Goal: Transaction & Acquisition: Book appointment/travel/reservation

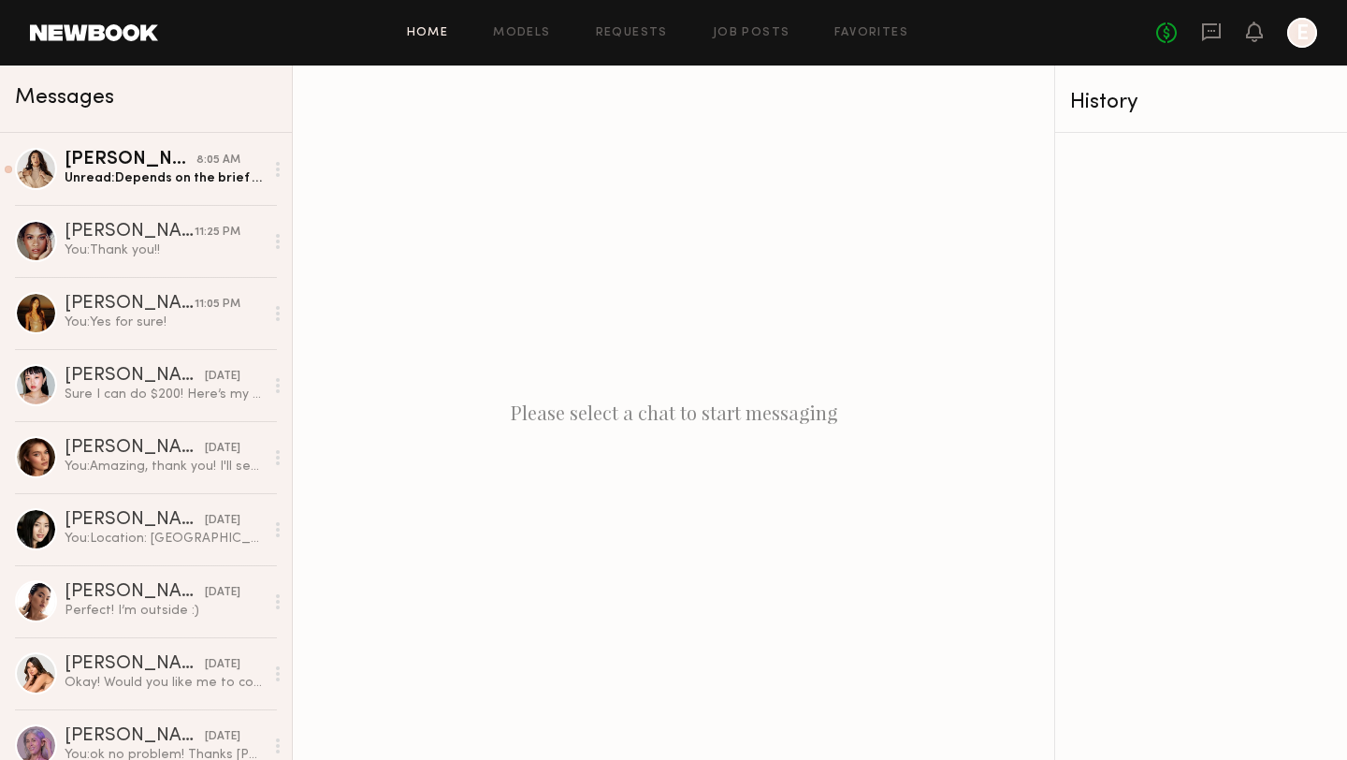
click at [442, 35] on link "Home" at bounding box center [428, 33] width 42 height 12
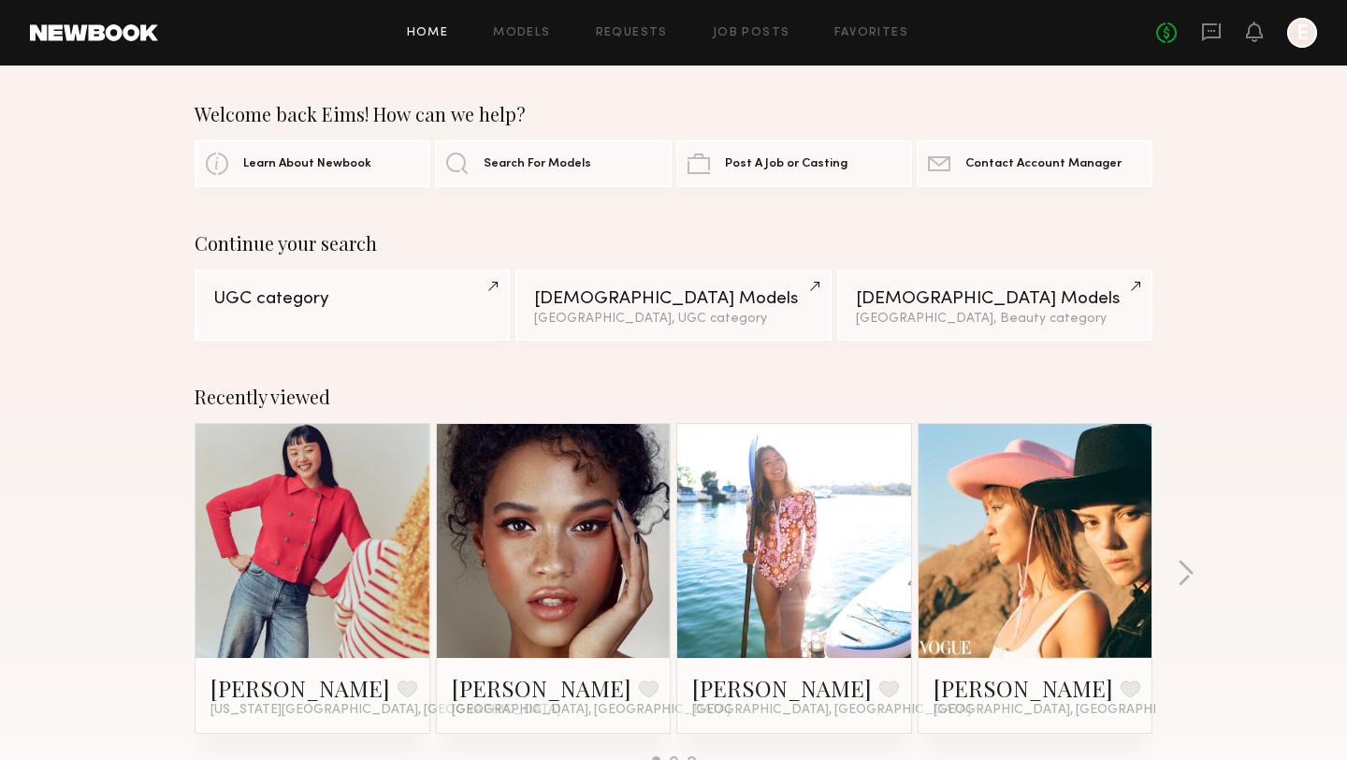
click at [646, 40] on div "Home Models Requests Job Posts Favorites Sign Out No fees up to $5,000 E" at bounding box center [737, 33] width 1159 height 30
click at [644, 36] on link "Requests" at bounding box center [632, 33] width 72 height 12
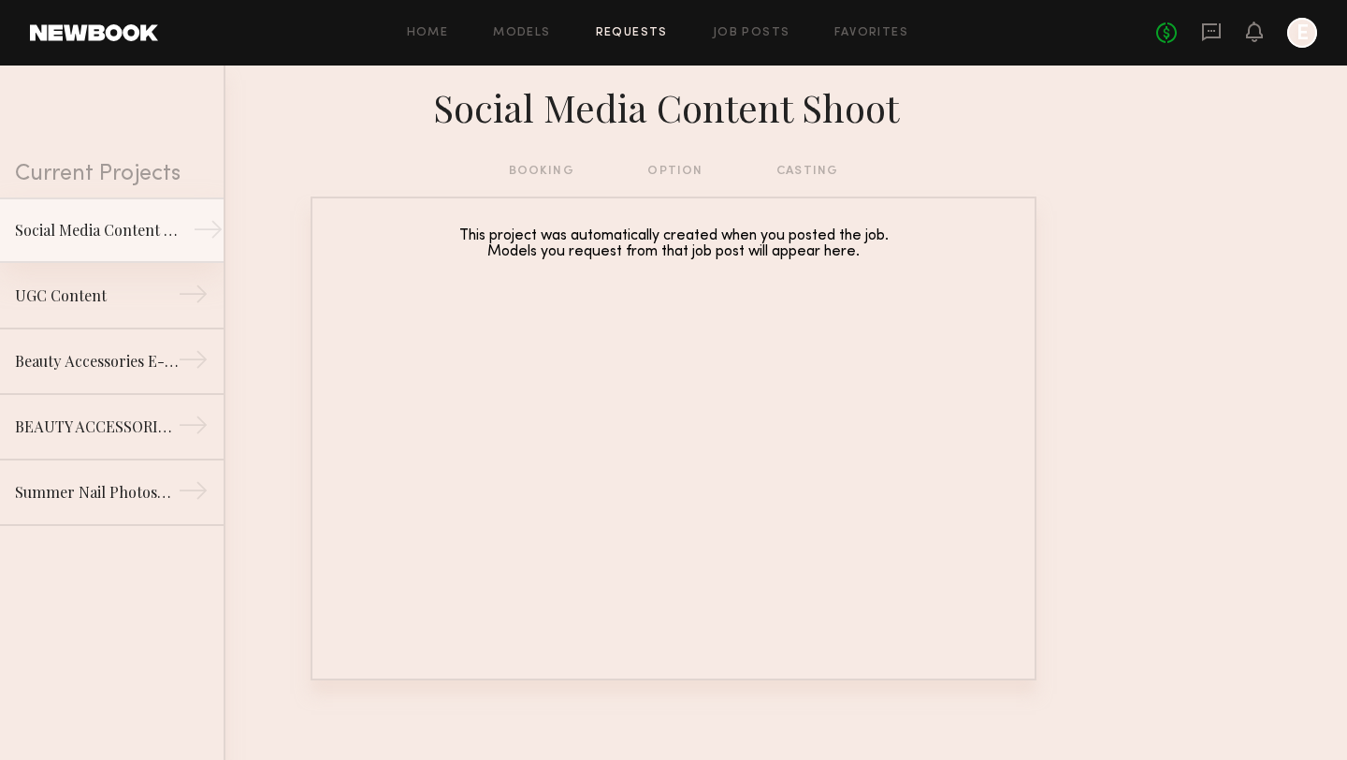
click at [83, 229] on div "Social Media Content Shoot" at bounding box center [96, 230] width 163 height 22
click at [140, 300] on div "UGC Content" at bounding box center [96, 295] width 163 height 22
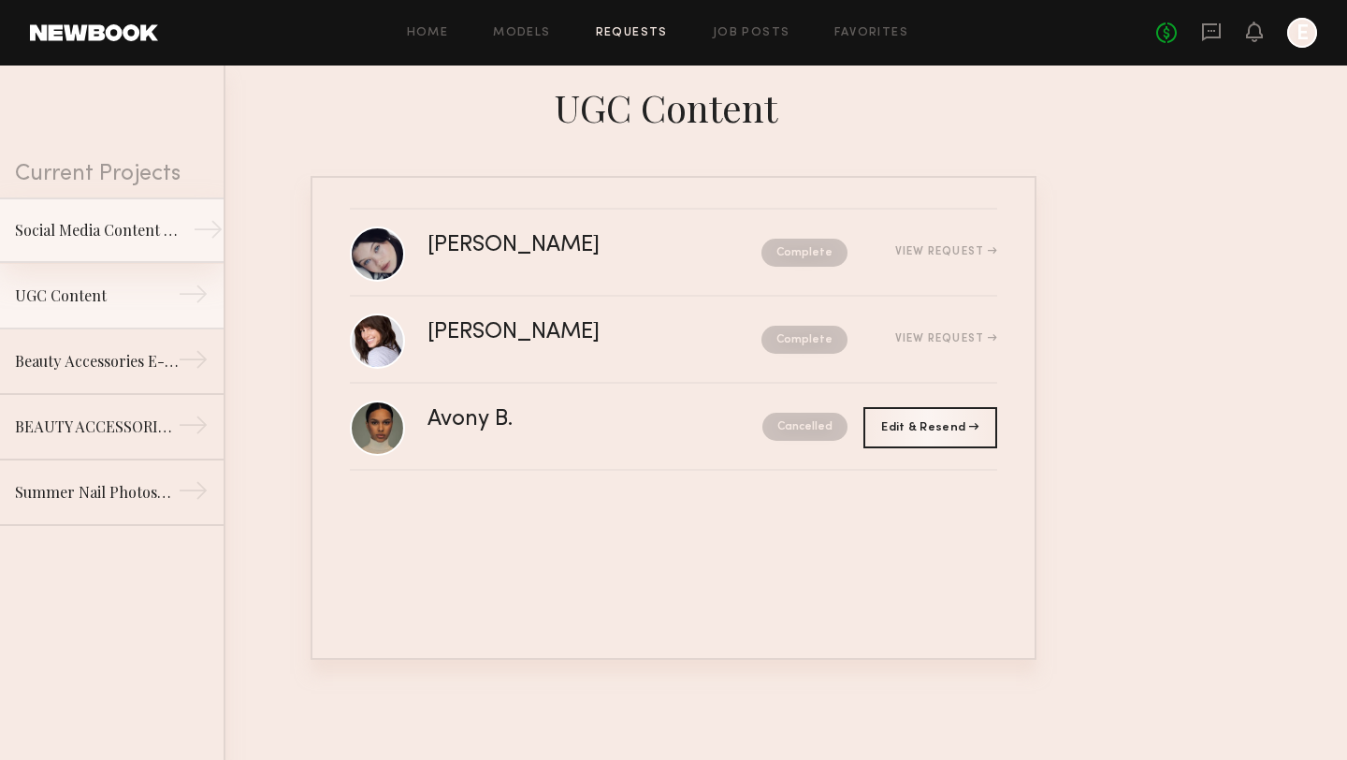
click at [140, 245] on link "Social Media Content Shoot →" at bounding box center [112, 229] width 224 height 65
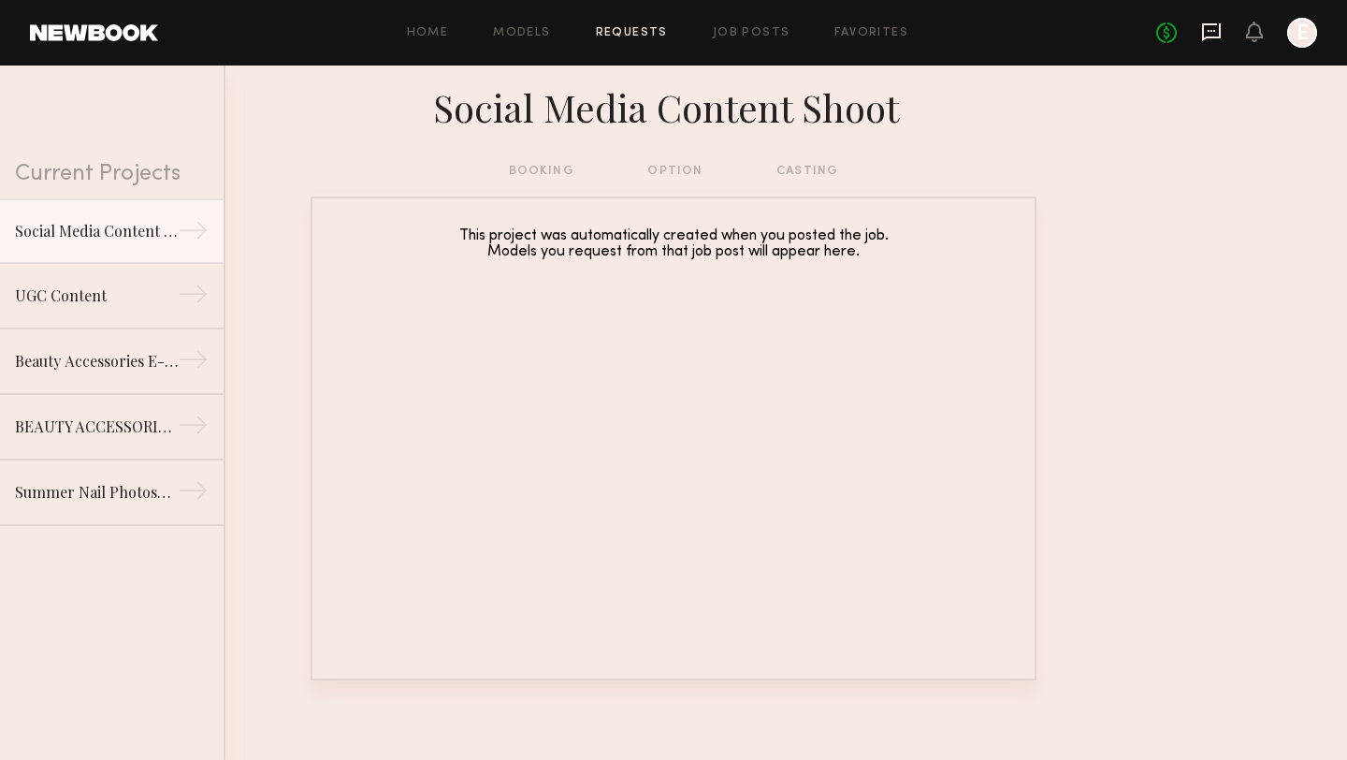
click at [1213, 34] on icon at bounding box center [1211, 32] width 21 height 21
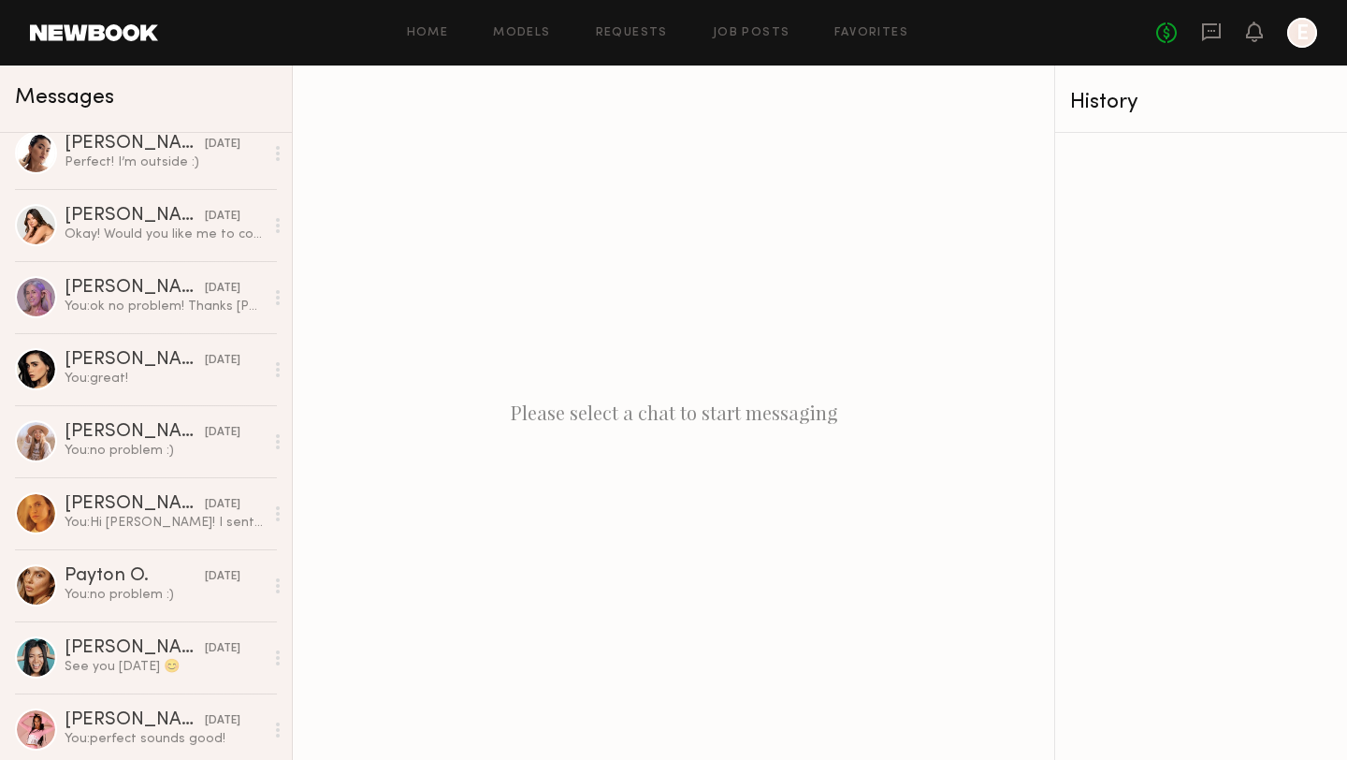
scroll to position [196, 0]
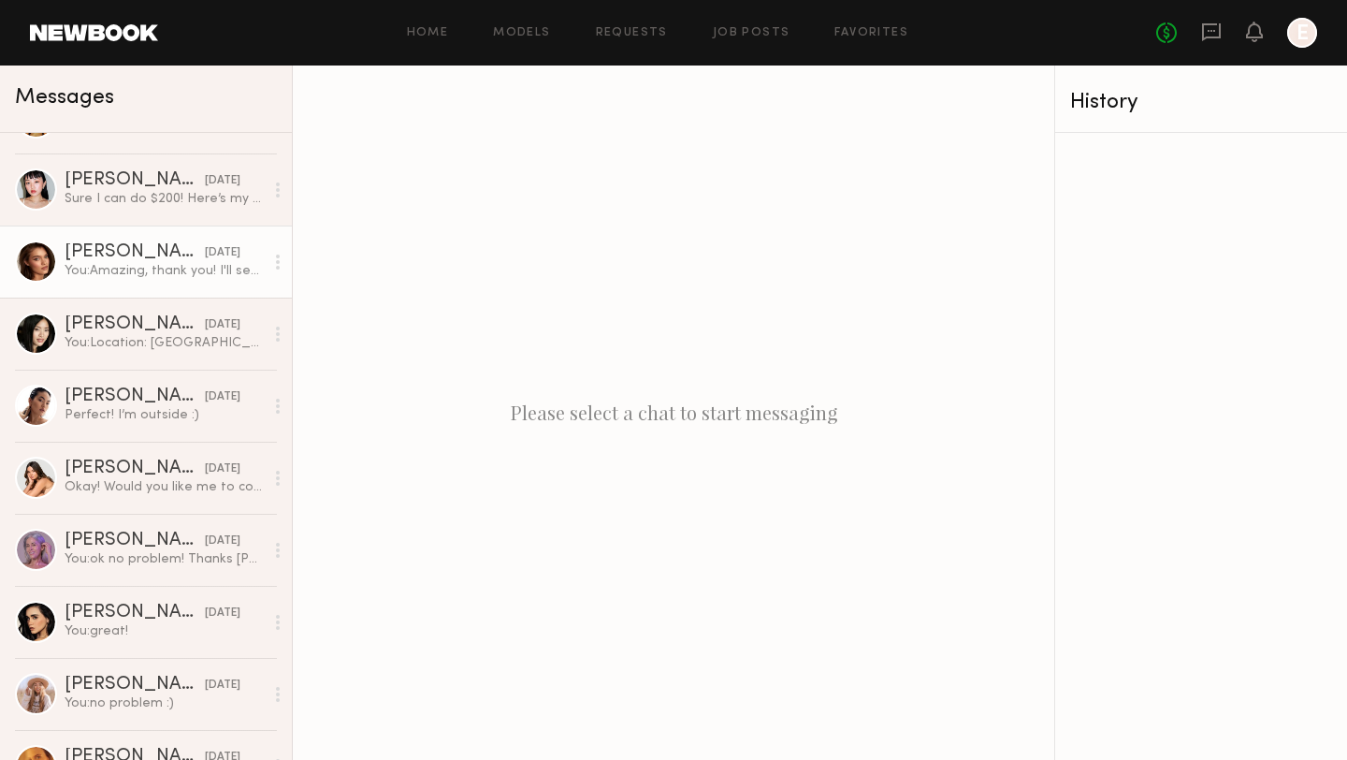
click at [101, 254] on div "[PERSON_NAME]" at bounding box center [135, 252] width 140 height 19
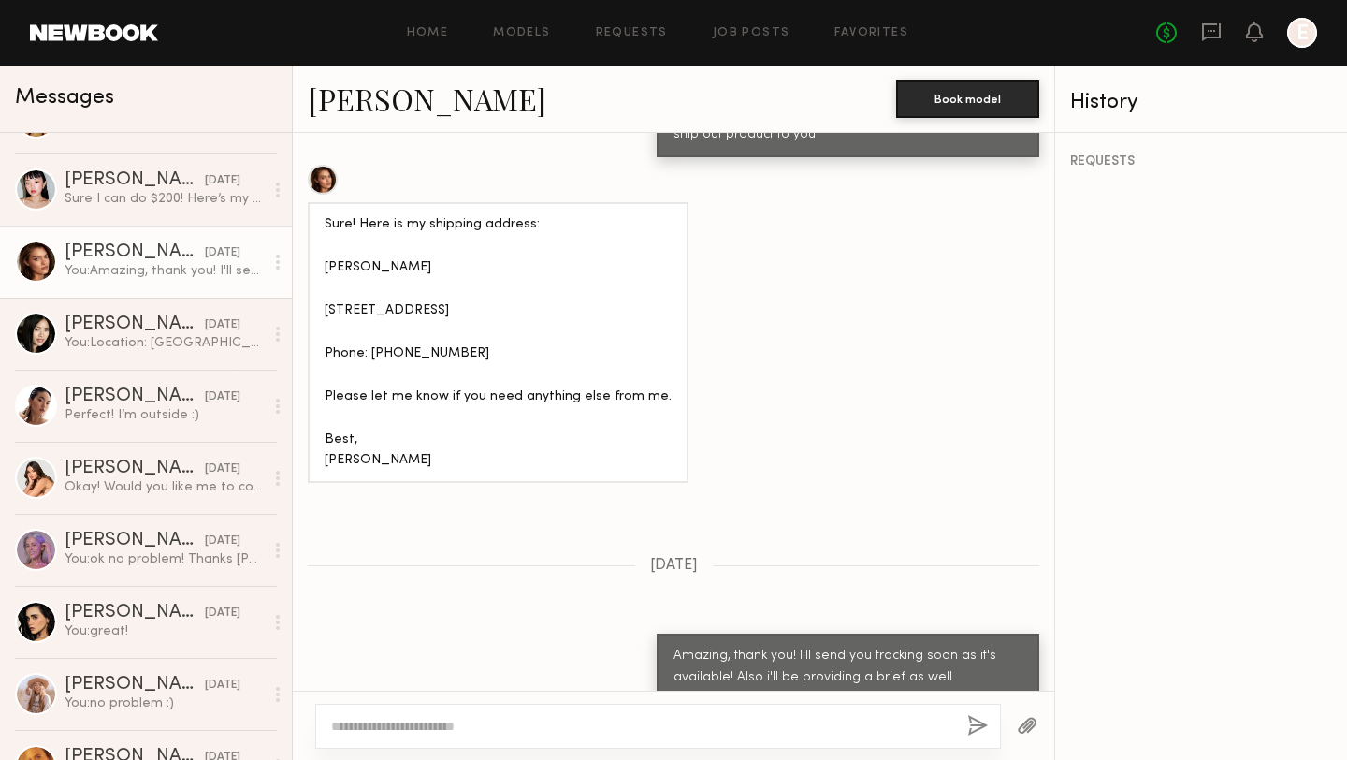
scroll to position [1290, 0]
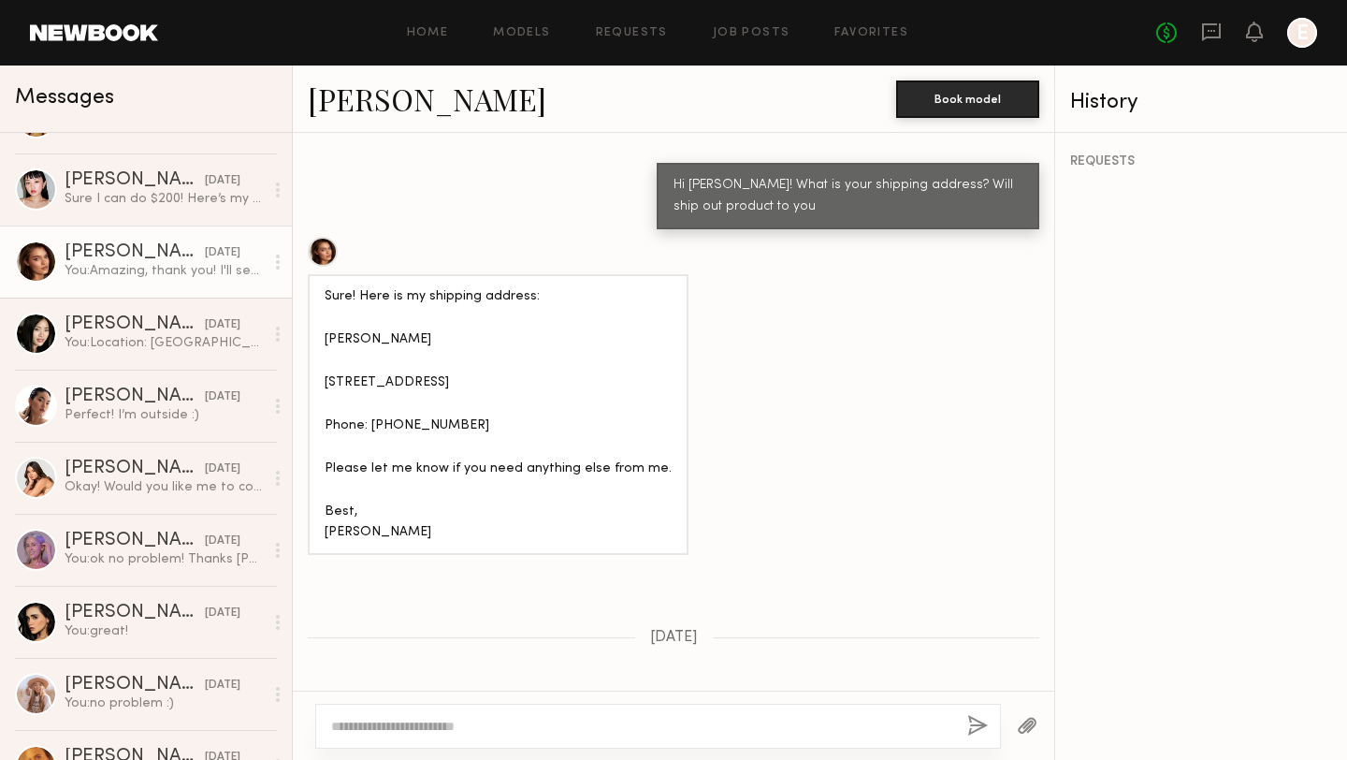
click at [317, 237] on div at bounding box center [323, 252] width 30 height 30
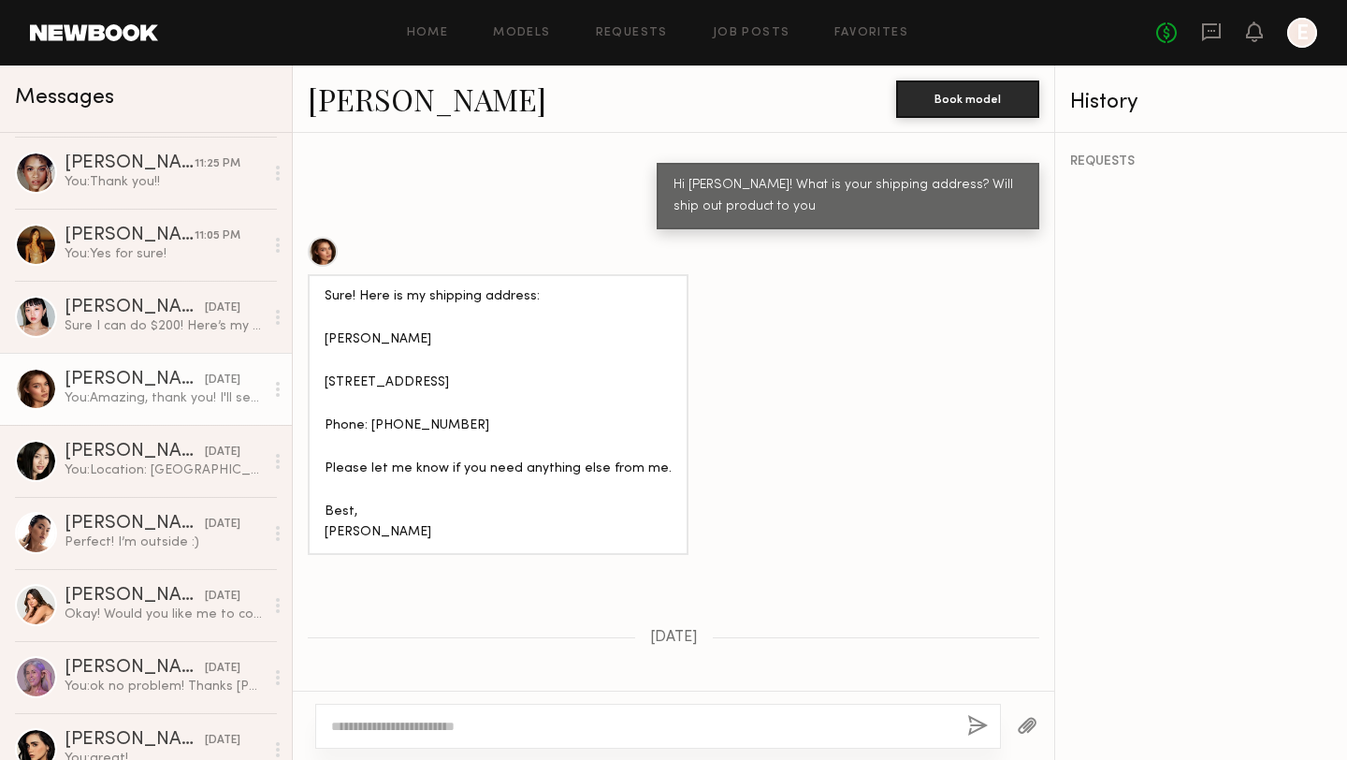
scroll to position [0, 0]
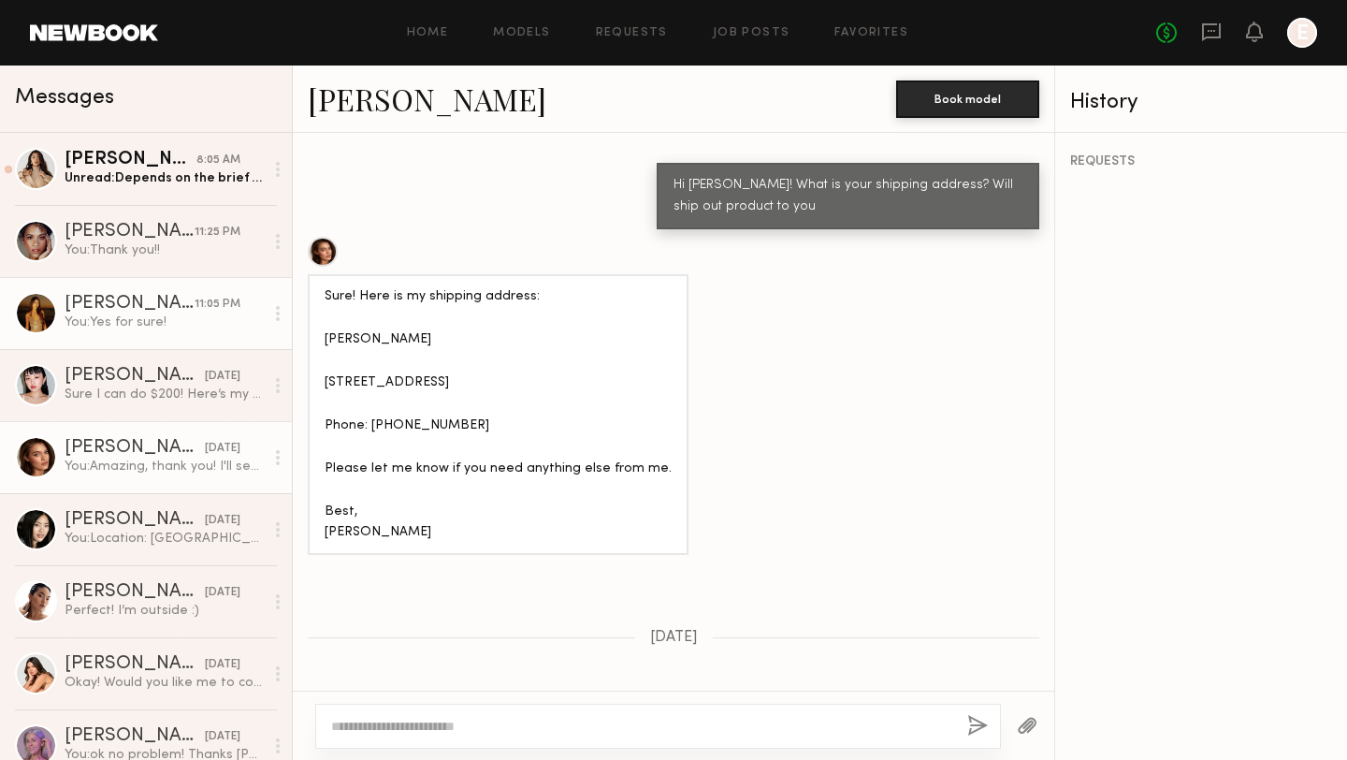
click at [145, 290] on link "[PERSON_NAME] 11:05 PM You: Yes for sure!" at bounding box center [146, 313] width 292 height 72
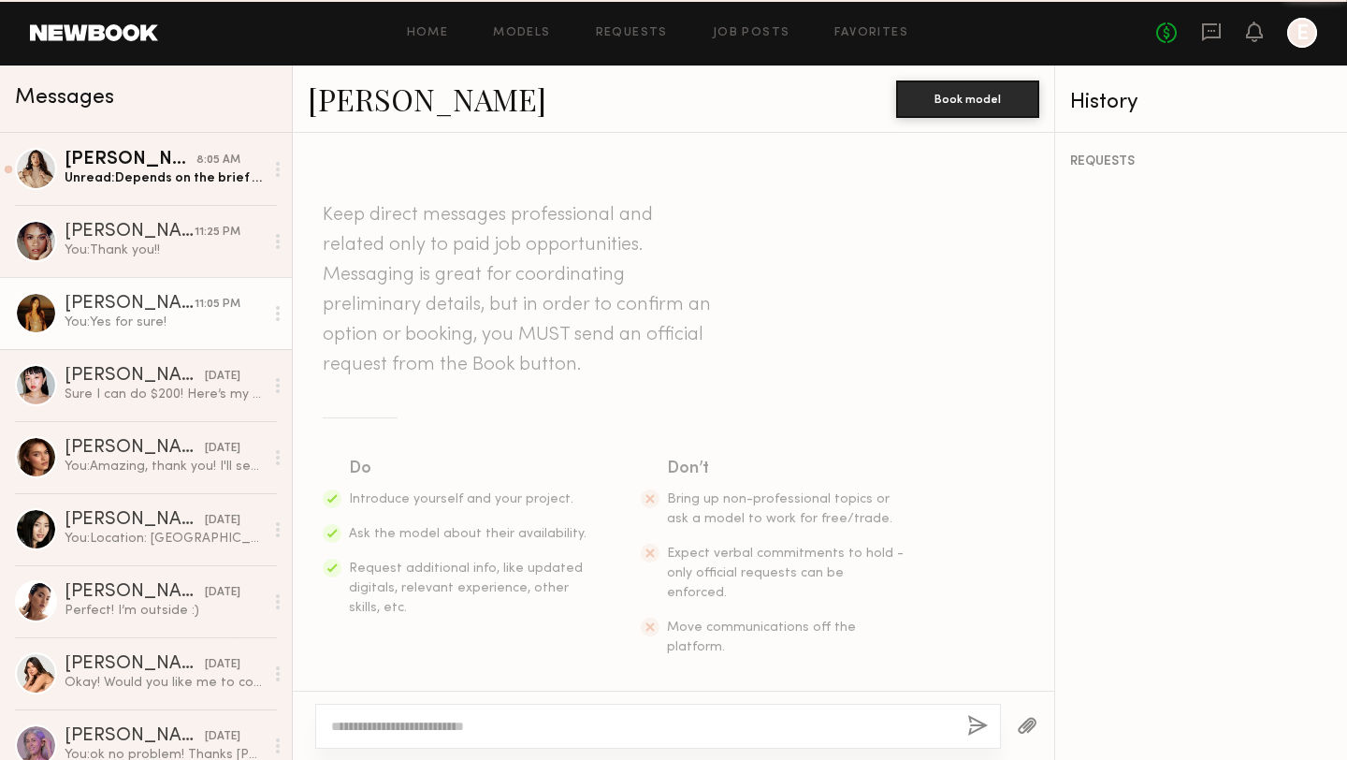
scroll to position [4293, 0]
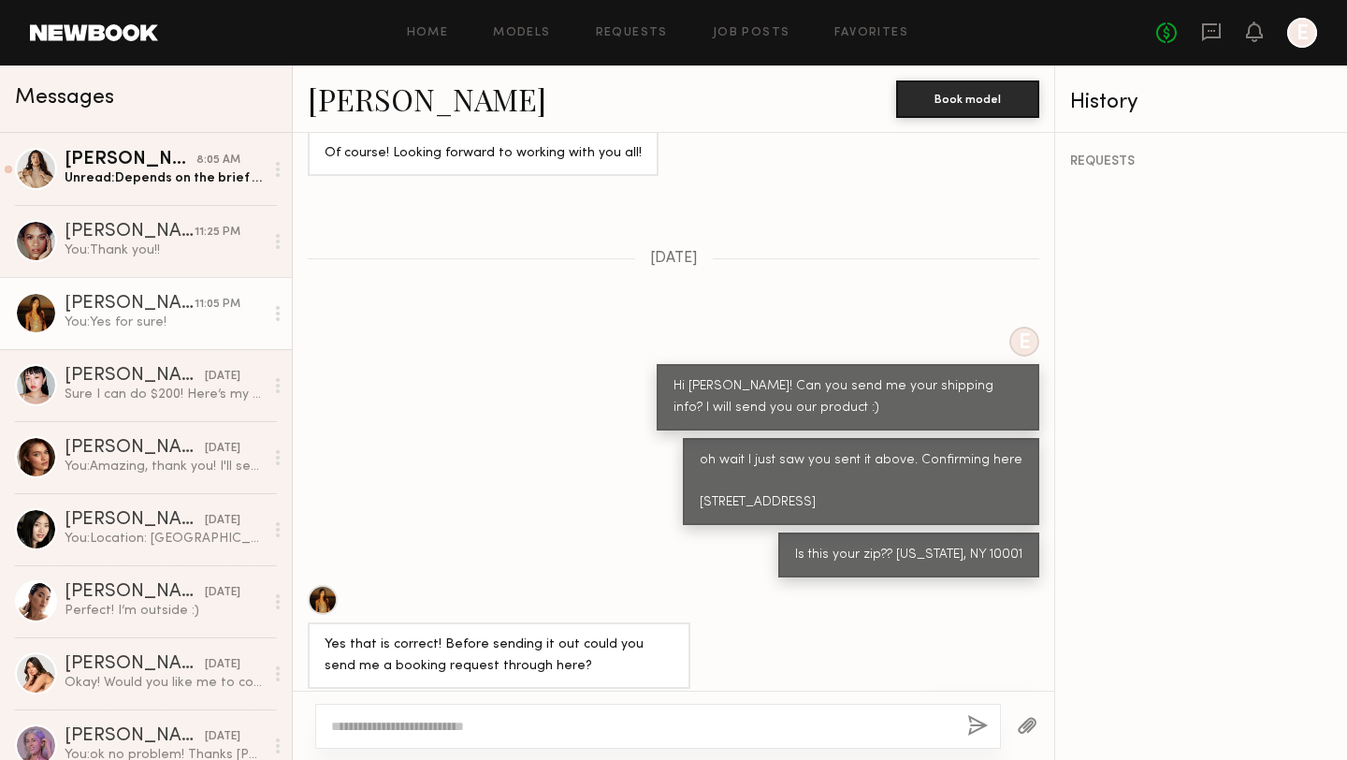
click at [322, 585] on div at bounding box center [323, 600] width 30 height 30
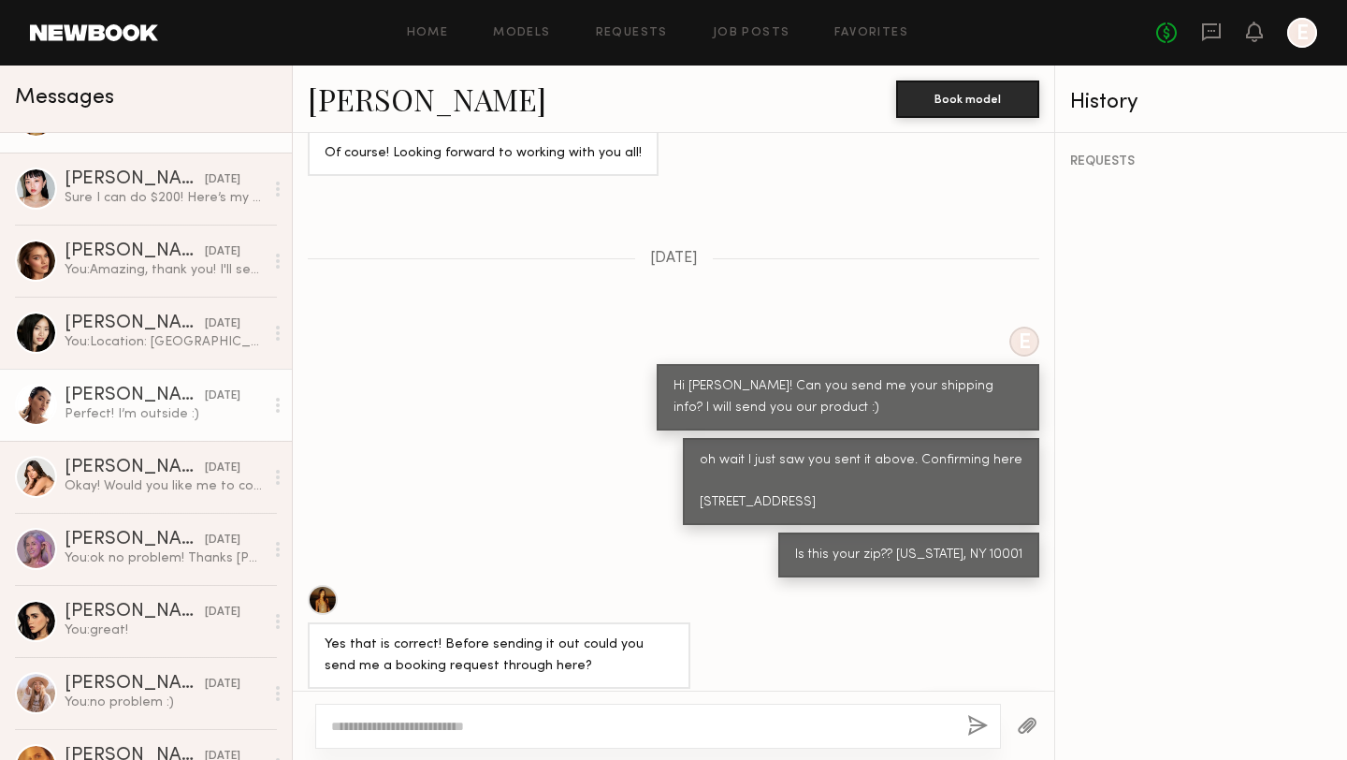
scroll to position [198, 0]
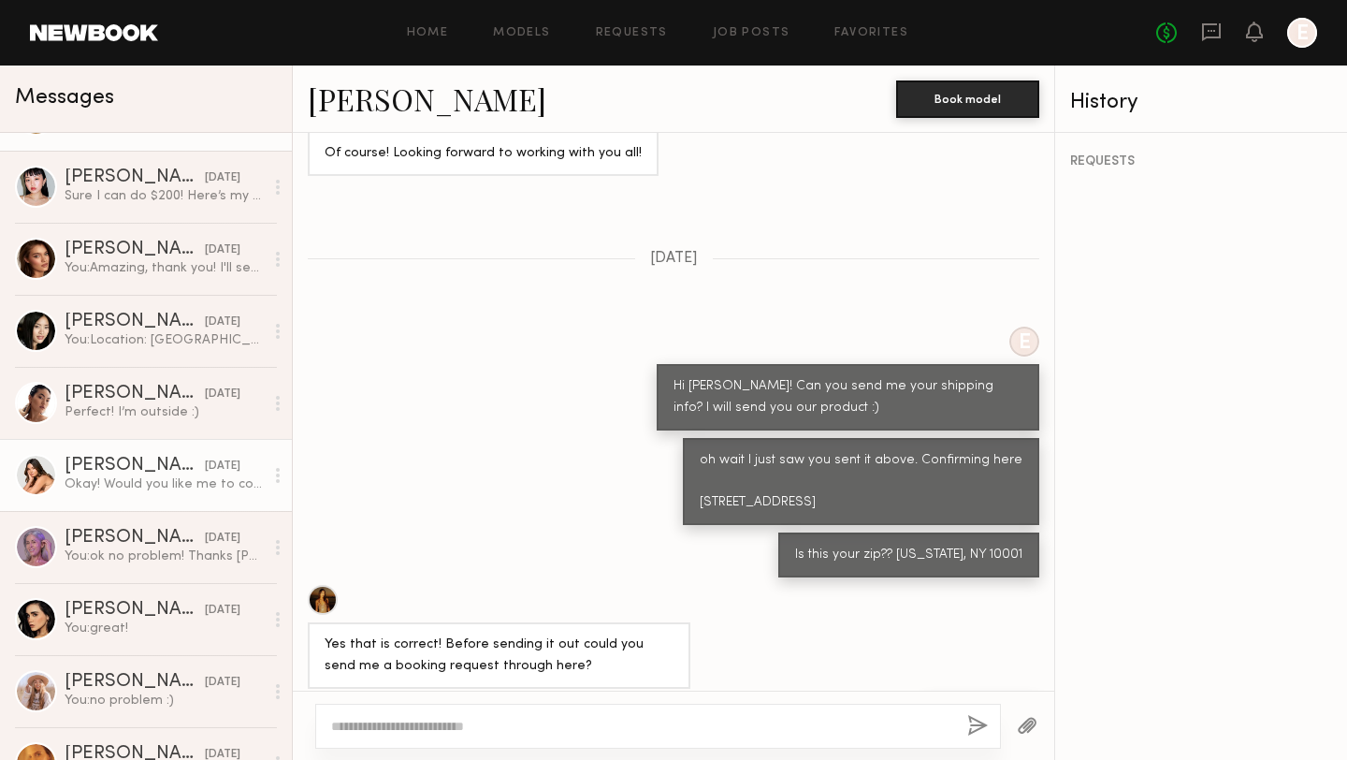
click at [102, 478] on div "Okay! Would you like me to come completely bare faced or light makeup is ok" at bounding box center [164, 484] width 199 height 18
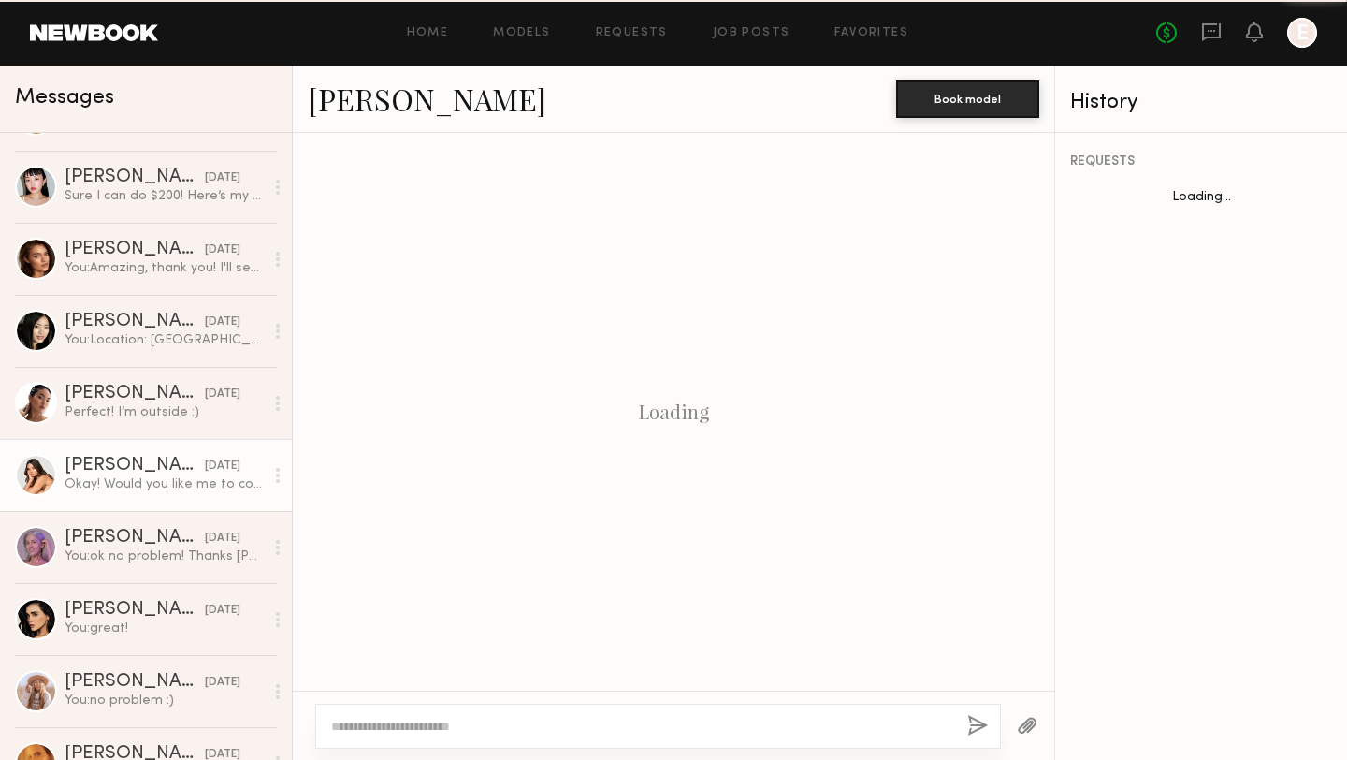
scroll to position [1366, 0]
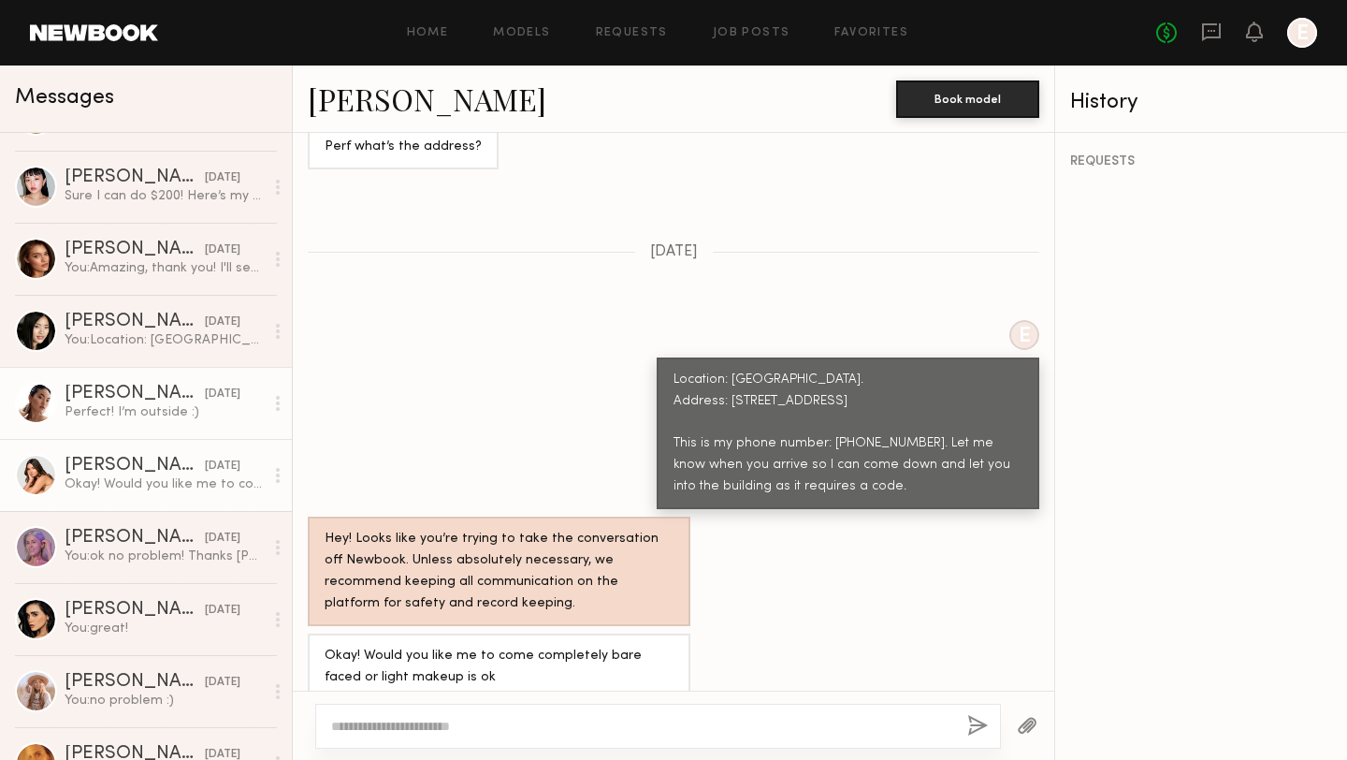
click at [110, 406] on div "Perfect! I’m outside :)" at bounding box center [164, 412] width 199 height 18
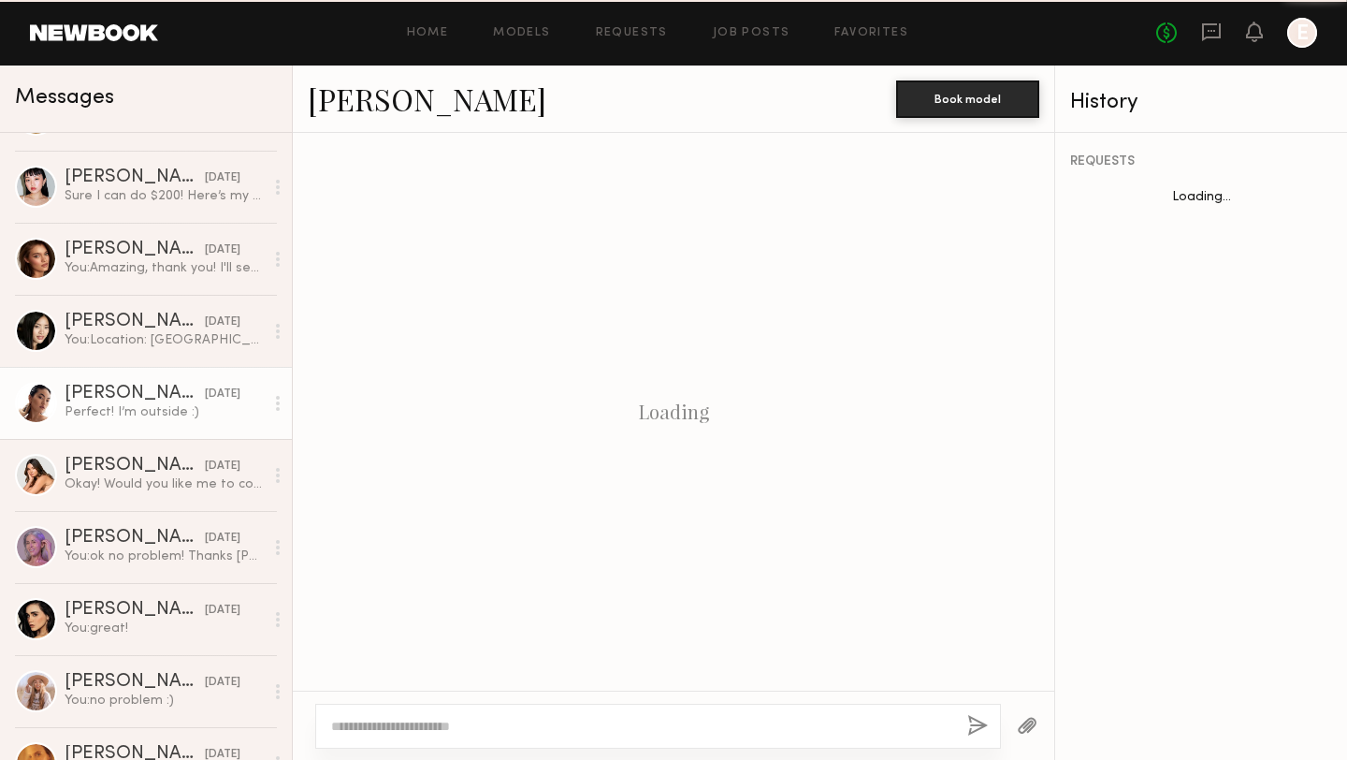
scroll to position [1703, 0]
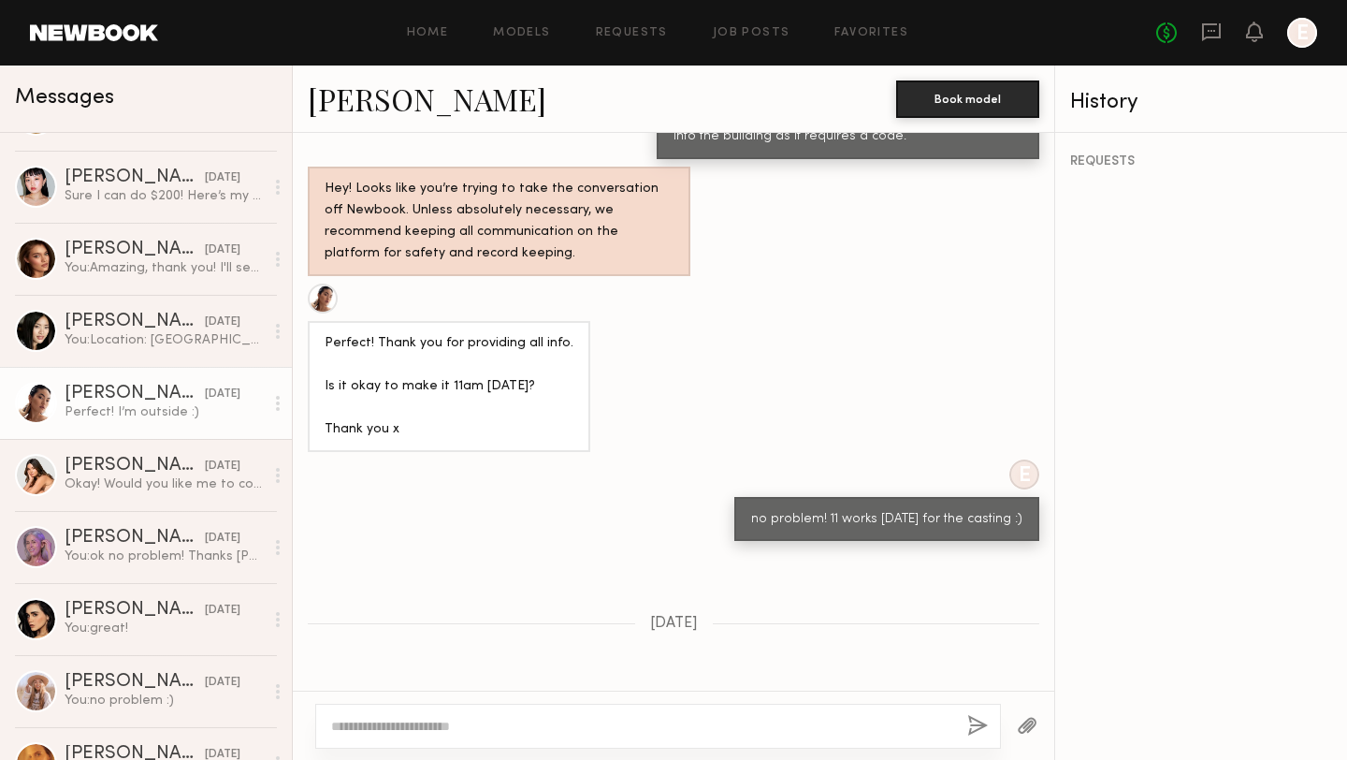
click at [360, 89] on link "[PERSON_NAME]" at bounding box center [427, 99] width 239 height 40
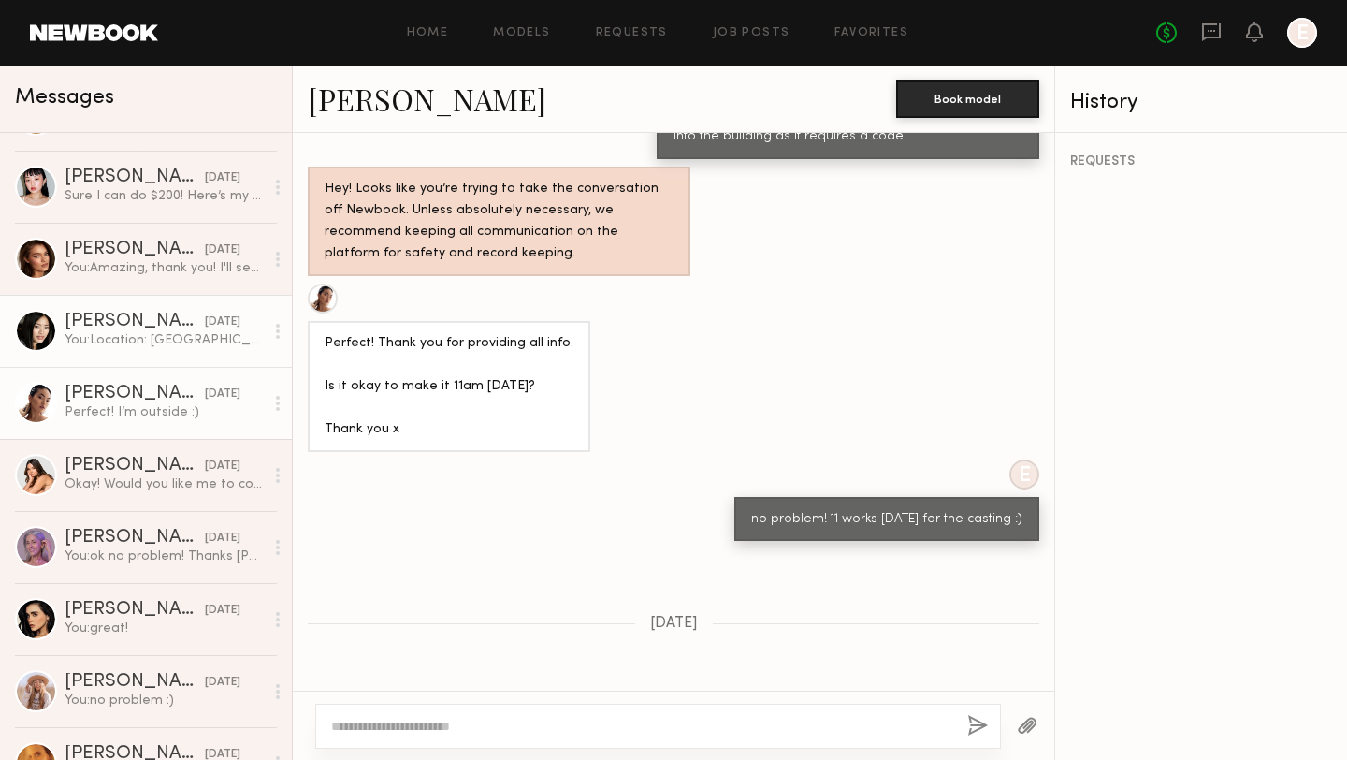
click at [138, 337] on div "You: Location: Downtown LA. Address: 309 E 8th St. Los Angeles, CA 90014 This i…" at bounding box center [164, 340] width 199 height 18
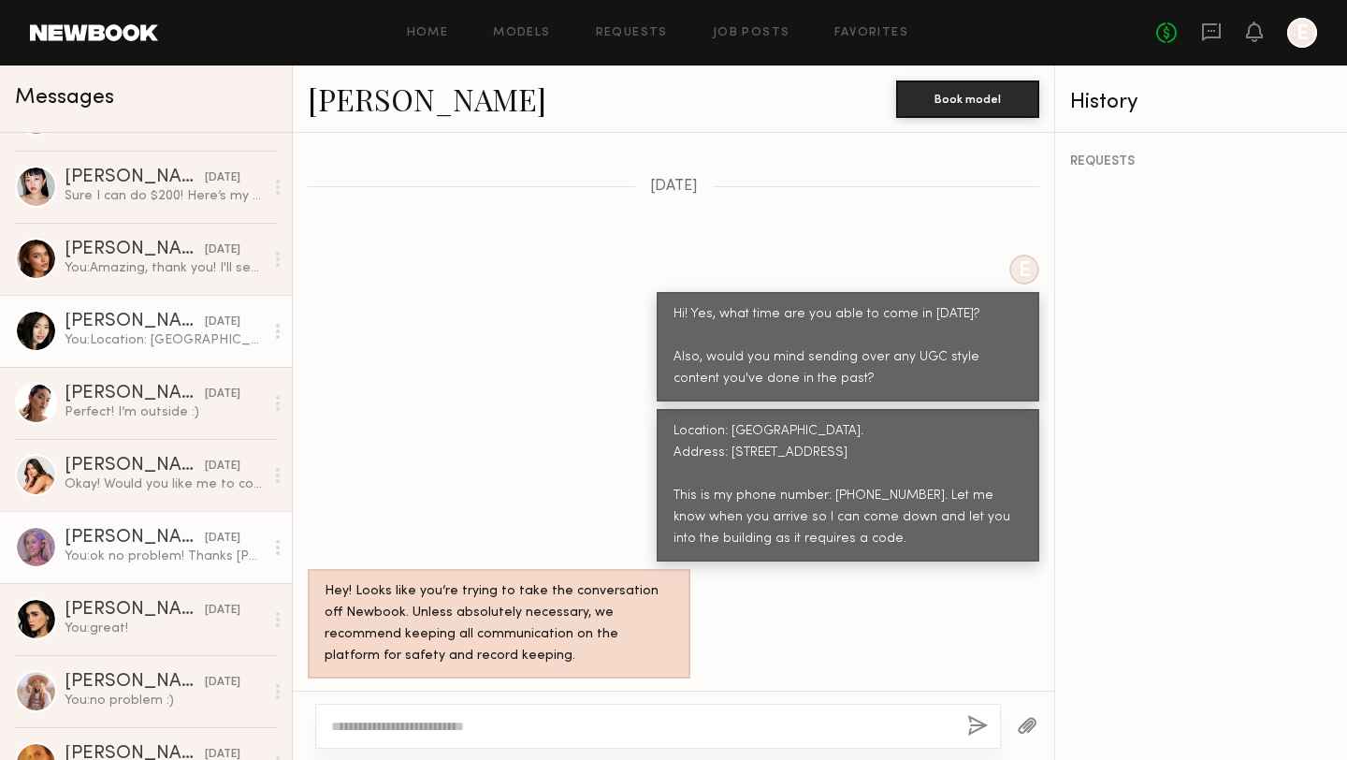
scroll to position [316, 0]
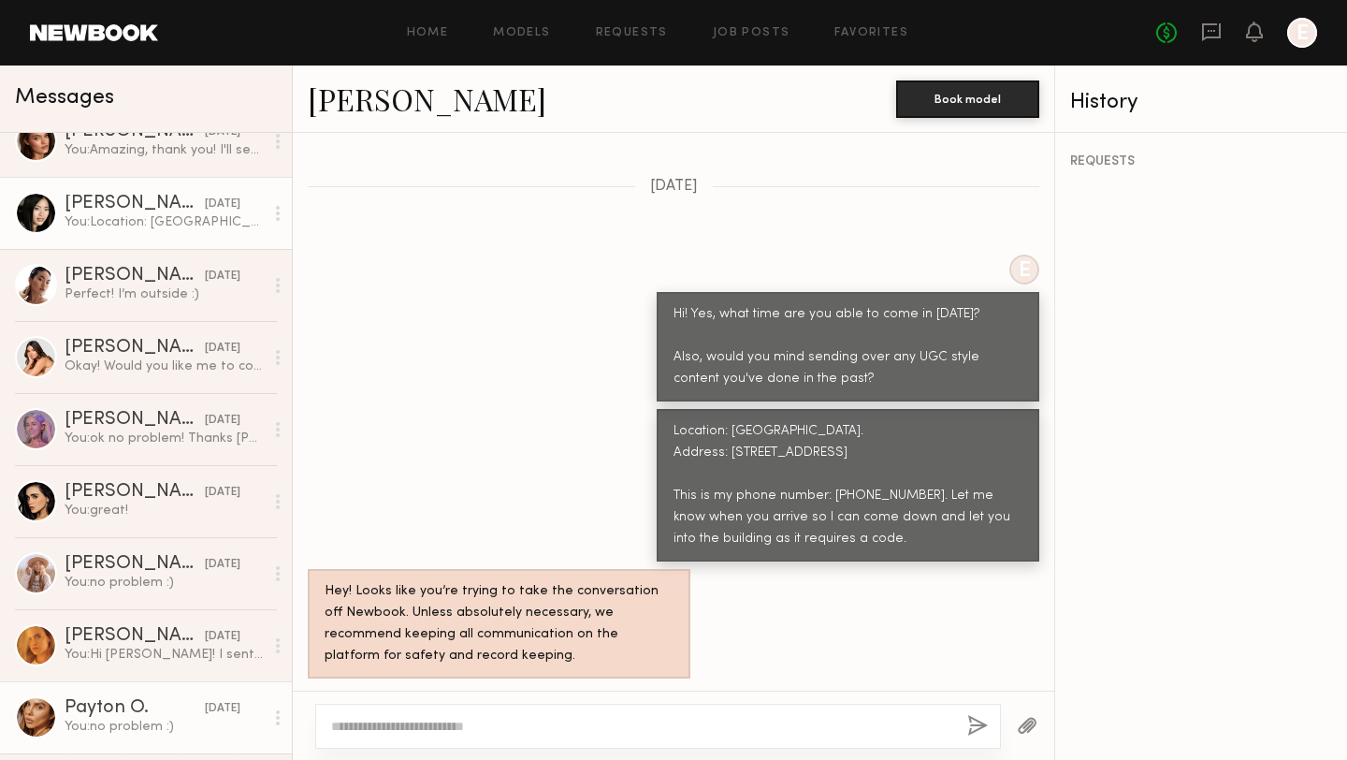
click at [97, 706] on div "Payton O." at bounding box center [135, 708] width 140 height 19
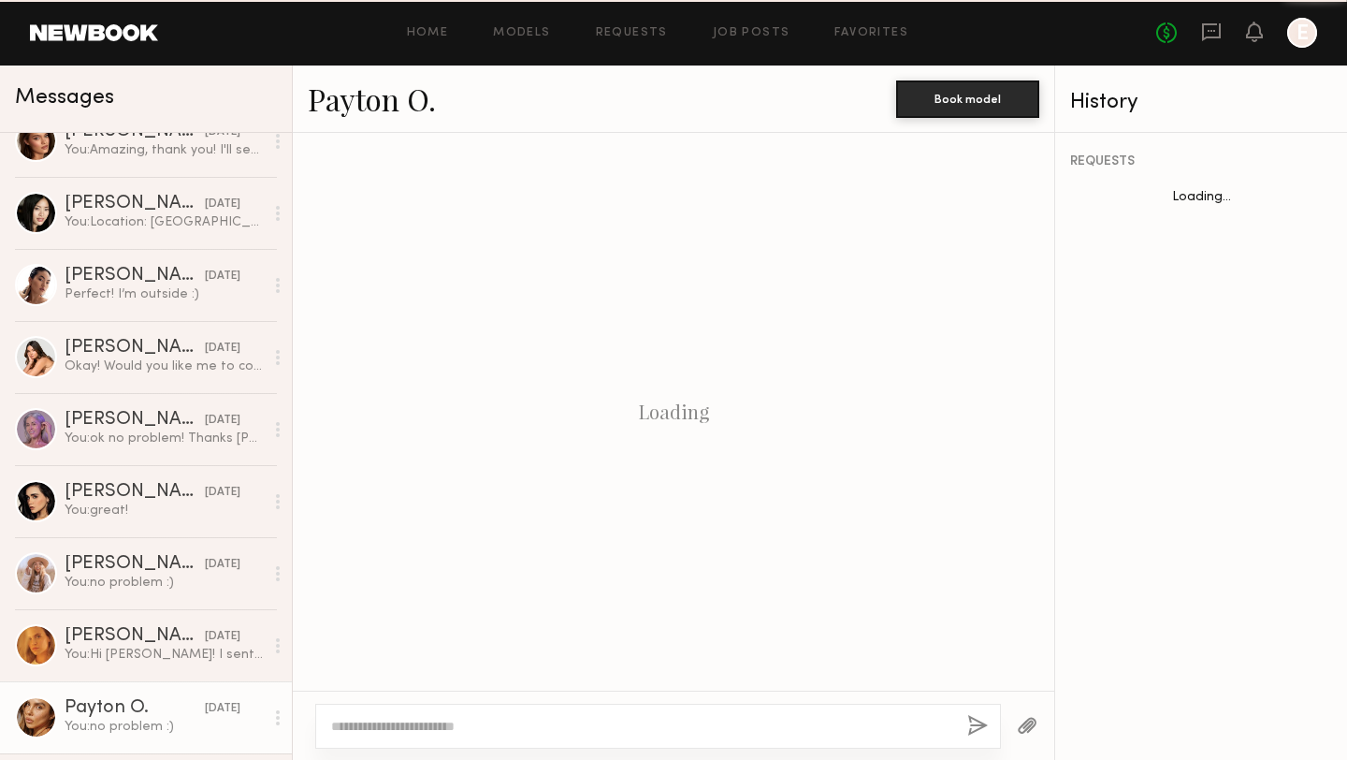
scroll to position [1210, 0]
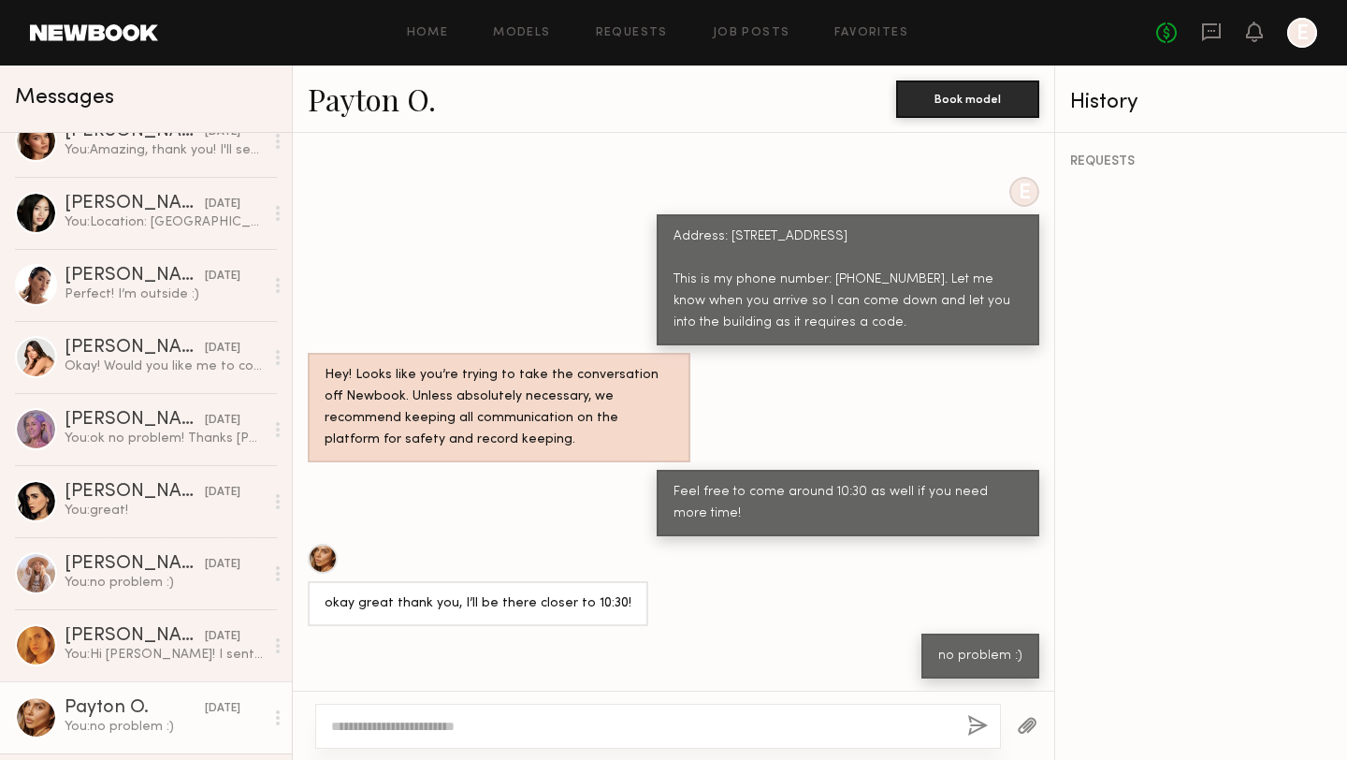
click at [356, 109] on link "Payton O." at bounding box center [372, 99] width 128 height 40
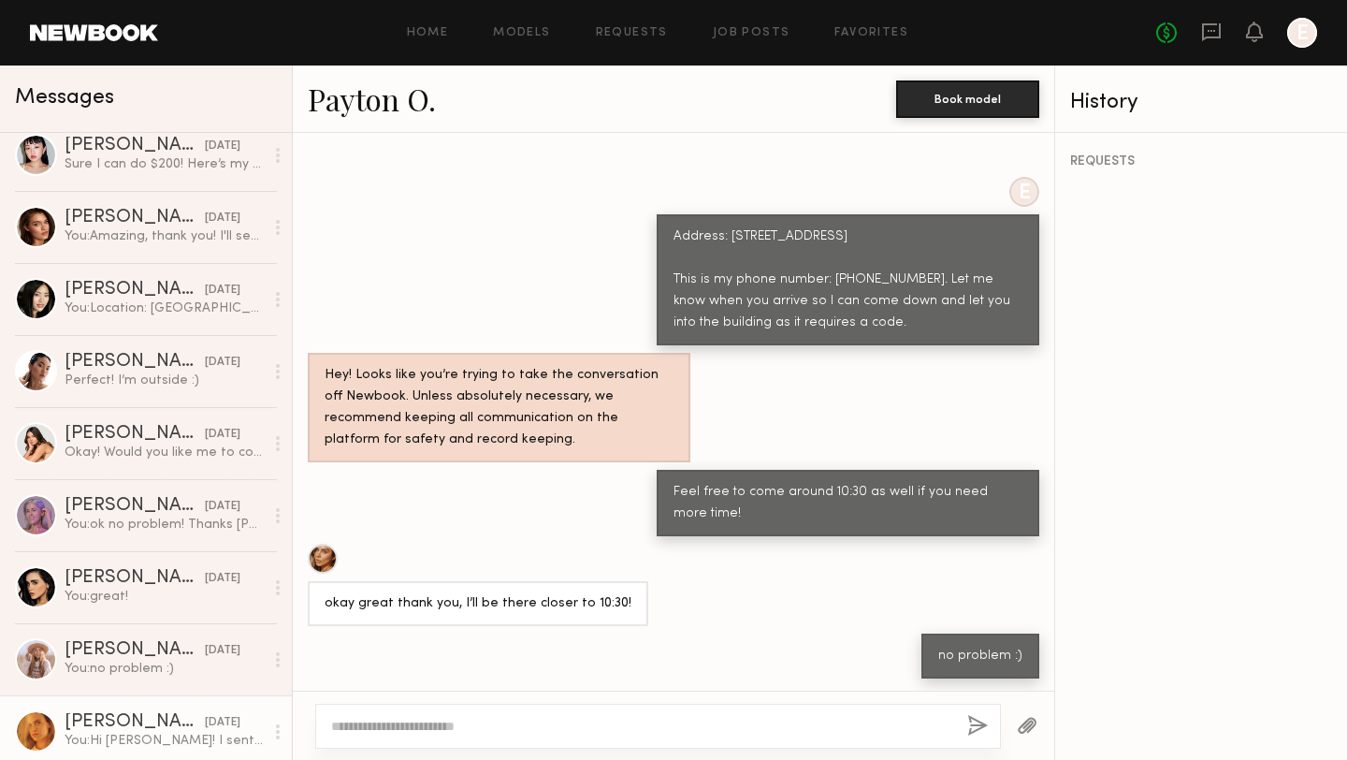
scroll to position [235, 0]
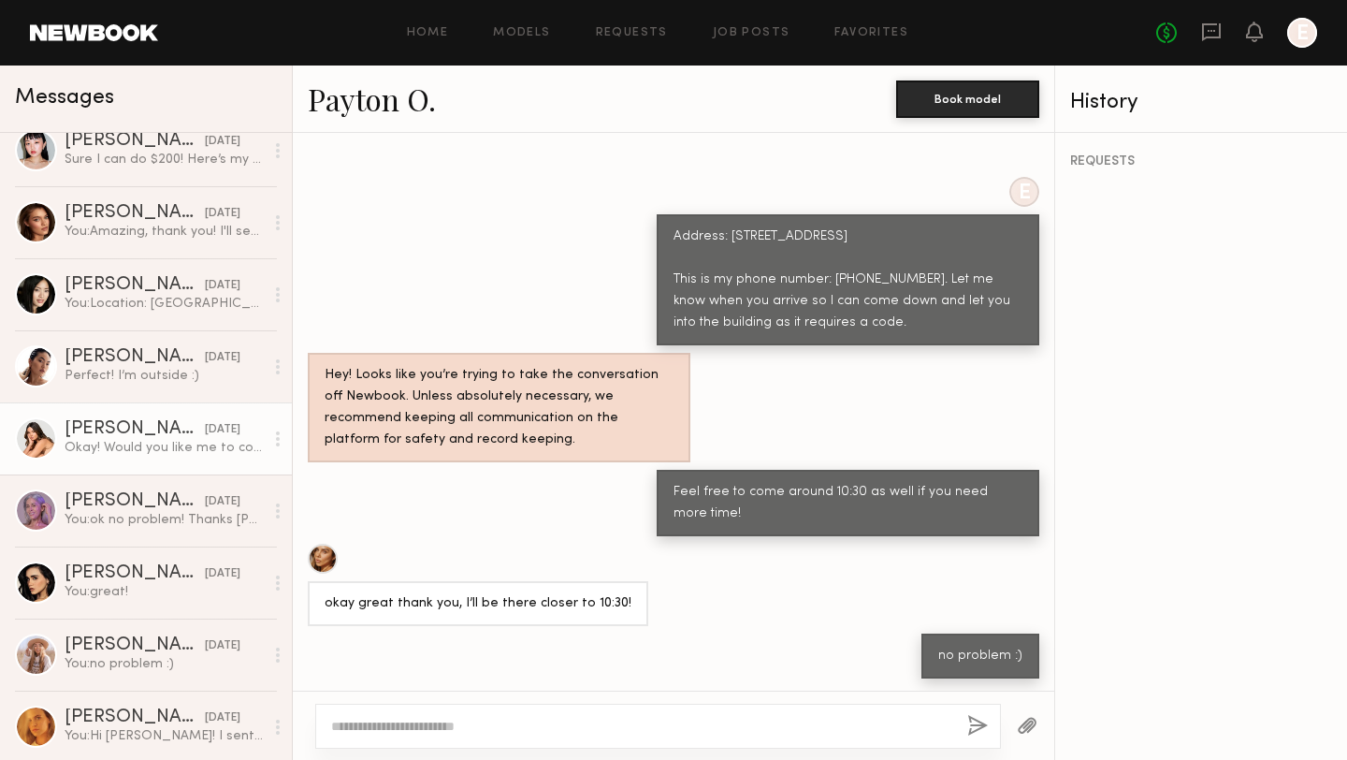
click at [111, 426] on div "Caina F." at bounding box center [135, 429] width 140 height 19
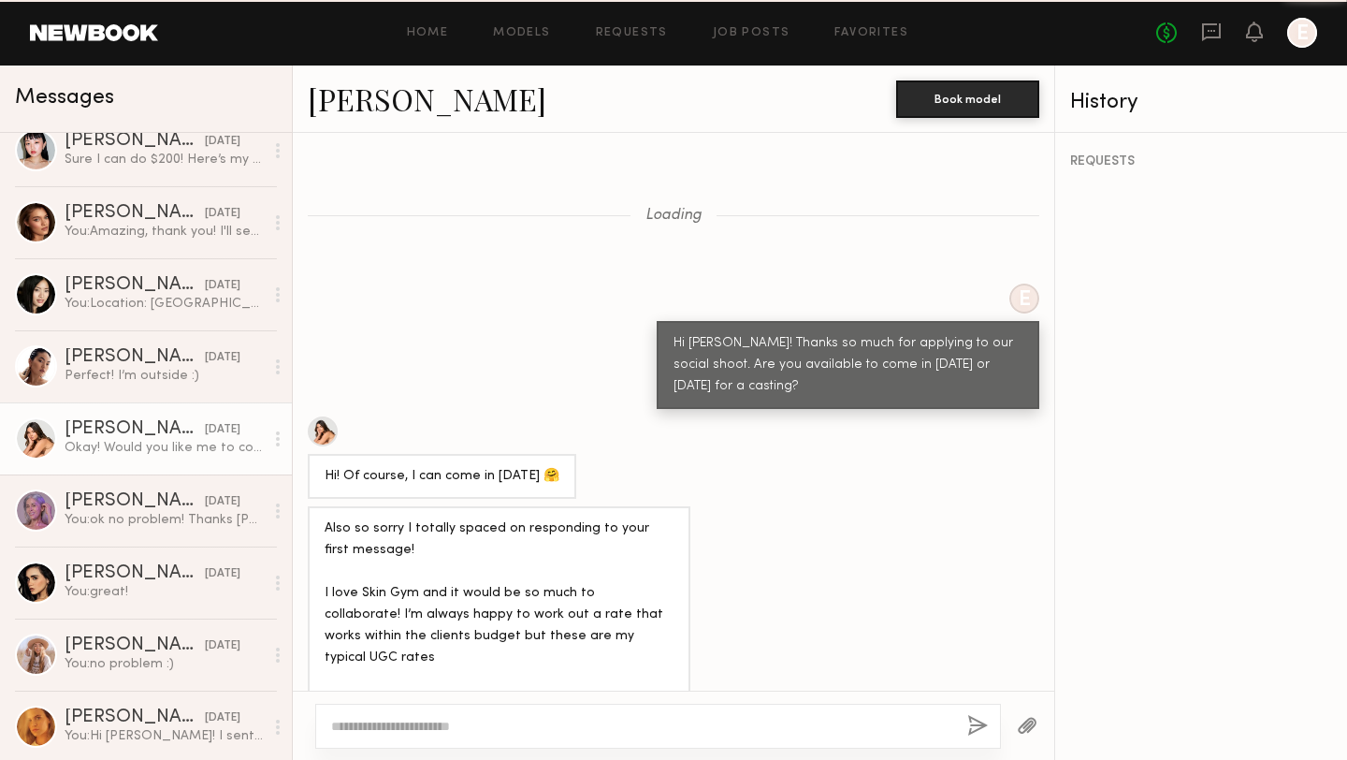
scroll to position [1366, 0]
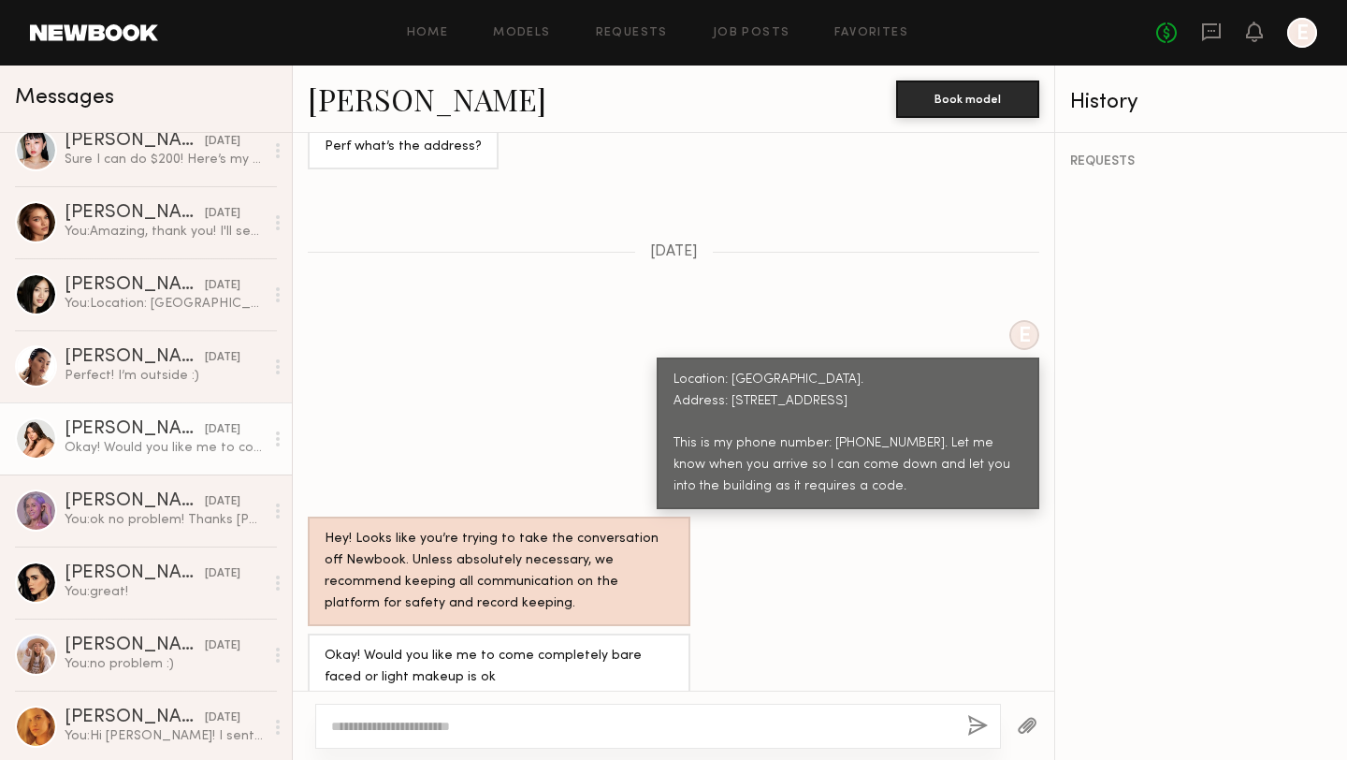
click at [388, 102] on link "Caina F." at bounding box center [427, 99] width 239 height 40
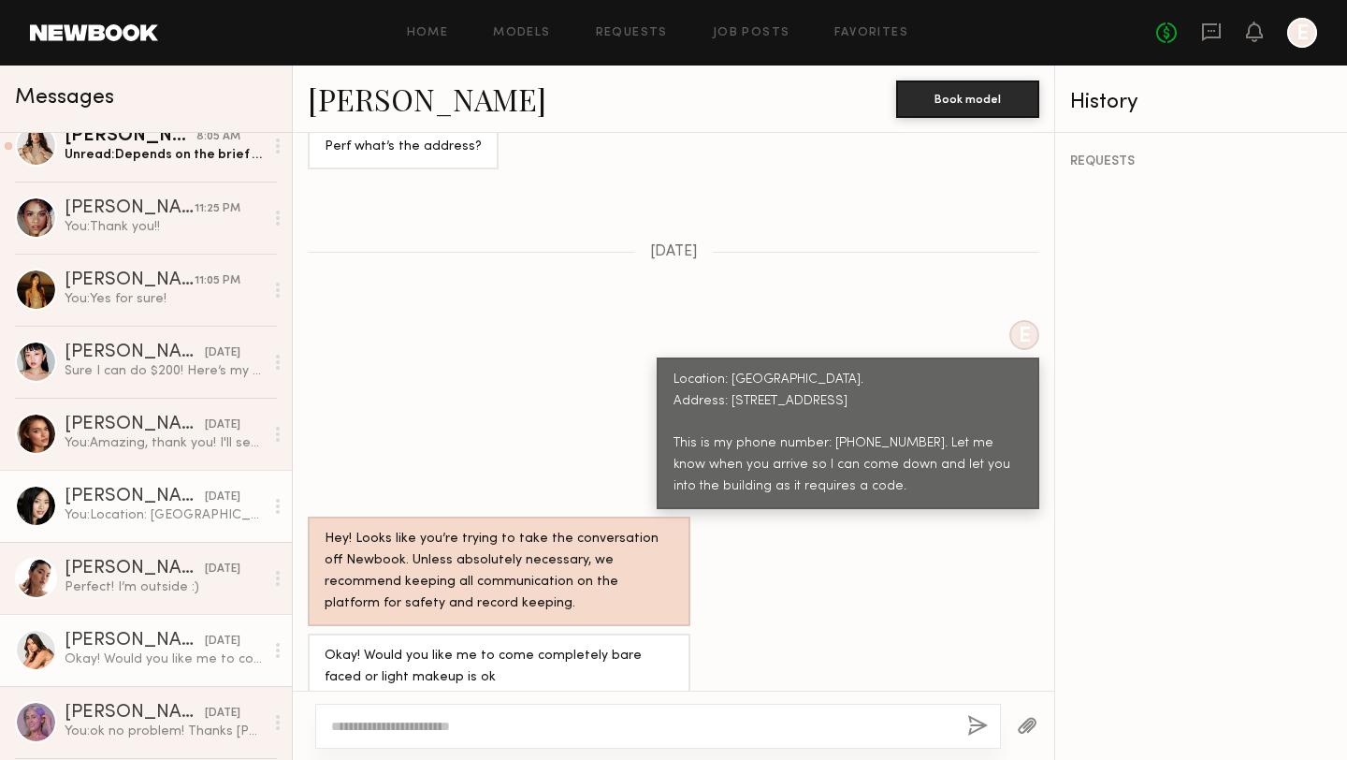
scroll to position [0, 0]
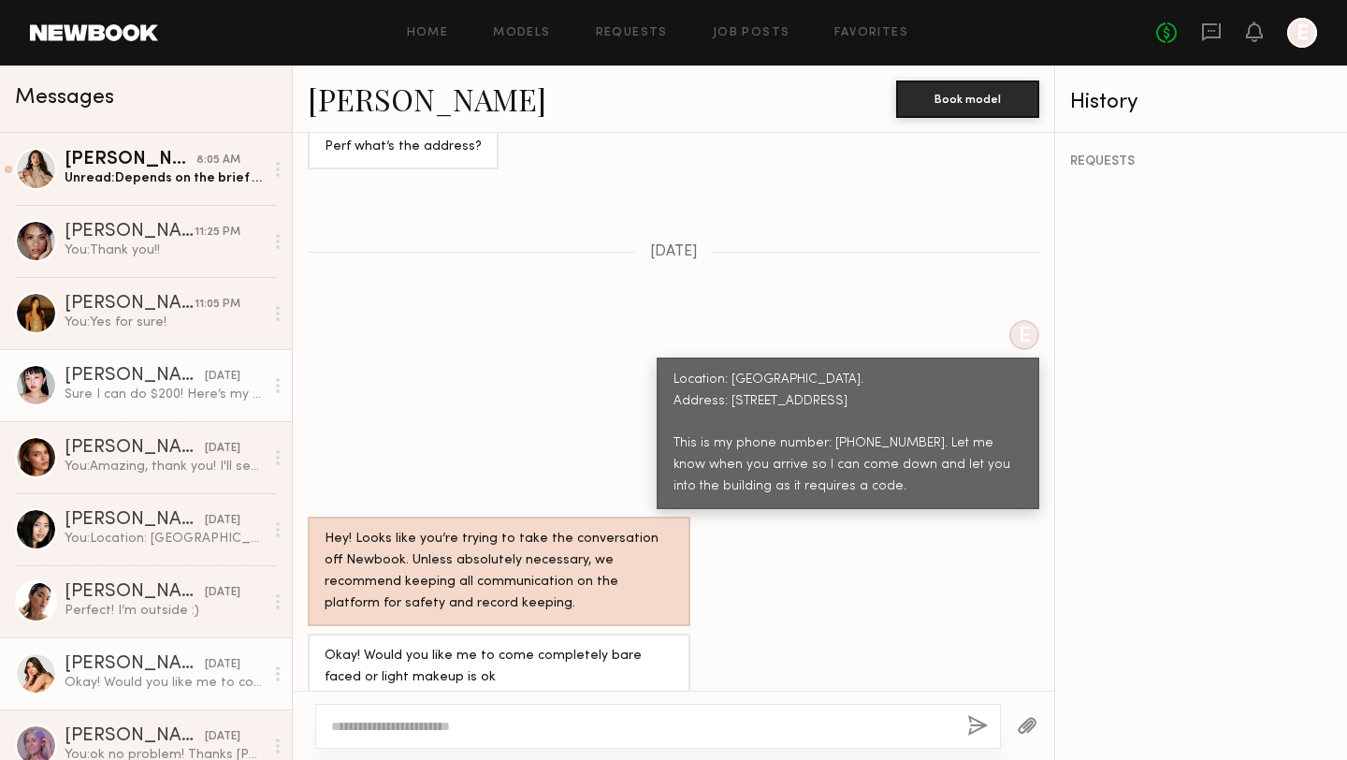
click at [95, 379] on div "Lin M." at bounding box center [135, 376] width 140 height 19
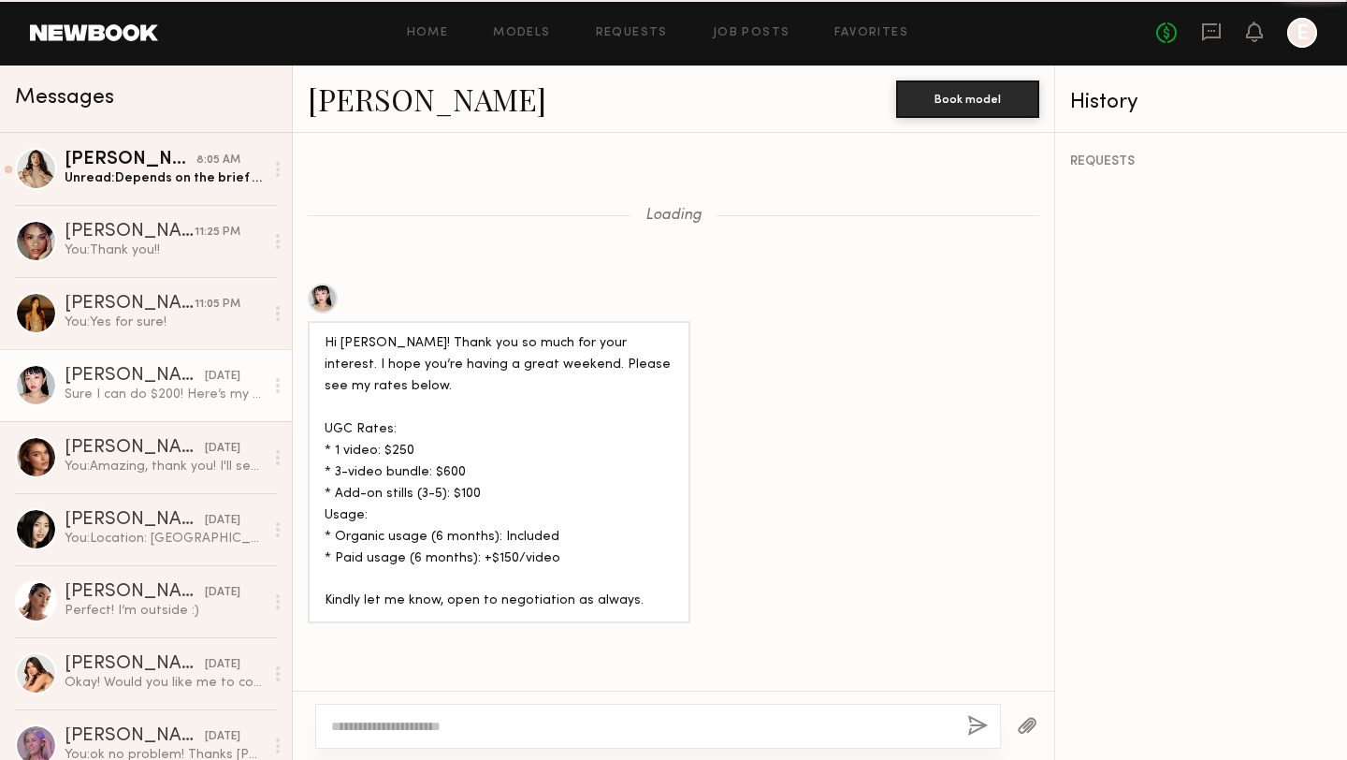
scroll to position [1937, 0]
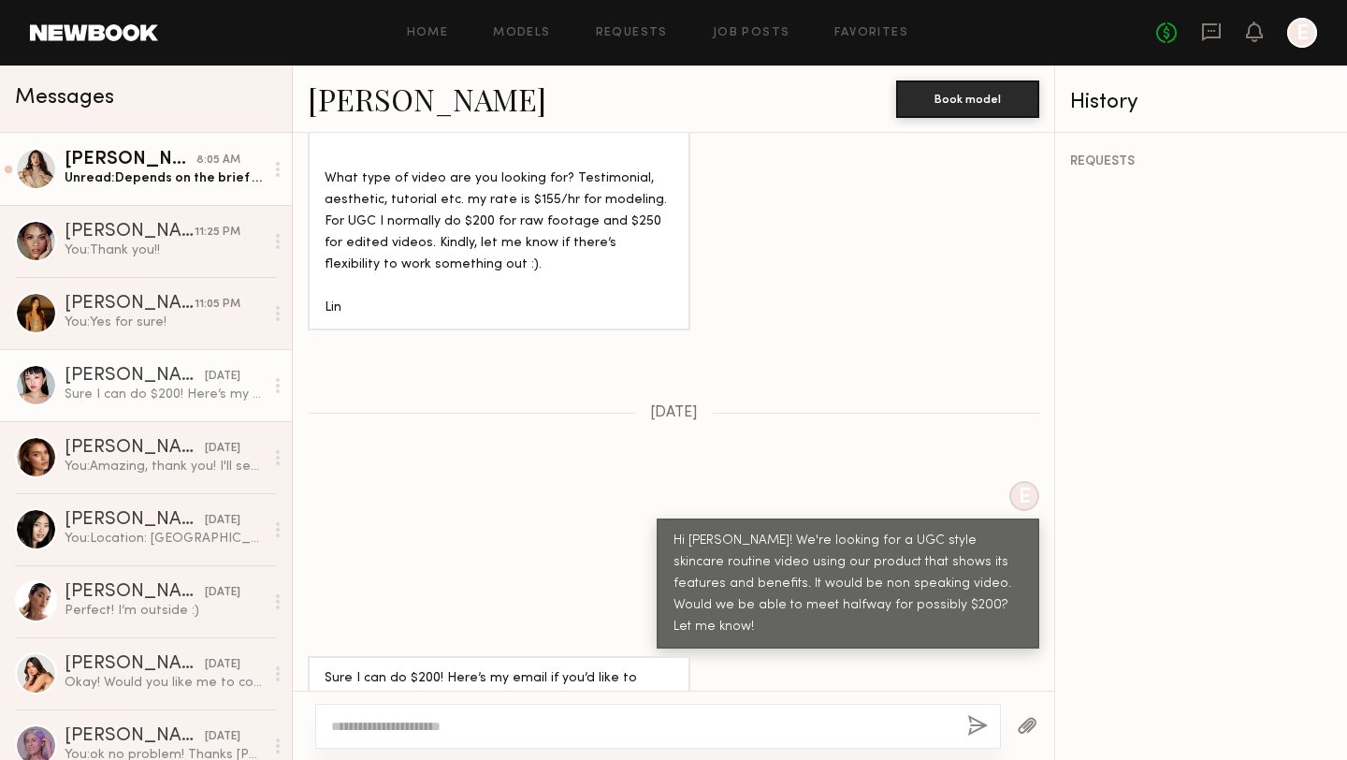
click at [111, 152] on div "Jenn L." at bounding box center [131, 160] width 132 height 19
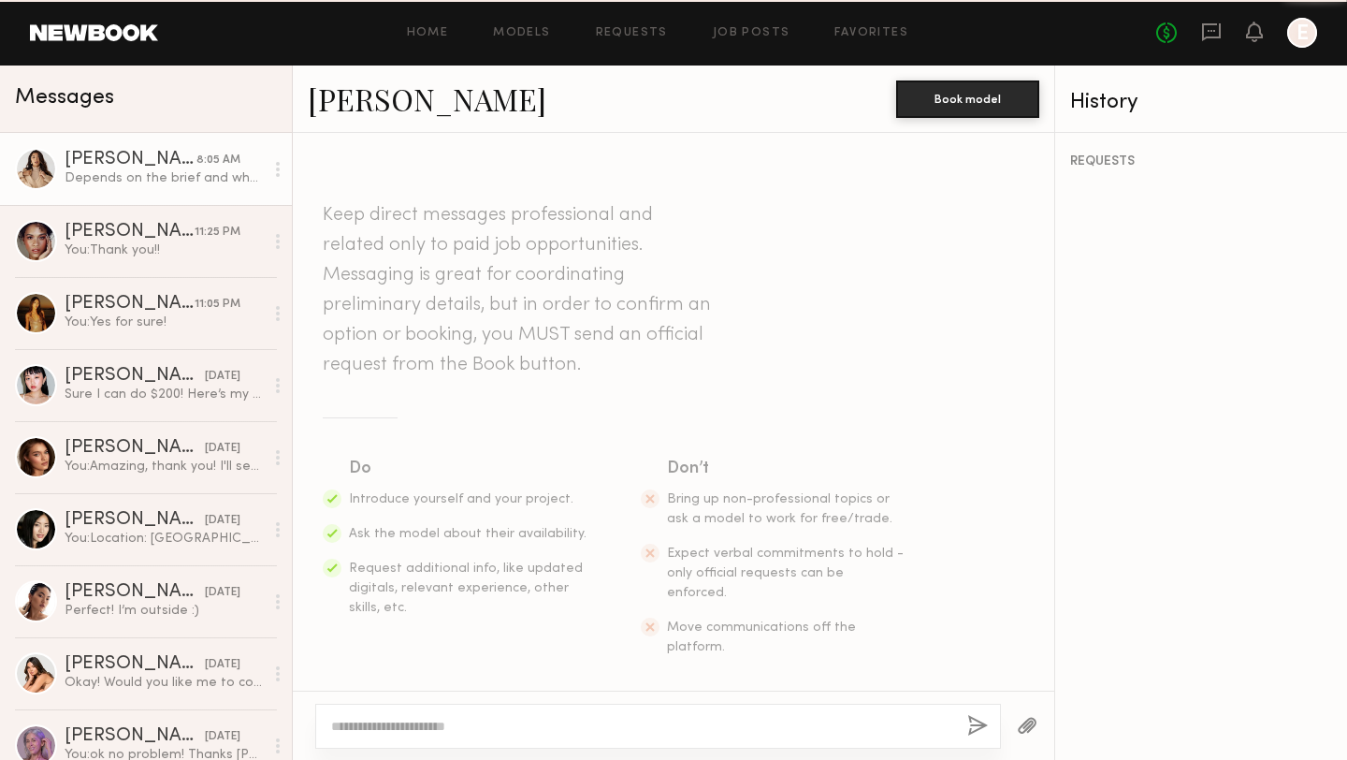
scroll to position [3001, 0]
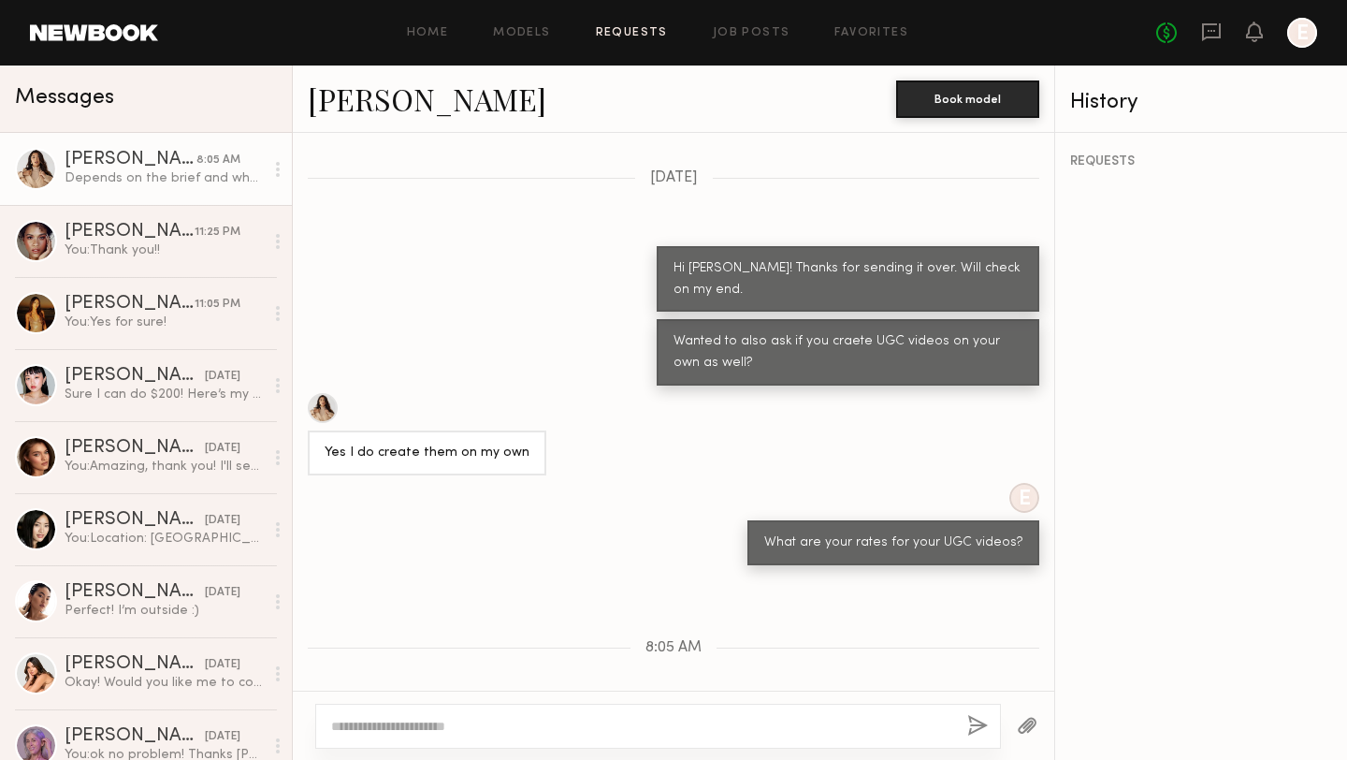
click at [611, 36] on link "Requests" at bounding box center [632, 33] width 72 height 12
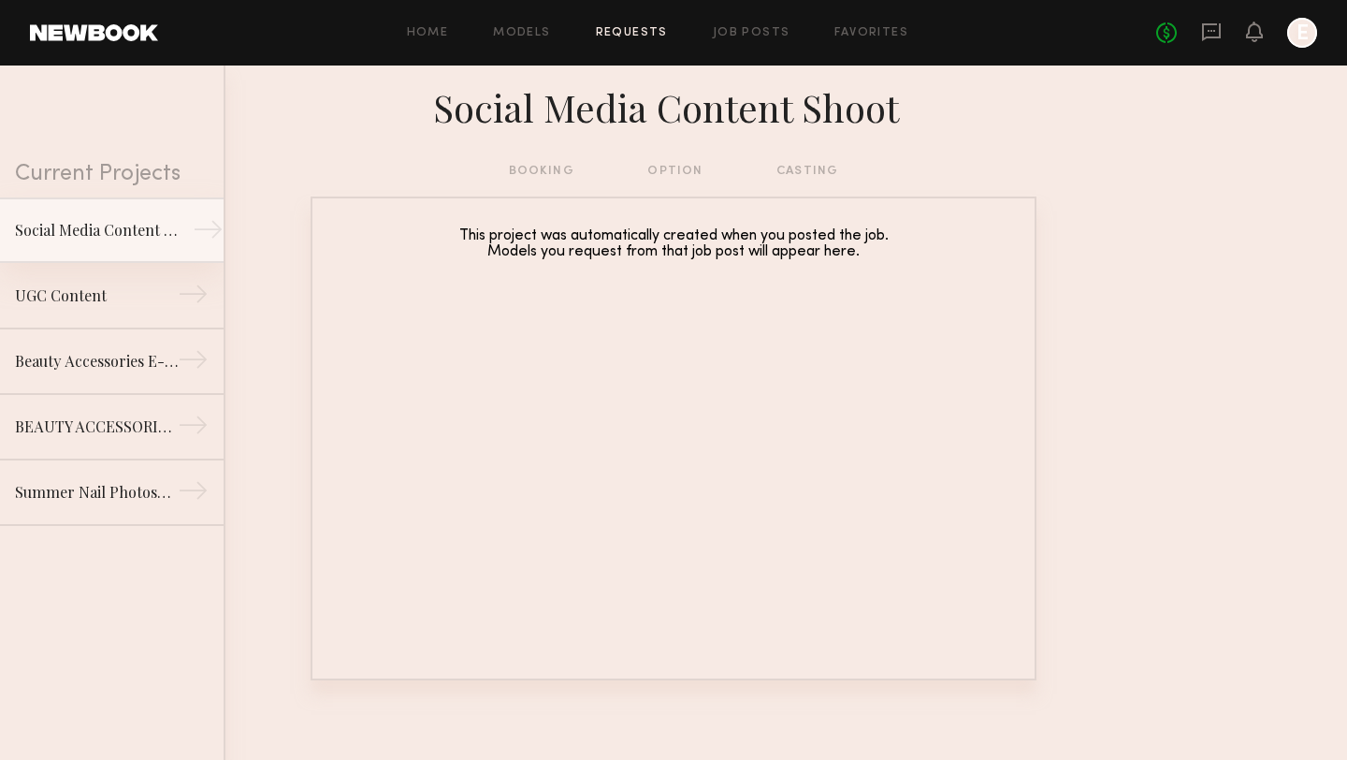
click at [145, 233] on div "Social Media Content Shoot" at bounding box center [96, 230] width 163 height 22
click at [142, 303] on div "UGC Content" at bounding box center [96, 295] width 163 height 22
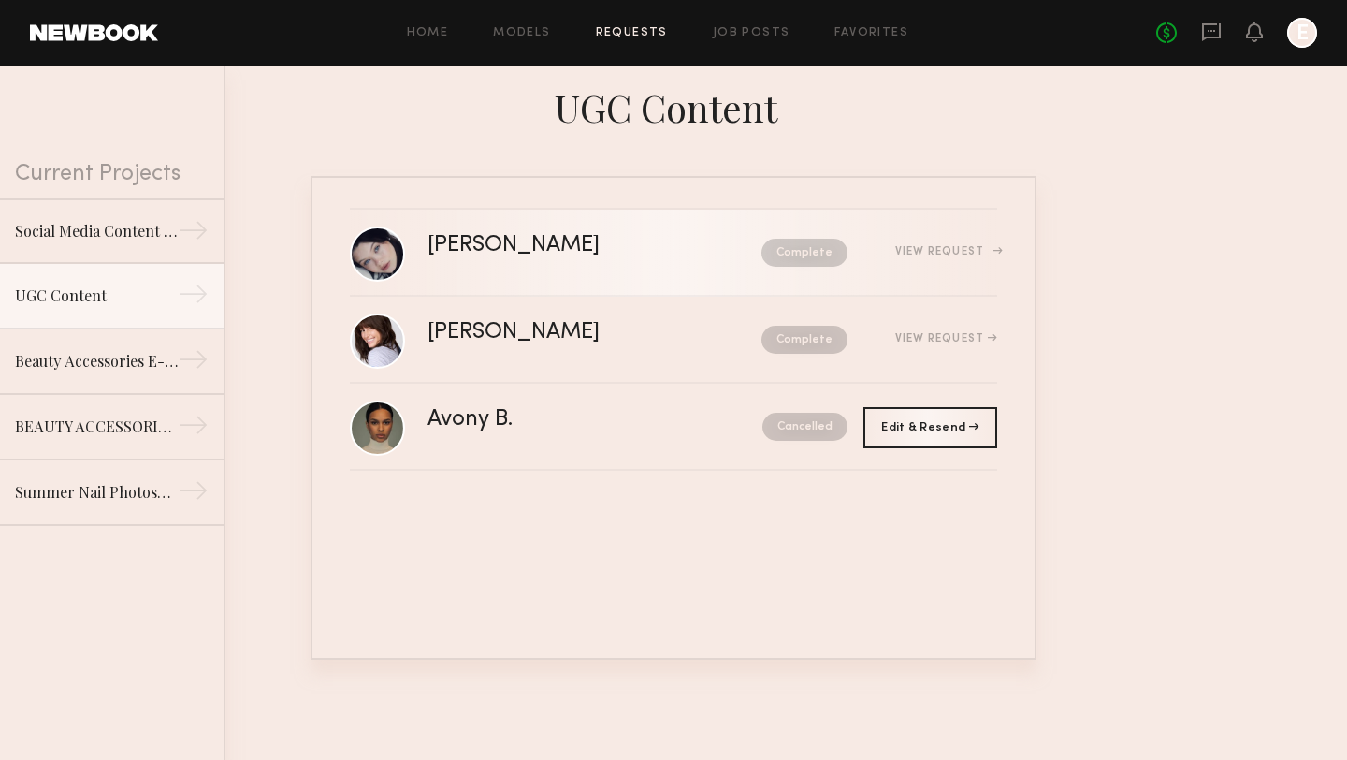
click at [507, 247] on div "Marina F." at bounding box center [555, 246] width 254 height 22
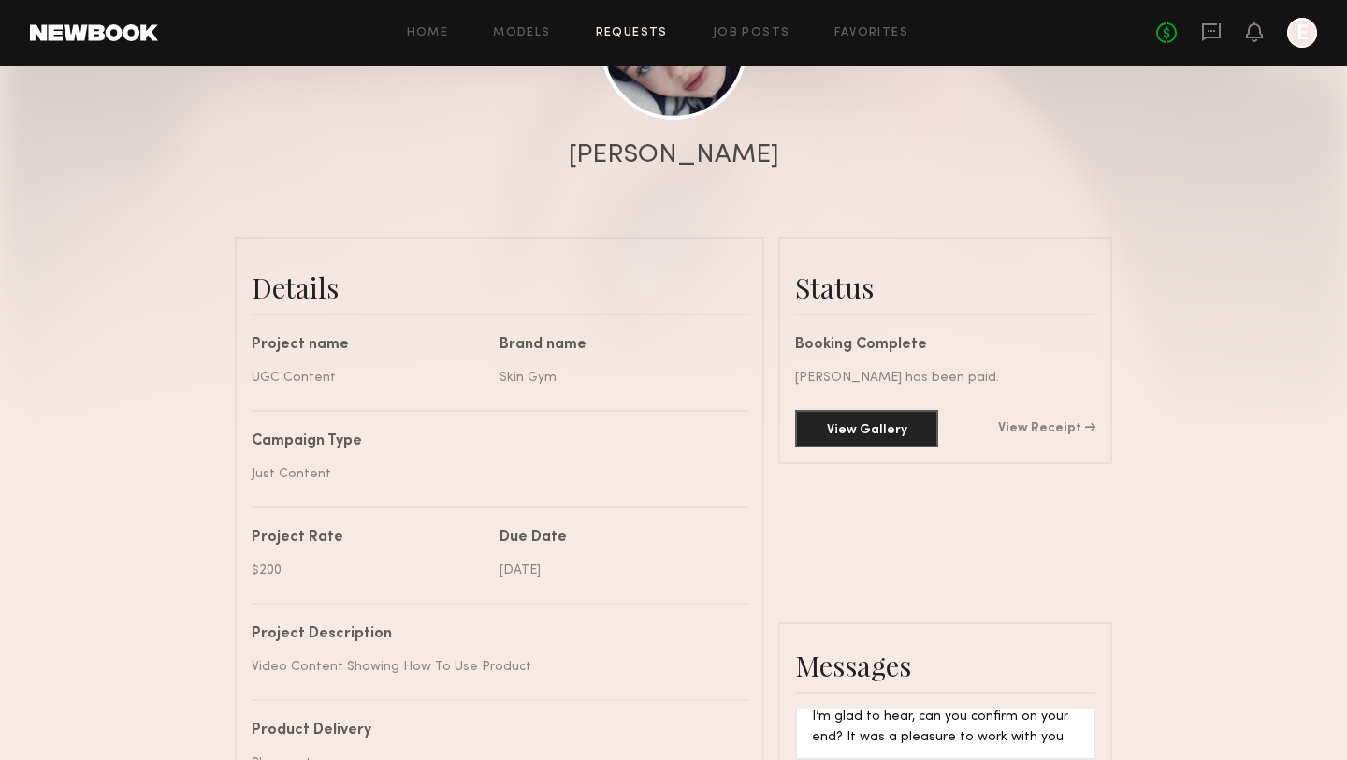
scroll to position [331, 0]
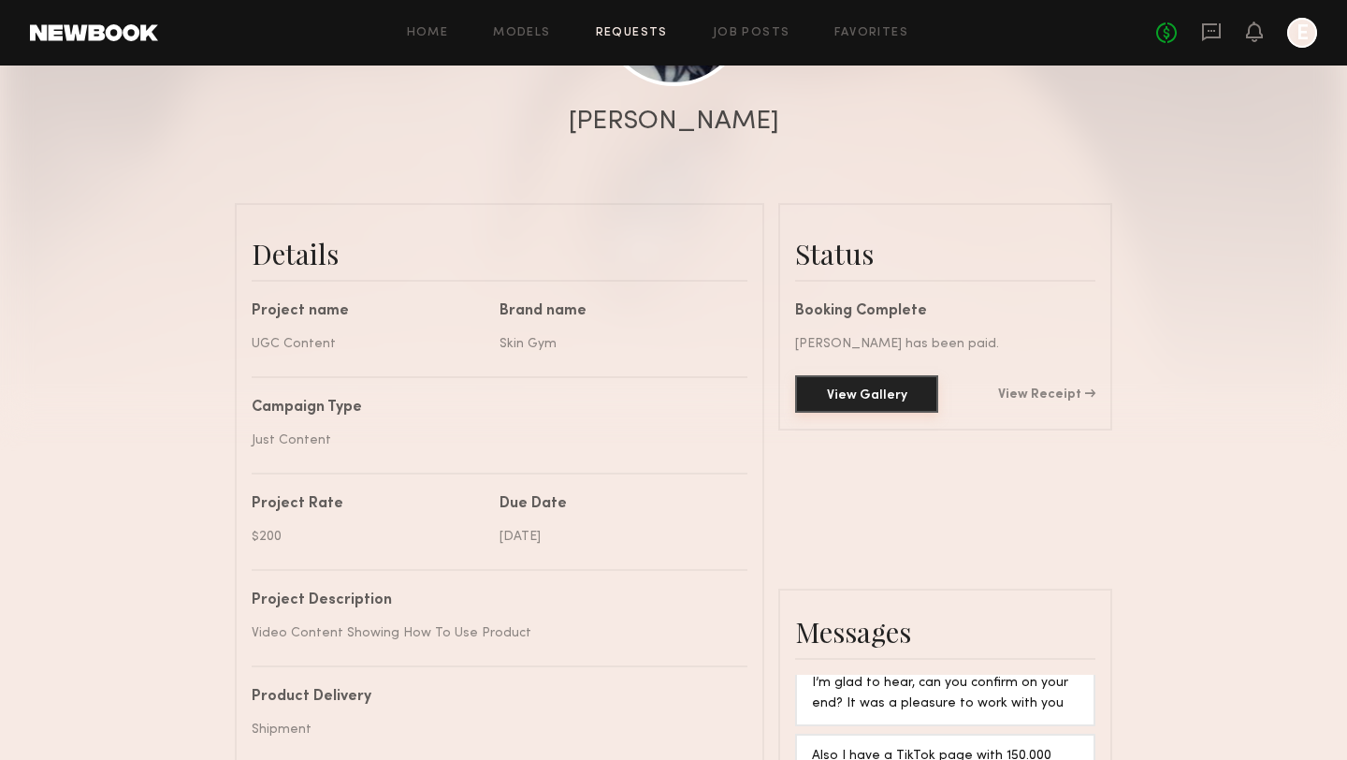
click at [838, 375] on button "View Gallery" at bounding box center [866, 393] width 143 height 37
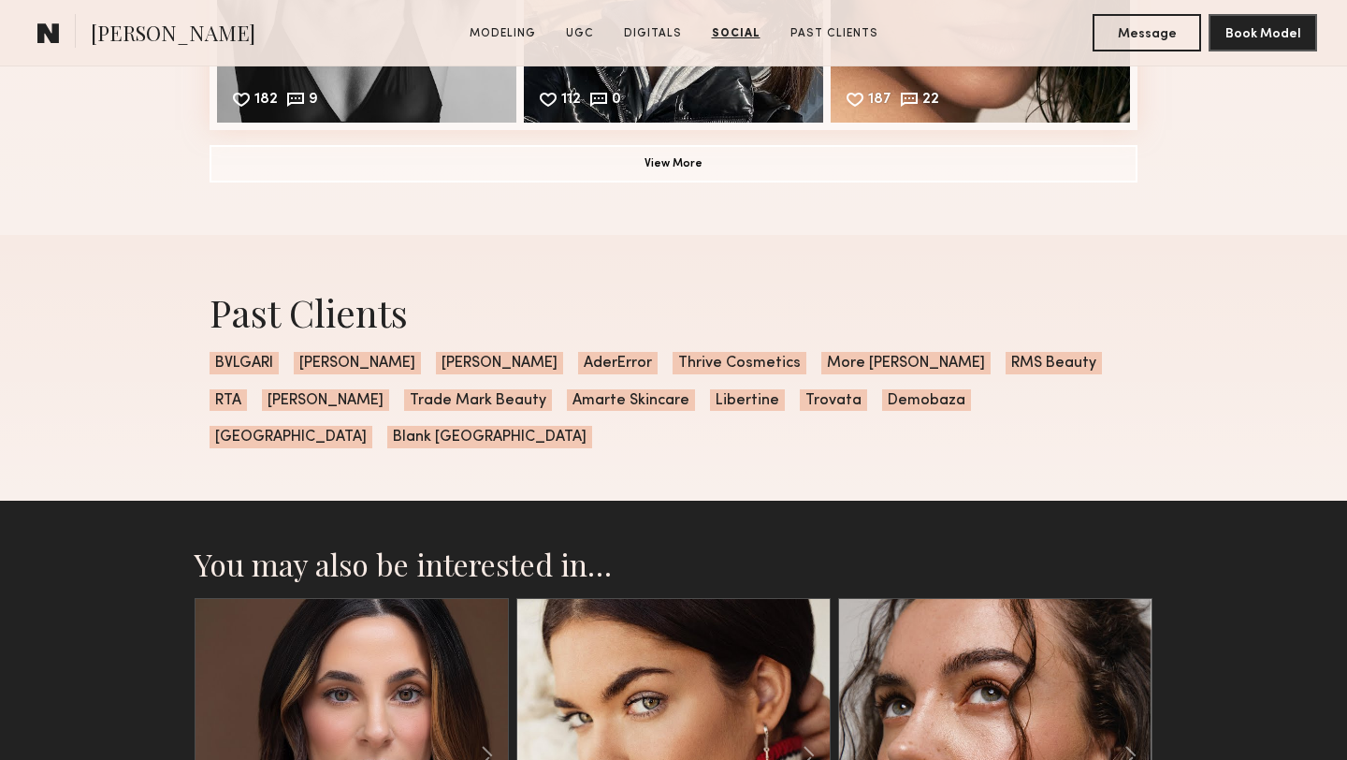
scroll to position [6073, 0]
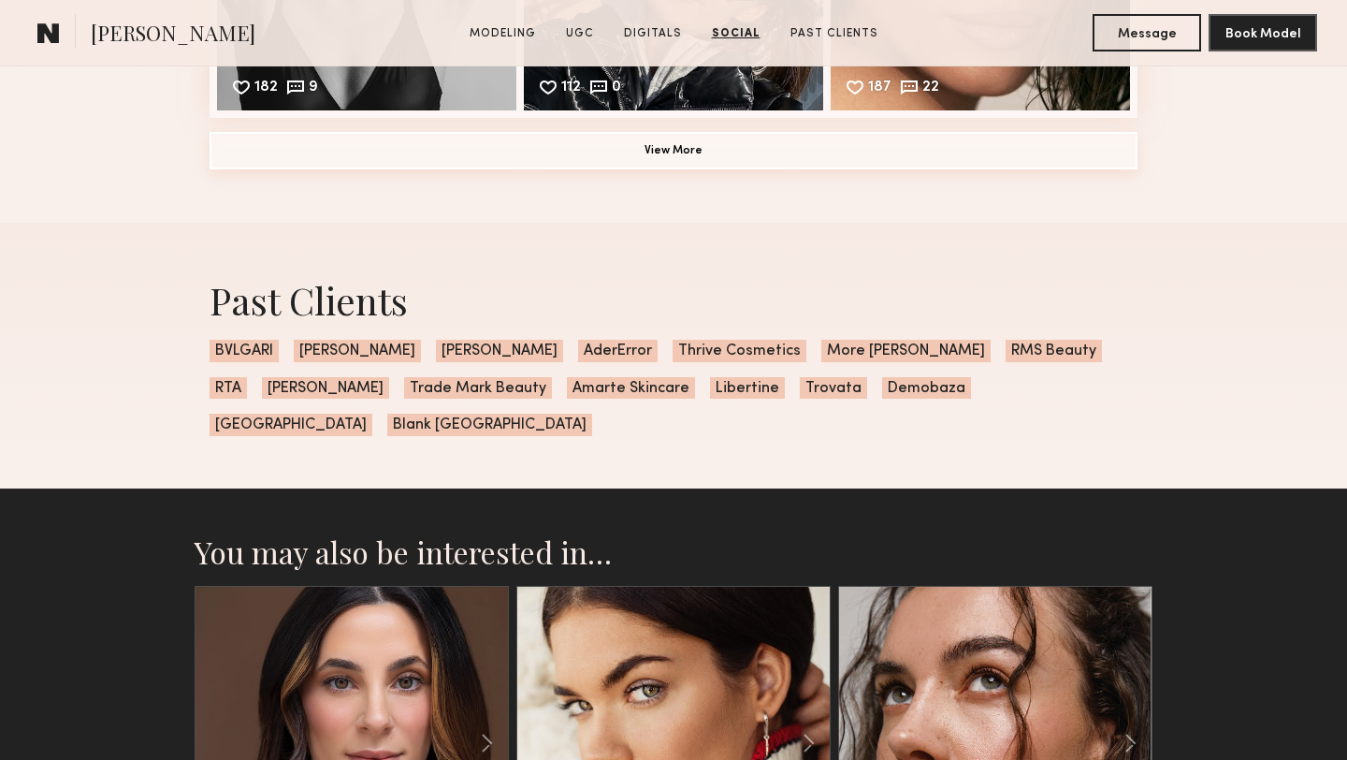
click at [702, 168] on button "View More" at bounding box center [674, 150] width 928 height 37
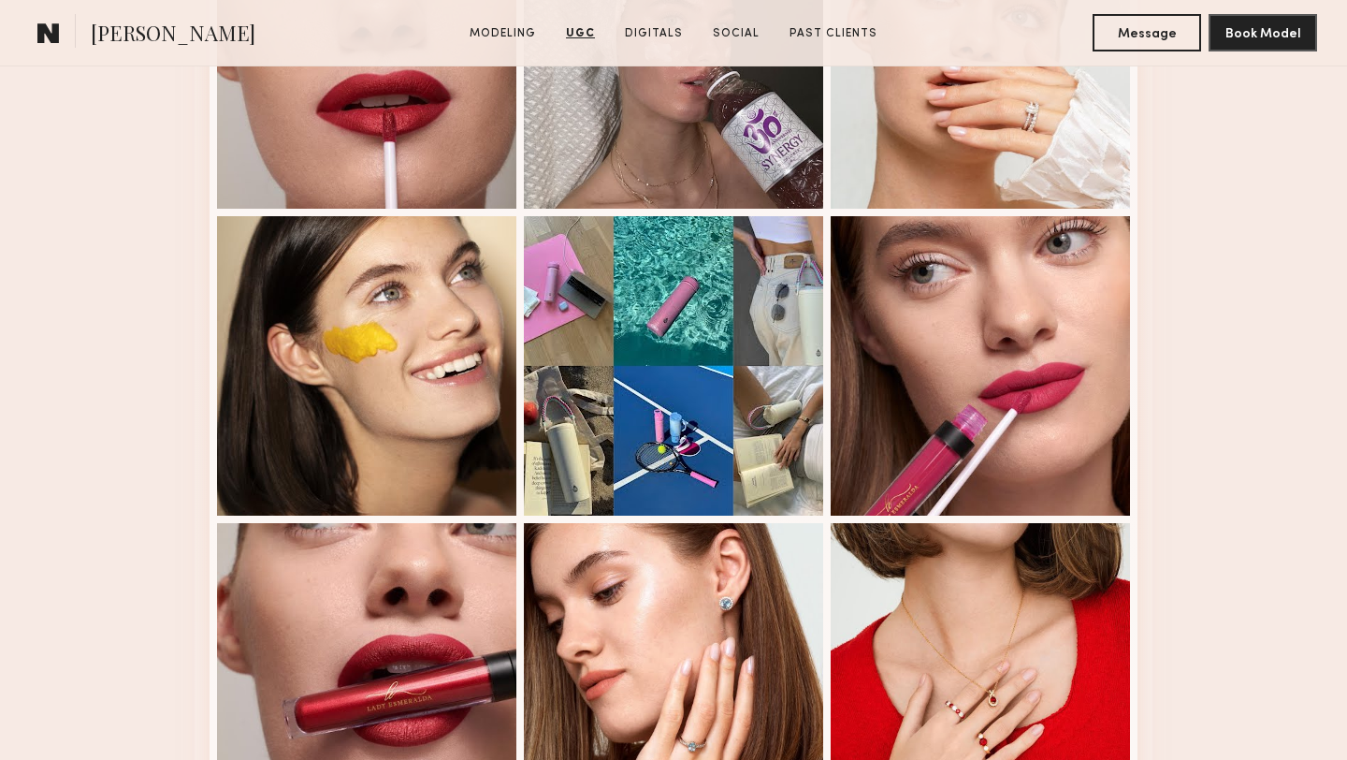
scroll to position [3307, 0]
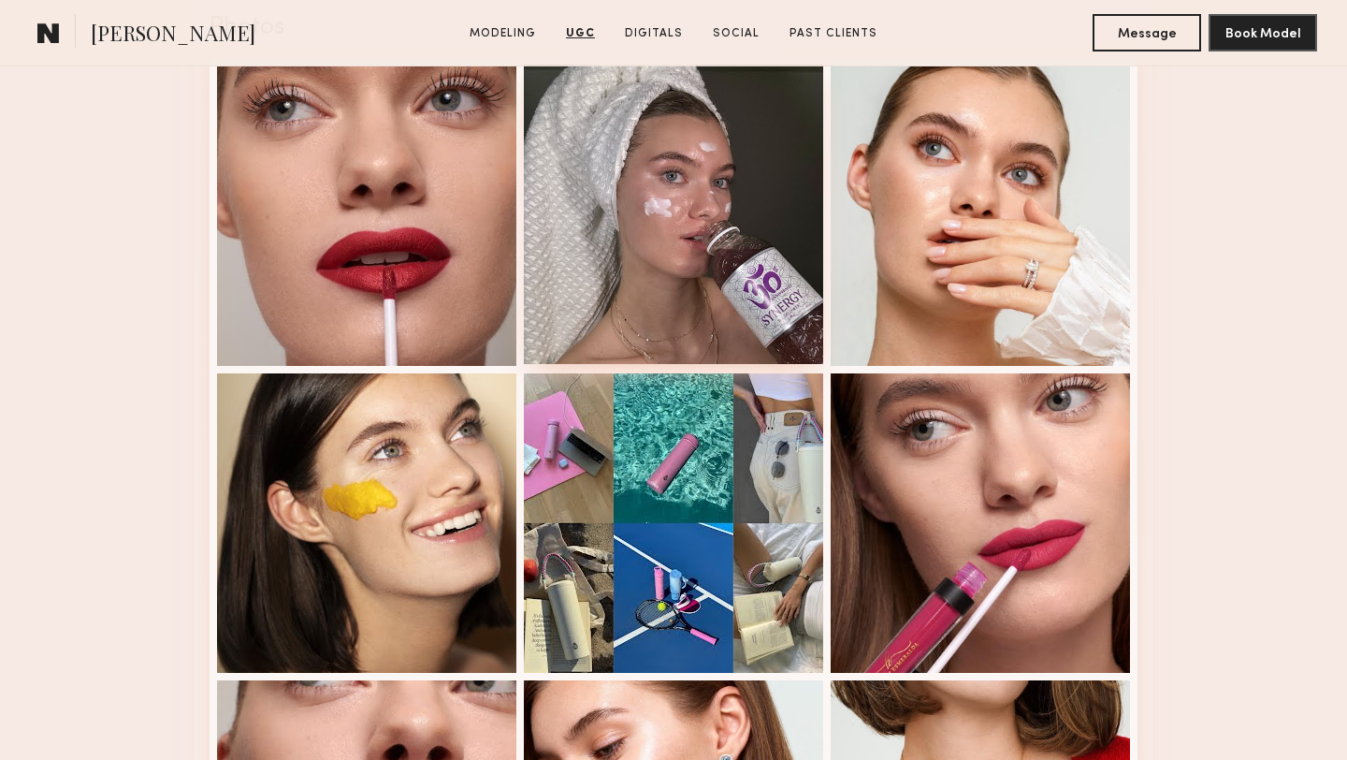
click at [693, 230] on div at bounding box center [673, 214] width 299 height 299
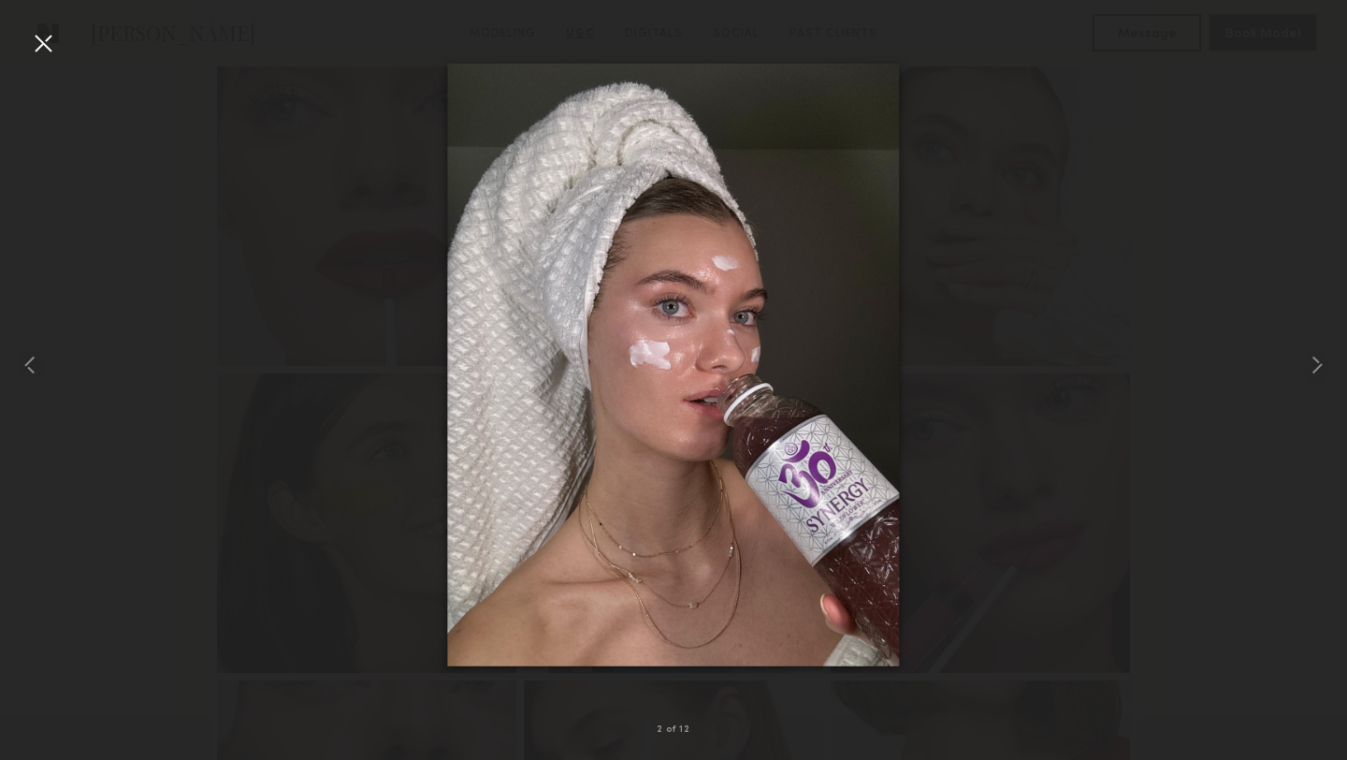
click at [41, 45] on div at bounding box center [43, 43] width 30 height 30
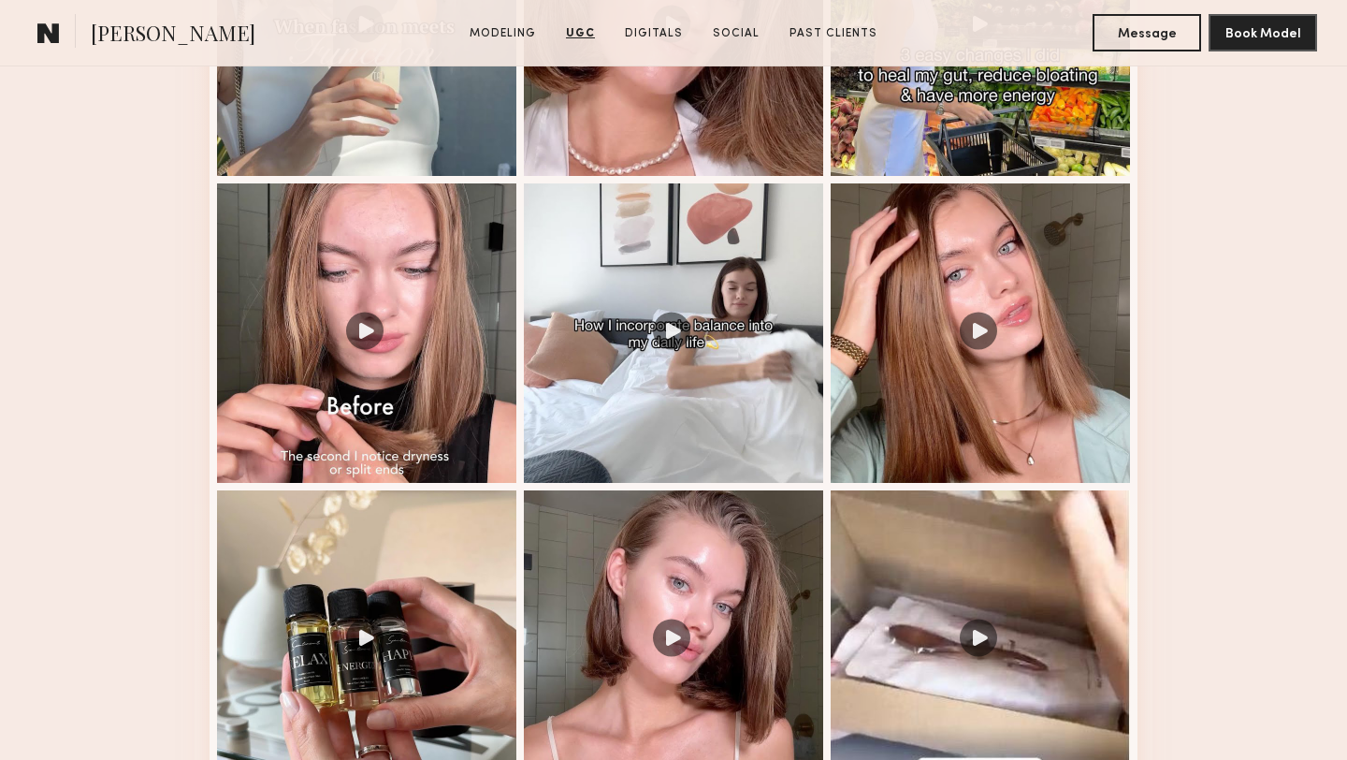
scroll to position [2408, 0]
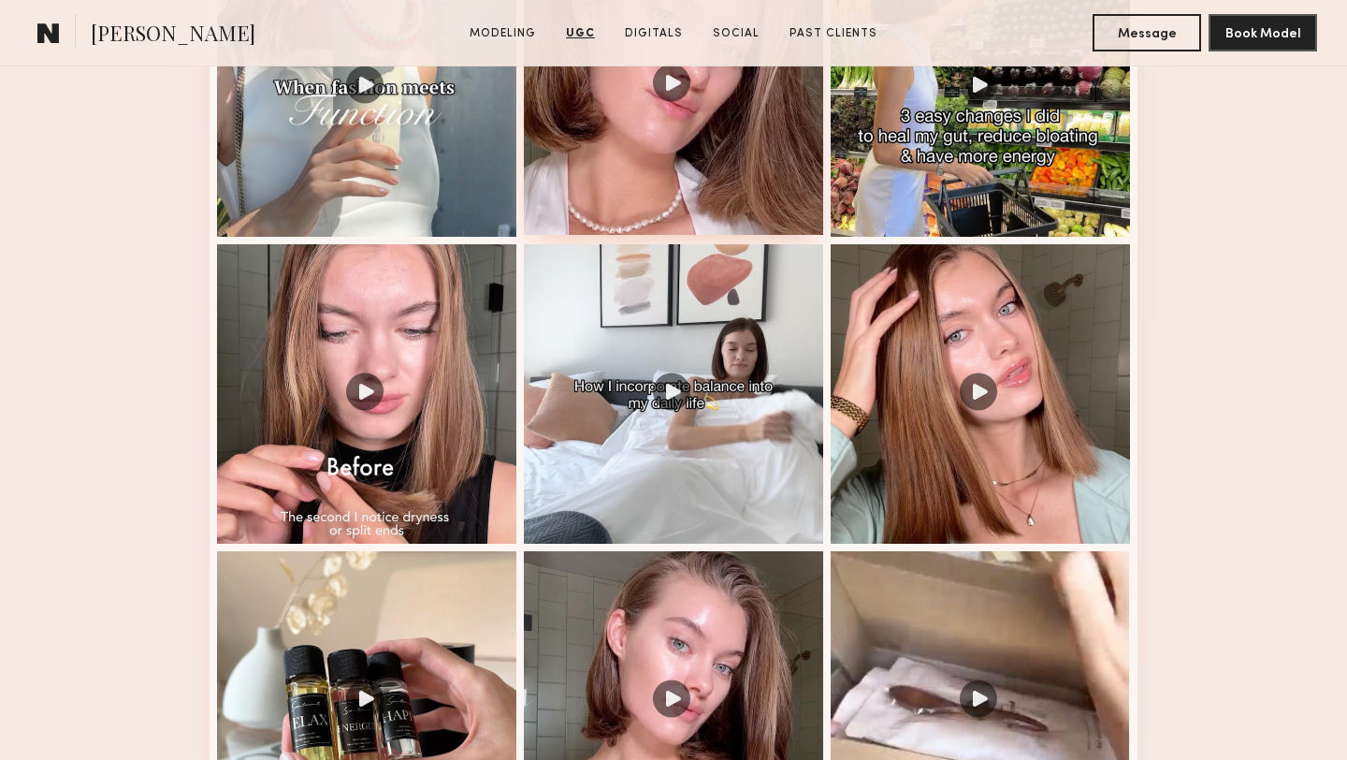
click at [725, 186] on div at bounding box center [673, 84] width 299 height 299
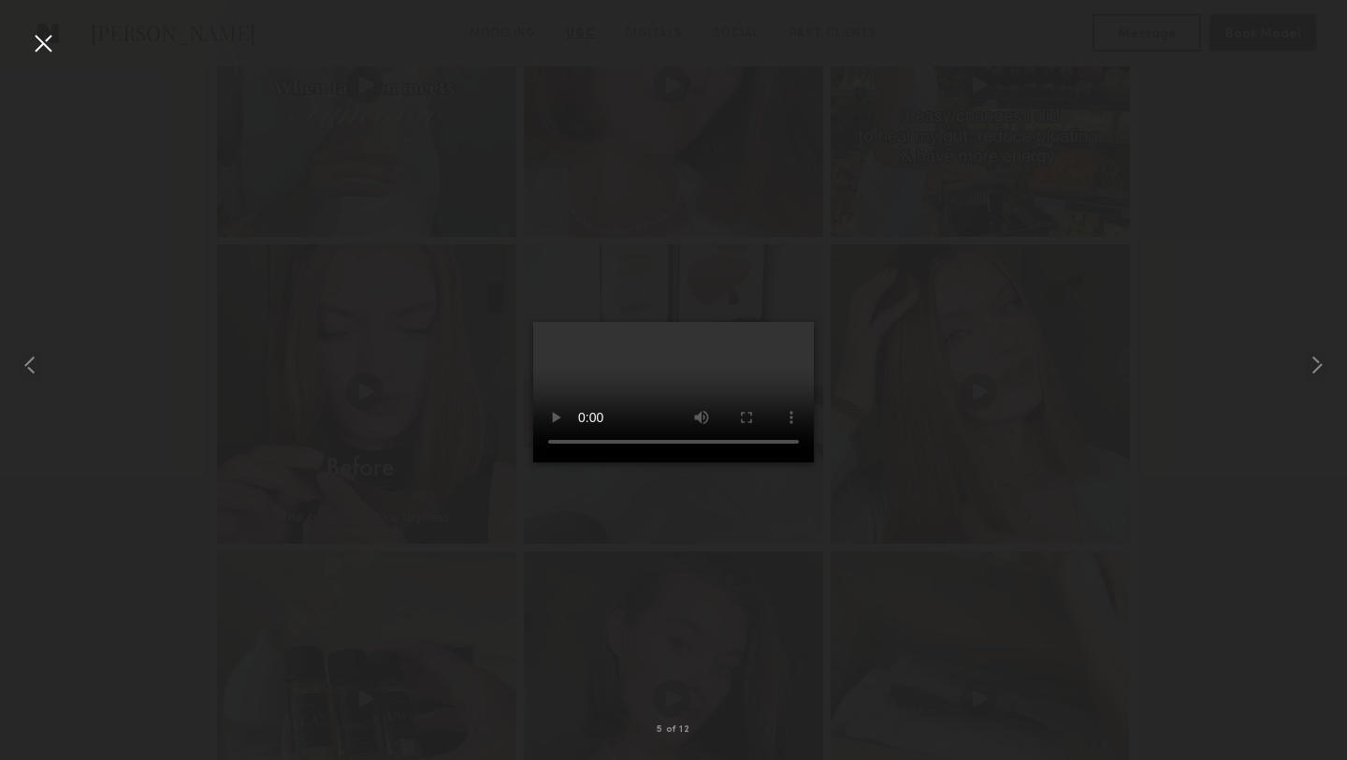
click at [37, 51] on div at bounding box center [43, 43] width 30 height 30
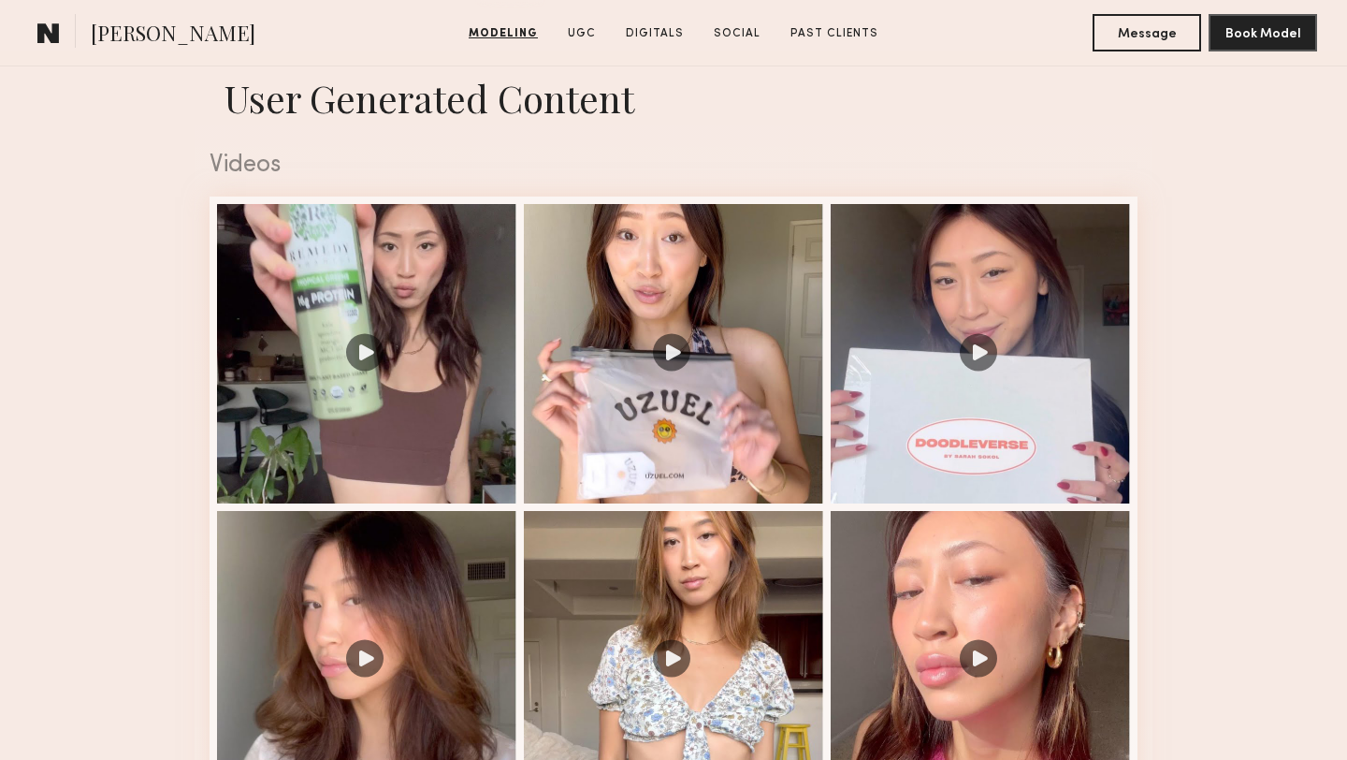
scroll to position [2027, 0]
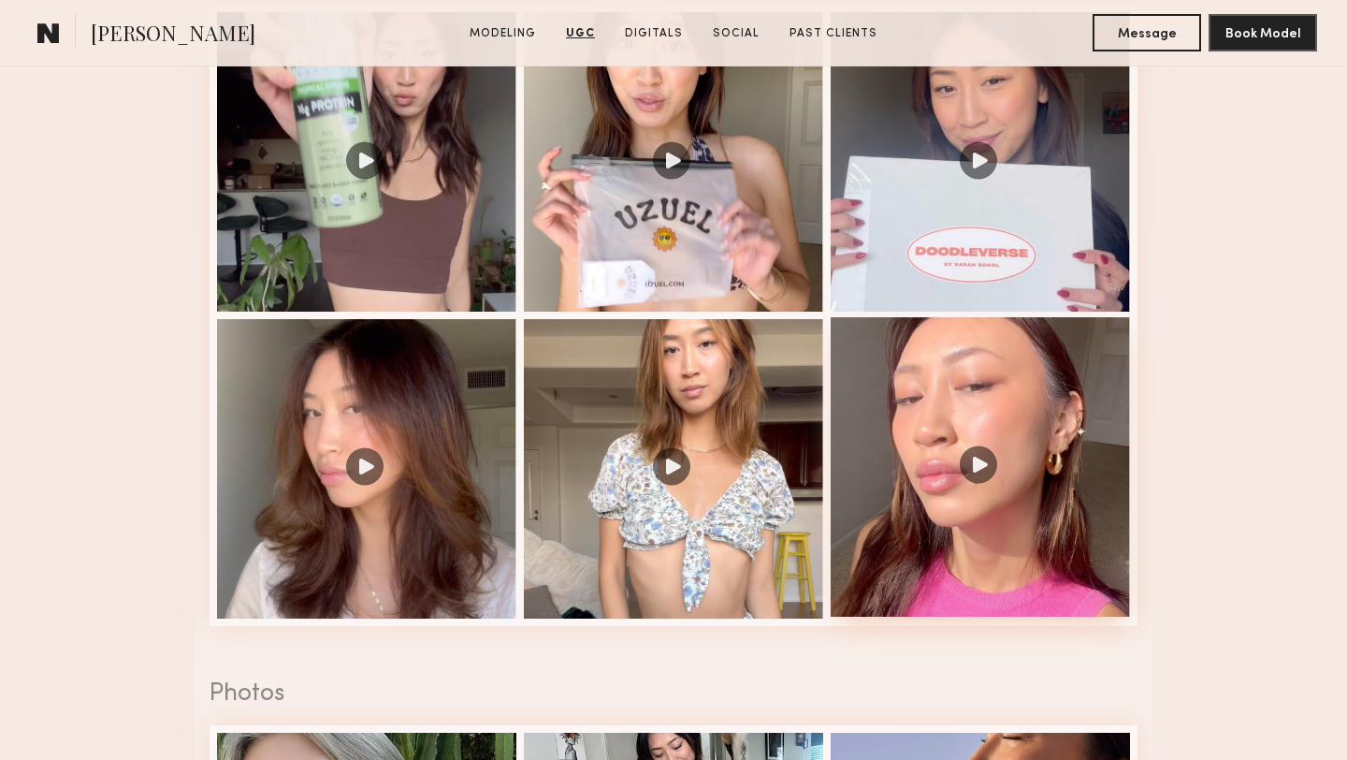
click at [958, 434] on div at bounding box center [980, 466] width 299 height 299
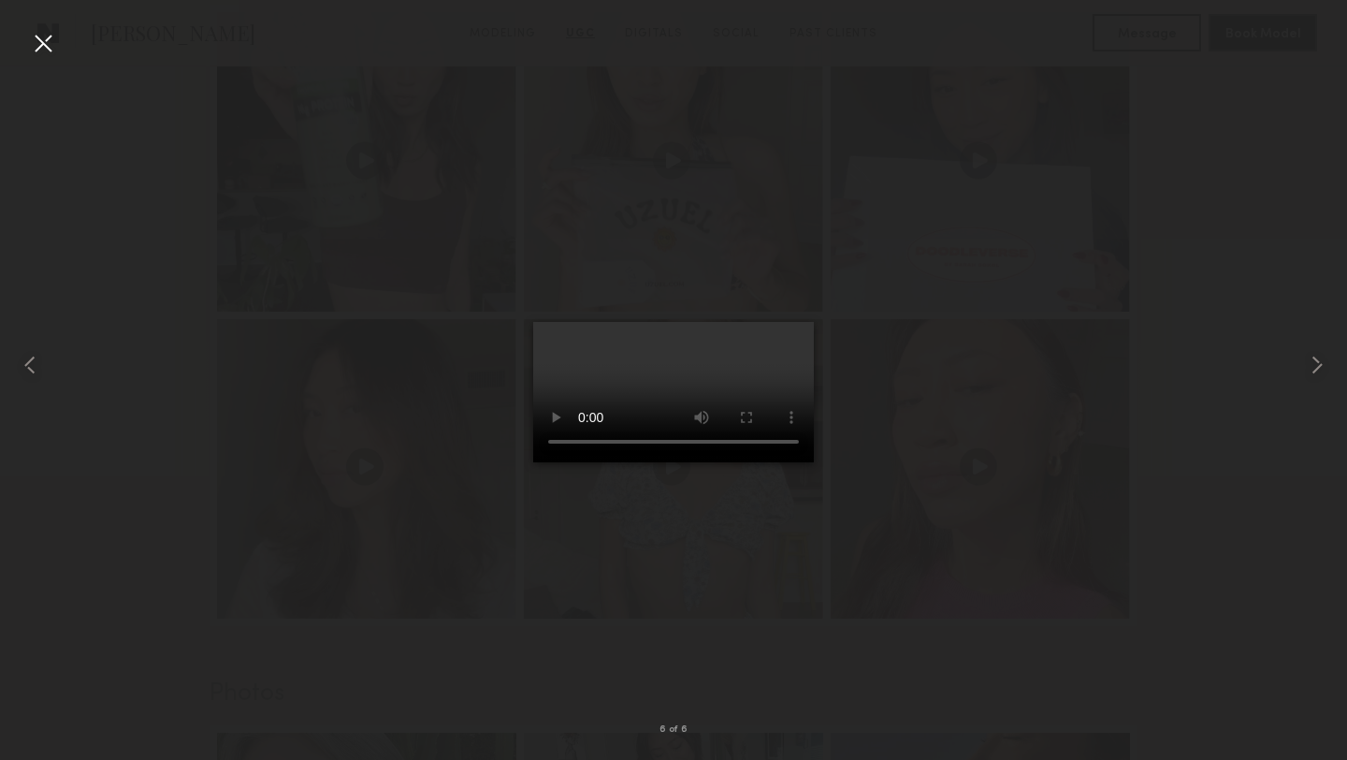
click at [42, 43] on div at bounding box center [43, 43] width 30 height 30
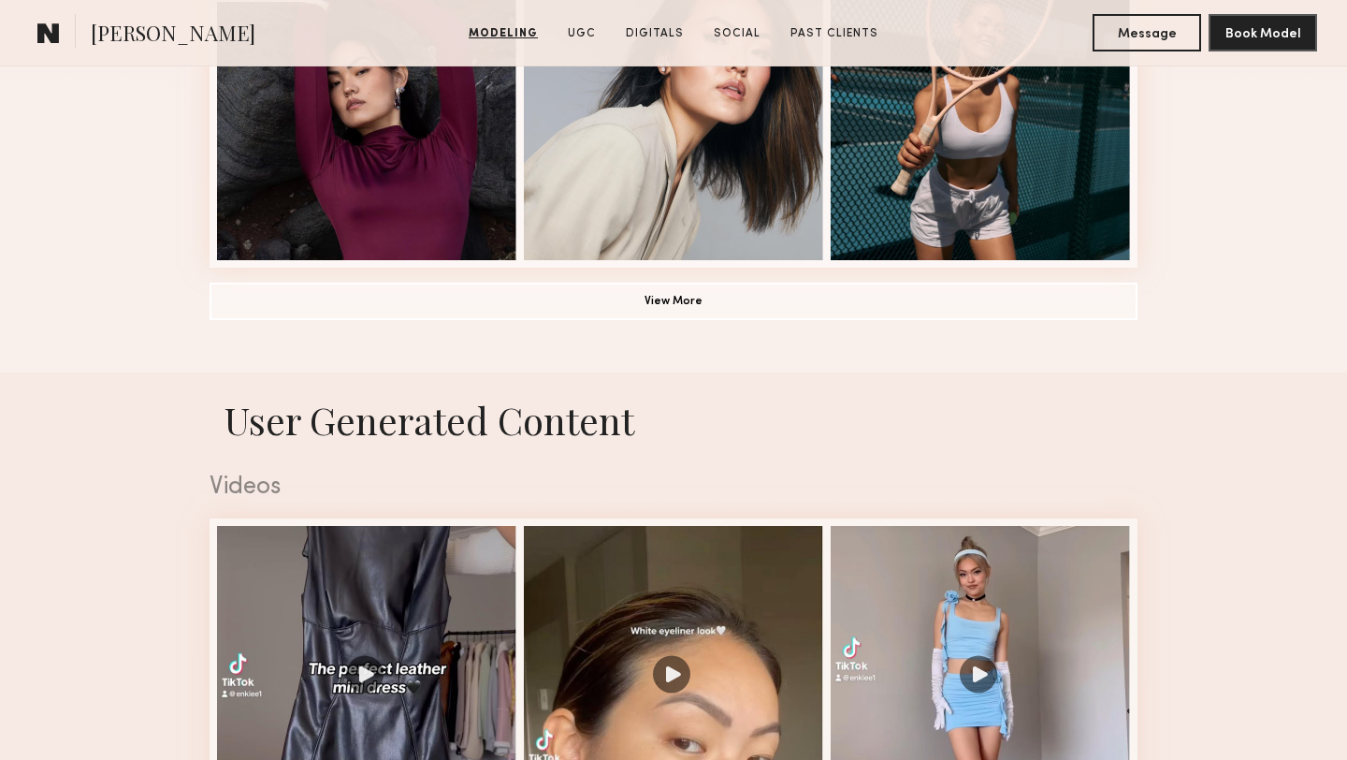
scroll to position [1994, 0]
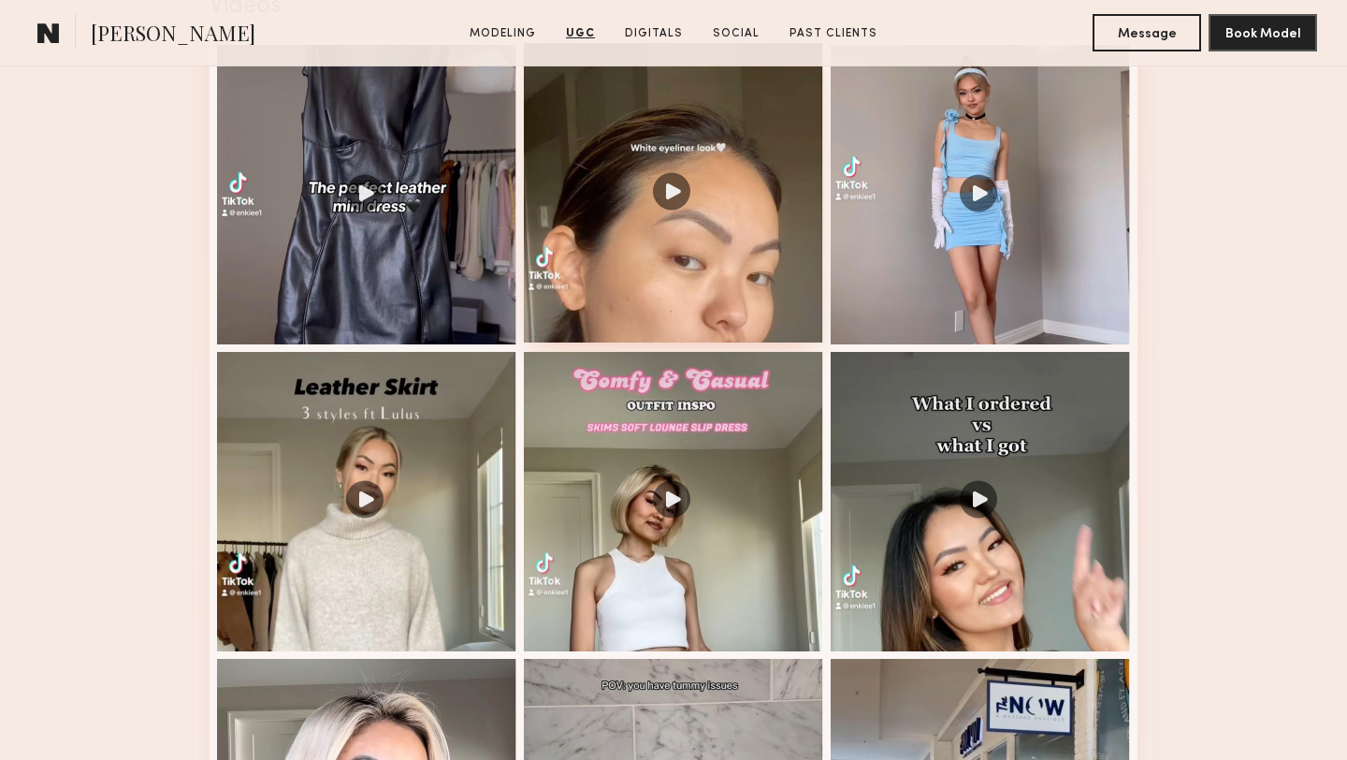
click at [791, 297] on div at bounding box center [673, 192] width 299 height 299
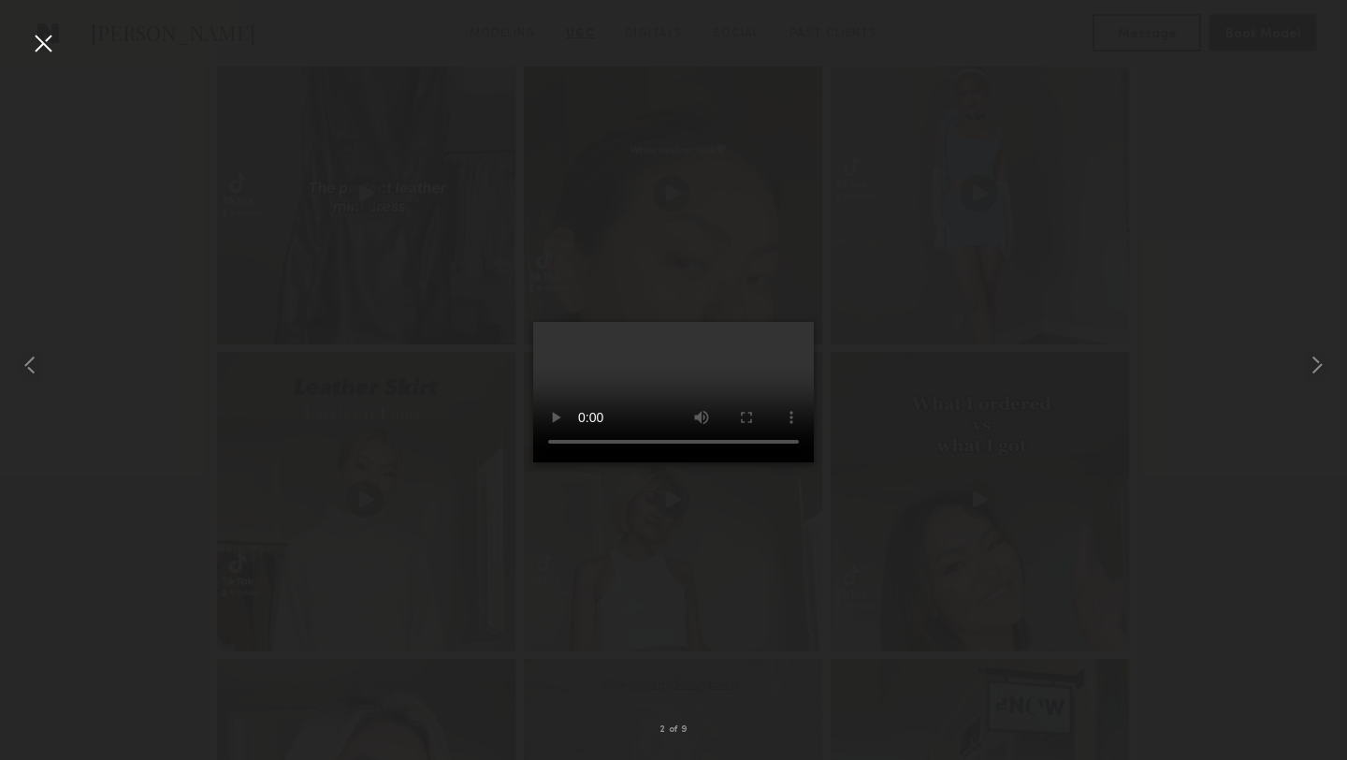
click at [46, 49] on div at bounding box center [43, 43] width 30 height 30
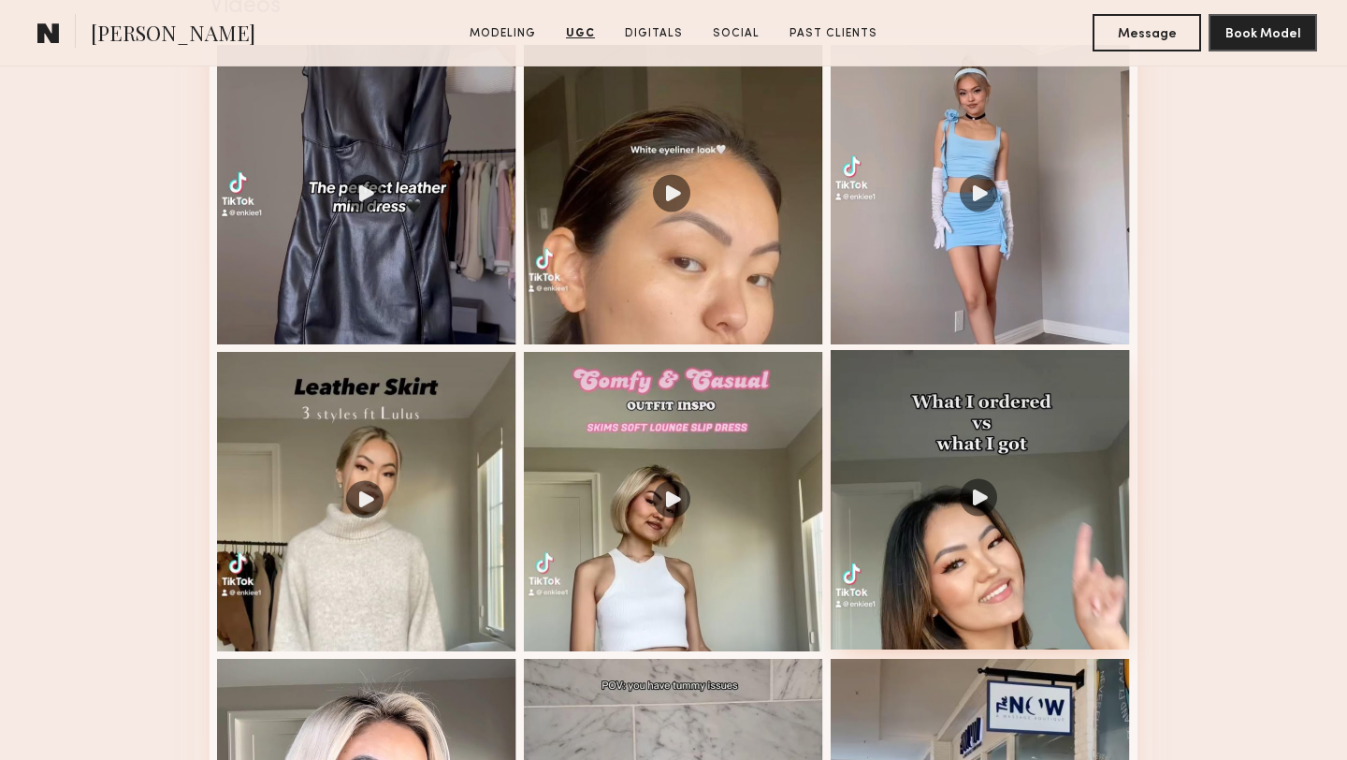
click at [937, 475] on div at bounding box center [980, 499] width 299 height 299
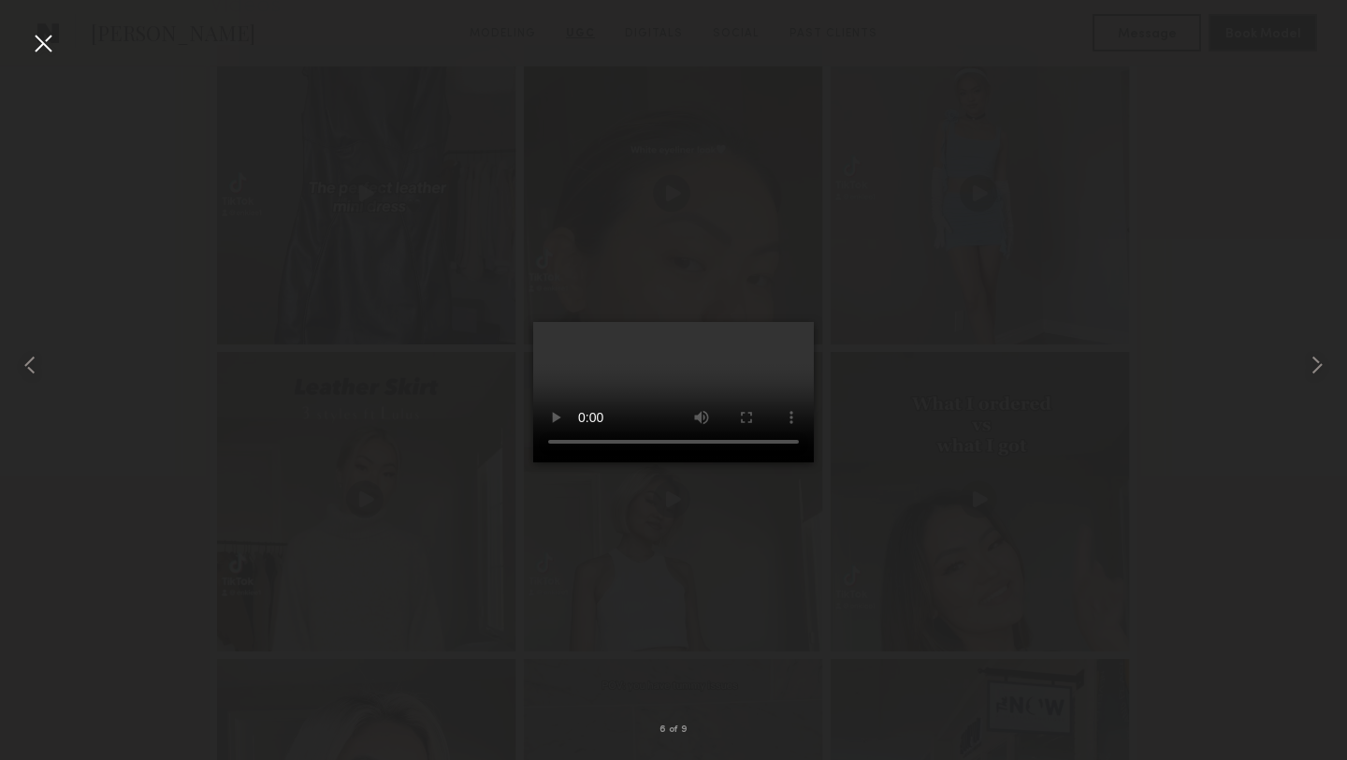
click at [37, 44] on div at bounding box center [43, 43] width 30 height 30
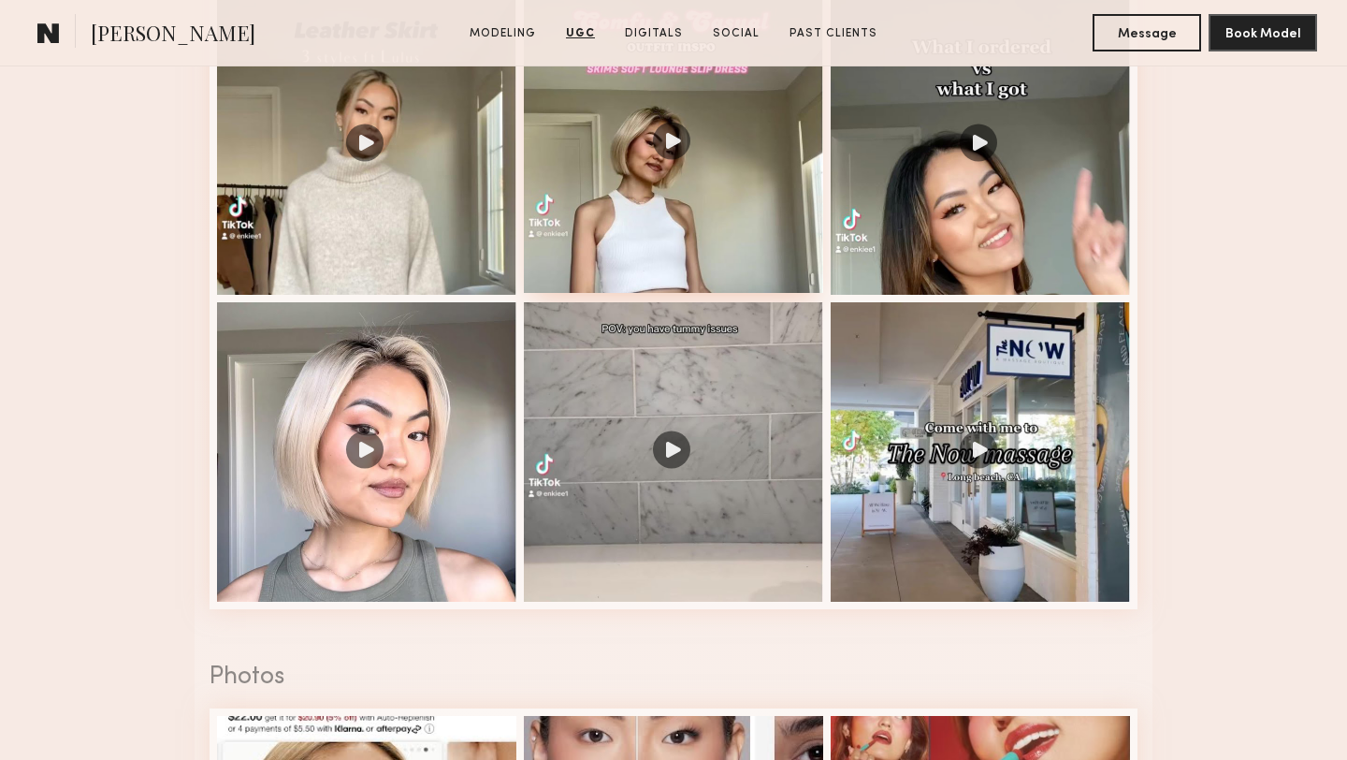
scroll to position [2352, 0]
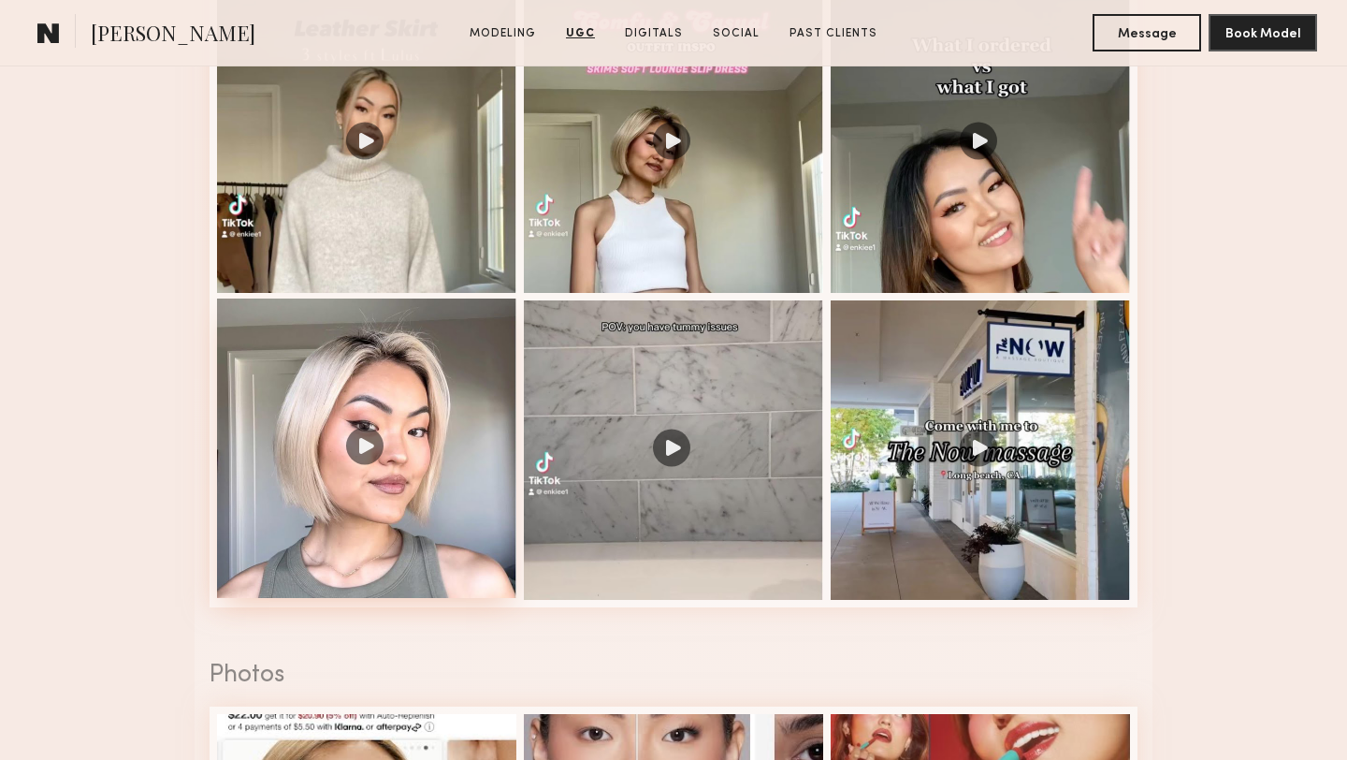
click at [428, 504] on div at bounding box center [366, 447] width 299 height 299
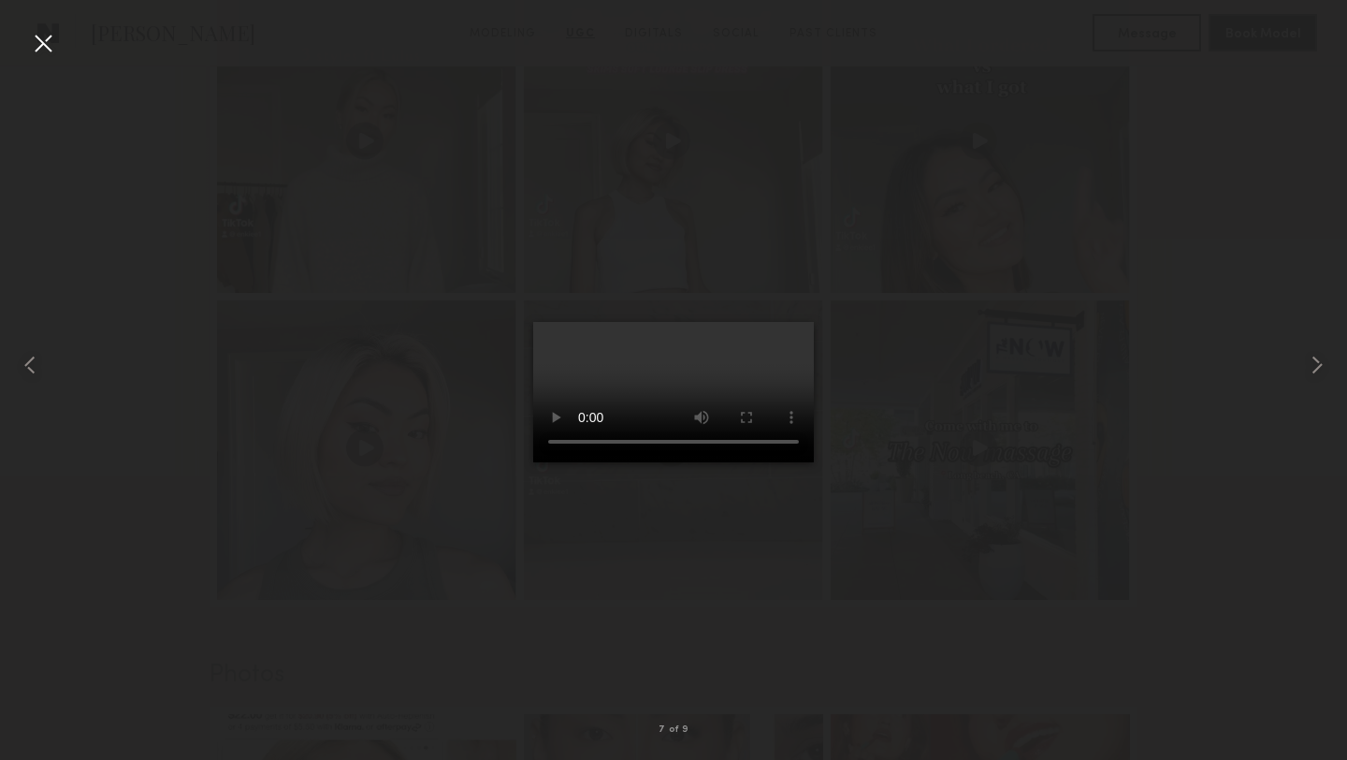
click at [41, 46] on div at bounding box center [43, 43] width 30 height 30
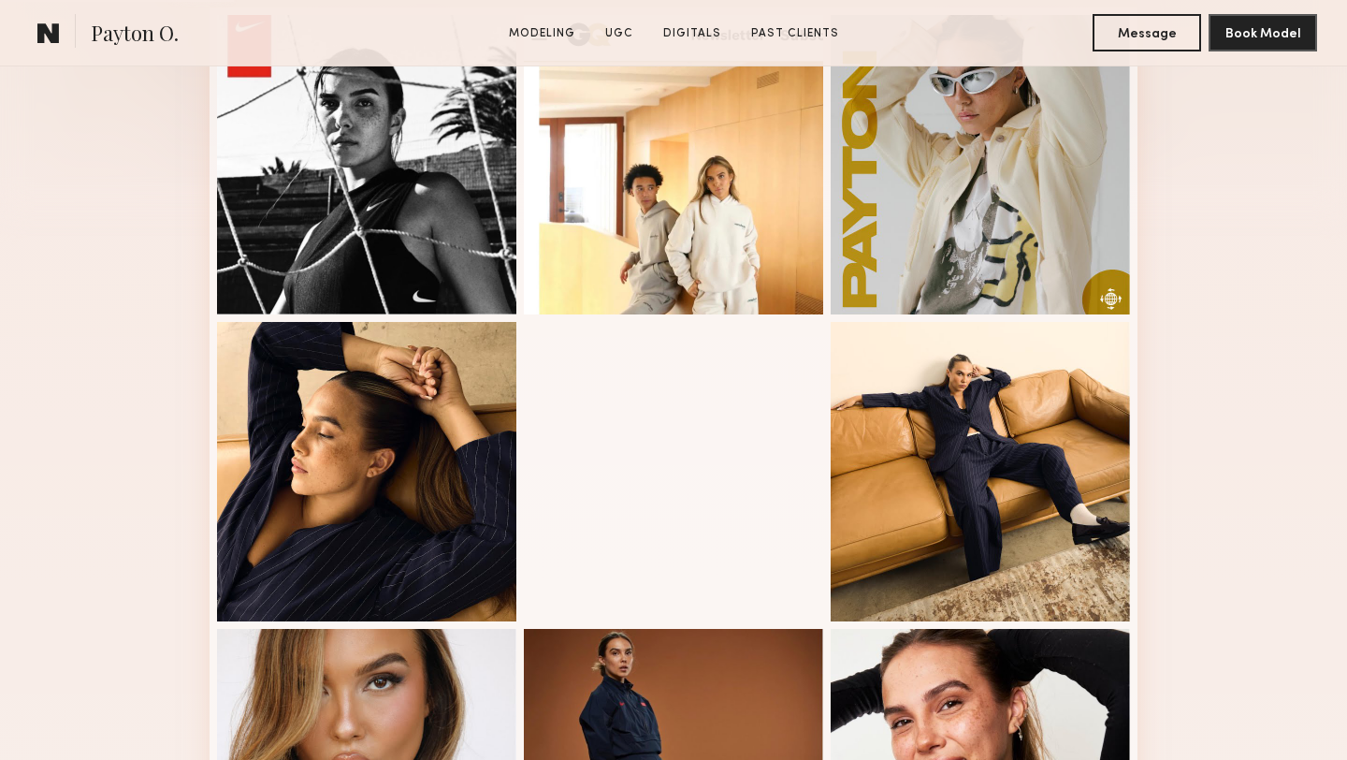
scroll to position [1119, 0]
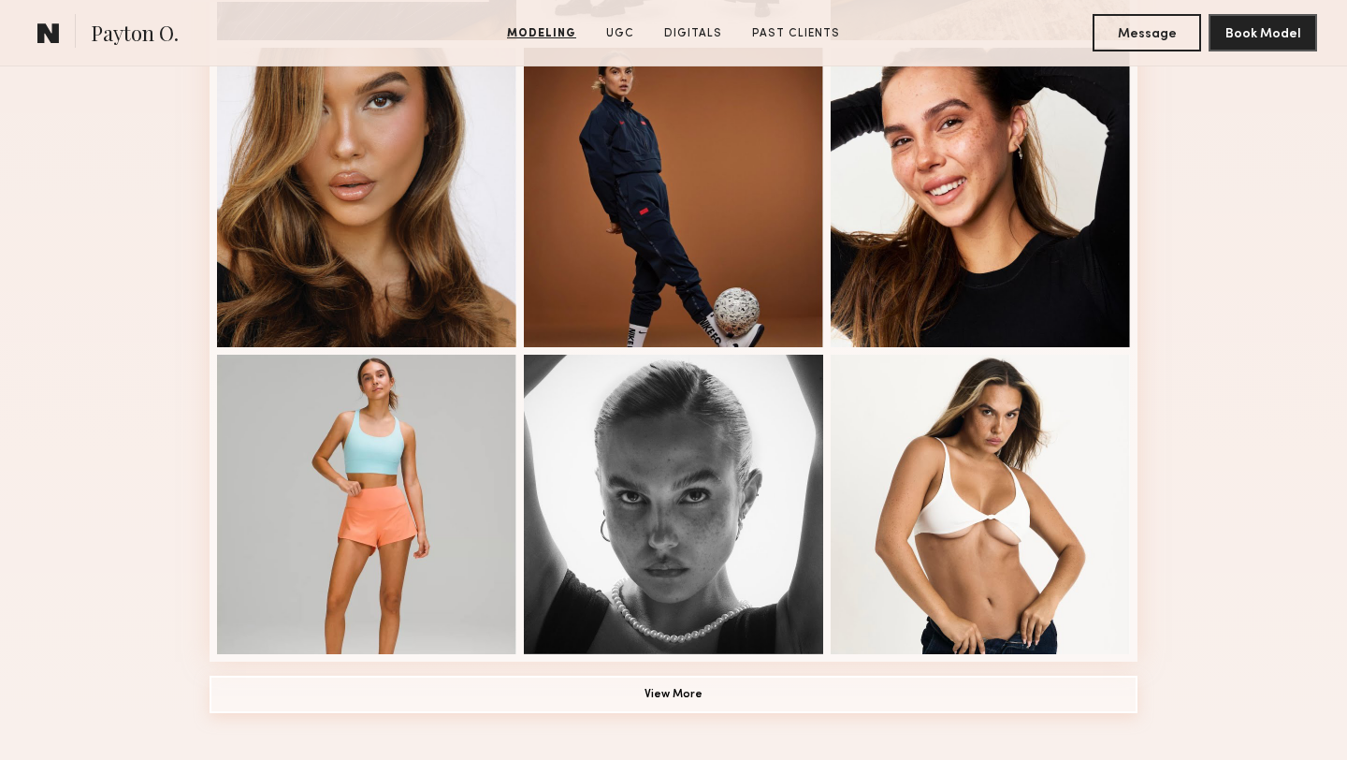
click at [361, 707] on button "View More" at bounding box center [674, 694] width 928 height 37
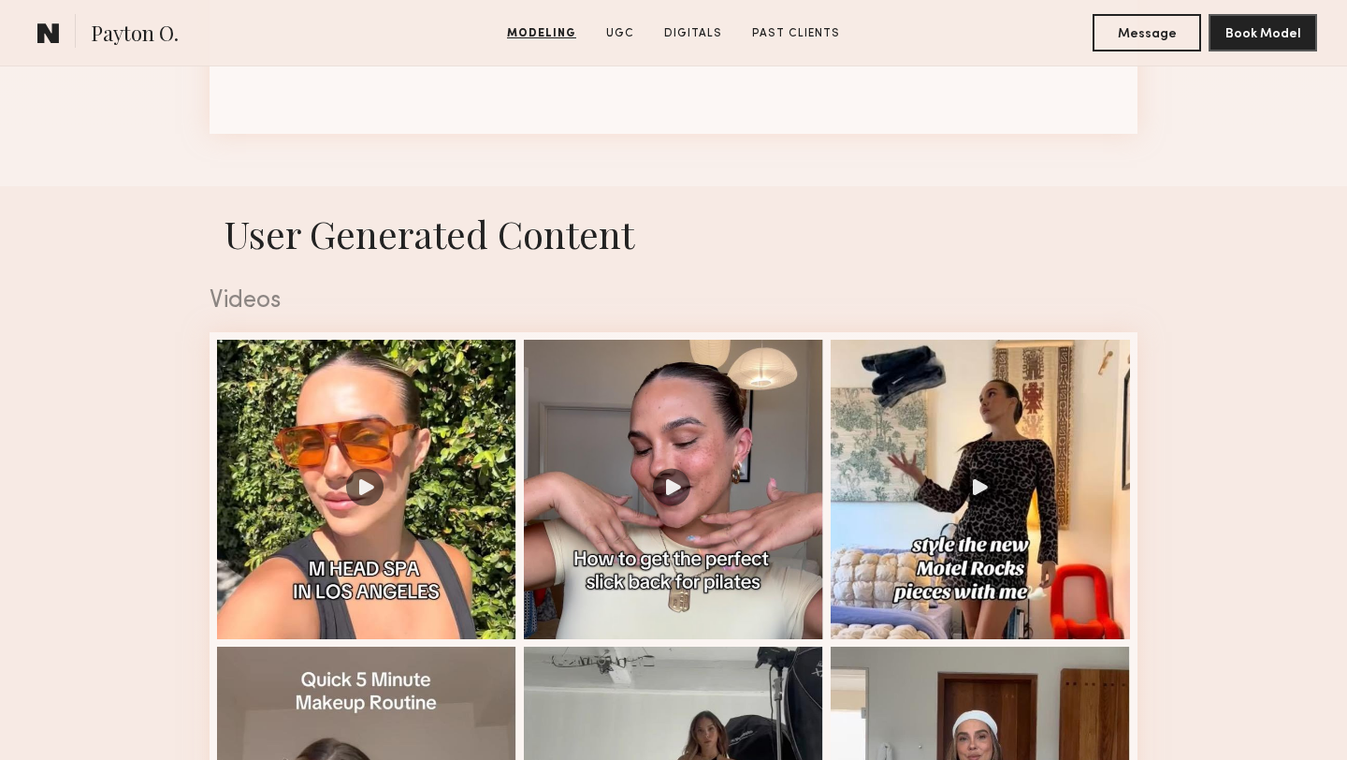
scroll to position [3106, 0]
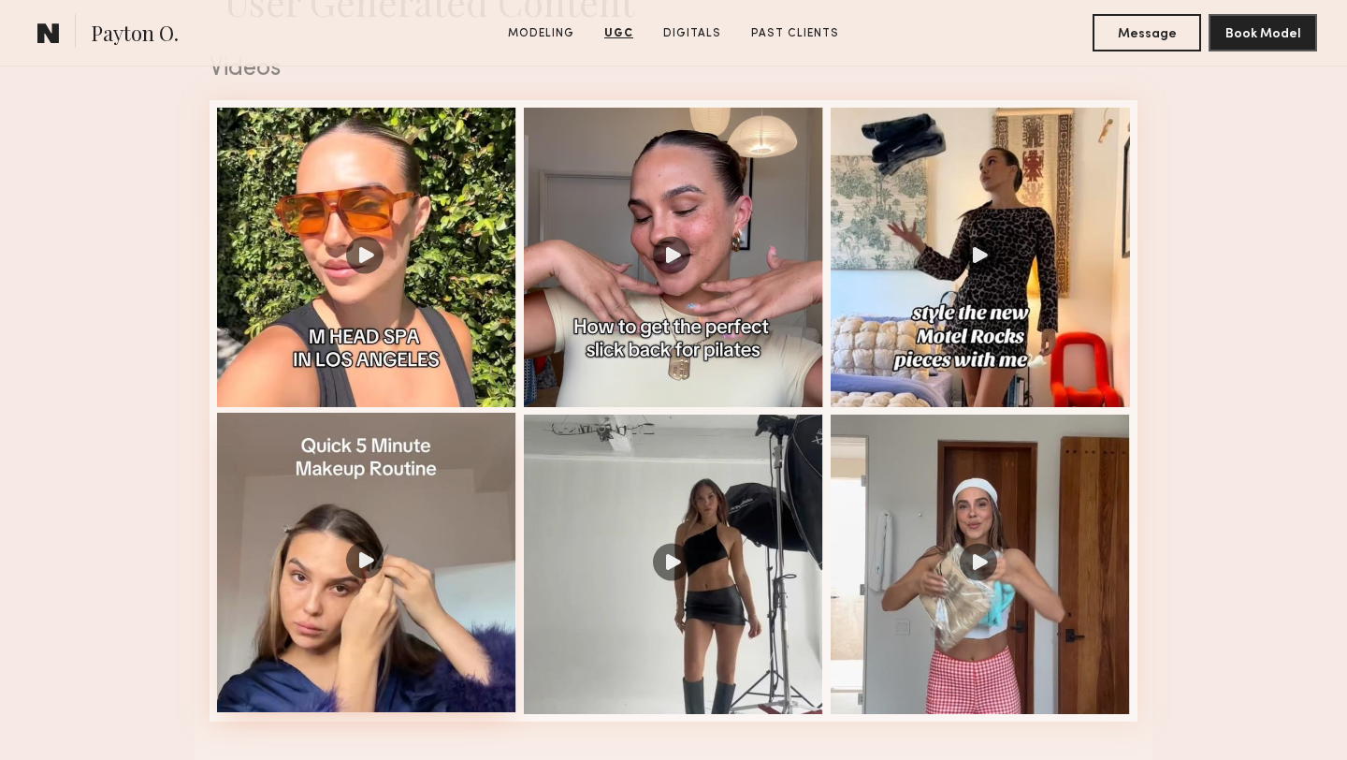
click at [428, 498] on div at bounding box center [366, 562] width 299 height 299
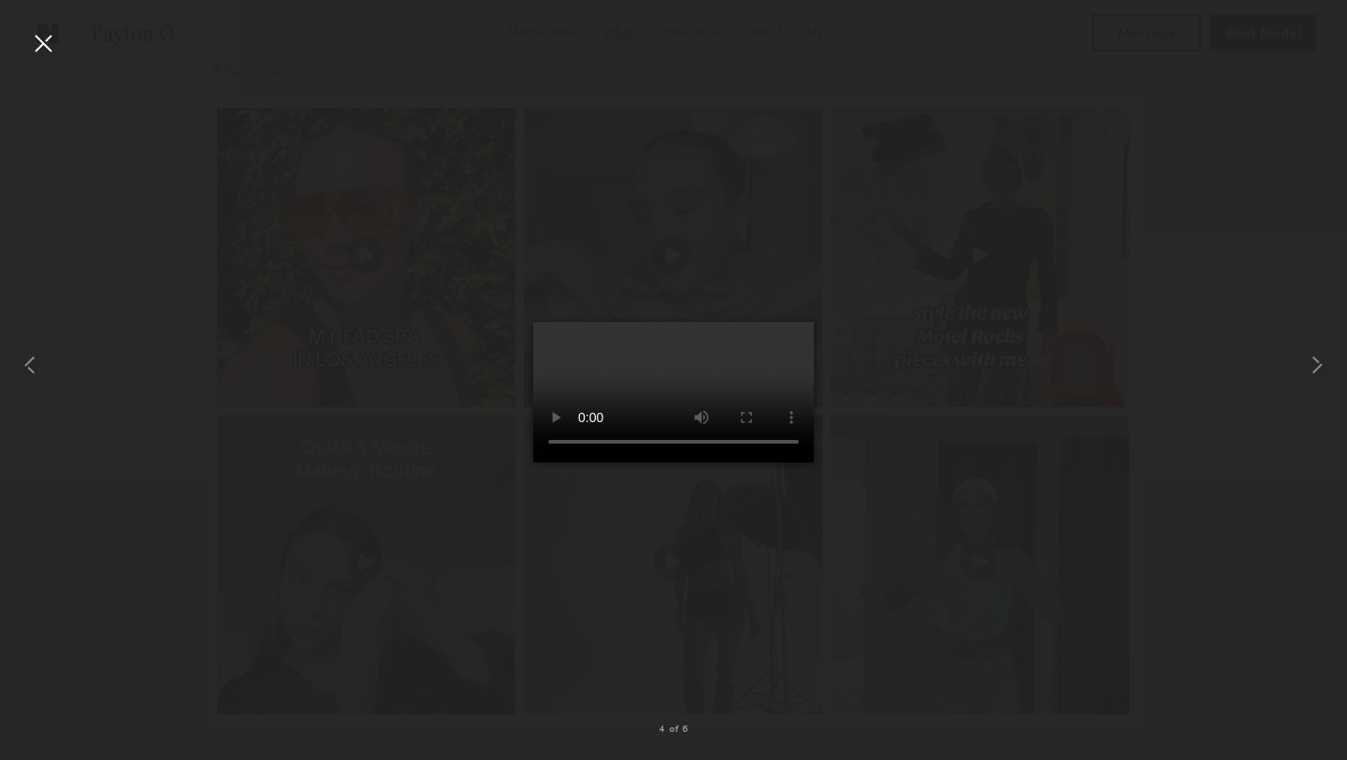
click at [50, 52] on div at bounding box center [43, 43] width 30 height 30
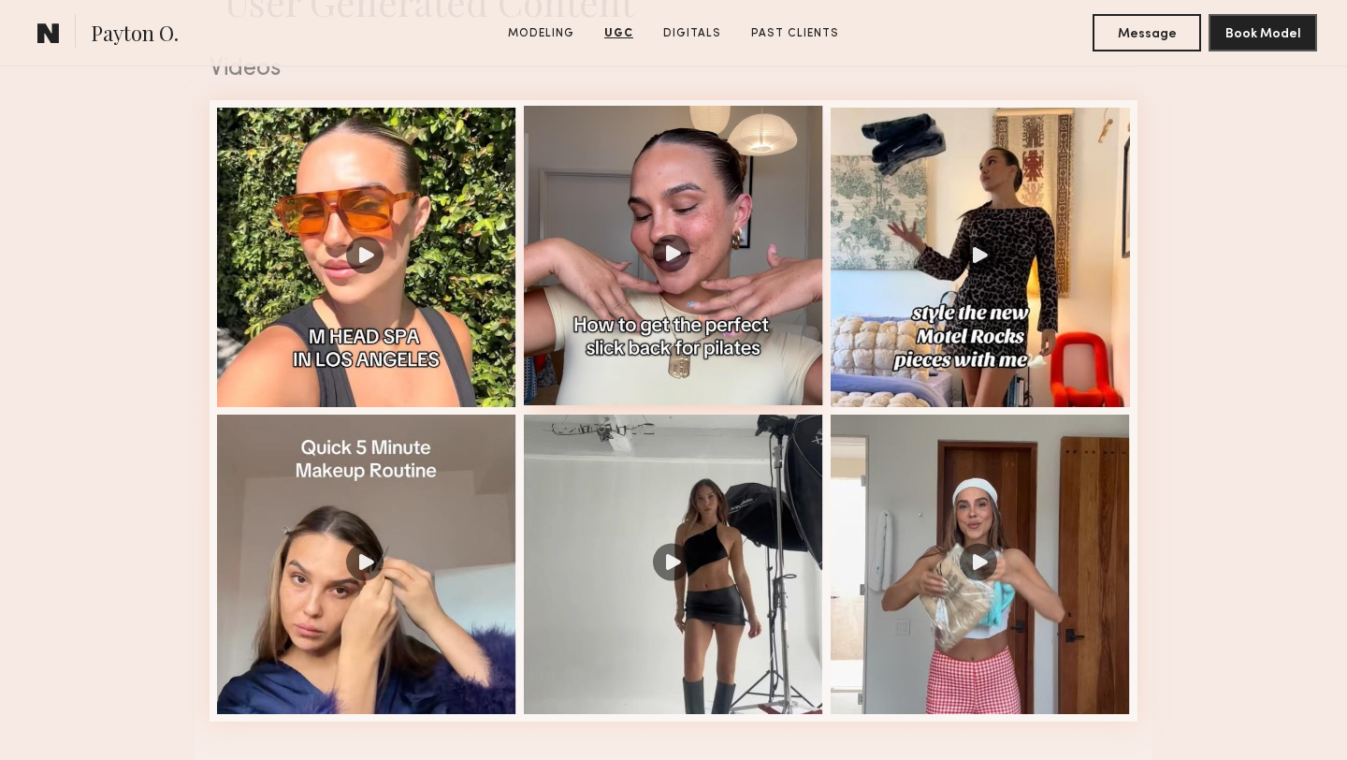
click at [588, 177] on div at bounding box center [673, 255] width 299 height 299
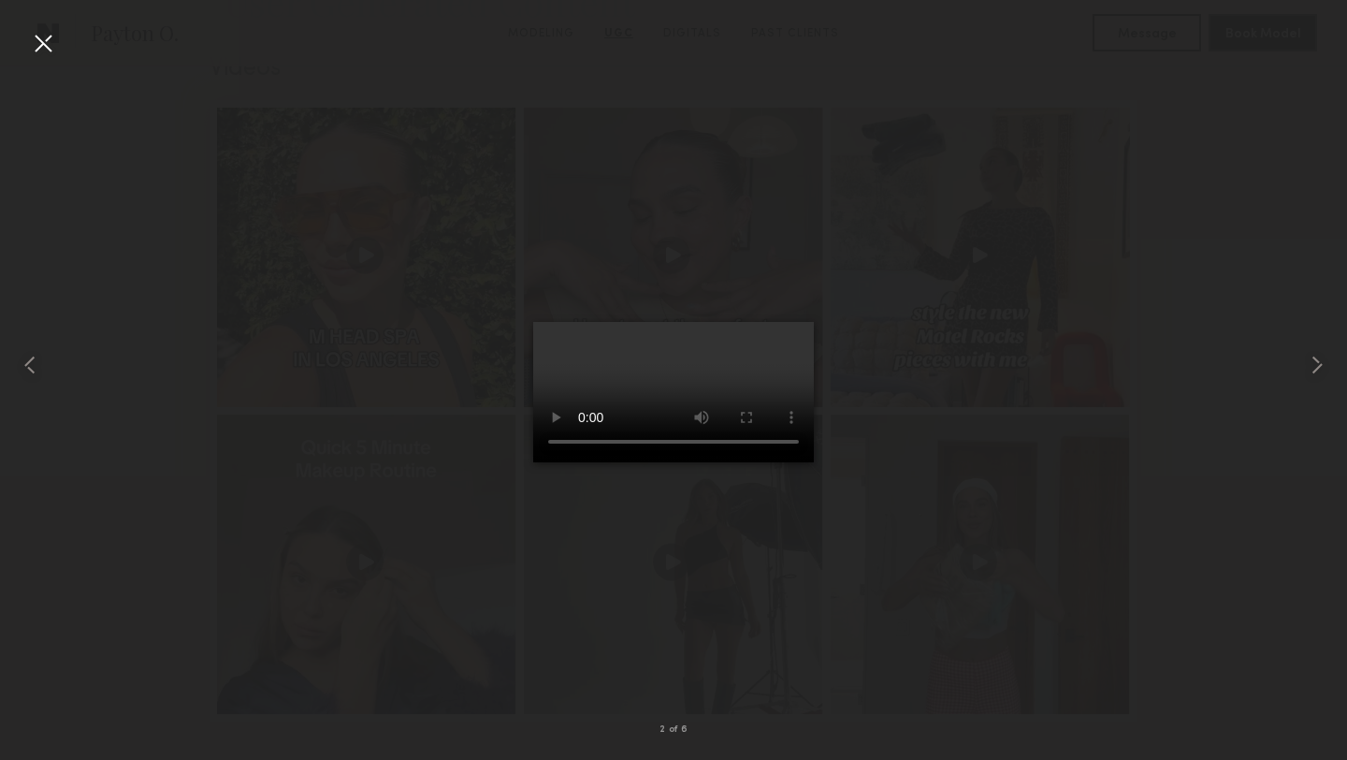
click at [45, 45] on div at bounding box center [43, 43] width 30 height 30
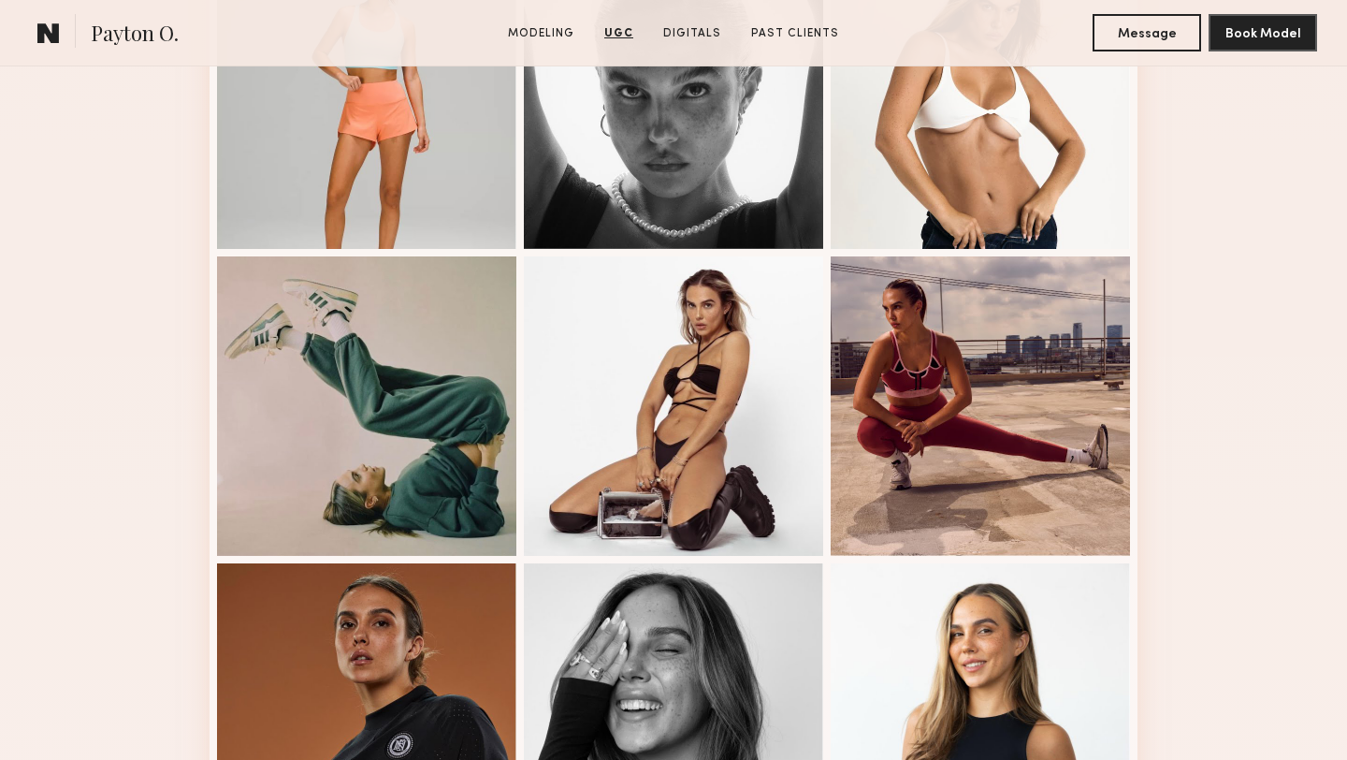
scroll to position [1522, 0]
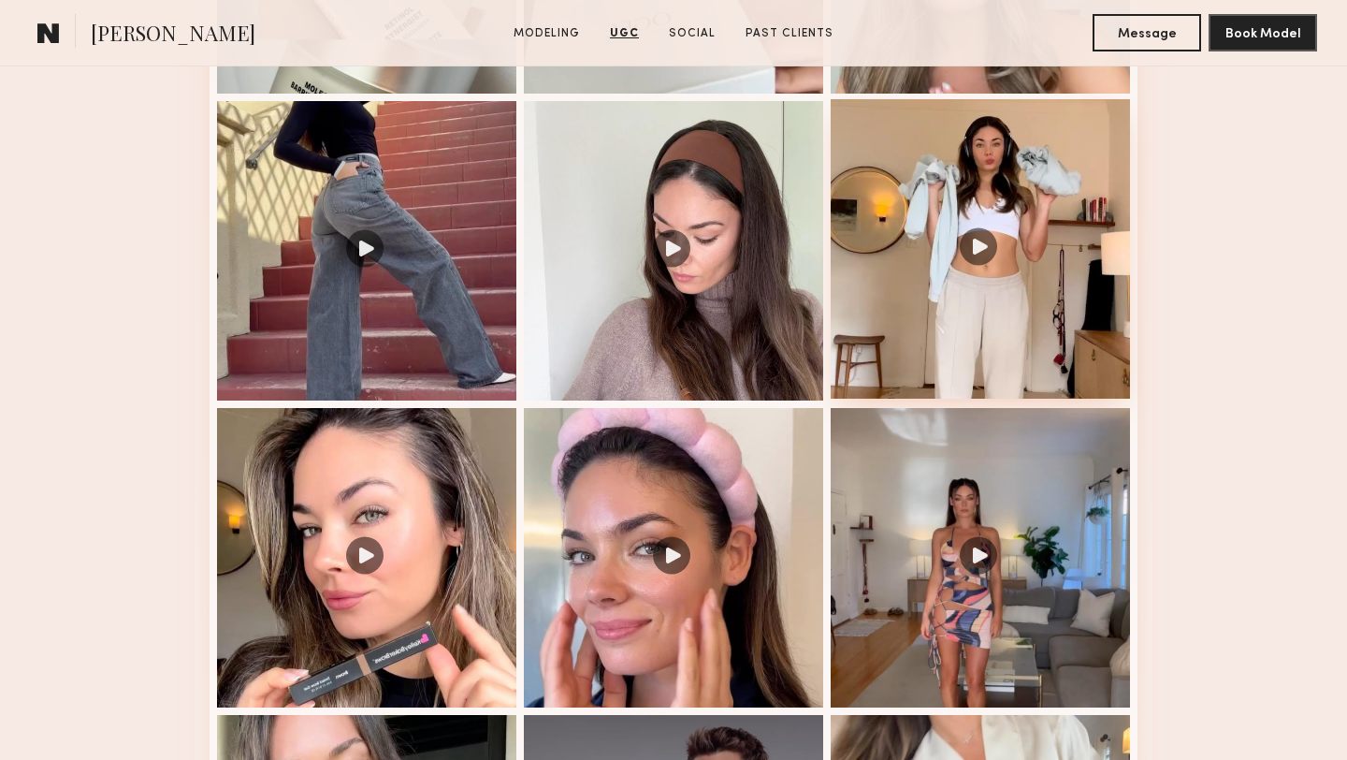
scroll to position [2253, 0]
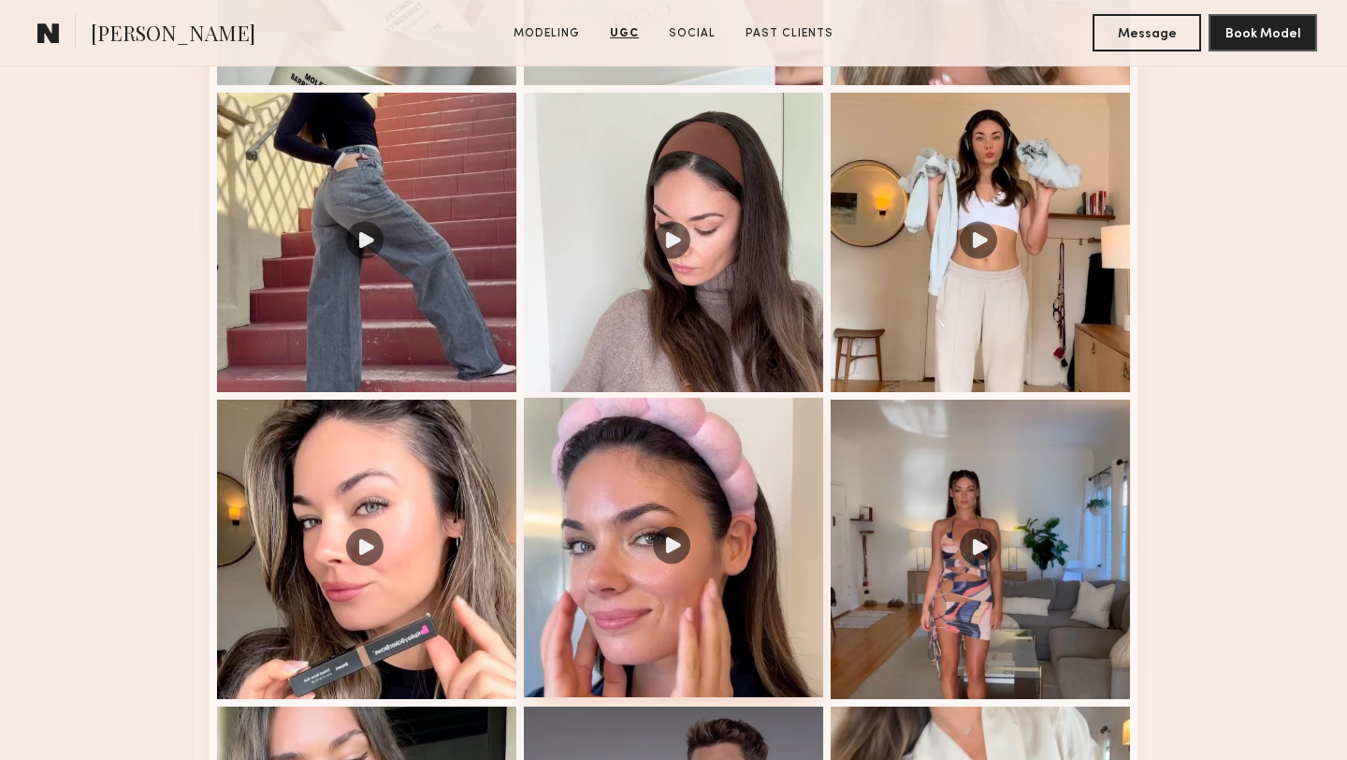
click at [774, 463] on div at bounding box center [673, 547] width 299 height 299
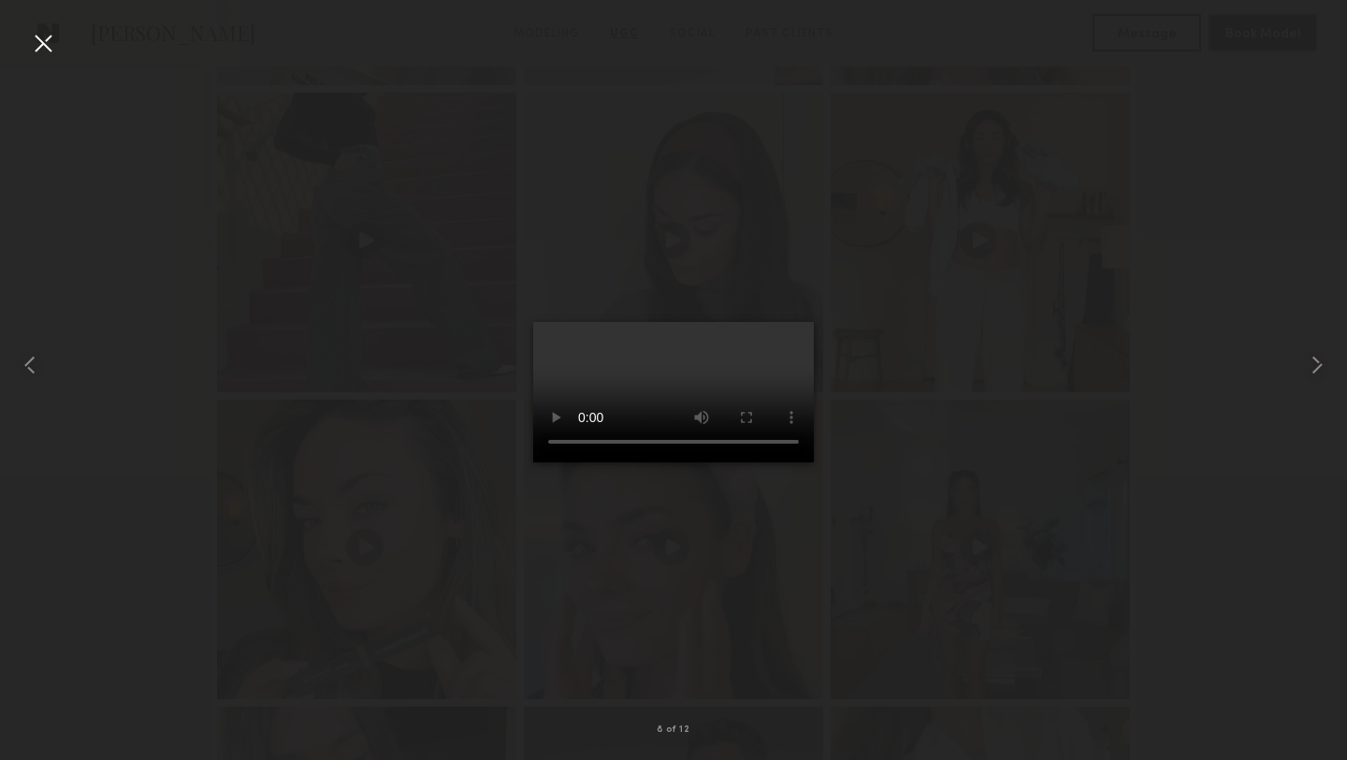
click at [42, 45] on div at bounding box center [43, 43] width 30 height 30
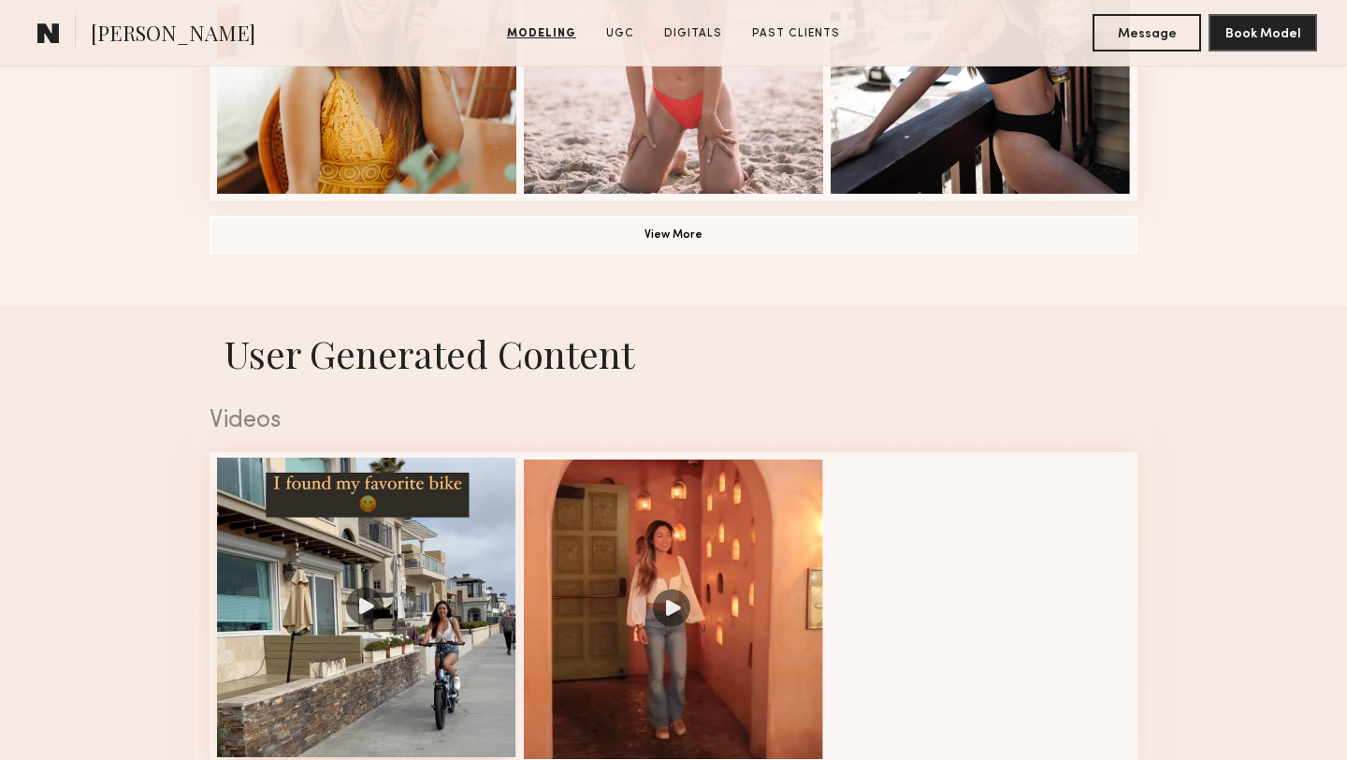
scroll to position [2193, 0]
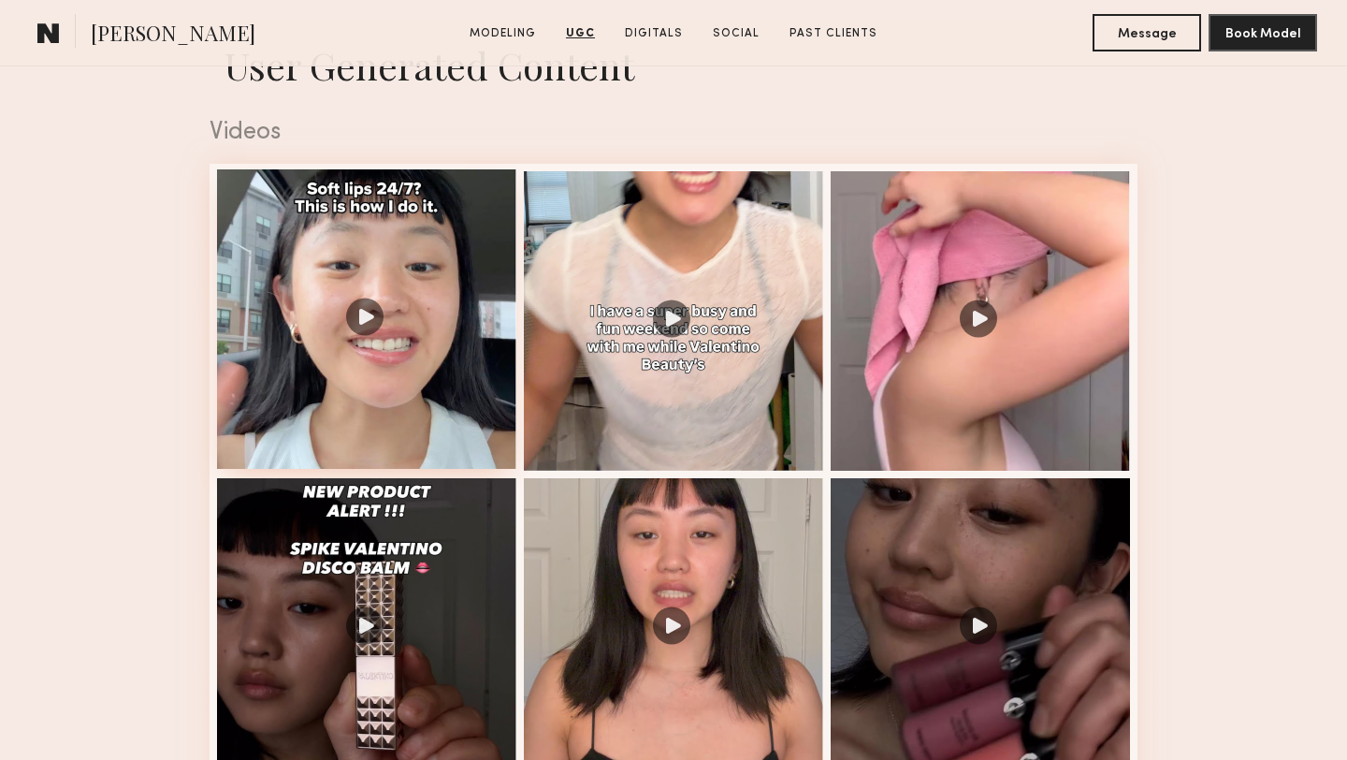
scroll to position [3229, 0]
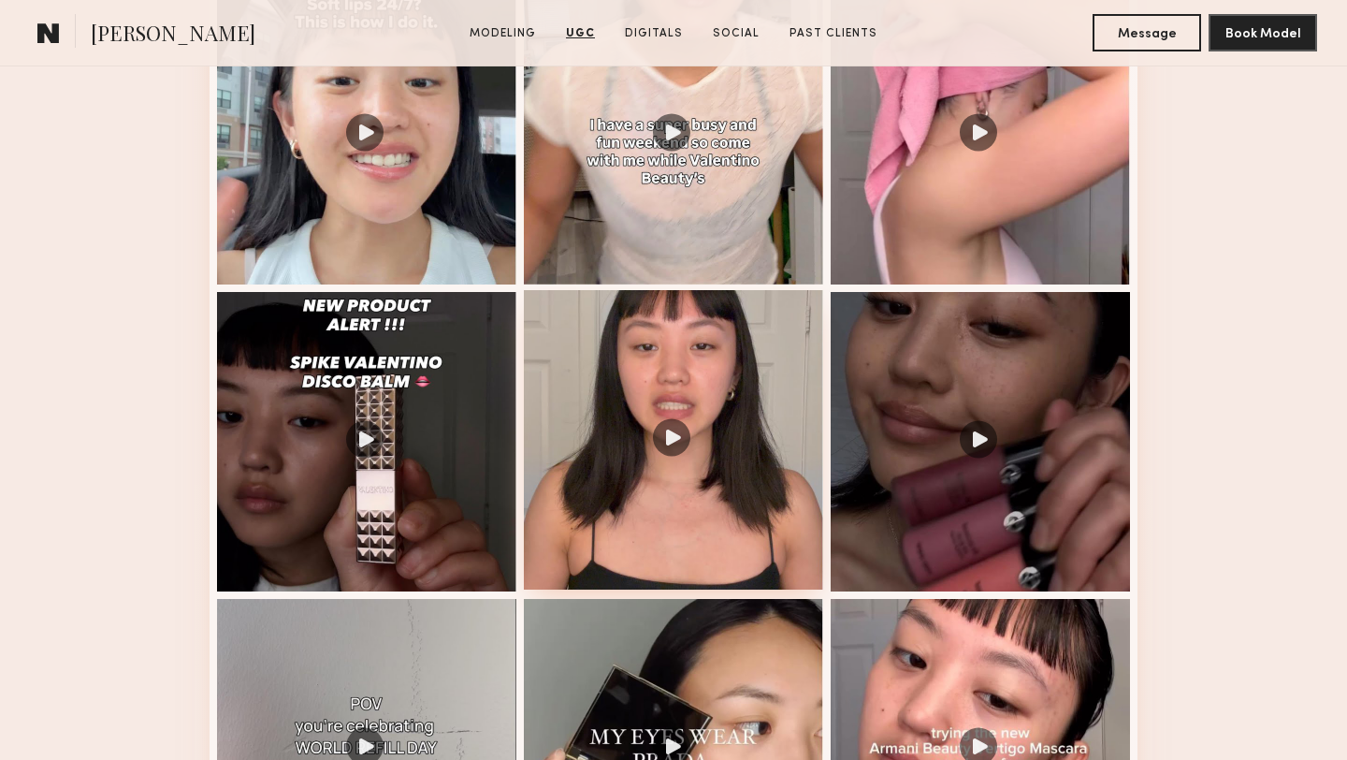
click at [579, 443] on div at bounding box center [673, 439] width 299 height 299
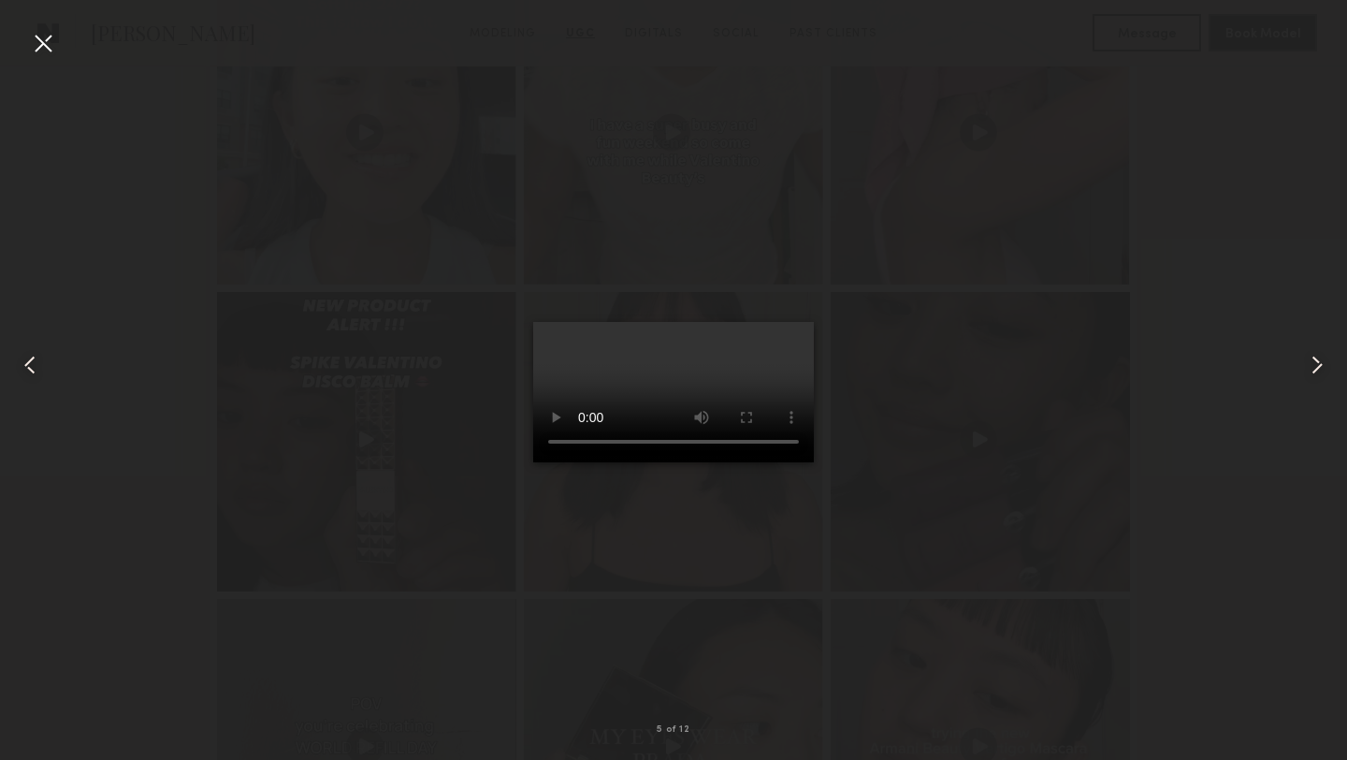
click at [42, 46] on div at bounding box center [43, 43] width 30 height 30
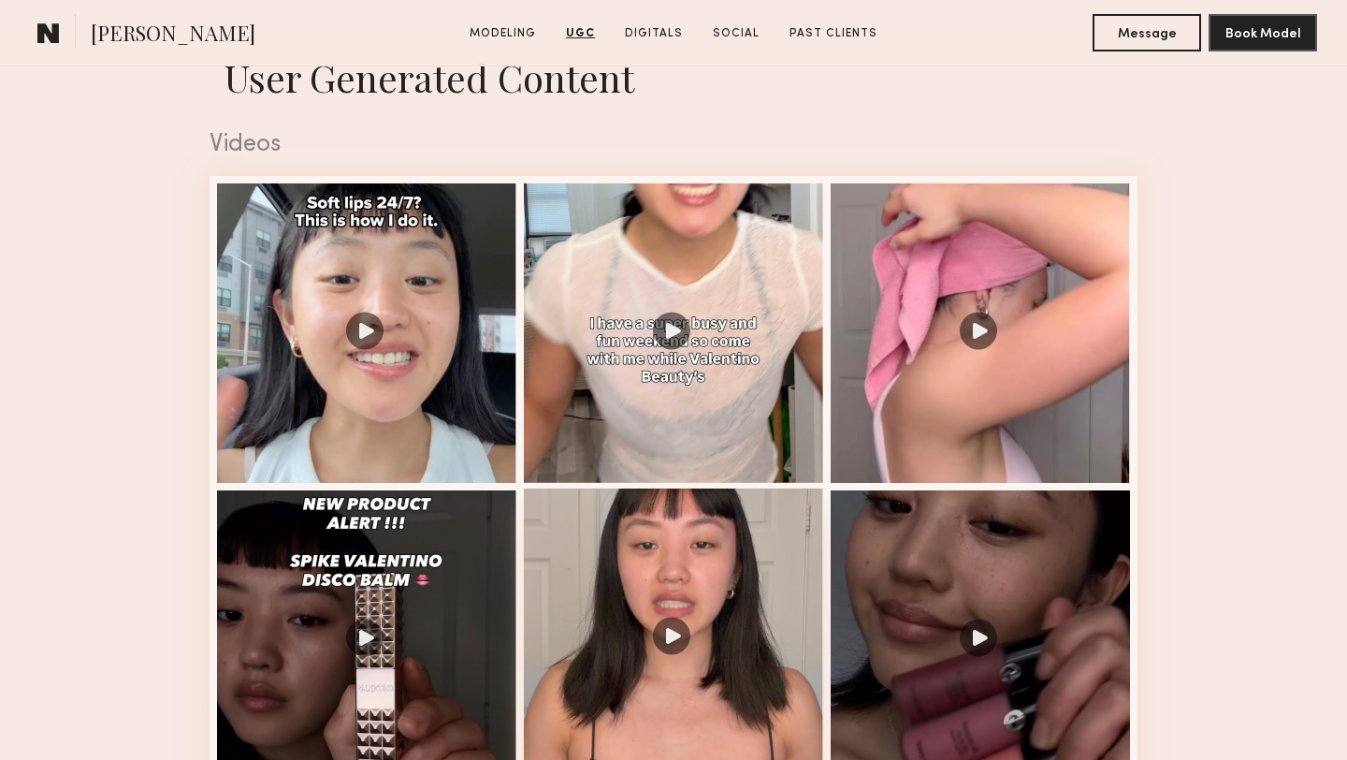
scroll to position [3030, 0]
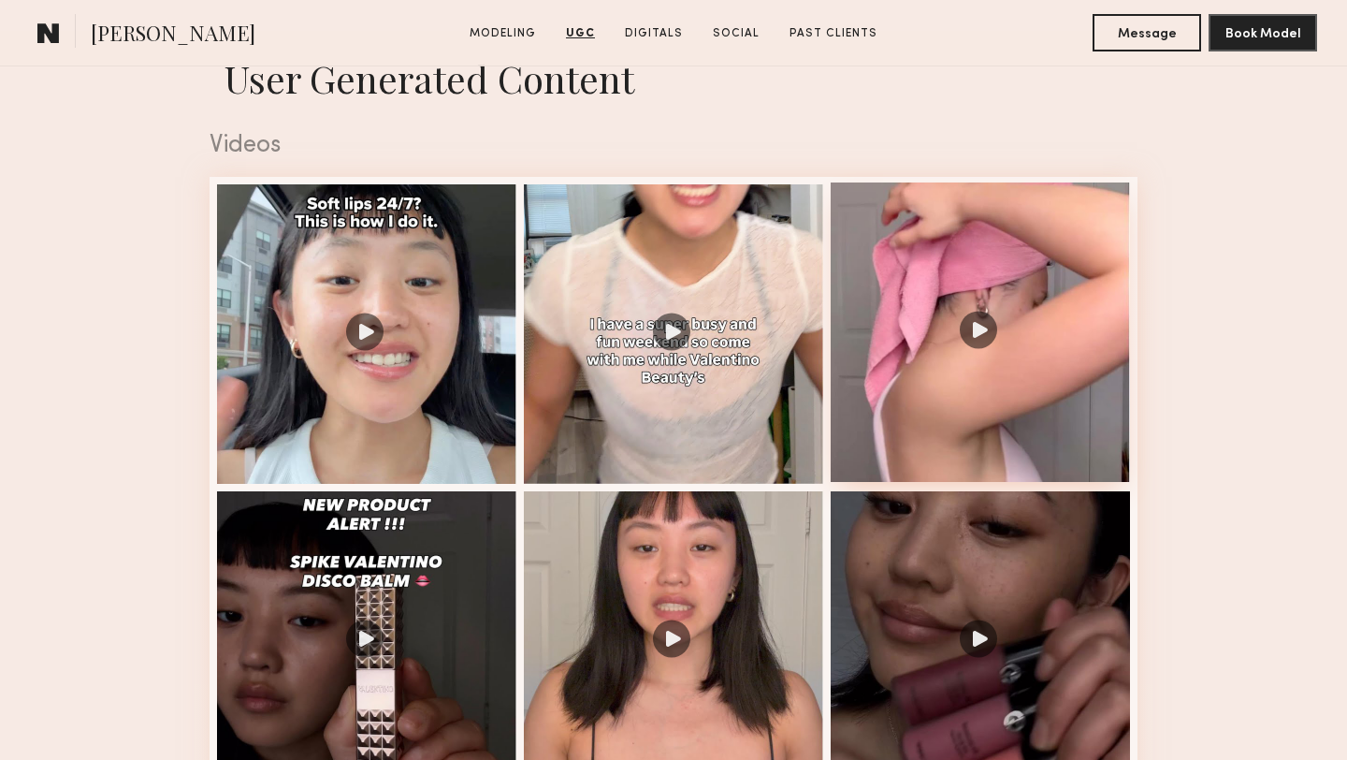
click at [881, 368] on div at bounding box center [980, 331] width 299 height 299
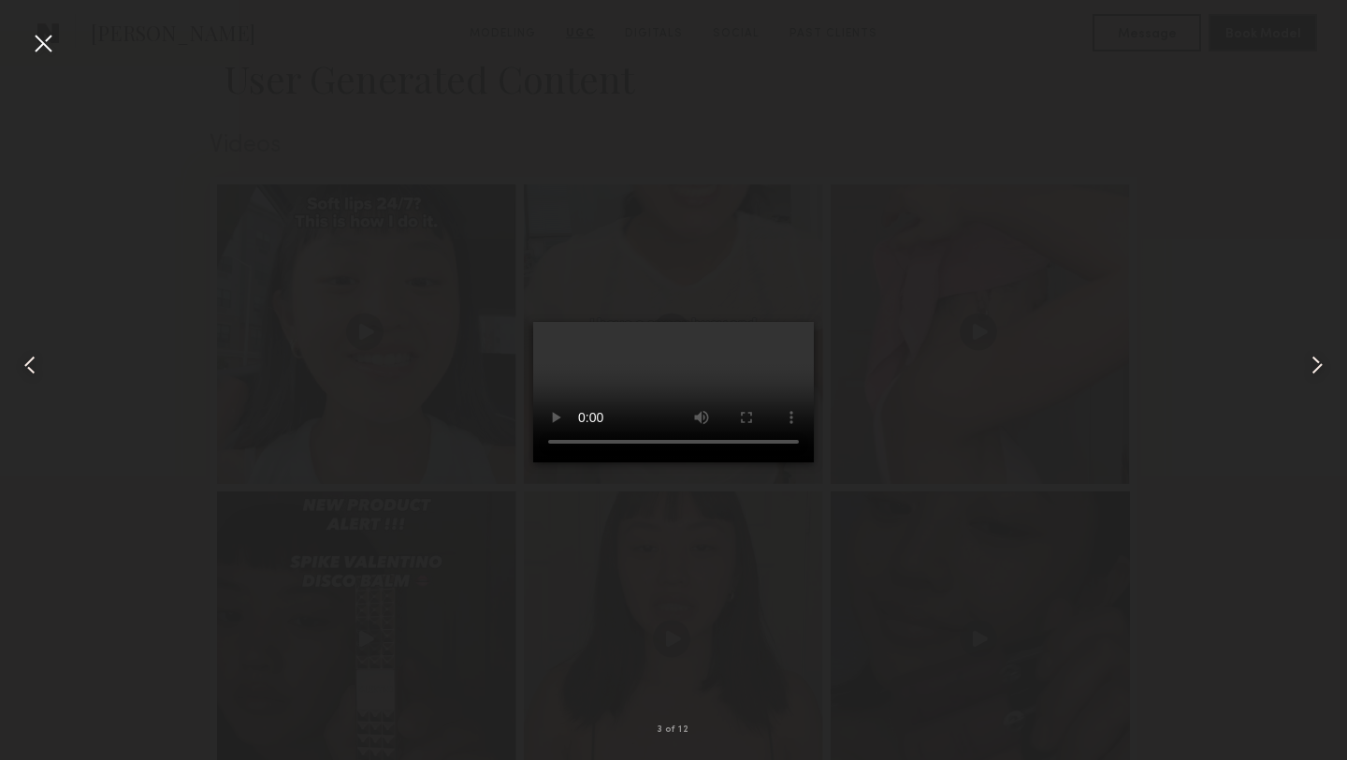
click at [42, 44] on div at bounding box center [43, 43] width 30 height 30
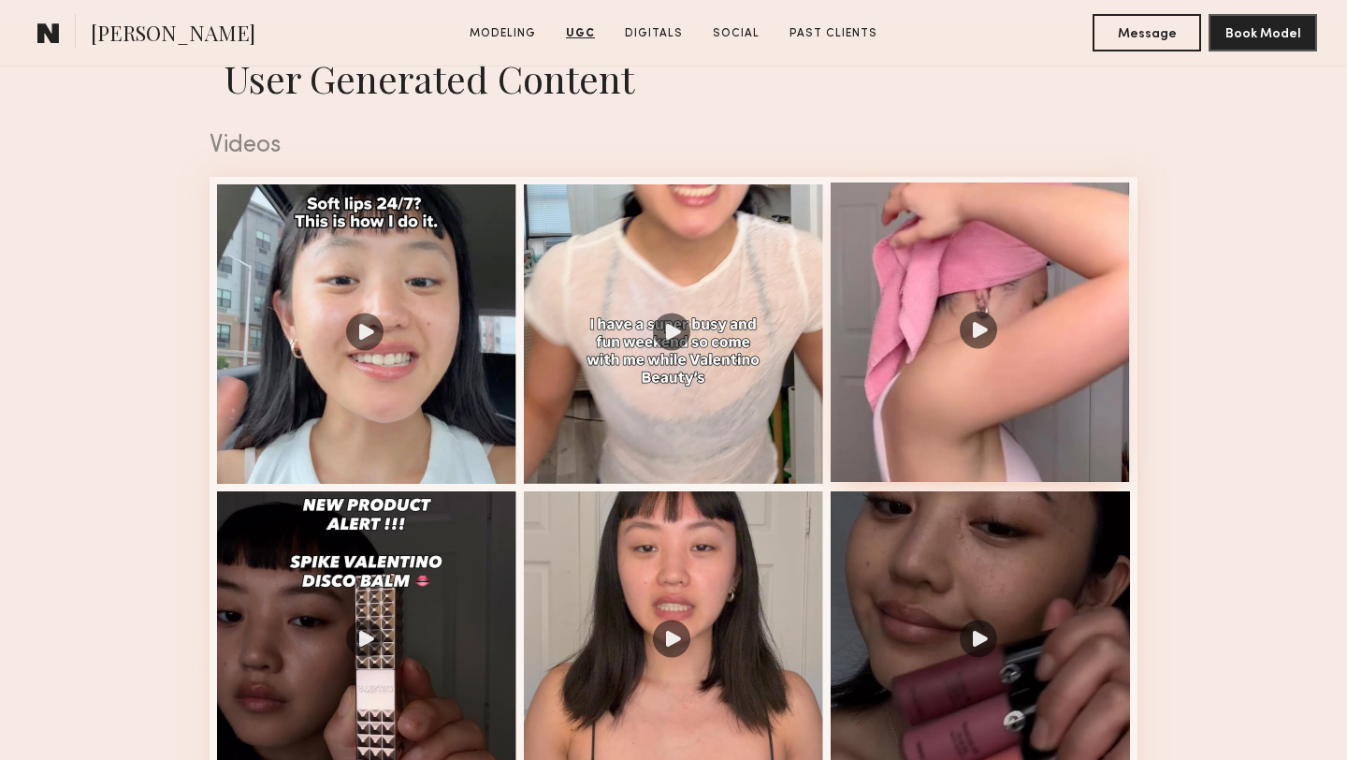
click at [934, 278] on div at bounding box center [980, 331] width 299 height 299
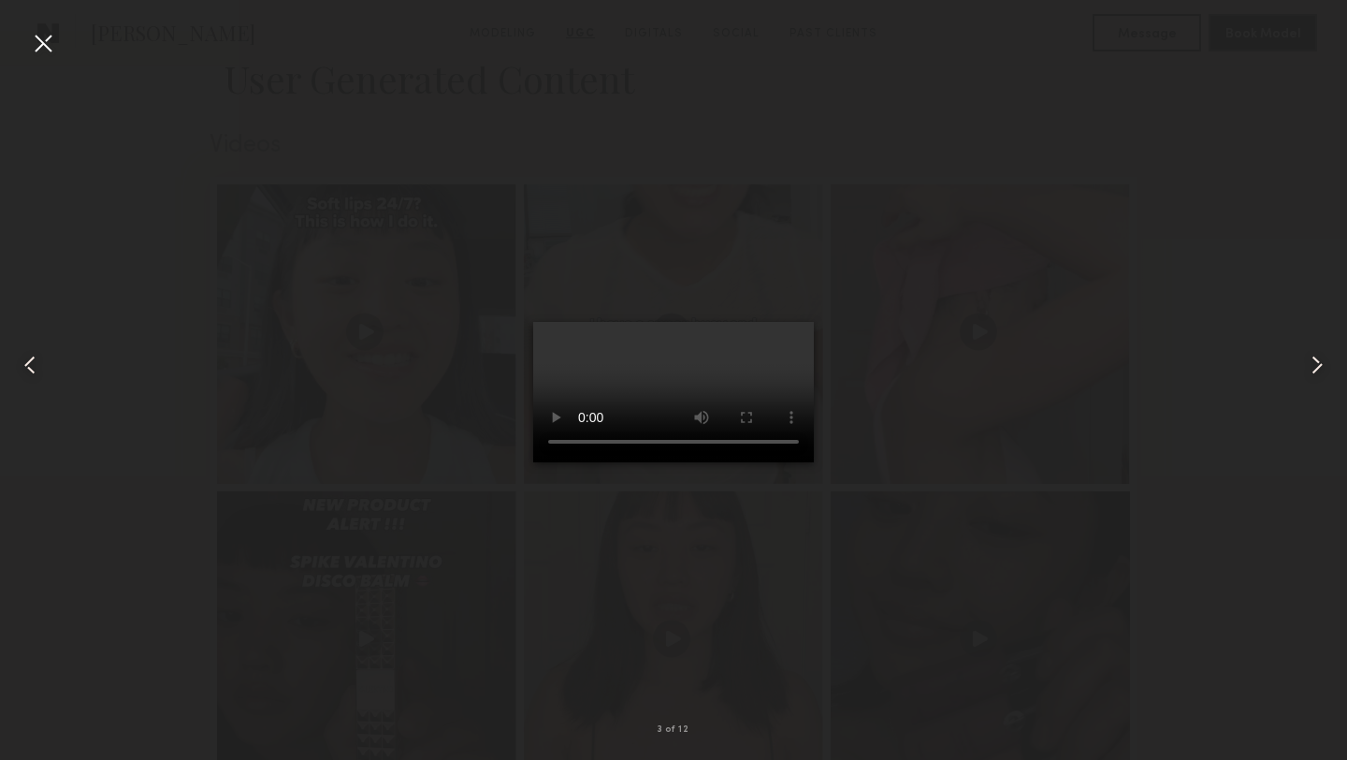
click at [48, 46] on div at bounding box center [43, 43] width 30 height 30
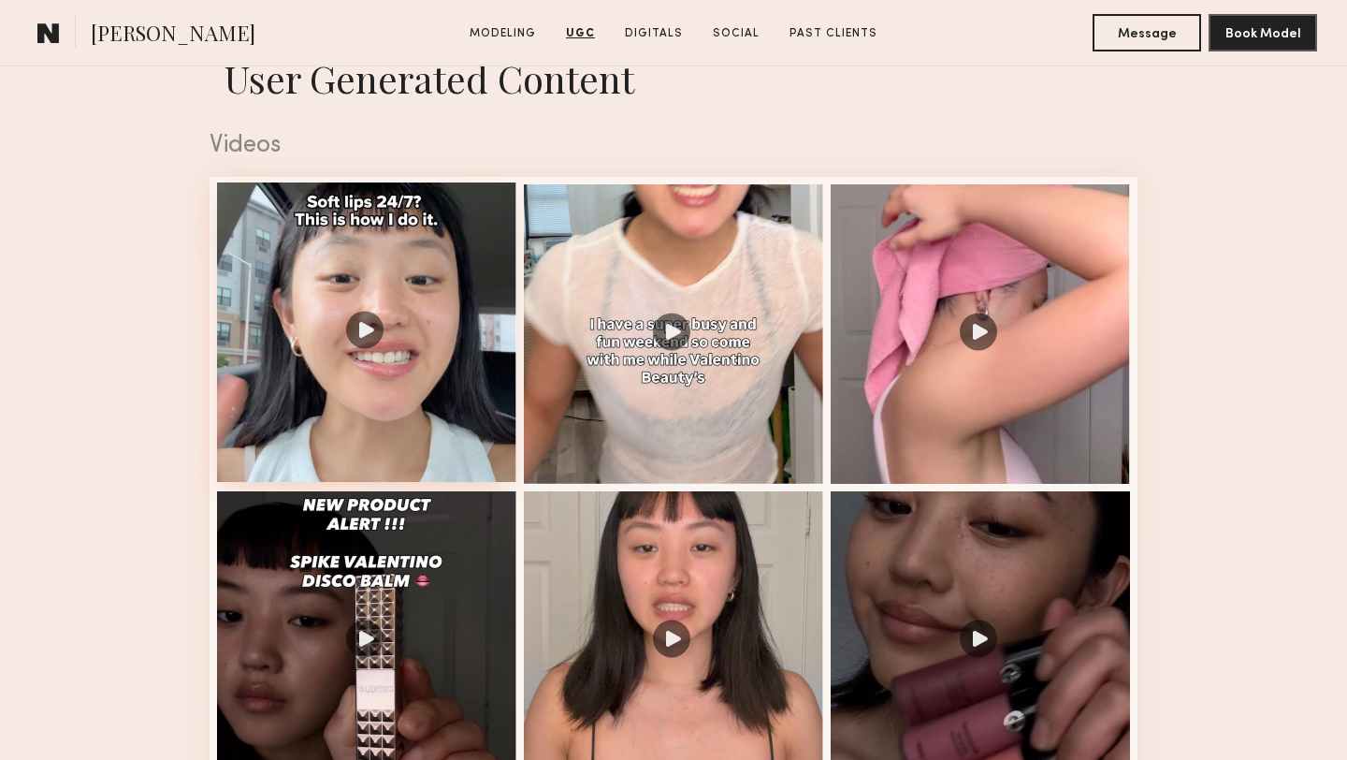
click at [446, 279] on div at bounding box center [366, 331] width 299 height 299
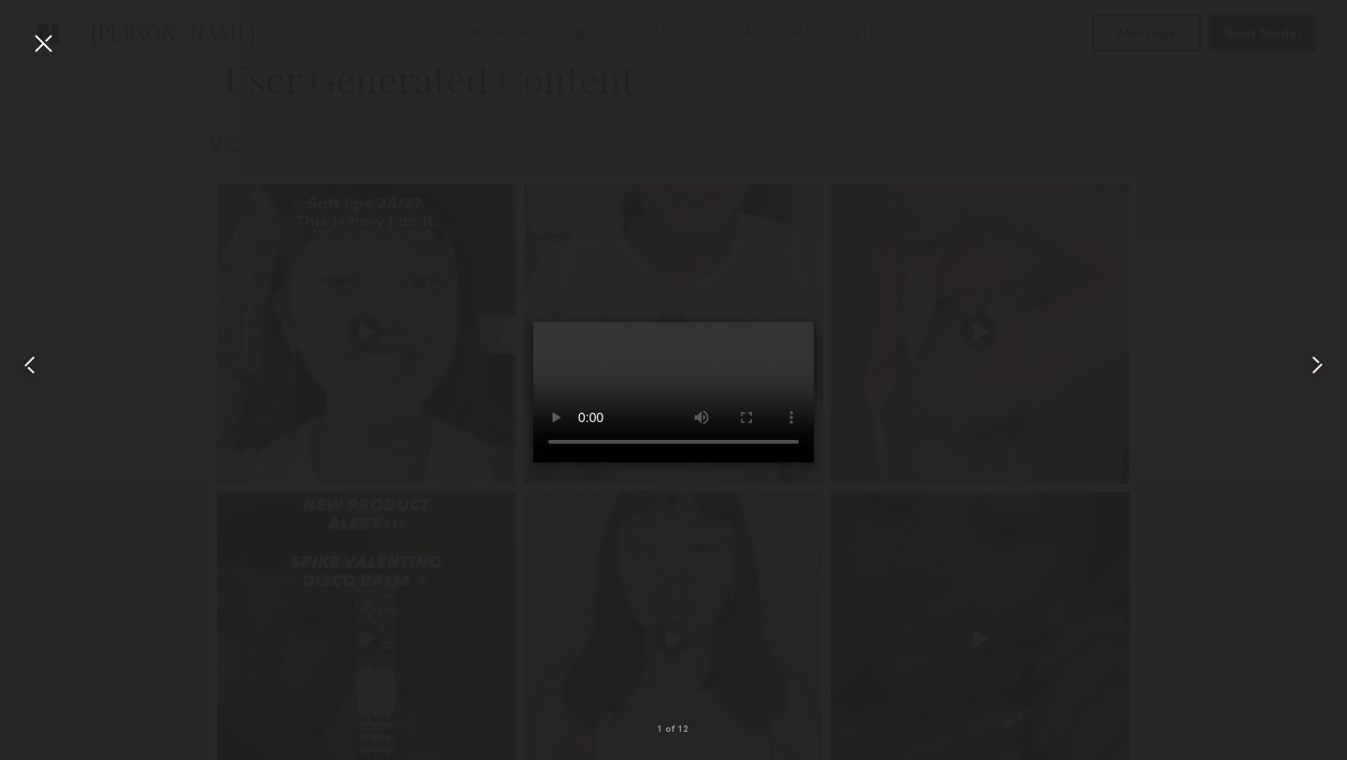
click at [45, 45] on div at bounding box center [43, 43] width 30 height 30
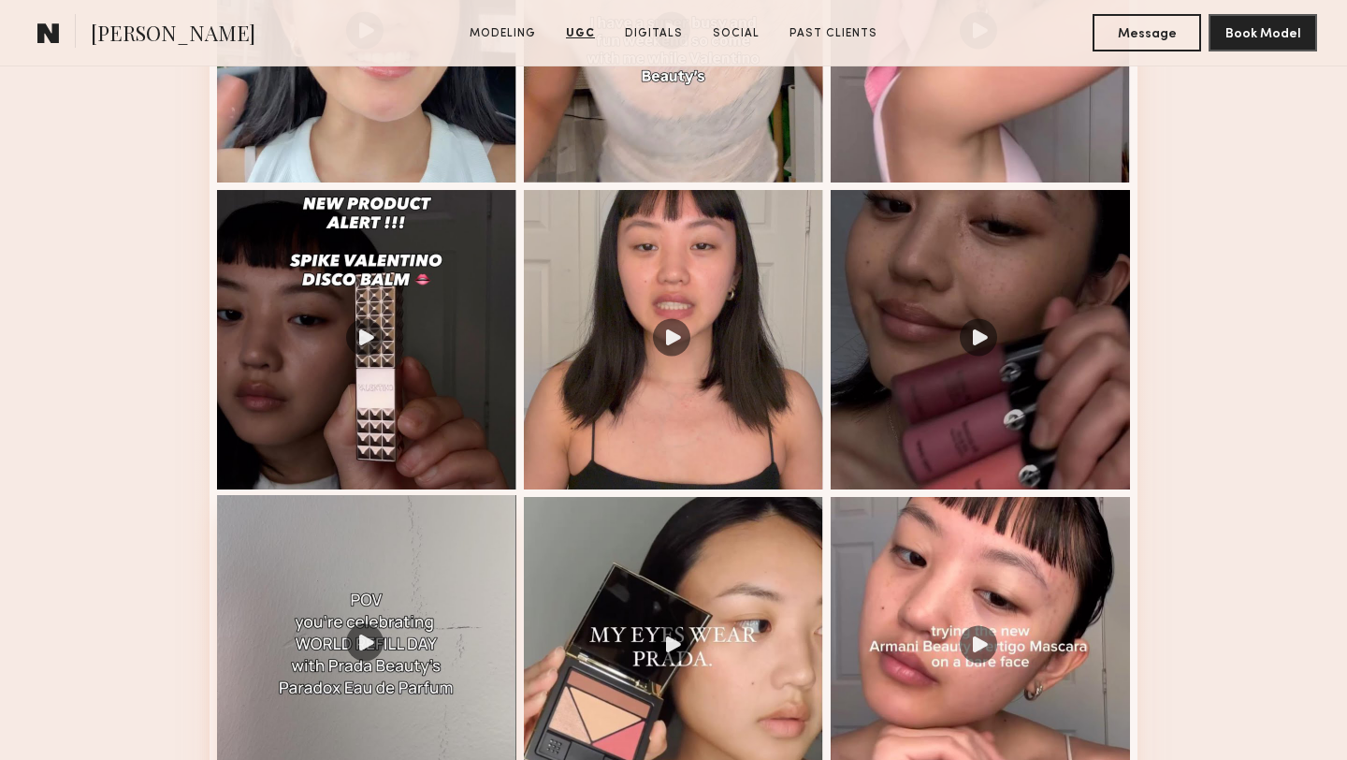
scroll to position [3532, 0]
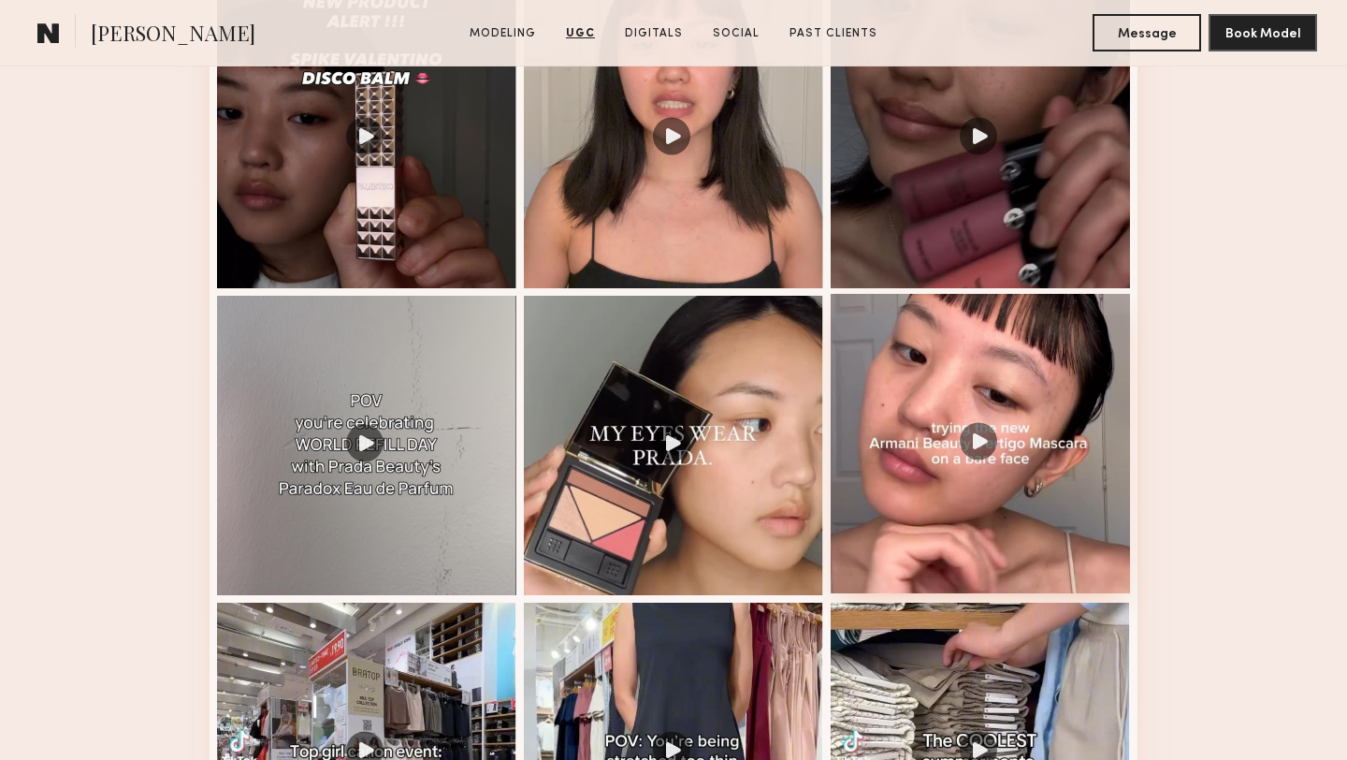
click at [1011, 347] on div at bounding box center [980, 443] width 299 height 299
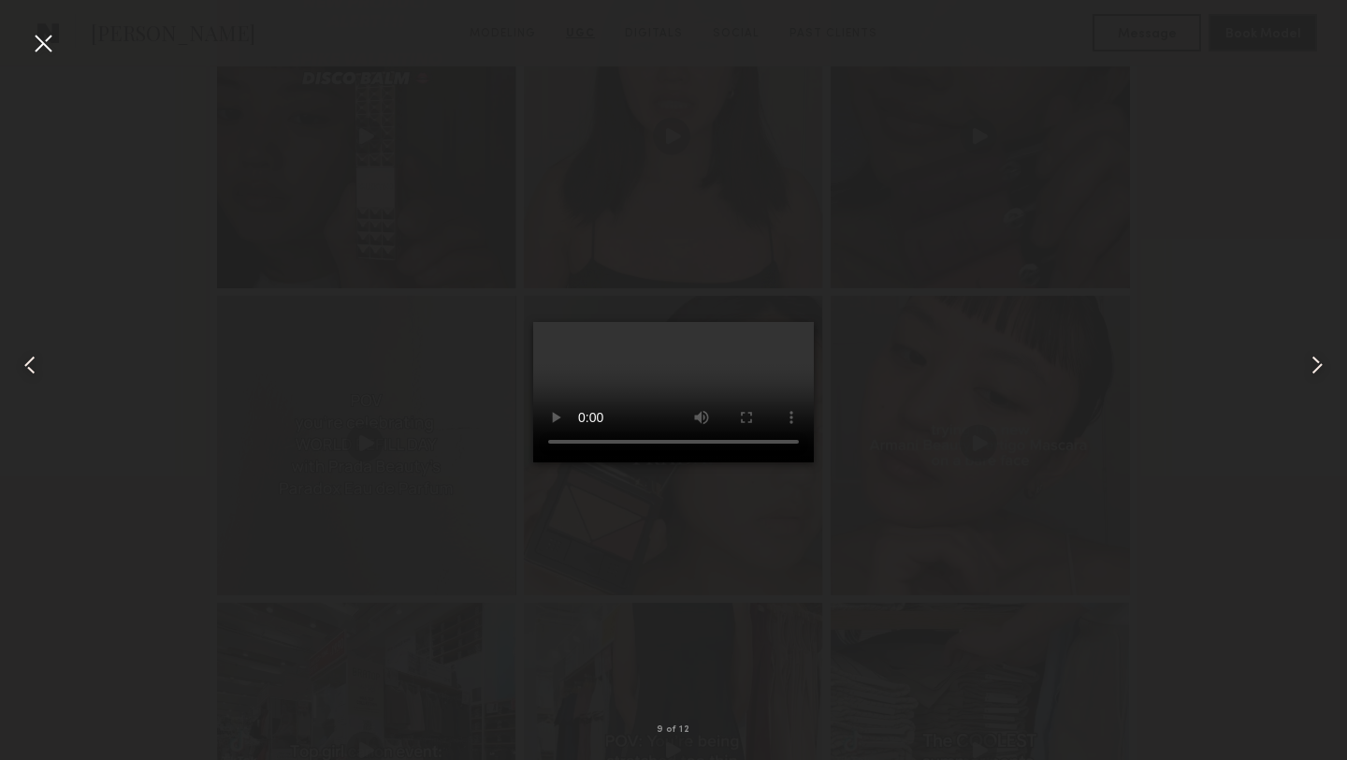
click at [44, 44] on div at bounding box center [43, 43] width 30 height 30
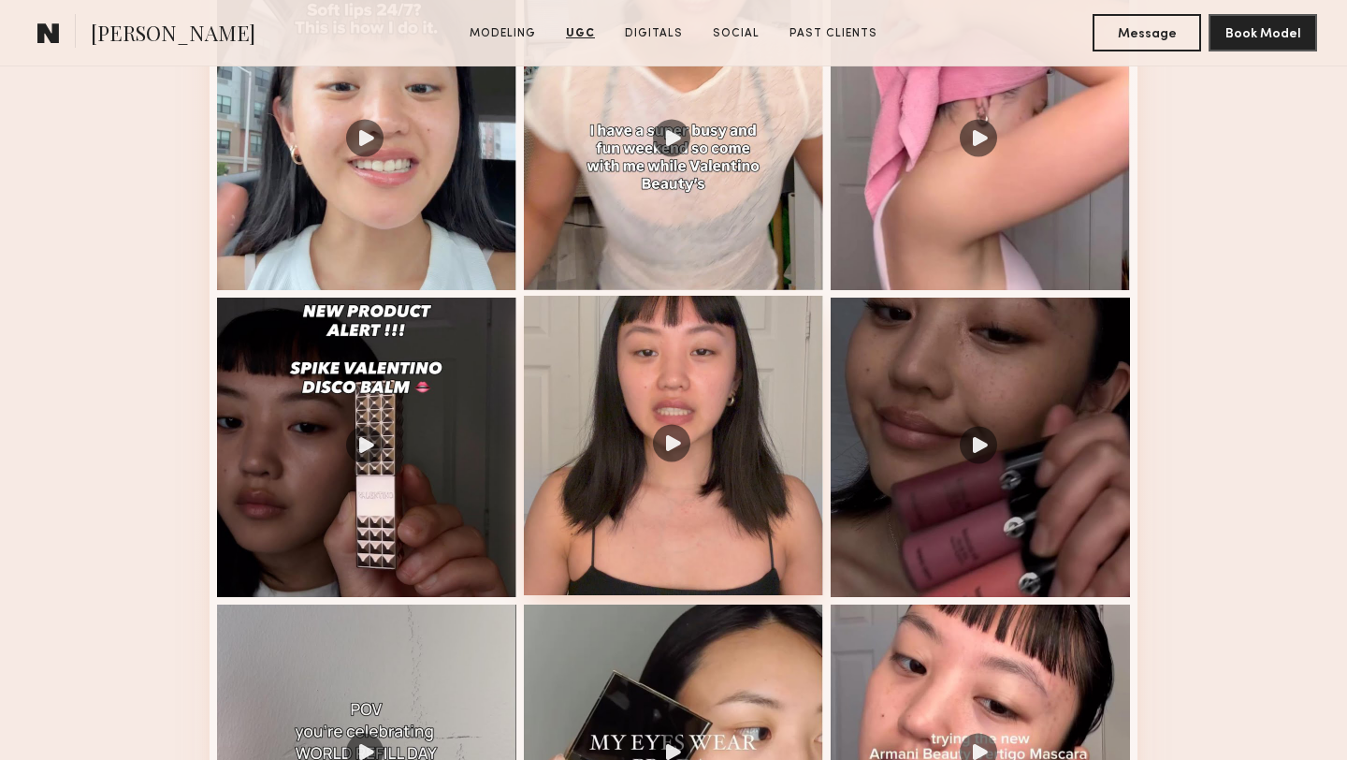
scroll to position [3222, 0]
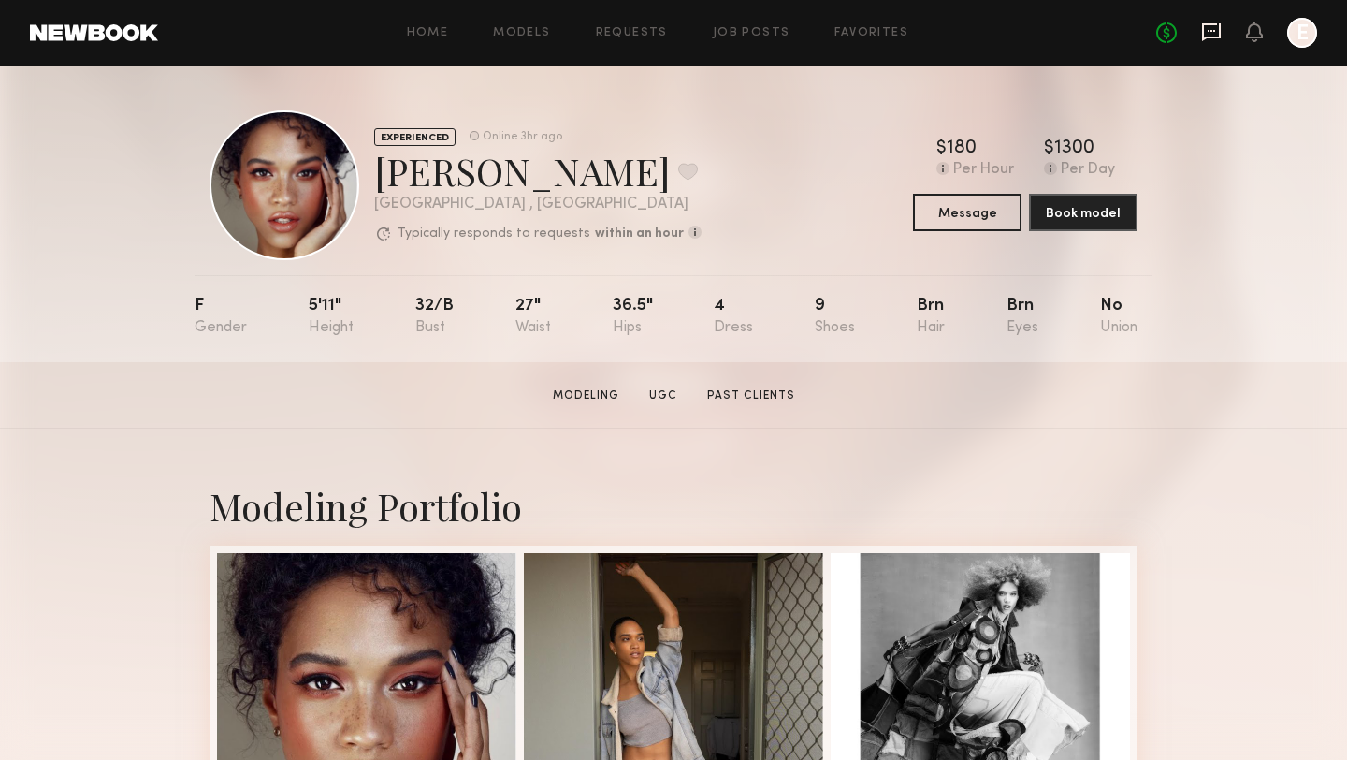
click at [1214, 33] on icon at bounding box center [1211, 32] width 21 height 21
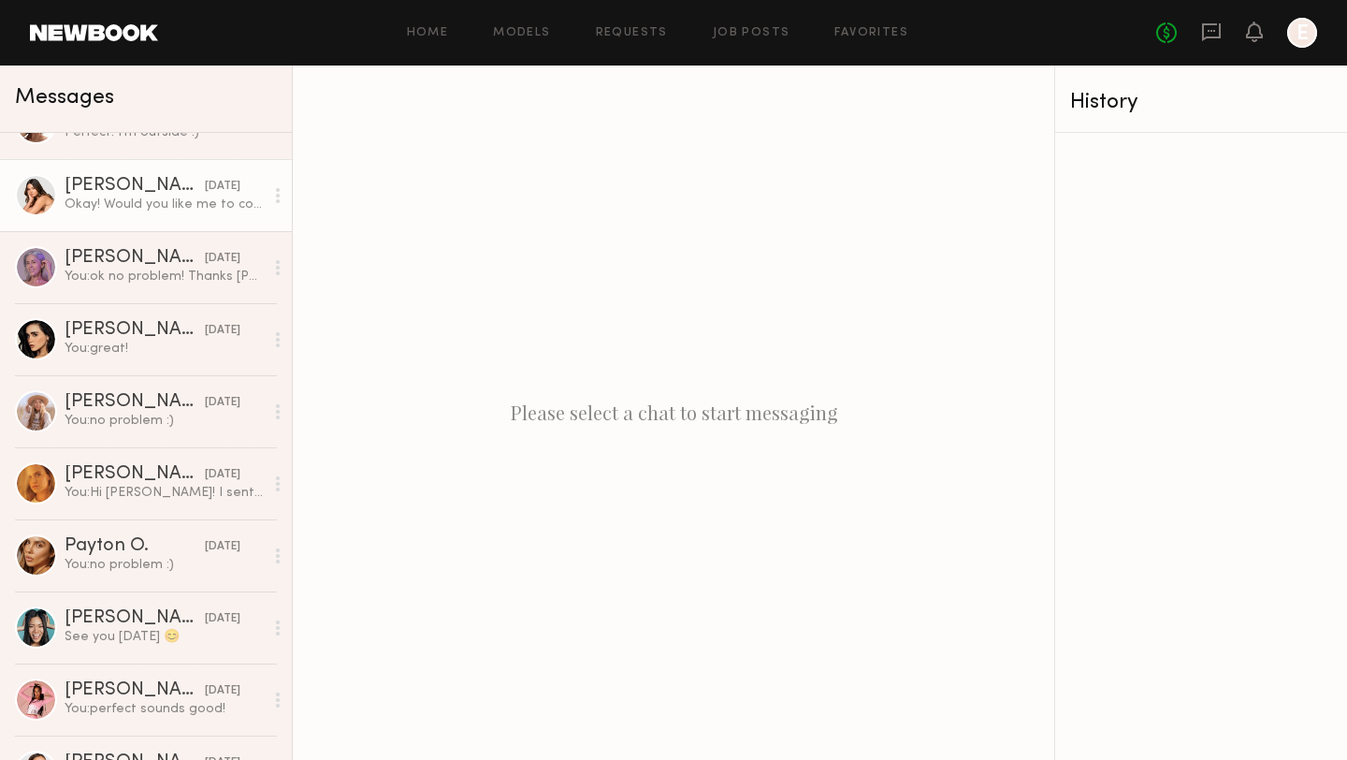
scroll to position [483, 0]
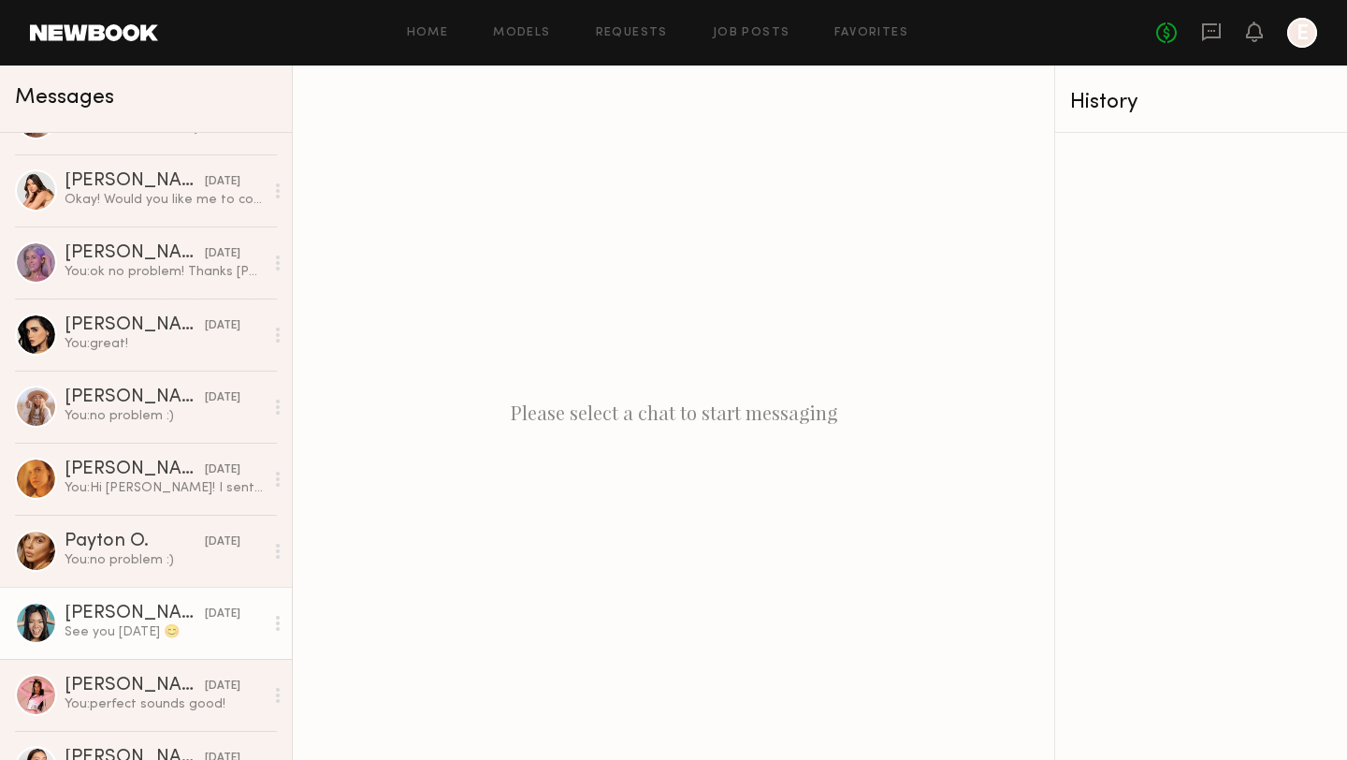
click at [137, 615] on div "[PERSON_NAME]" at bounding box center [135, 613] width 140 height 19
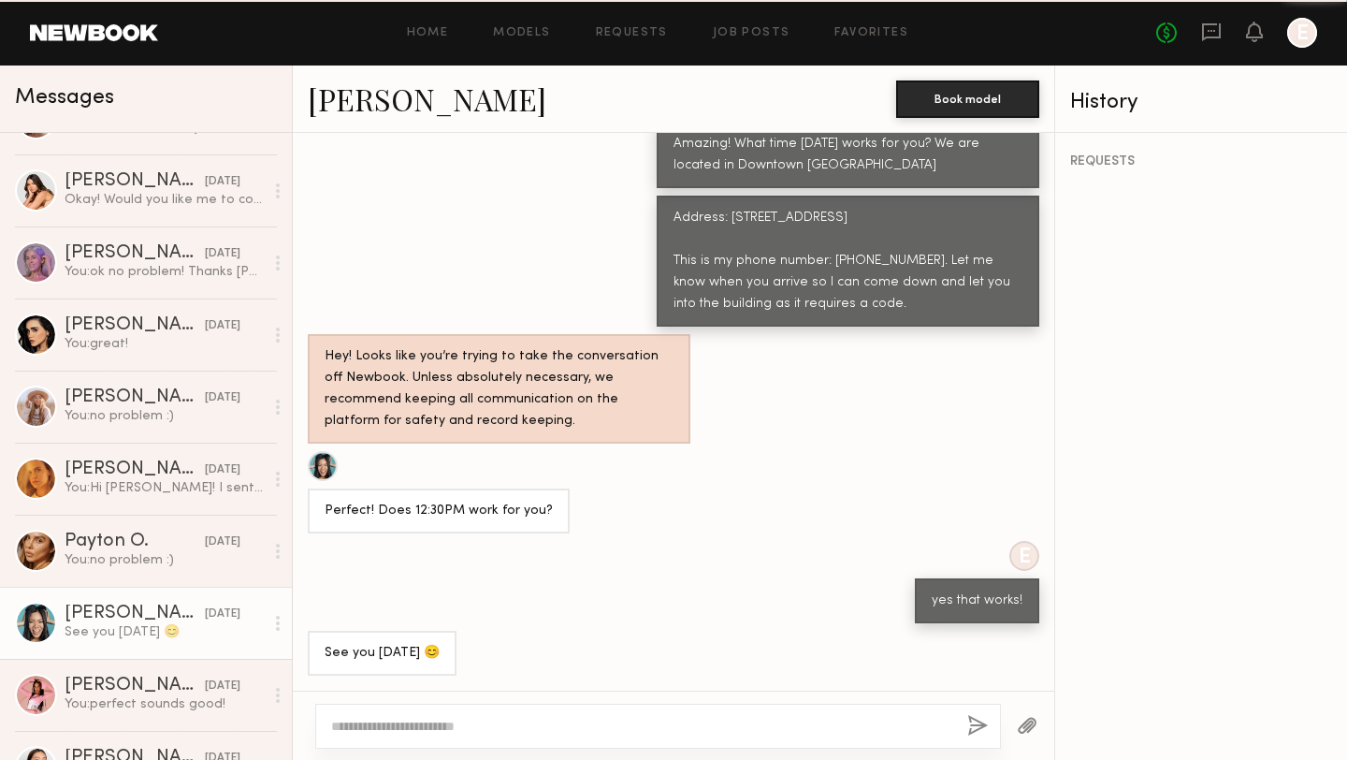
scroll to position [994, 0]
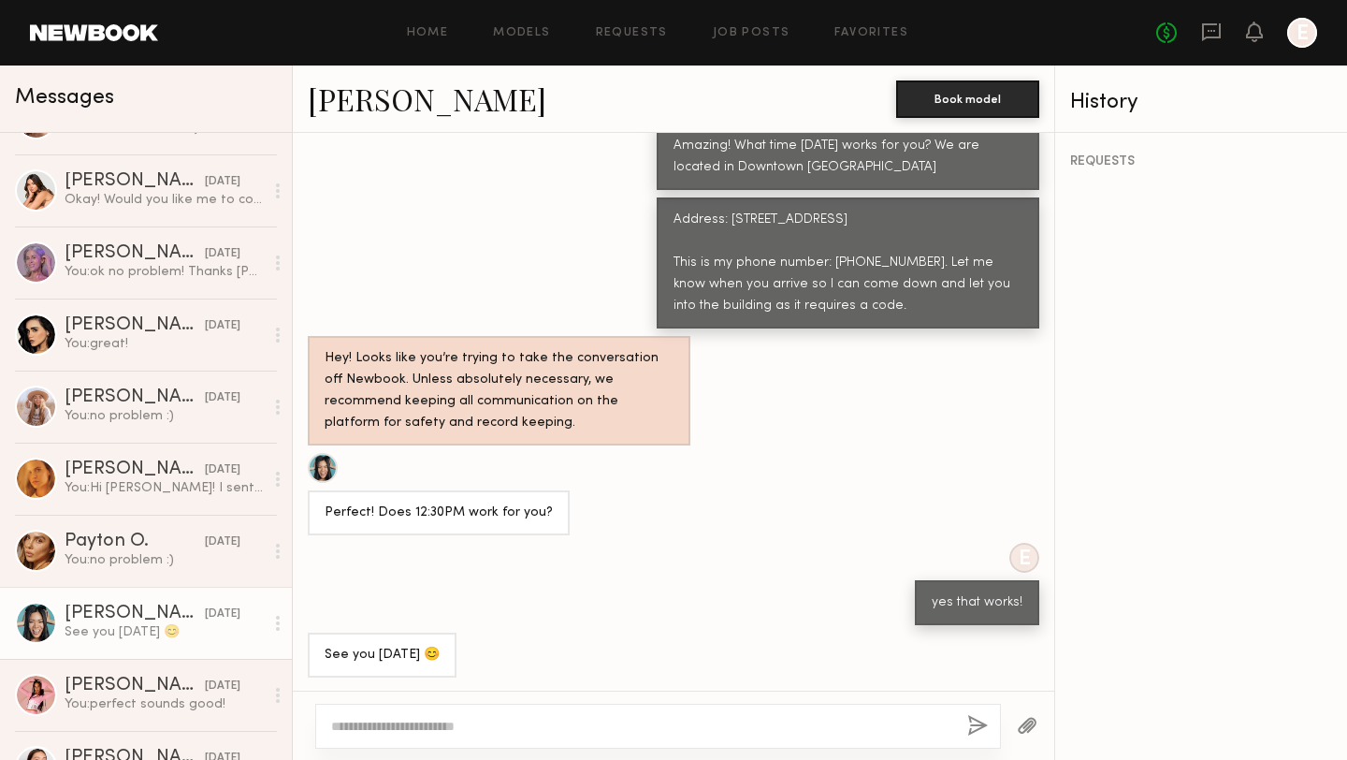
click at [321, 471] on div at bounding box center [323, 468] width 30 height 30
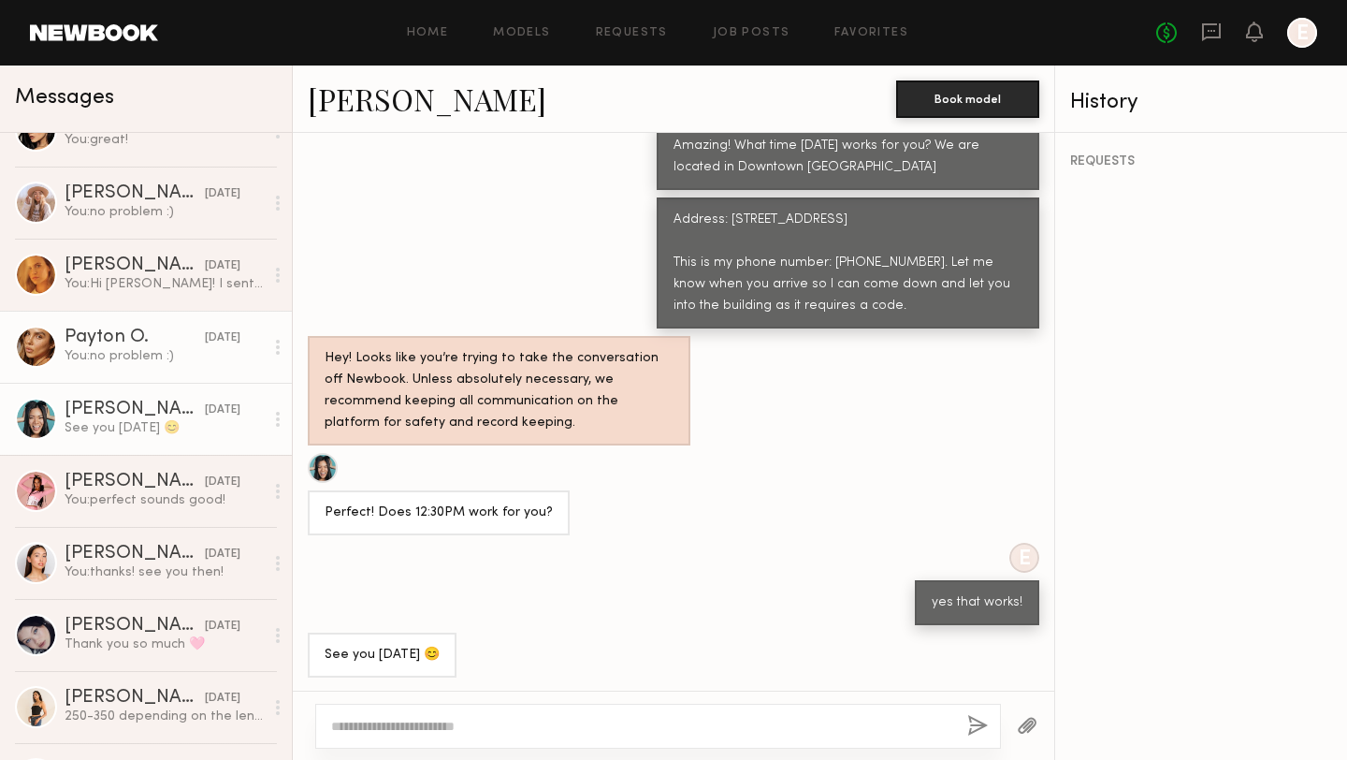
scroll to position [689, 0]
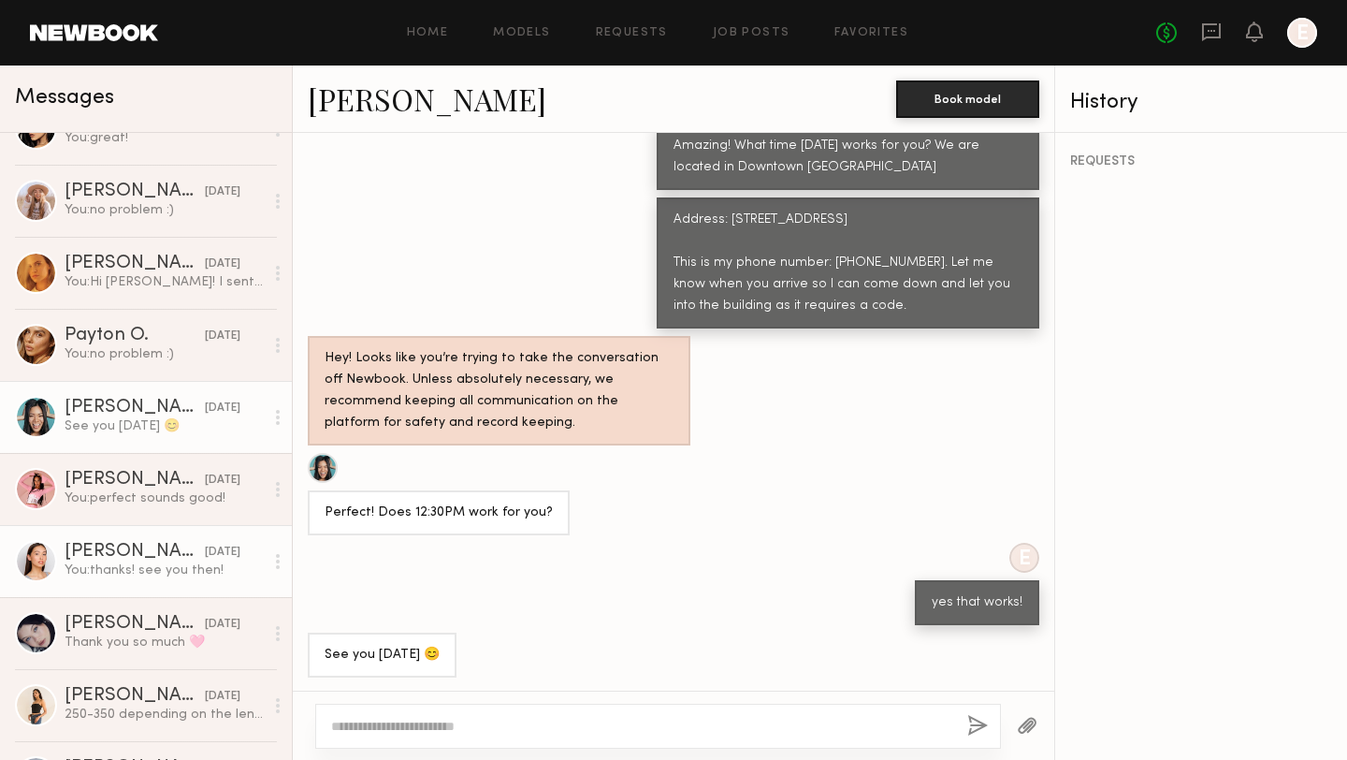
click at [136, 558] on div "[PERSON_NAME]" at bounding box center [135, 552] width 140 height 19
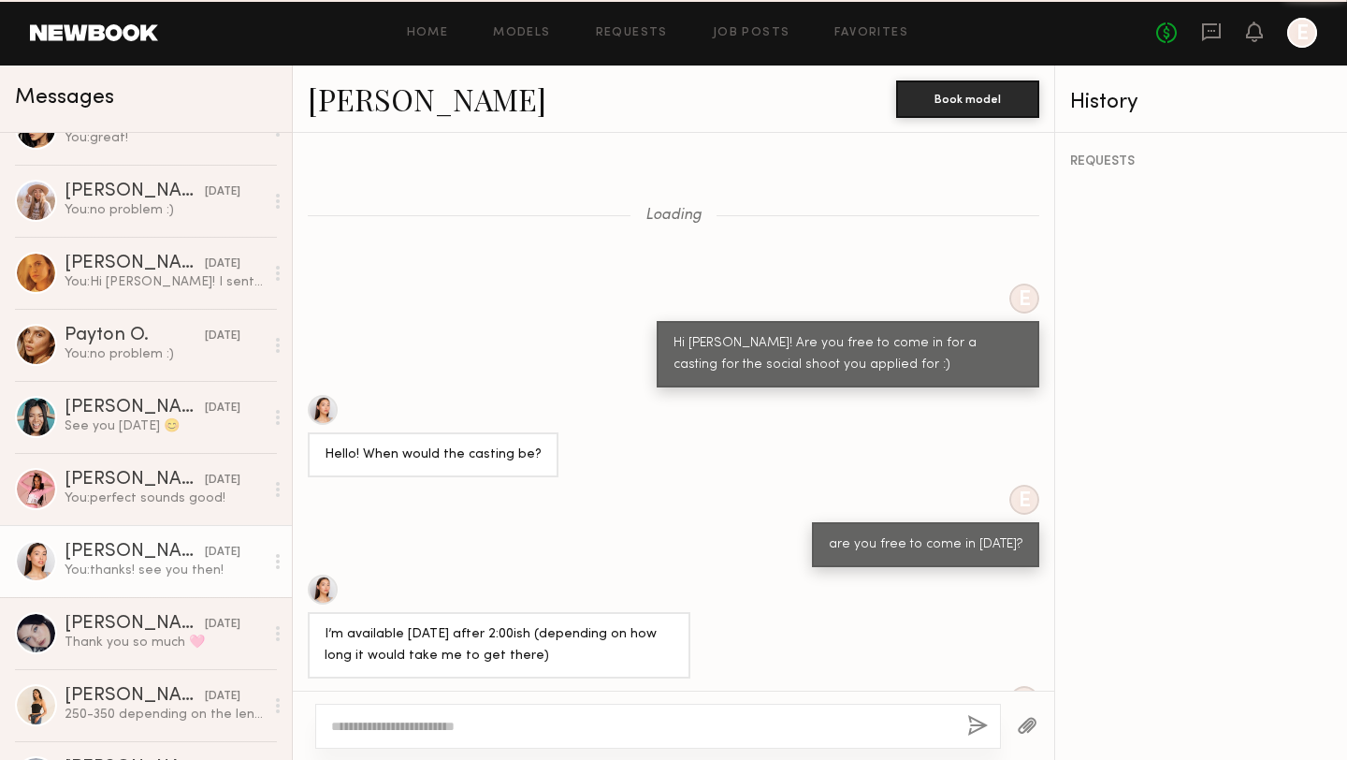
scroll to position [690, 0]
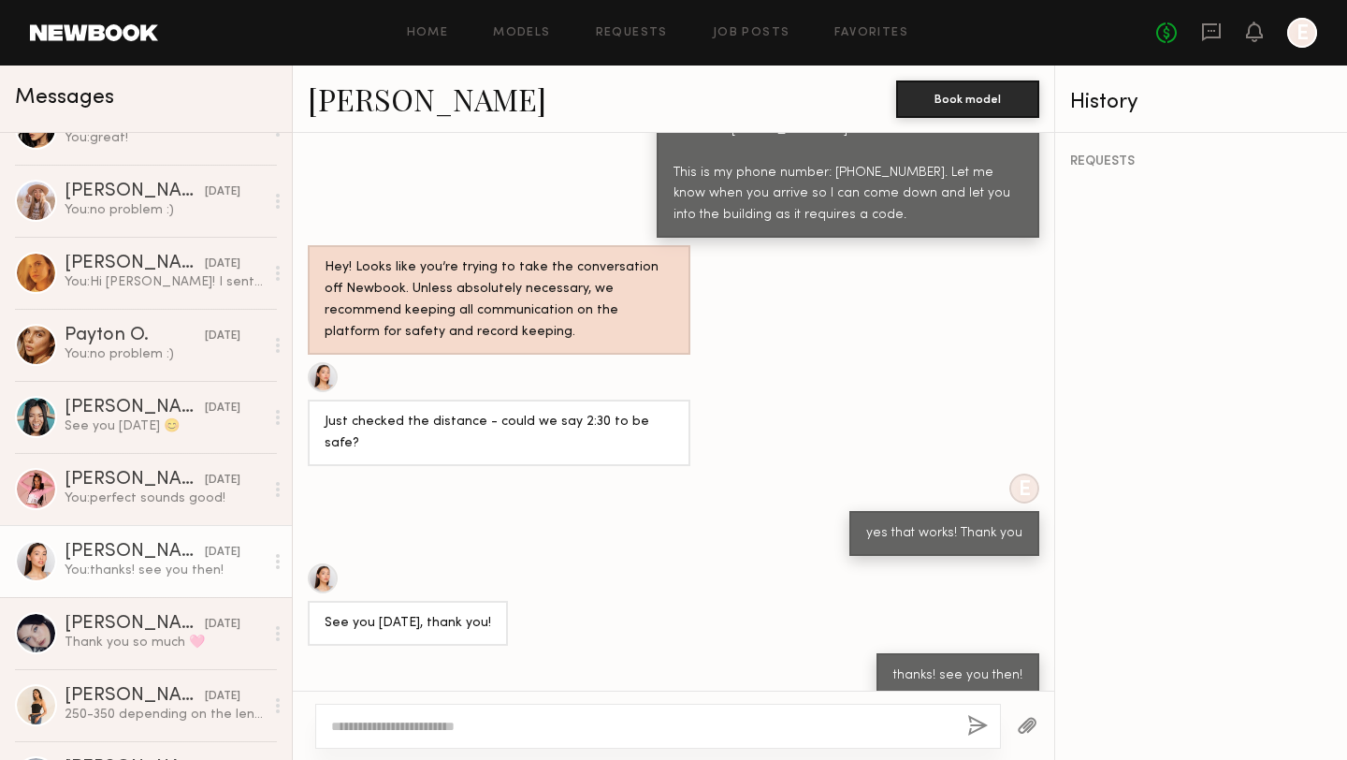
click at [334, 563] on div at bounding box center [323, 578] width 30 height 30
click at [332, 563] on div at bounding box center [323, 578] width 30 height 30
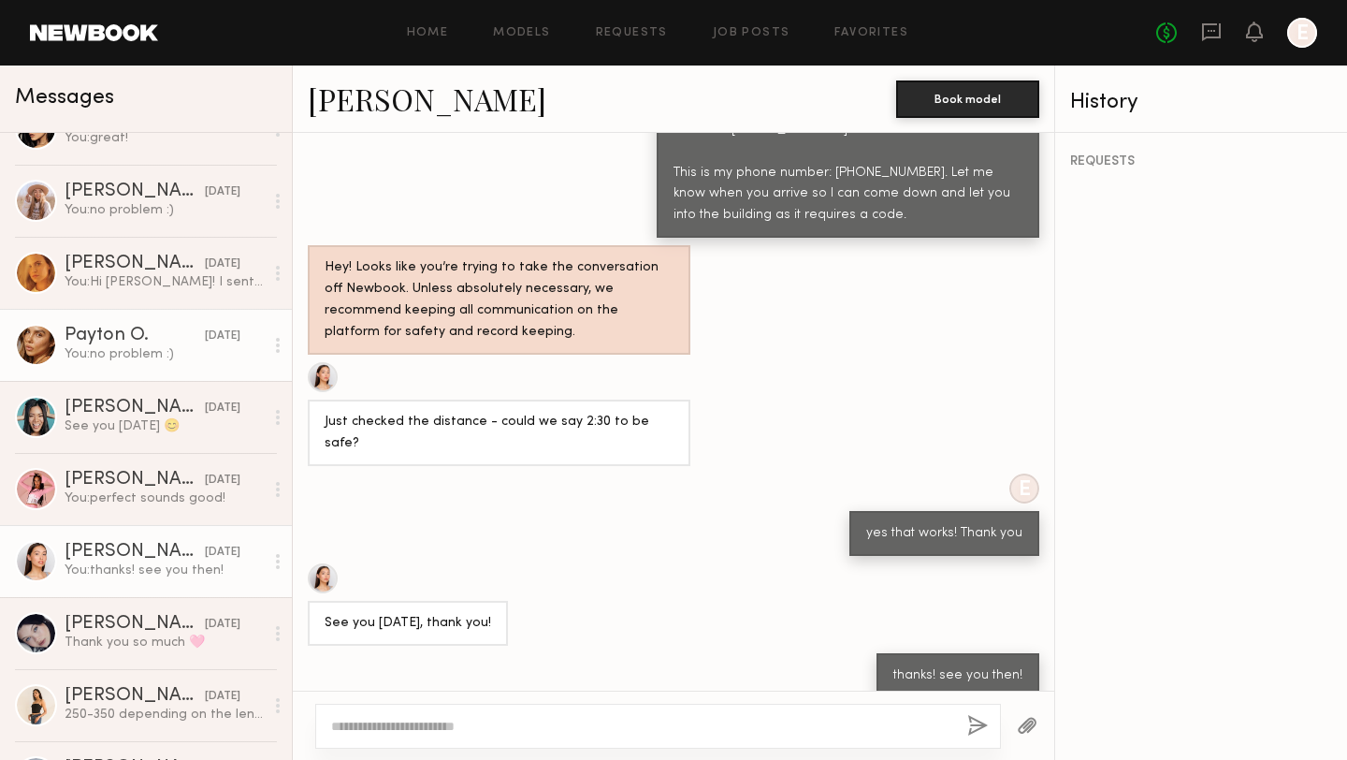
scroll to position [0, 0]
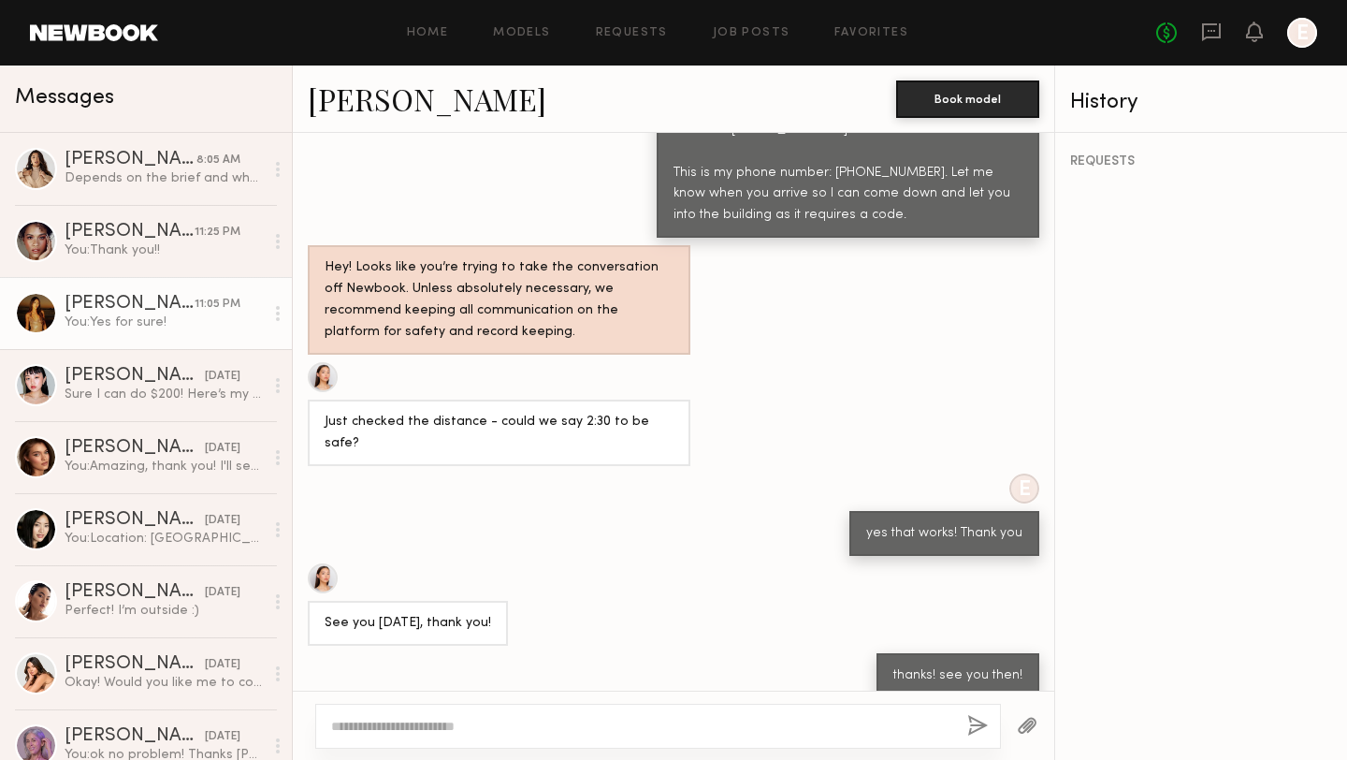
click at [124, 342] on link "[PERSON_NAME] 11:05 PM You: Yes for sure!" at bounding box center [146, 313] width 292 height 72
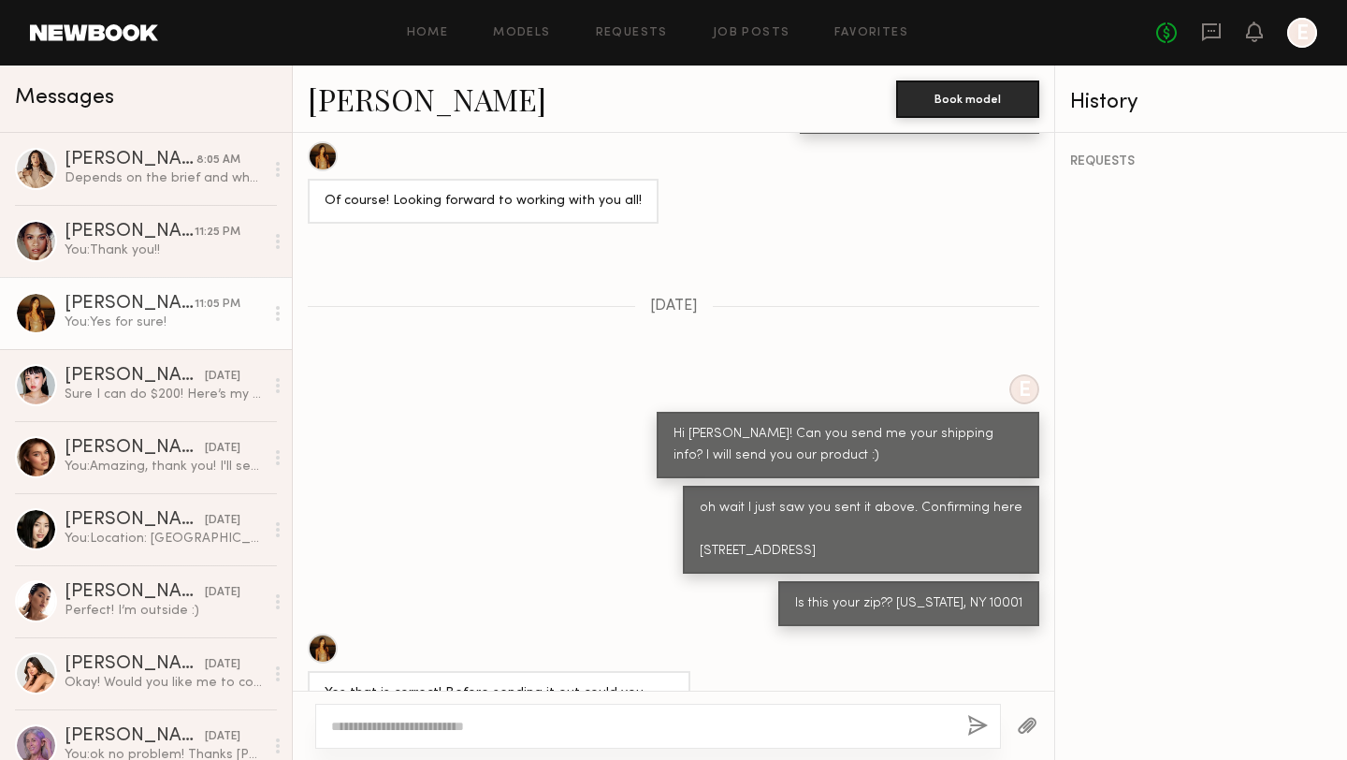
scroll to position [2096, 0]
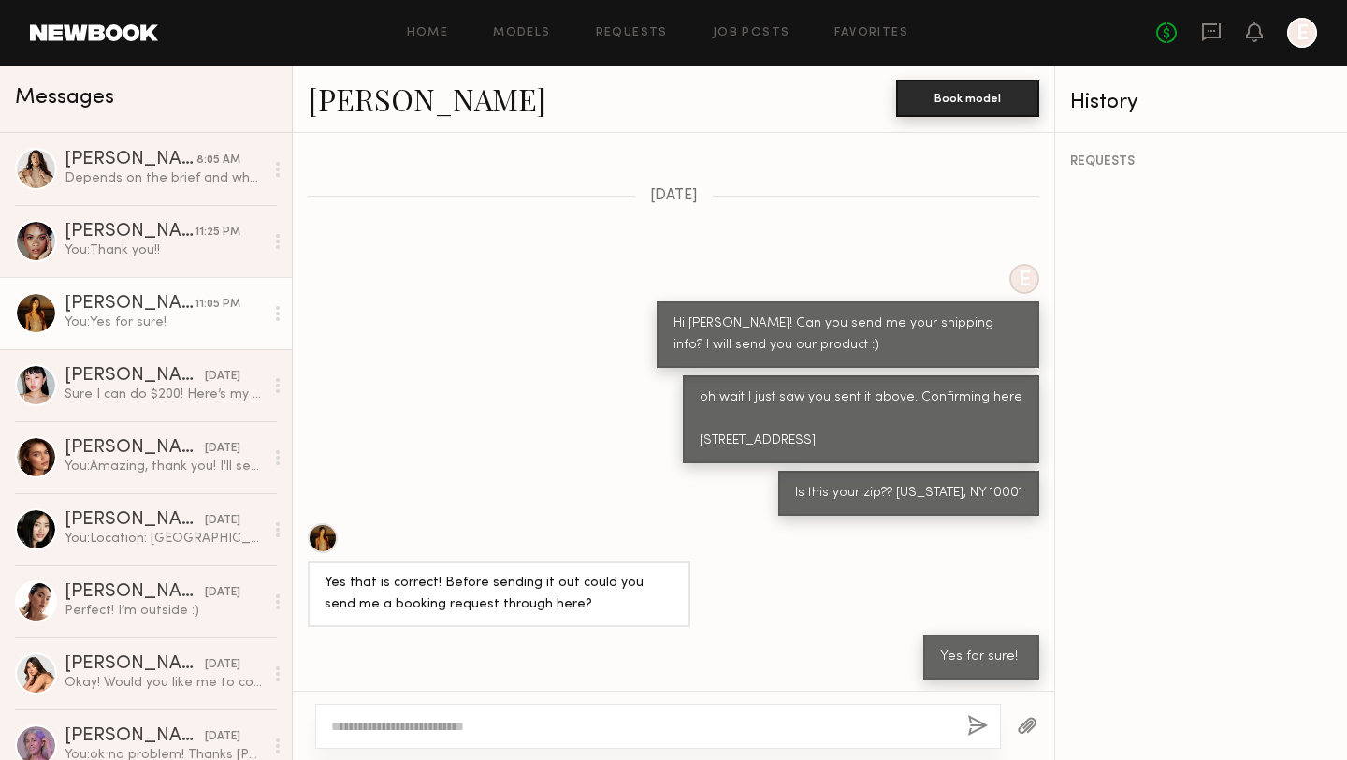
click at [1005, 91] on button "Book model" at bounding box center [967, 98] width 143 height 37
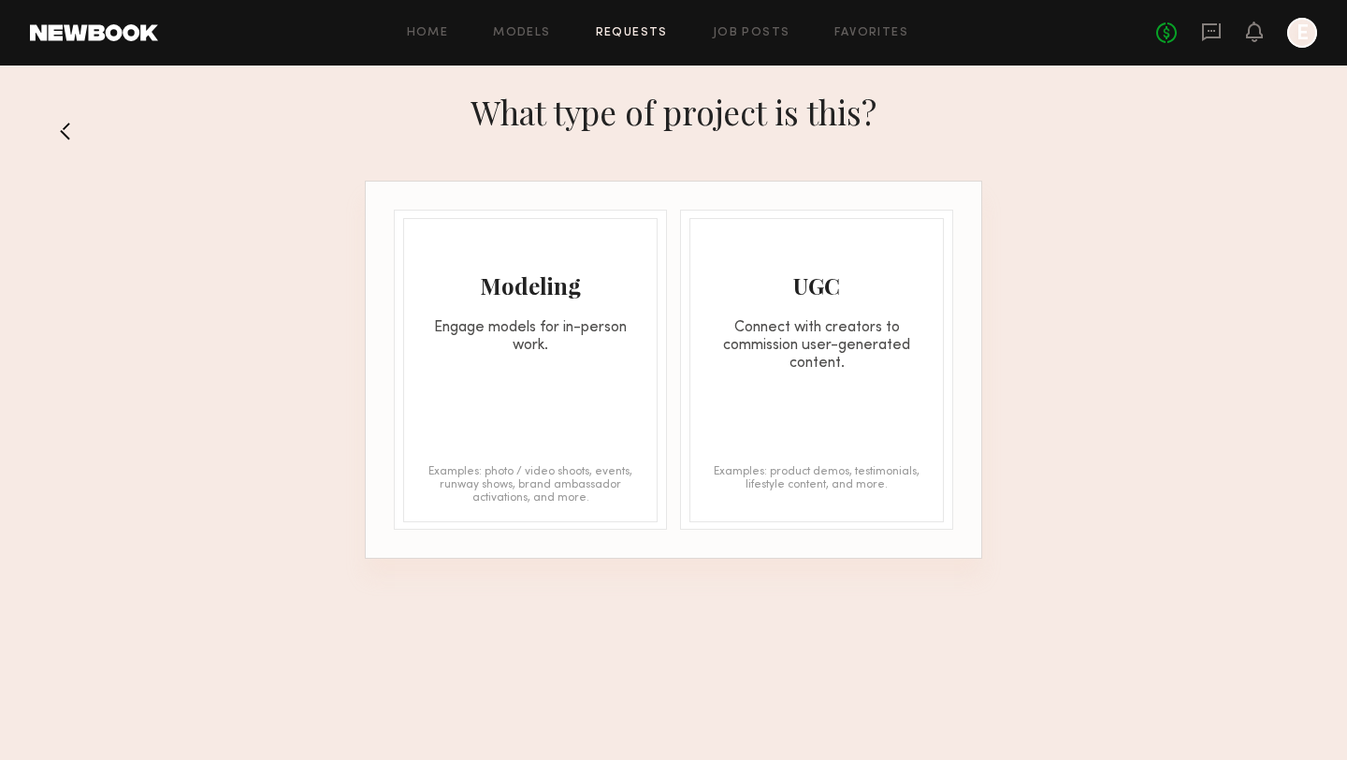
click at [800, 288] on div "UGC" at bounding box center [817, 285] width 253 height 30
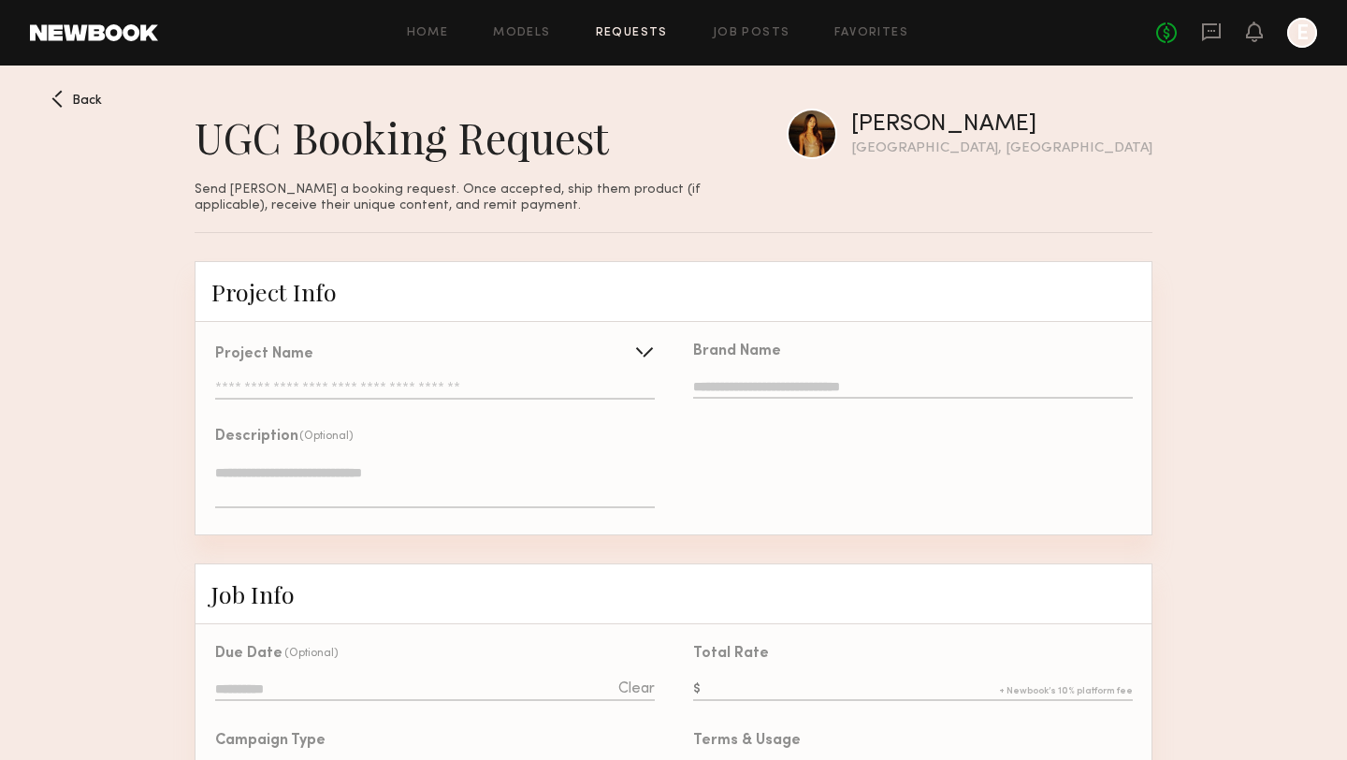
click at [344, 383] on input "text" at bounding box center [435, 390] width 440 height 19
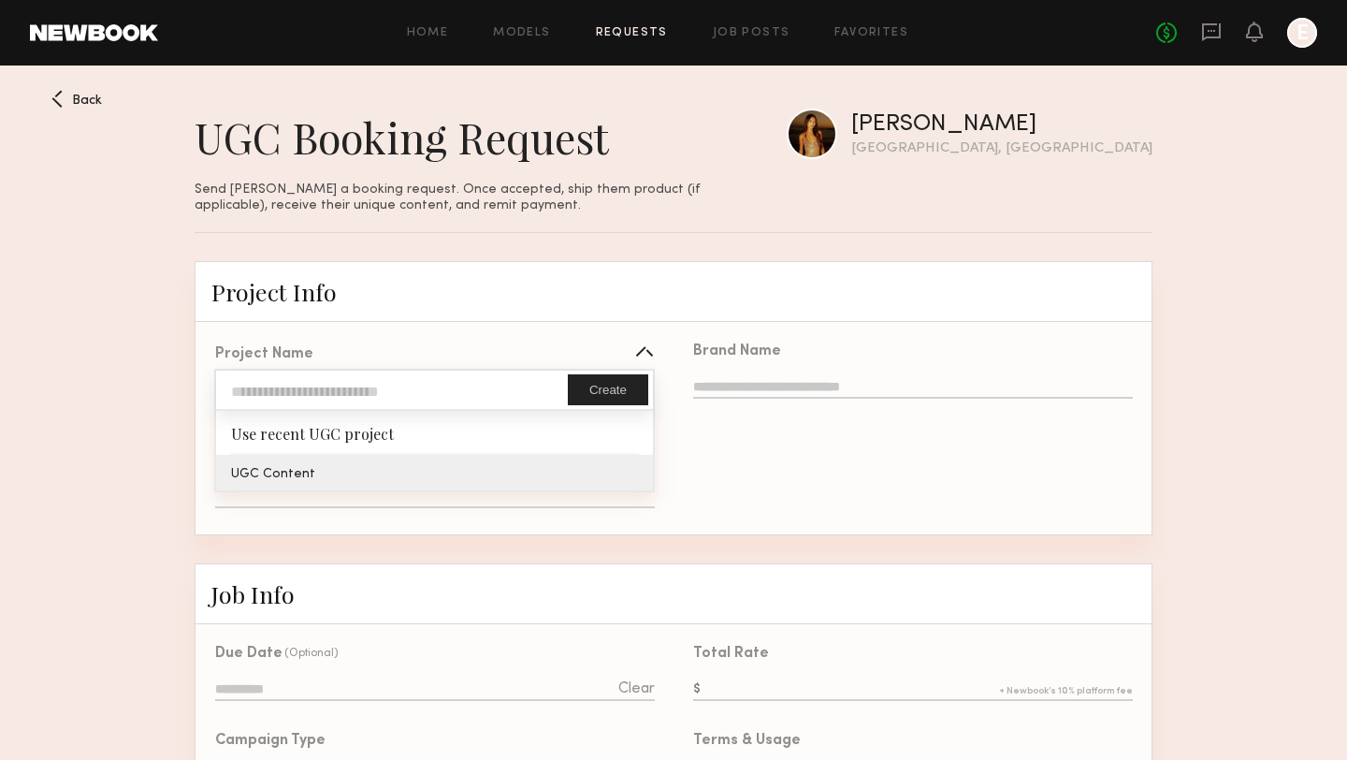
type input "**********"
type textarea "**********"
type input "********"
type textarea "**********"
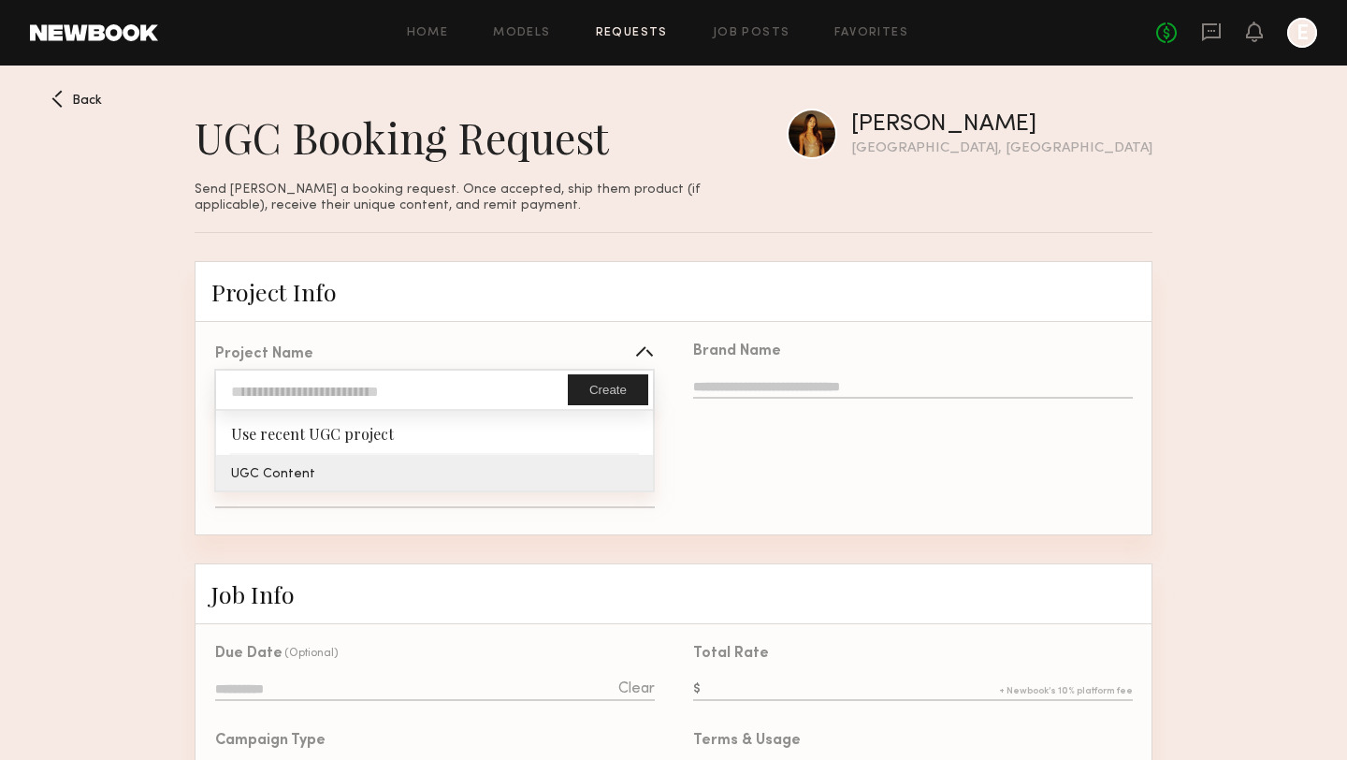
type textarea "**********"
click at [339, 468] on div "**********" at bounding box center [435, 430] width 478 height 210
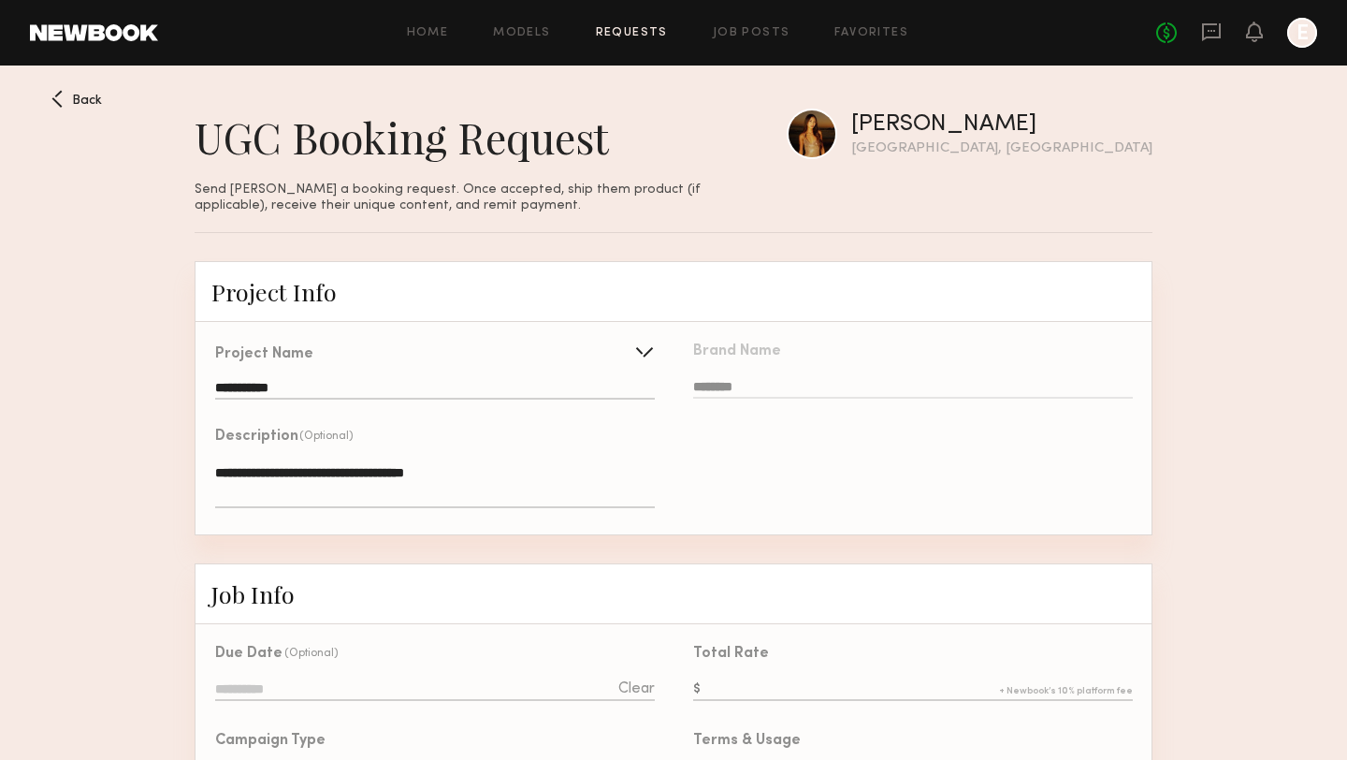
click at [546, 463] on textarea "**********" at bounding box center [435, 485] width 440 height 45
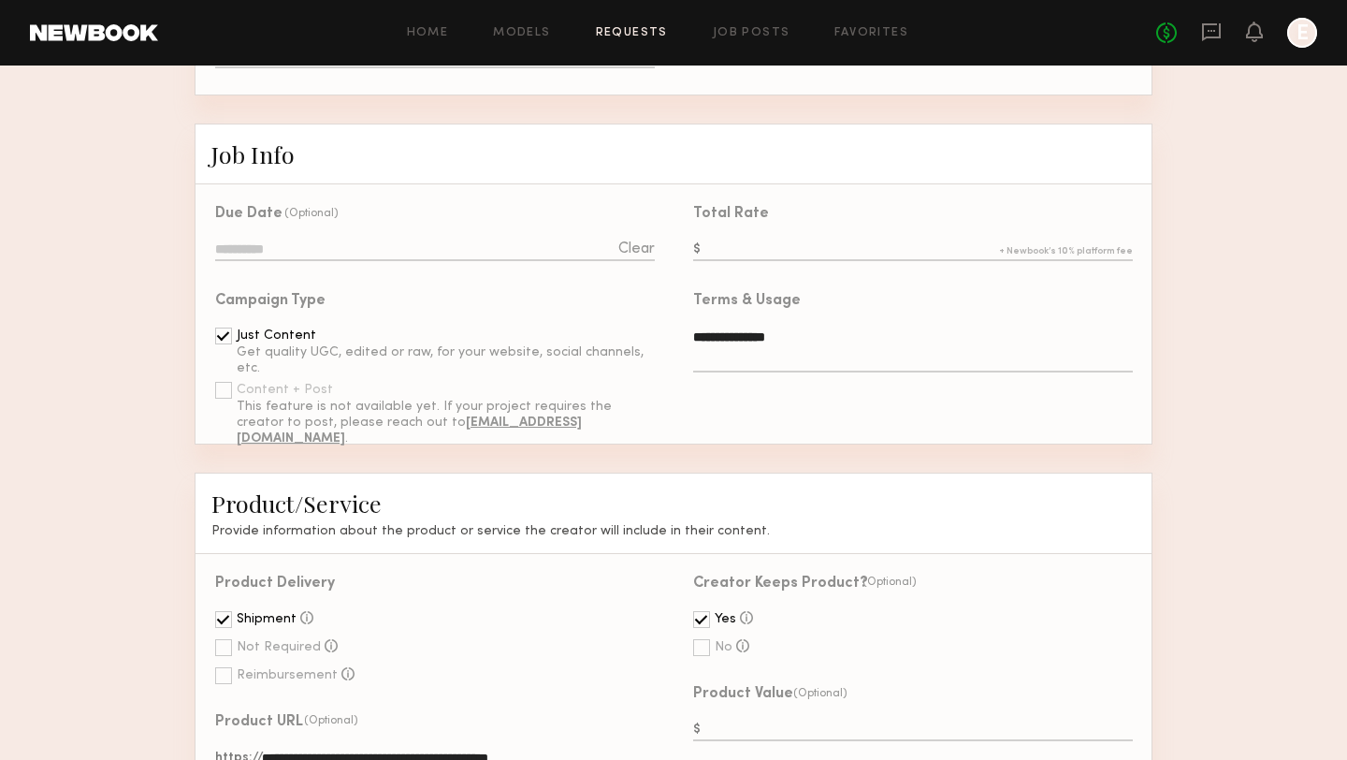
scroll to position [442, 0]
click at [345, 241] on input at bounding box center [435, 249] width 440 height 21
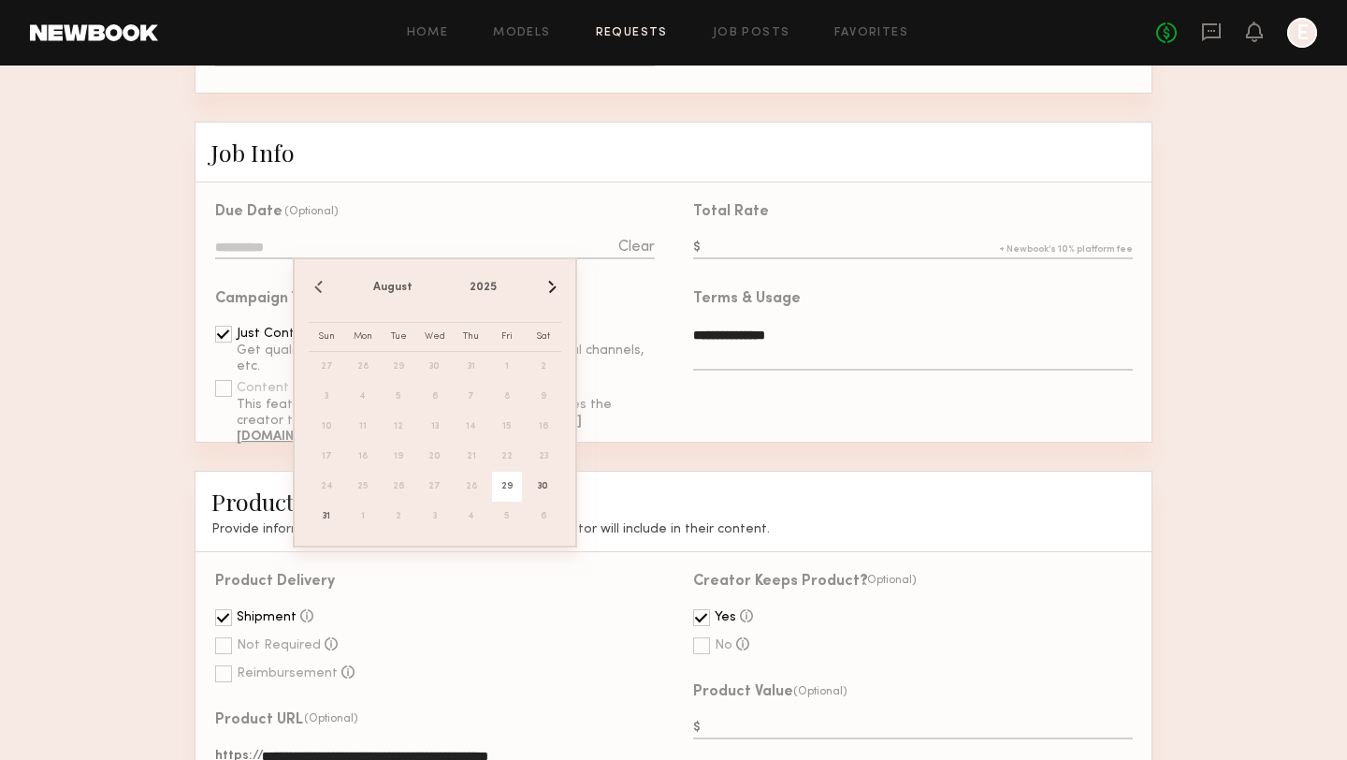
click at [519, 488] on span "29" at bounding box center [507, 487] width 30 height 30
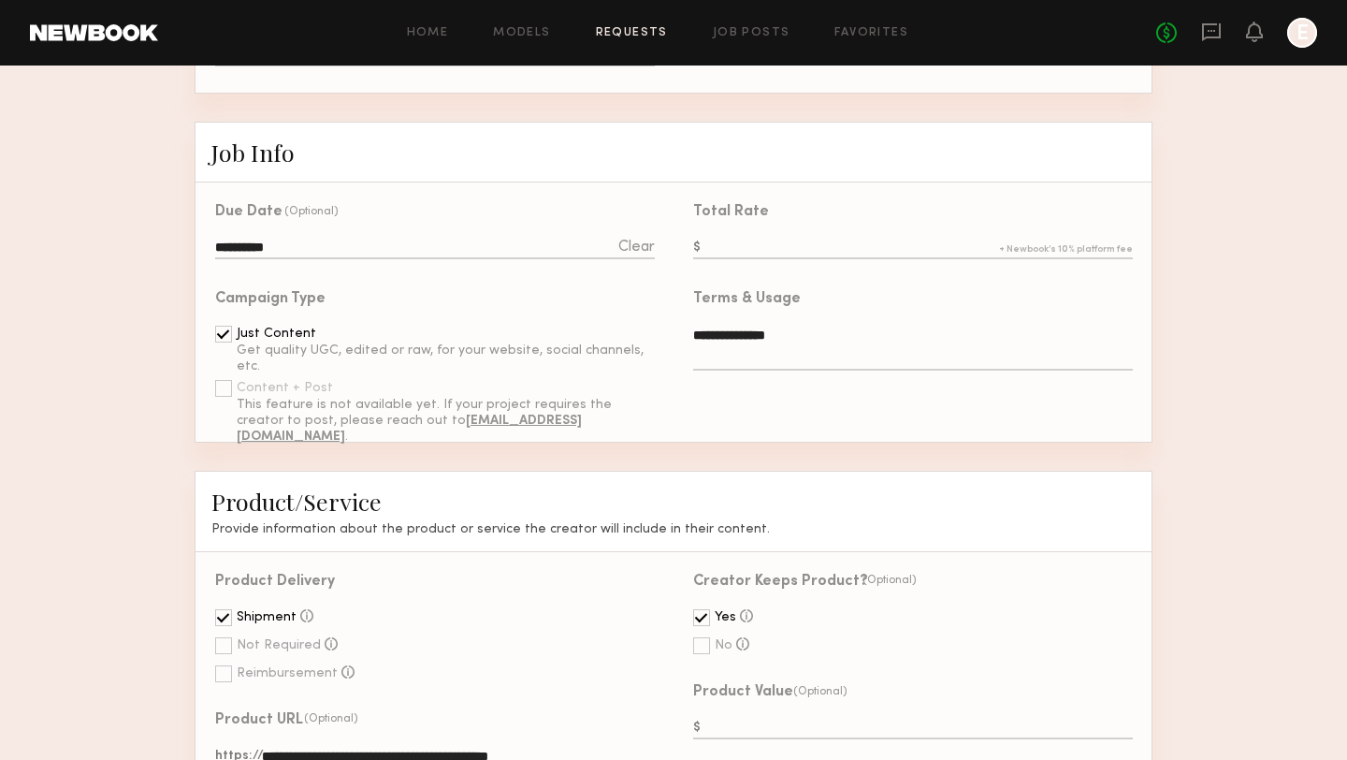
click at [413, 253] on input "**********" at bounding box center [435, 249] width 440 height 21
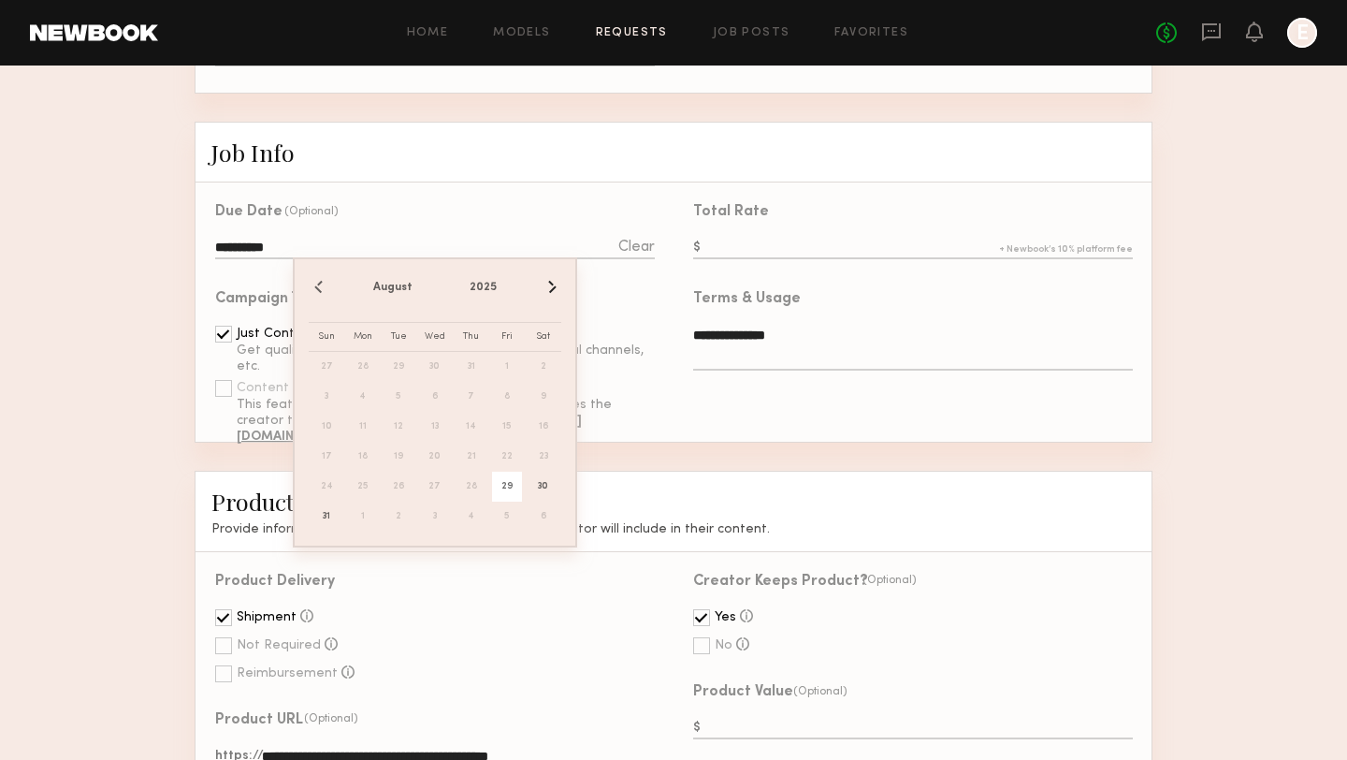
click at [550, 288] on button "›" at bounding box center [551, 287] width 21 height 21
click at [435, 363] on span "3" at bounding box center [435, 367] width 30 height 30
type input "**********"
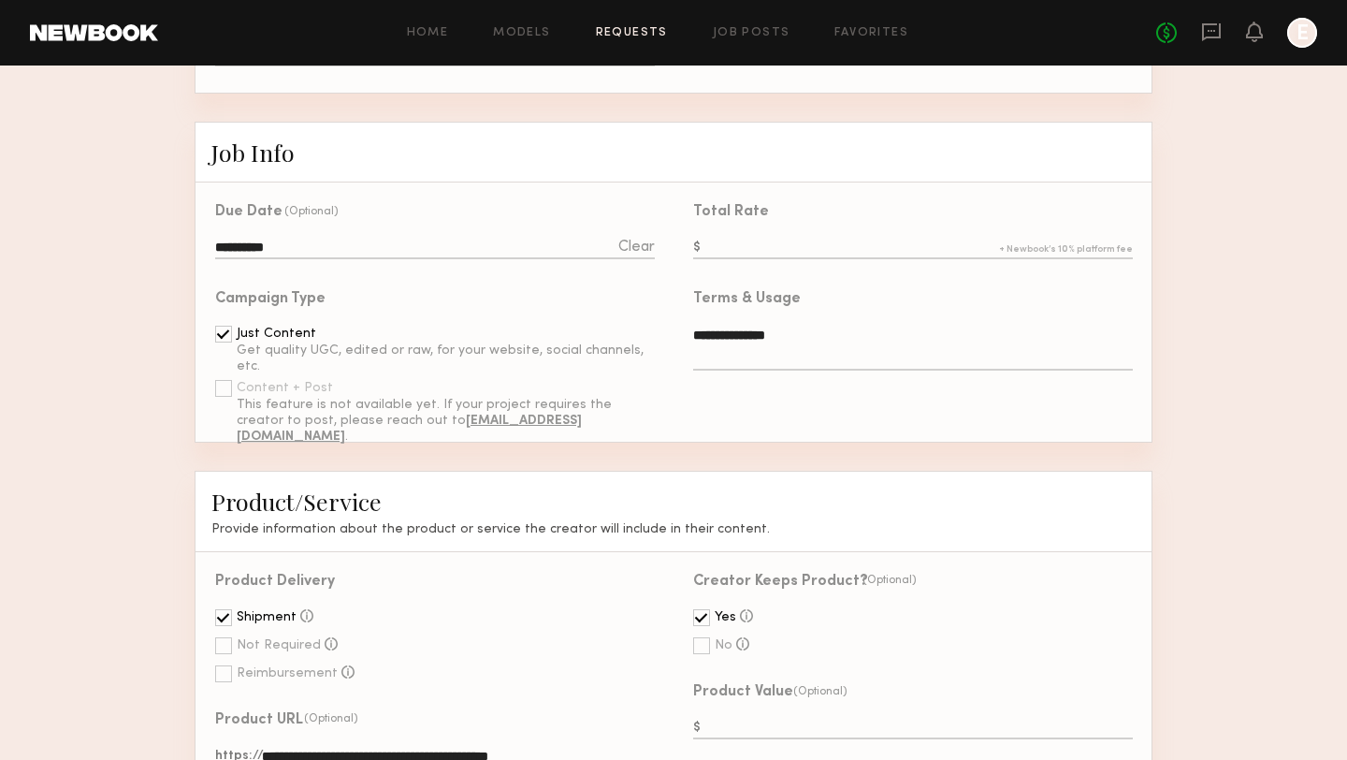
click at [766, 240] on input "text" at bounding box center [913, 249] width 440 height 21
type input "***"
click at [680, 350] on div at bounding box center [684, 340] width 20 height 97
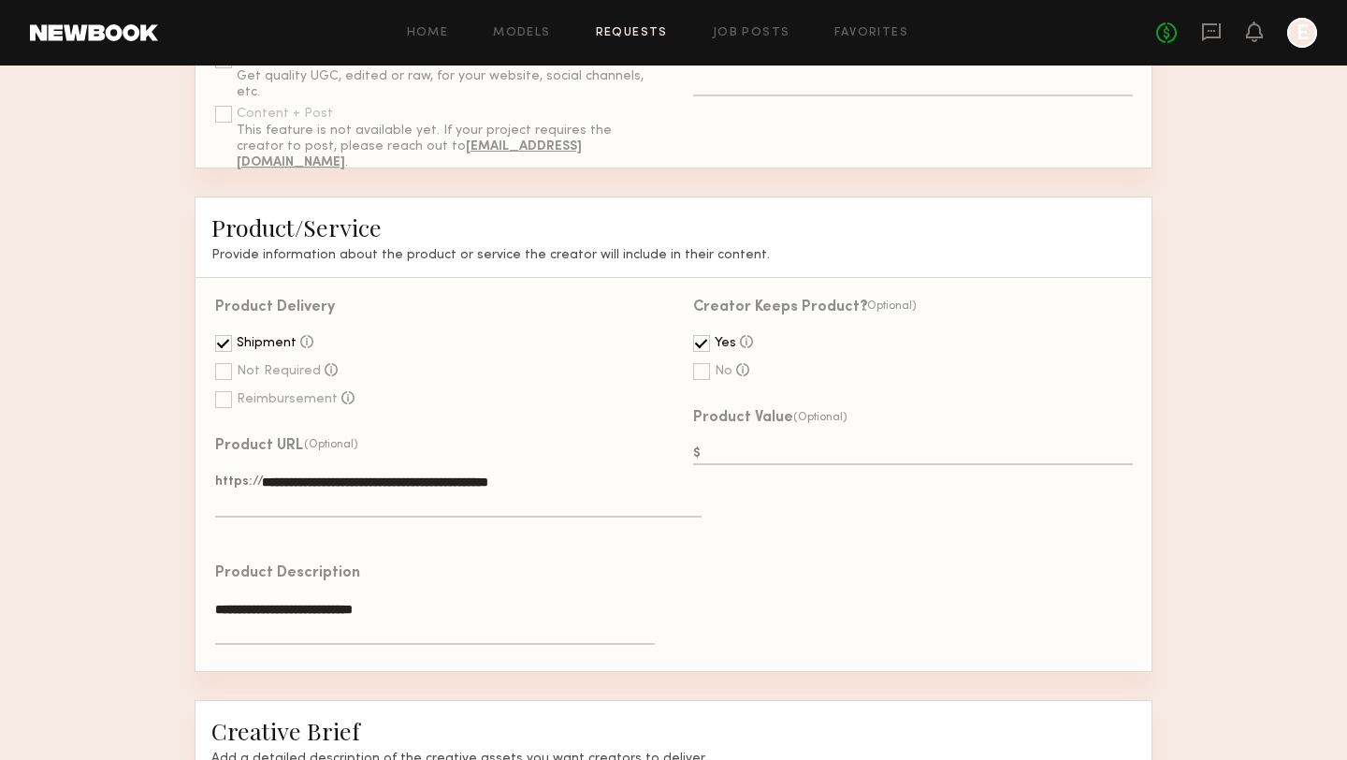
scroll to position [720, 0]
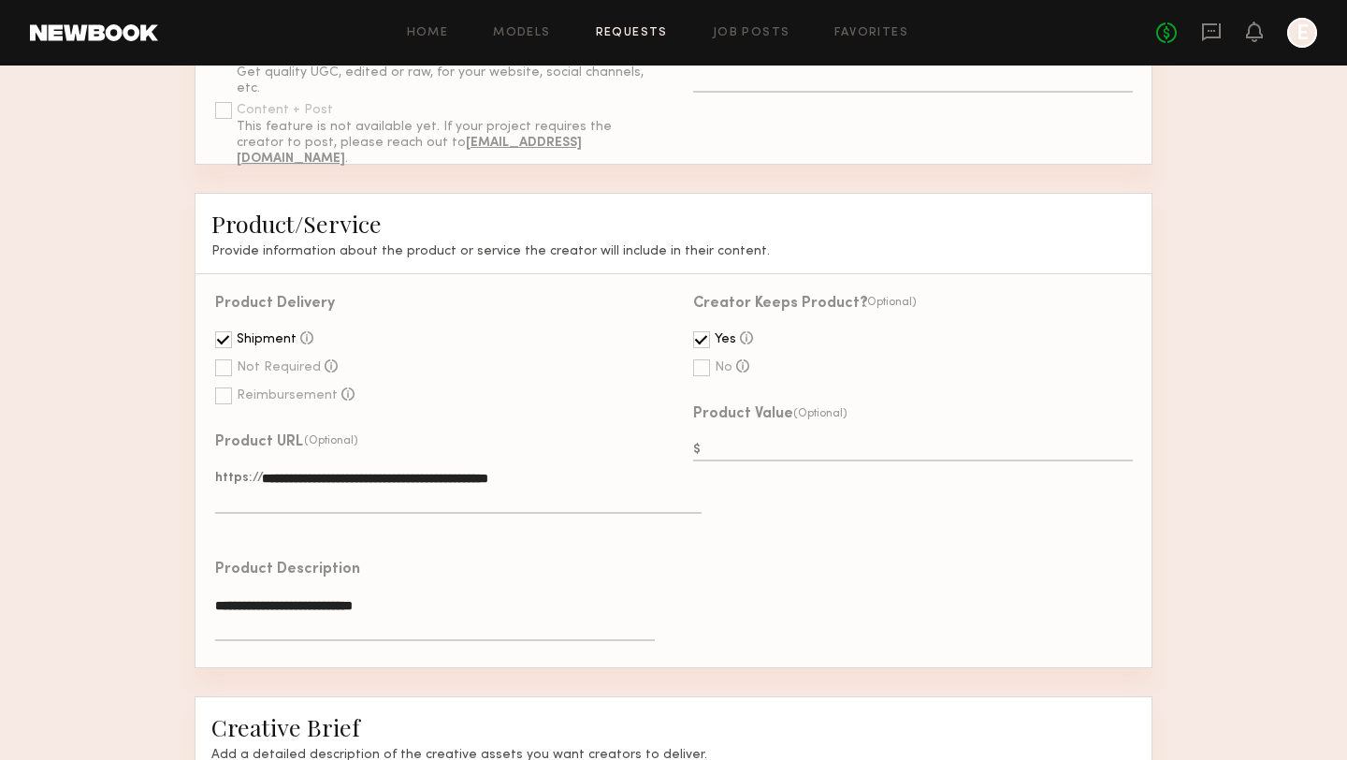
drag, startPoint x: 593, startPoint y: 473, endPoint x: 255, endPoint y: 463, distance: 338.8
click at [255, 463] on div "**********" at bounding box center [435, 483] width 440 height 97
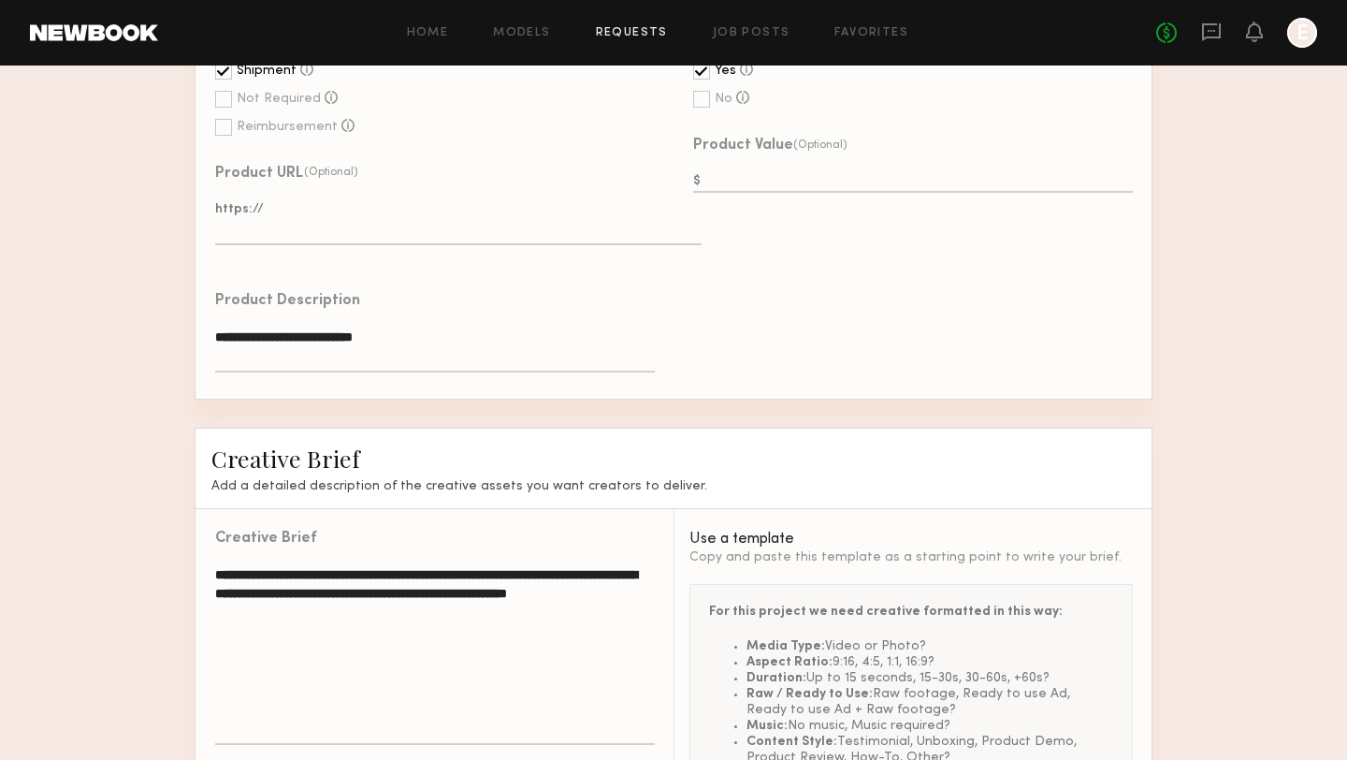
scroll to position [1000, 0]
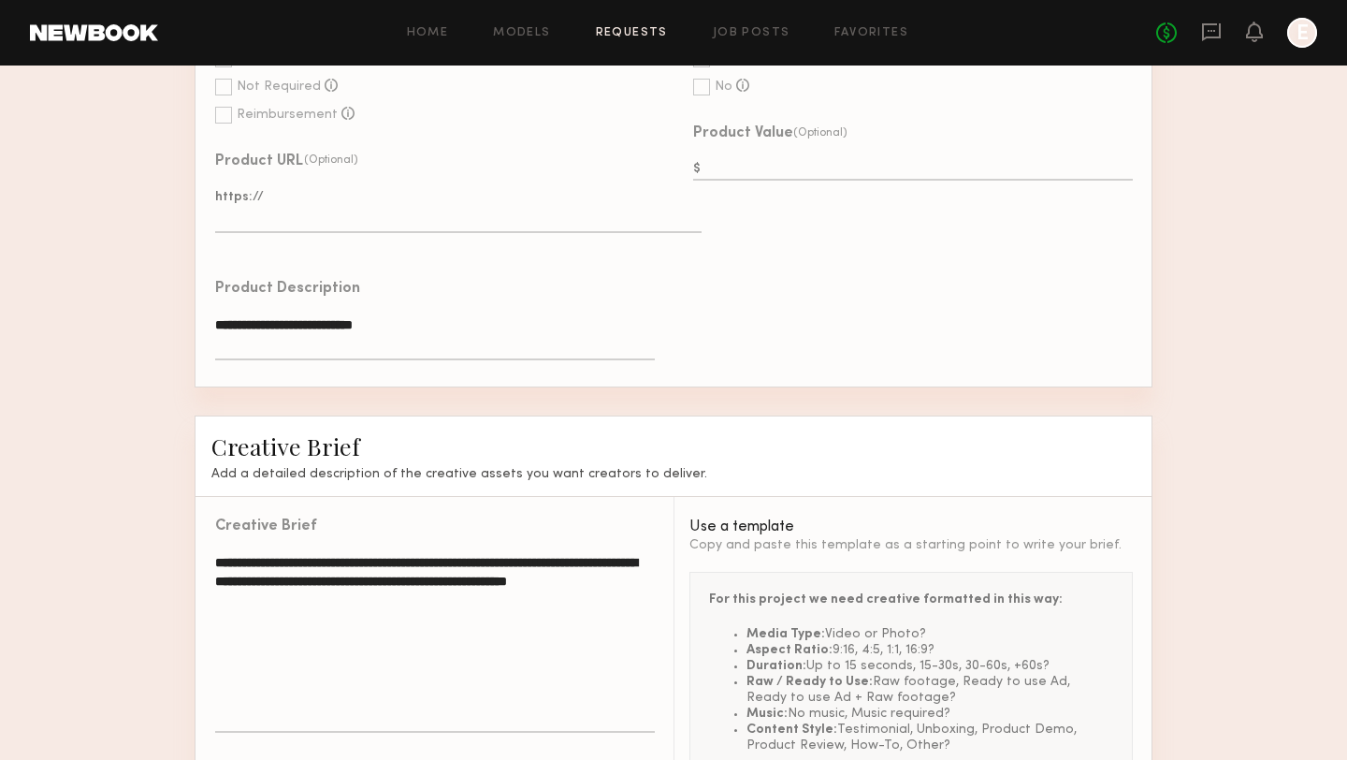
drag, startPoint x: 455, startPoint y: 327, endPoint x: 184, endPoint y: 319, distance: 270.5
click at [184, 319] on form "**********" at bounding box center [673, 120] width 1347 height 1719
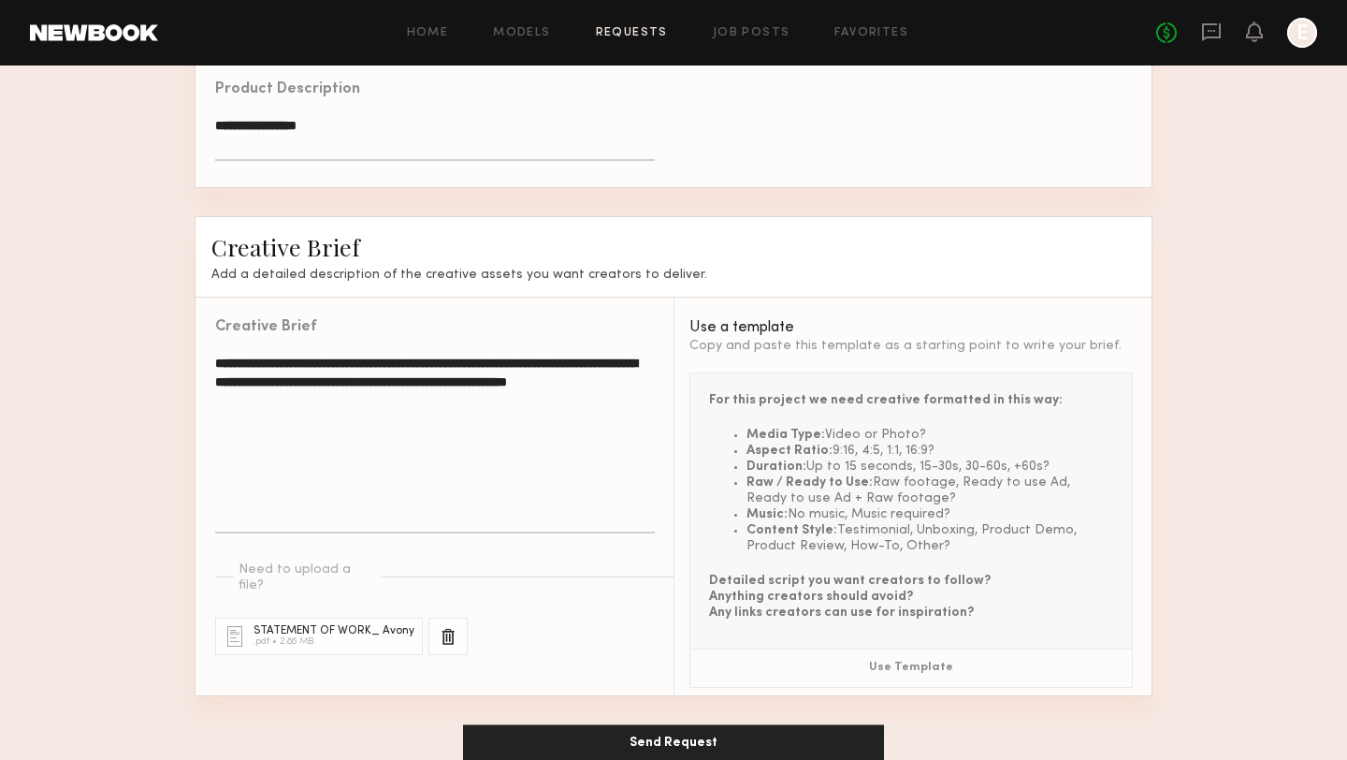
scroll to position [1201, 0]
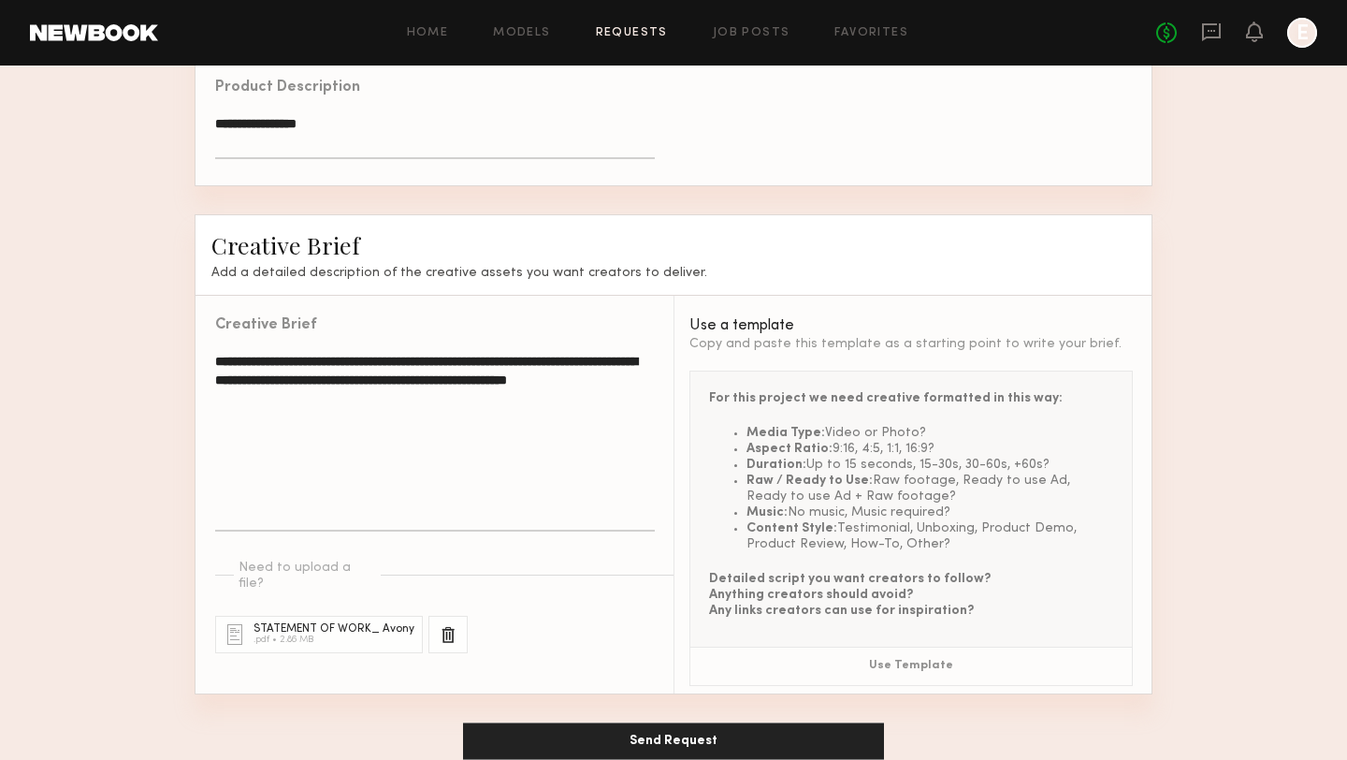
type textarea "**********"
drag, startPoint x: 326, startPoint y: 396, endPoint x: 210, endPoint y: 354, distance: 123.4
click at [210, 354] on div "**********" at bounding box center [425, 427] width 459 height 262
click at [357, 435] on textarea "**********" at bounding box center [435, 442] width 440 height 180
click at [433, 618] on div at bounding box center [448, 634] width 39 height 37
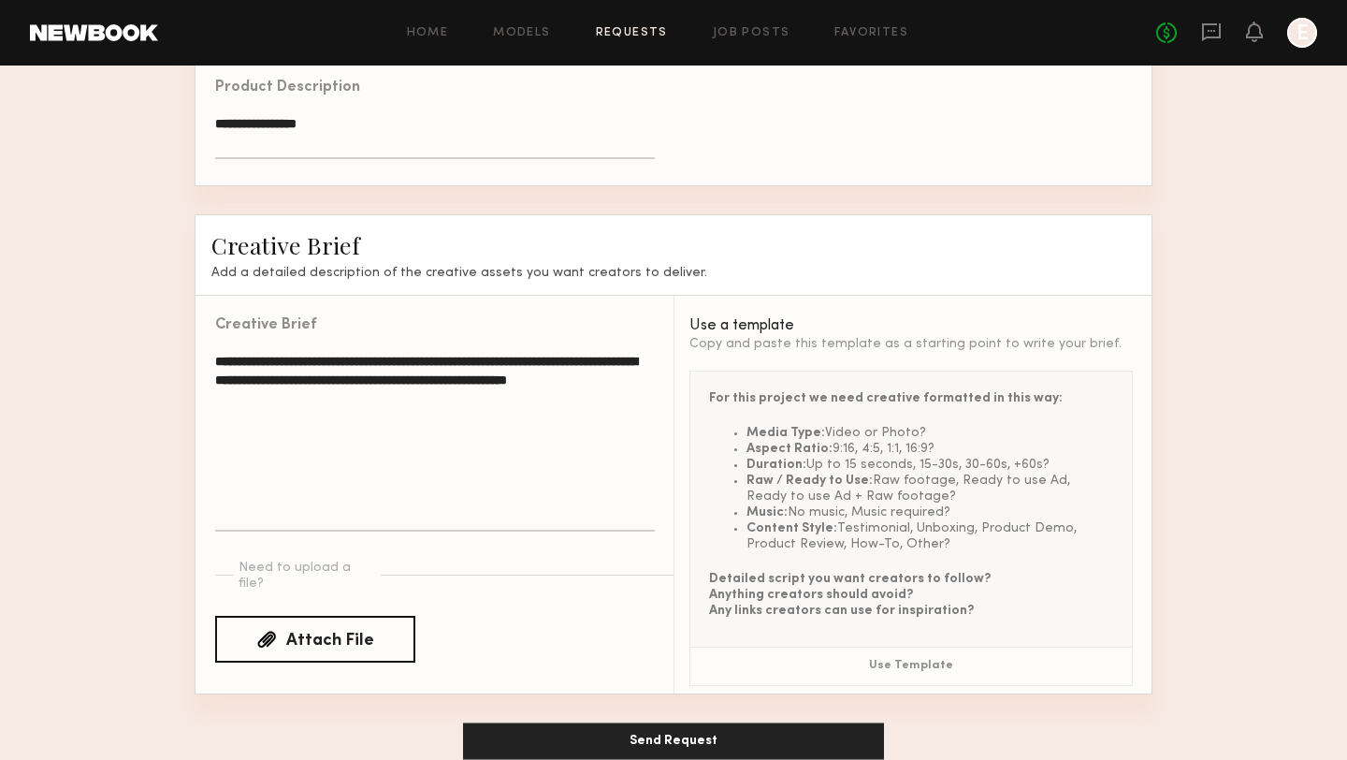
click at [324, 633] on div "Attach File" at bounding box center [330, 641] width 88 height 17
click at [0, 0] on input "Attach File" at bounding box center [0, 0] width 0 height 0
click at [342, 374] on textarea "**********" at bounding box center [435, 442] width 440 height 180
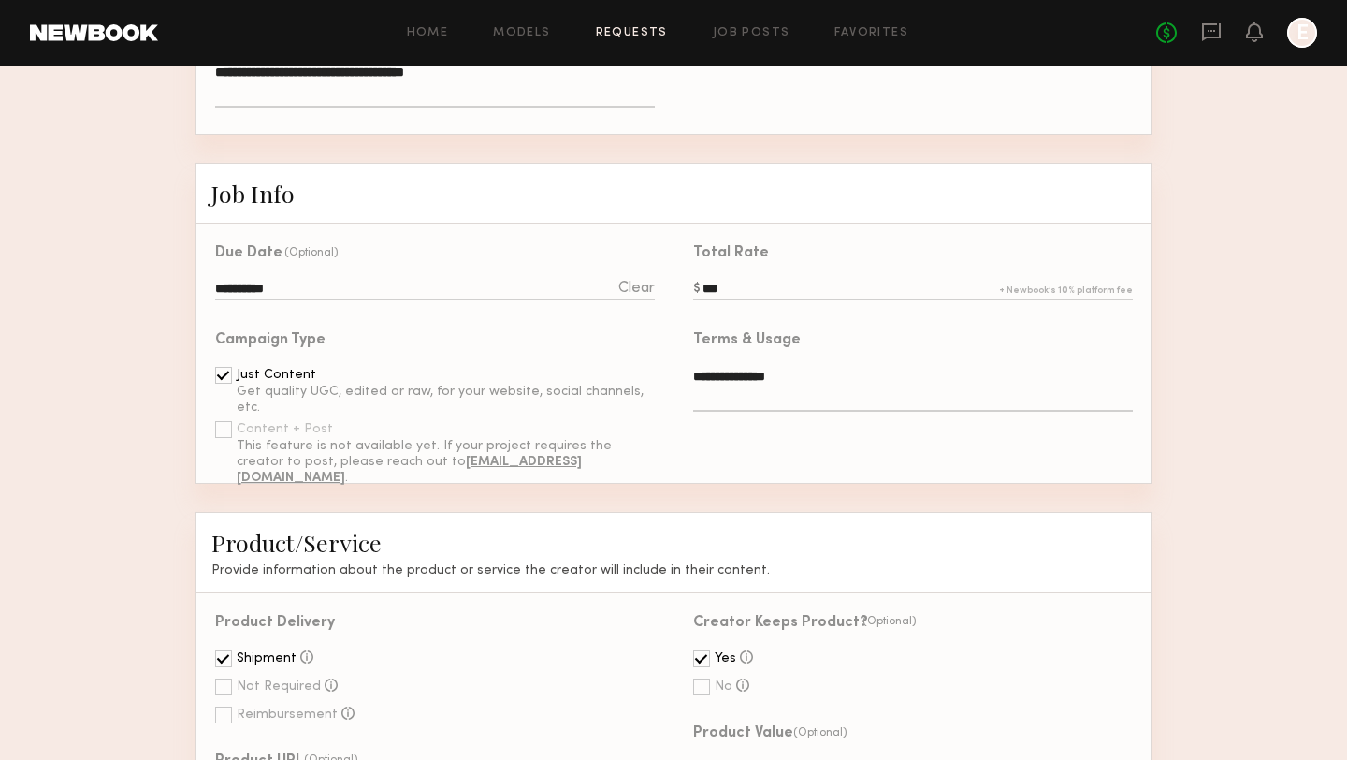
scroll to position [400, 0]
type textarea "**********"
click at [597, 290] on input "**********" at bounding box center [435, 291] width 440 height 21
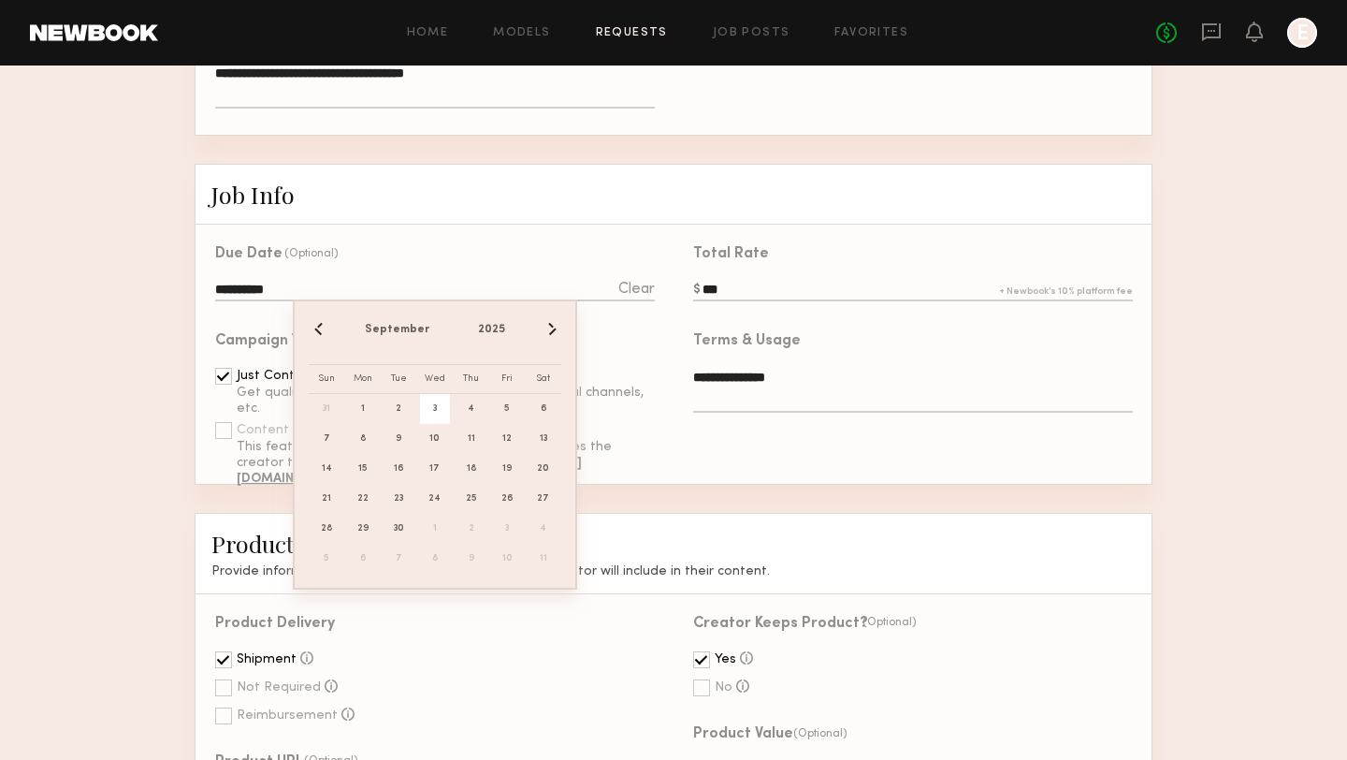
click at [810, 189] on div "Job Info" at bounding box center [674, 194] width 958 height 61
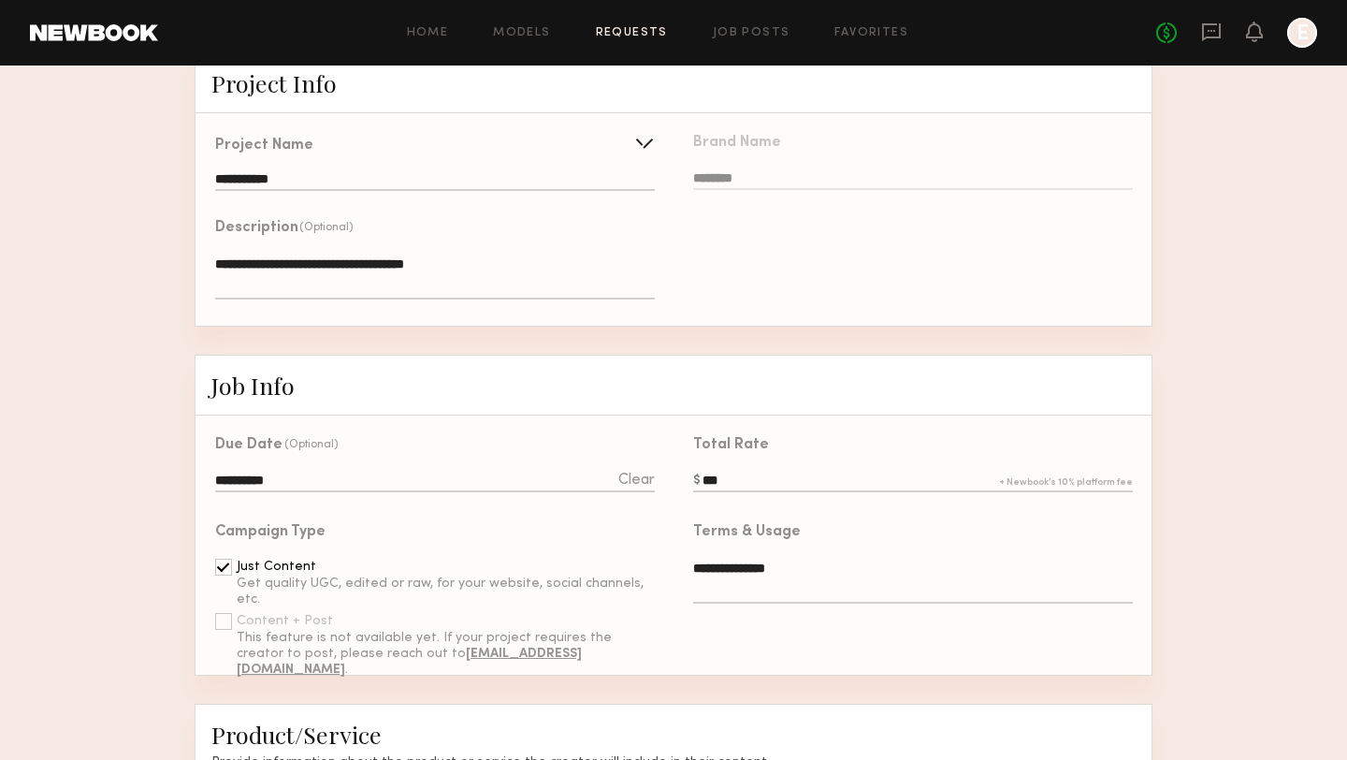
scroll to position [1229, 0]
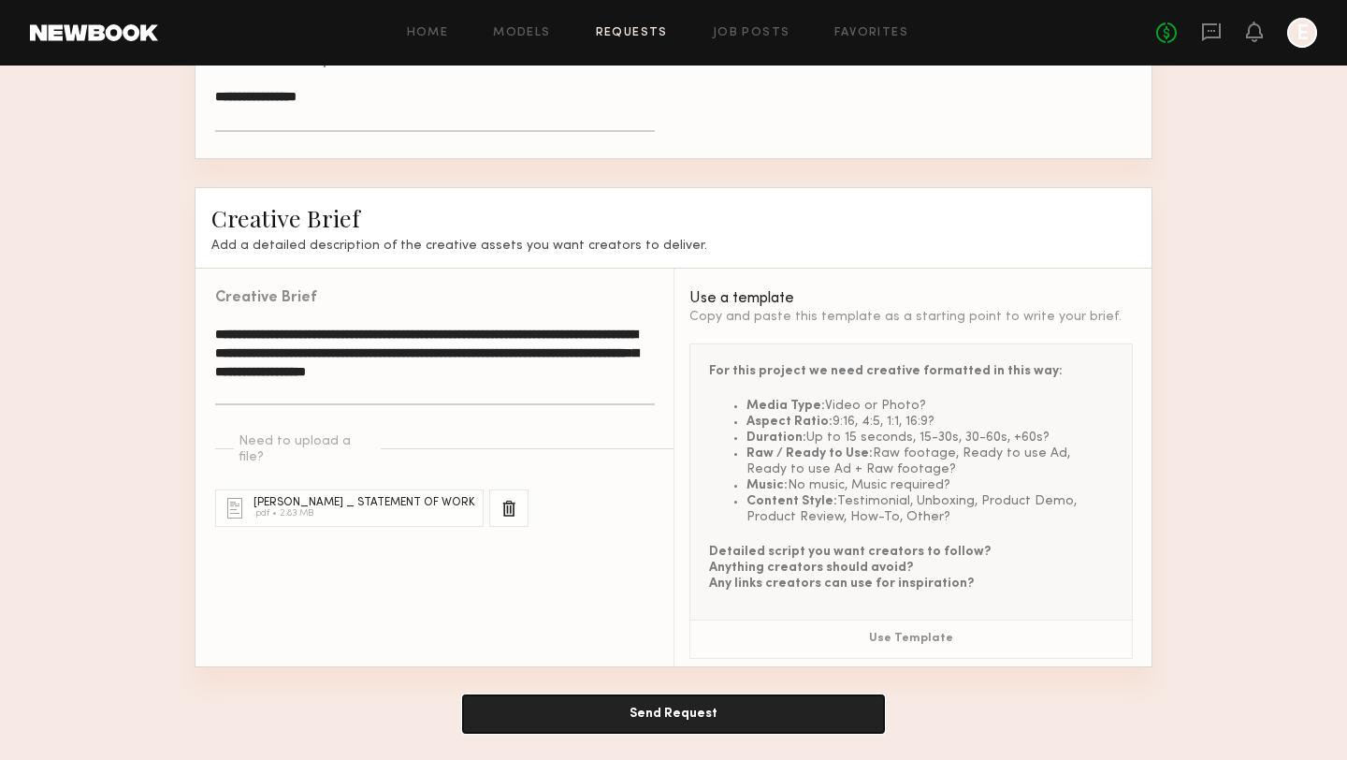
click at [693, 700] on button "Send Request" at bounding box center [673, 713] width 421 height 37
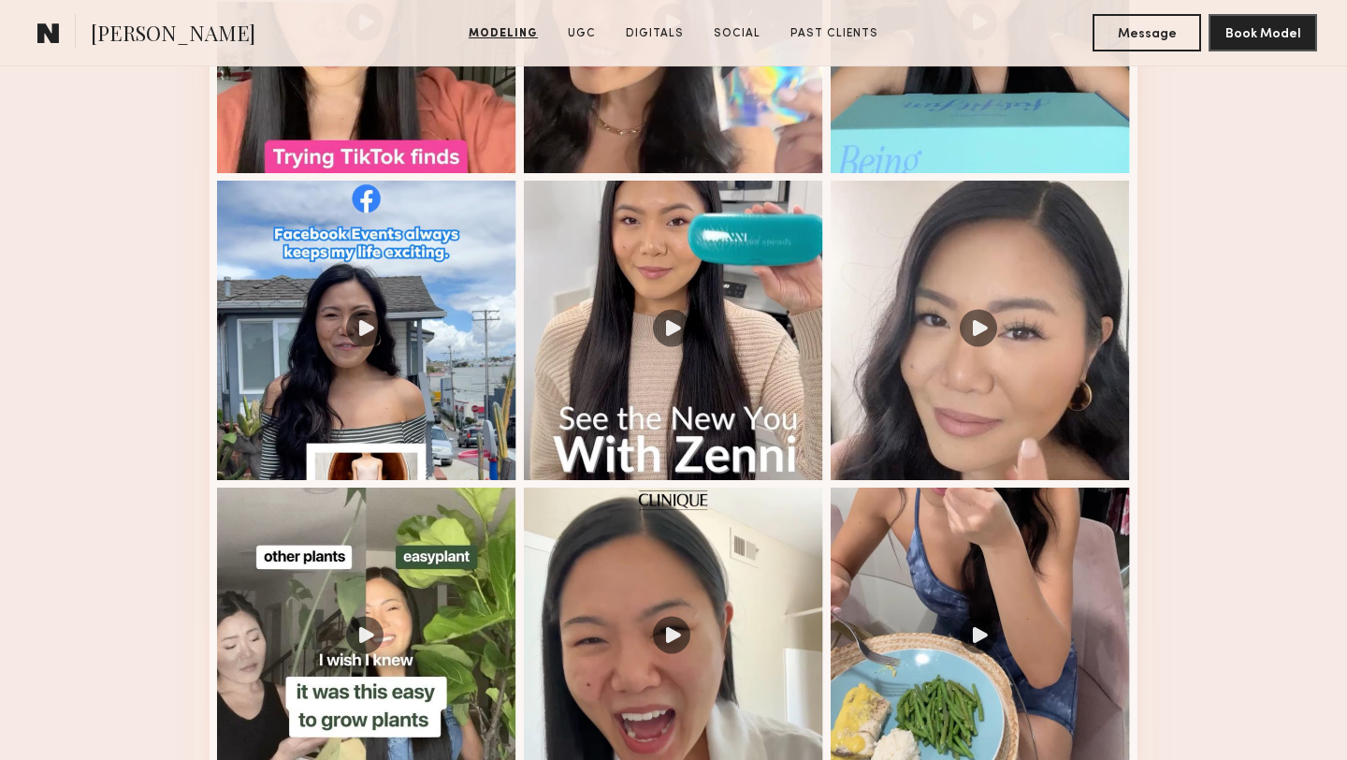
scroll to position [2359, 0]
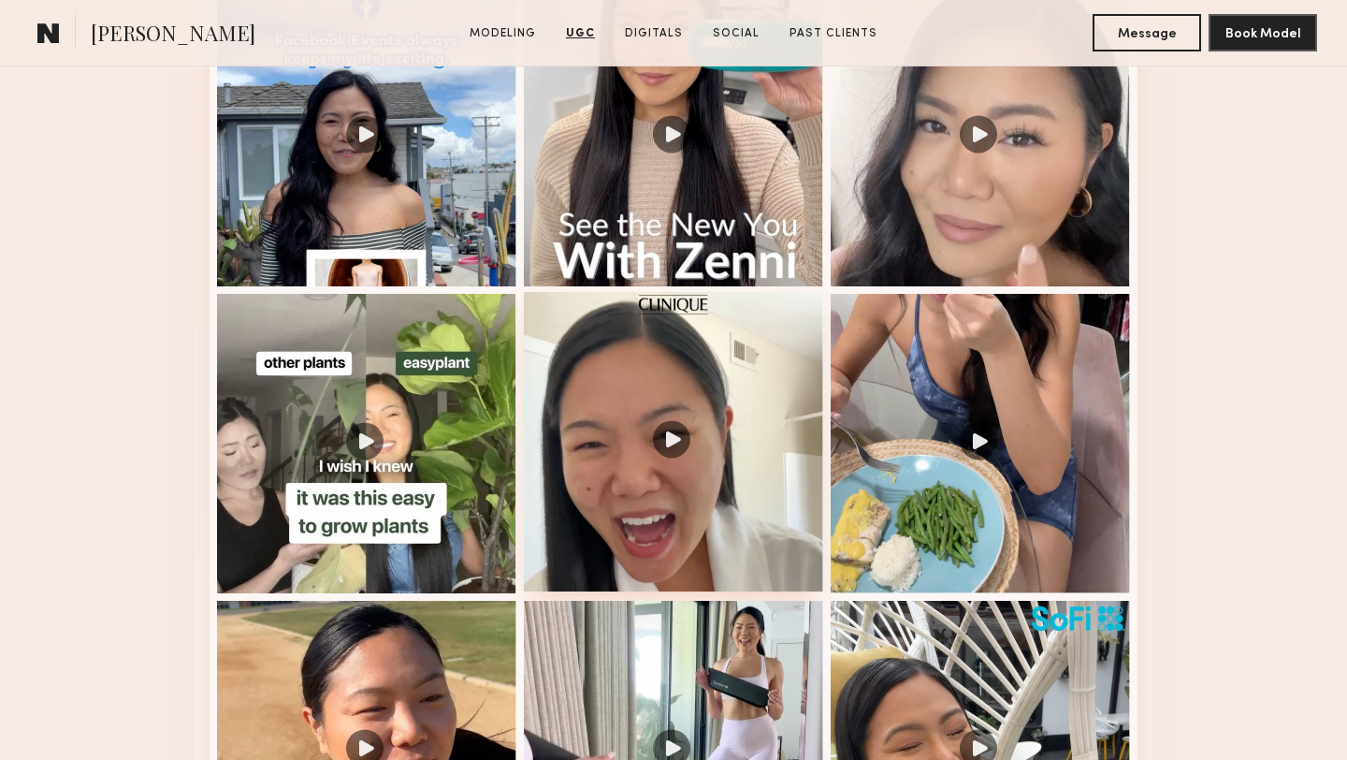
click at [769, 453] on div at bounding box center [673, 441] width 299 height 299
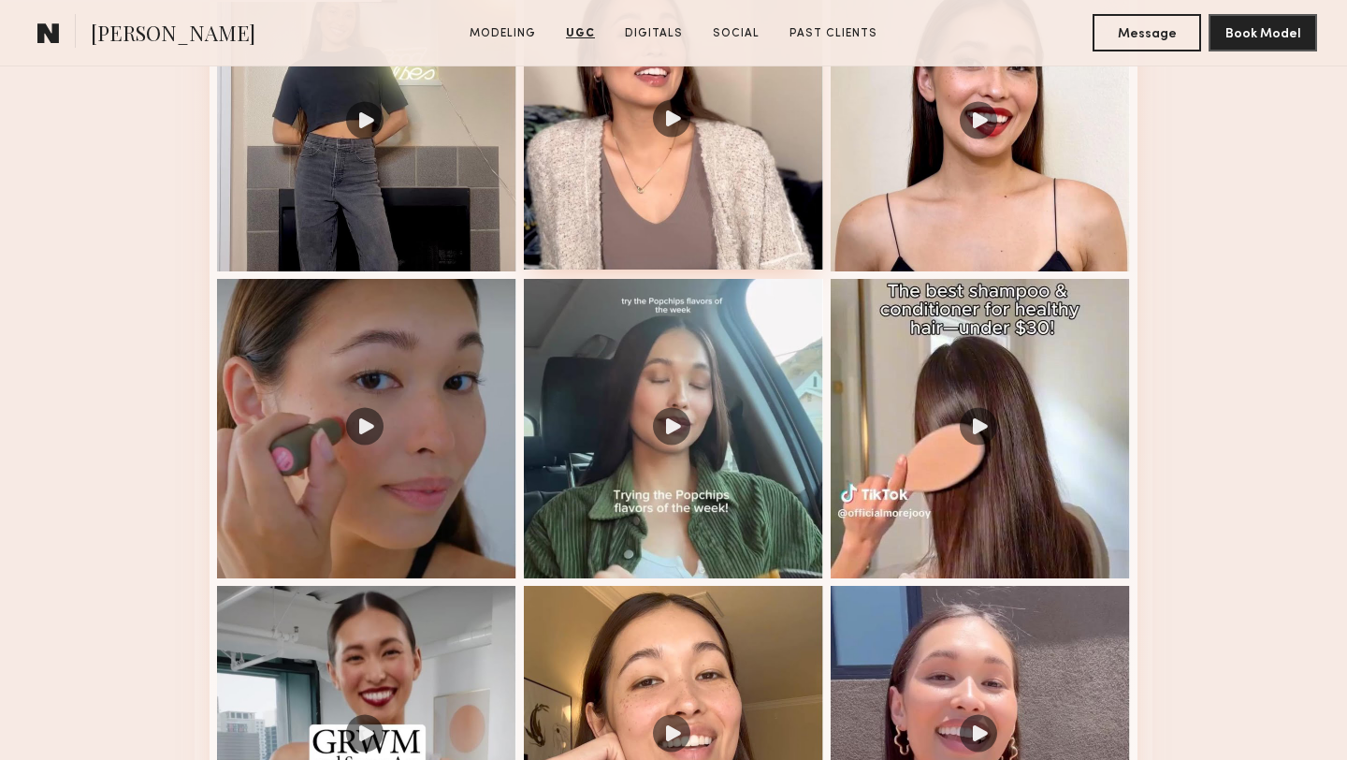
scroll to position [2219, 0]
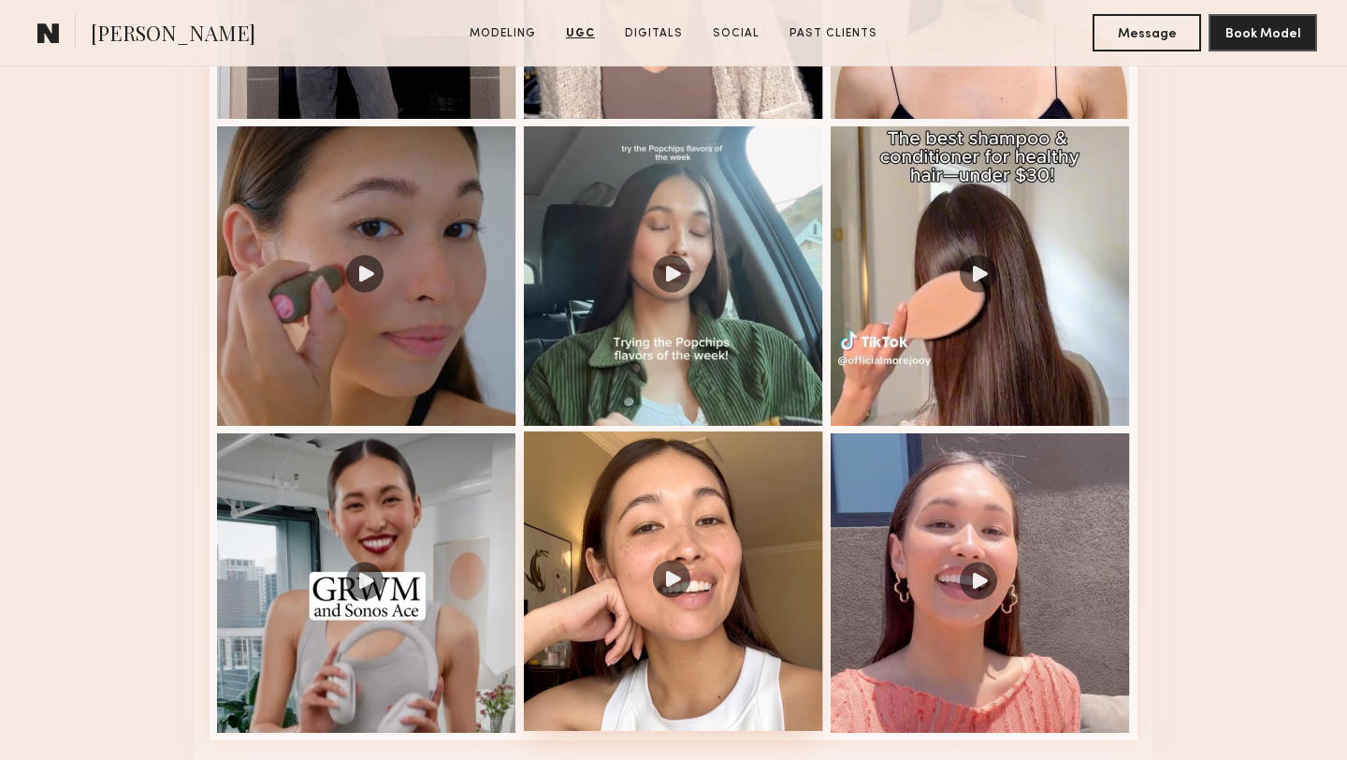
click at [665, 523] on div at bounding box center [673, 580] width 299 height 299
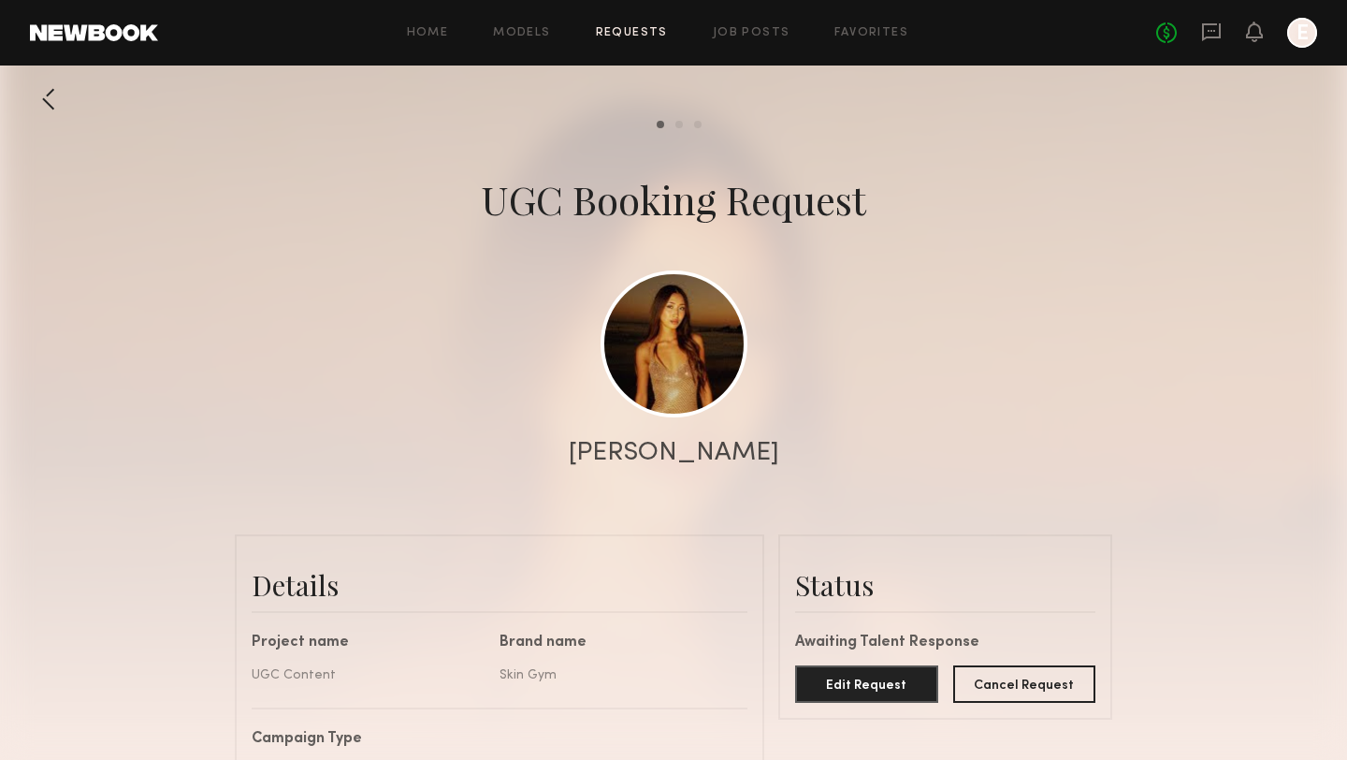
scroll to position [3989, 0]
click at [1210, 39] on icon at bounding box center [1211, 32] width 21 height 21
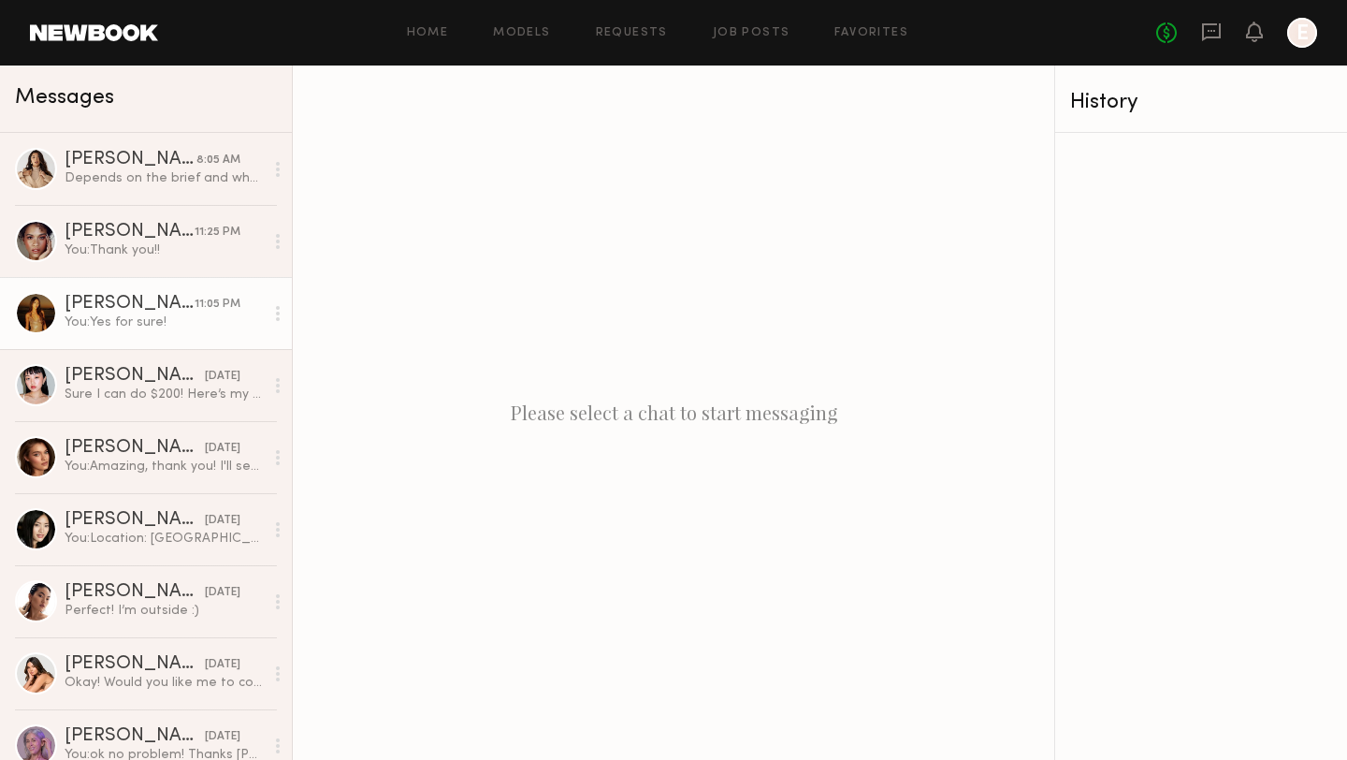
click at [196, 331] on link "[PERSON_NAME] 11:05 PM You: Yes for sure!" at bounding box center [146, 313] width 292 height 72
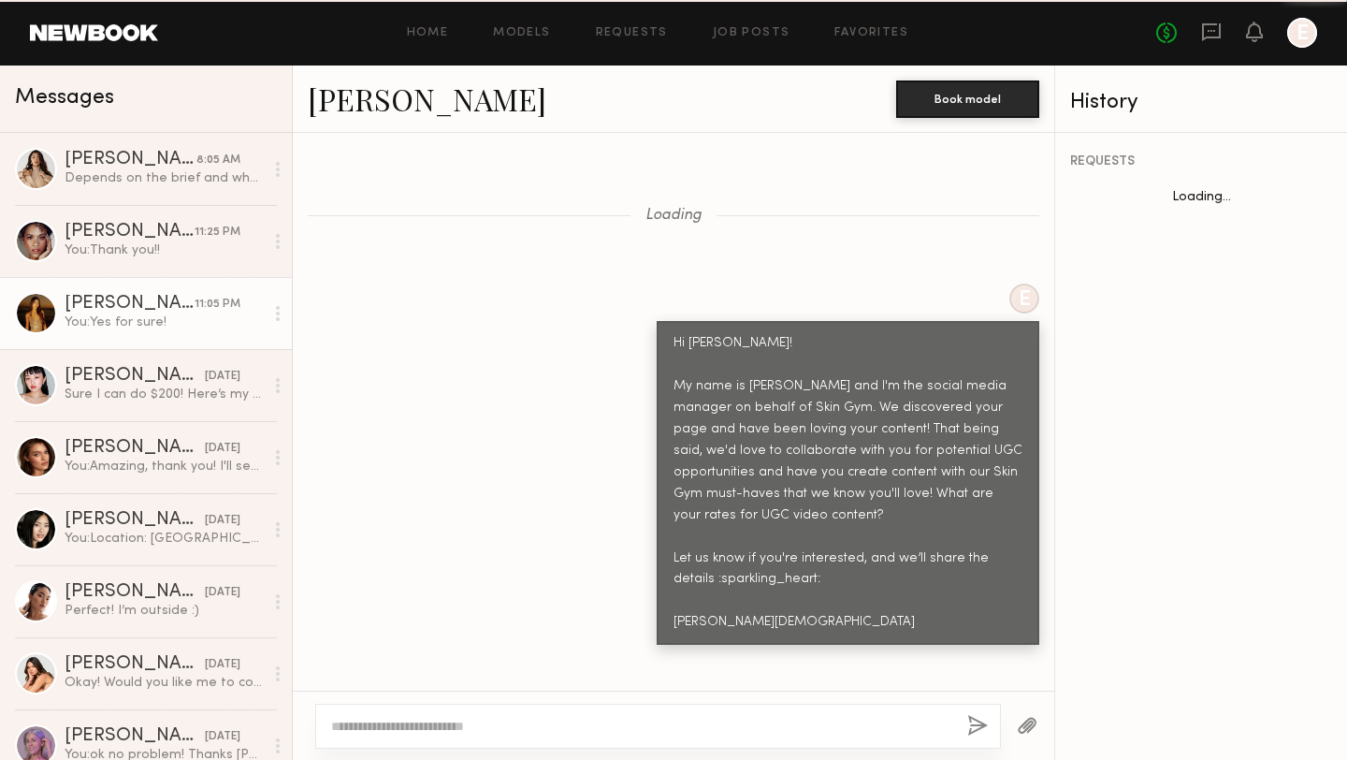
scroll to position [3754, 0]
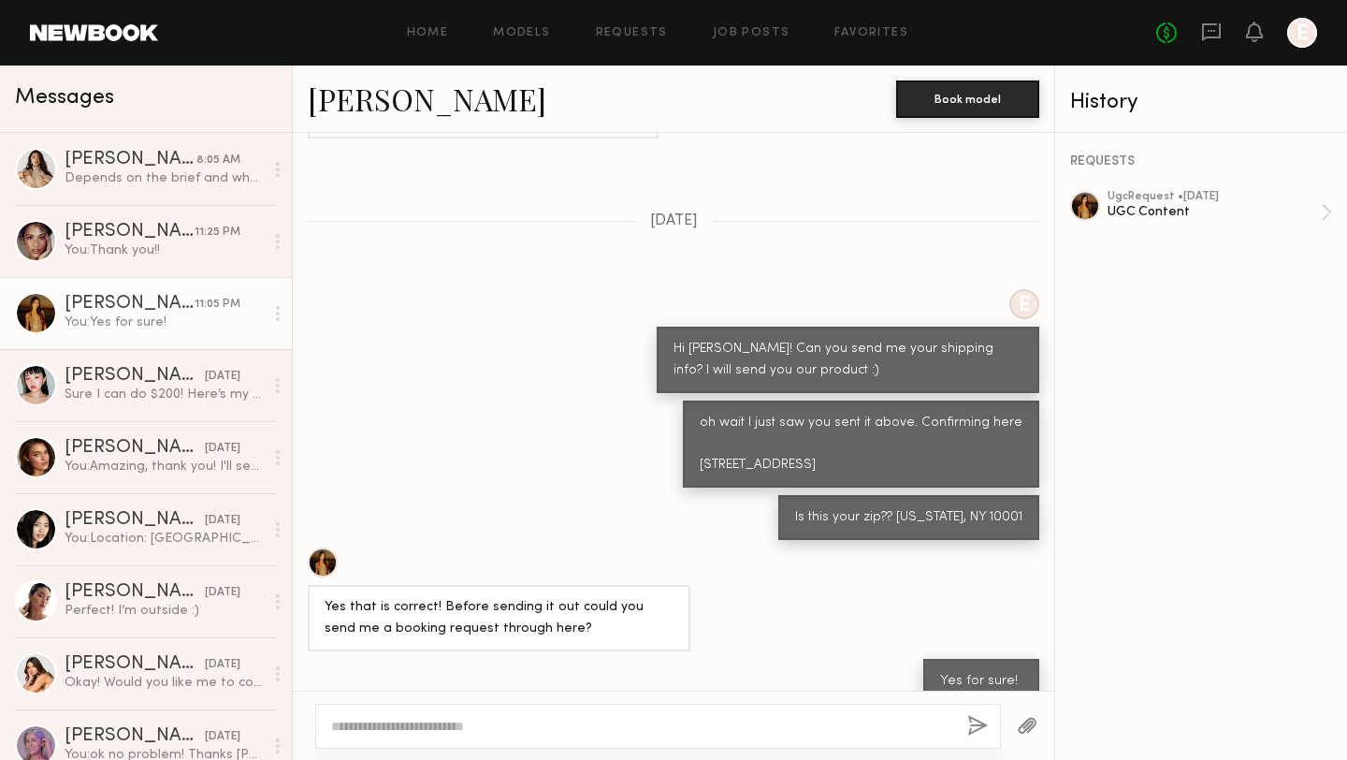
click at [571, 729] on textarea at bounding box center [641, 726] width 621 height 19
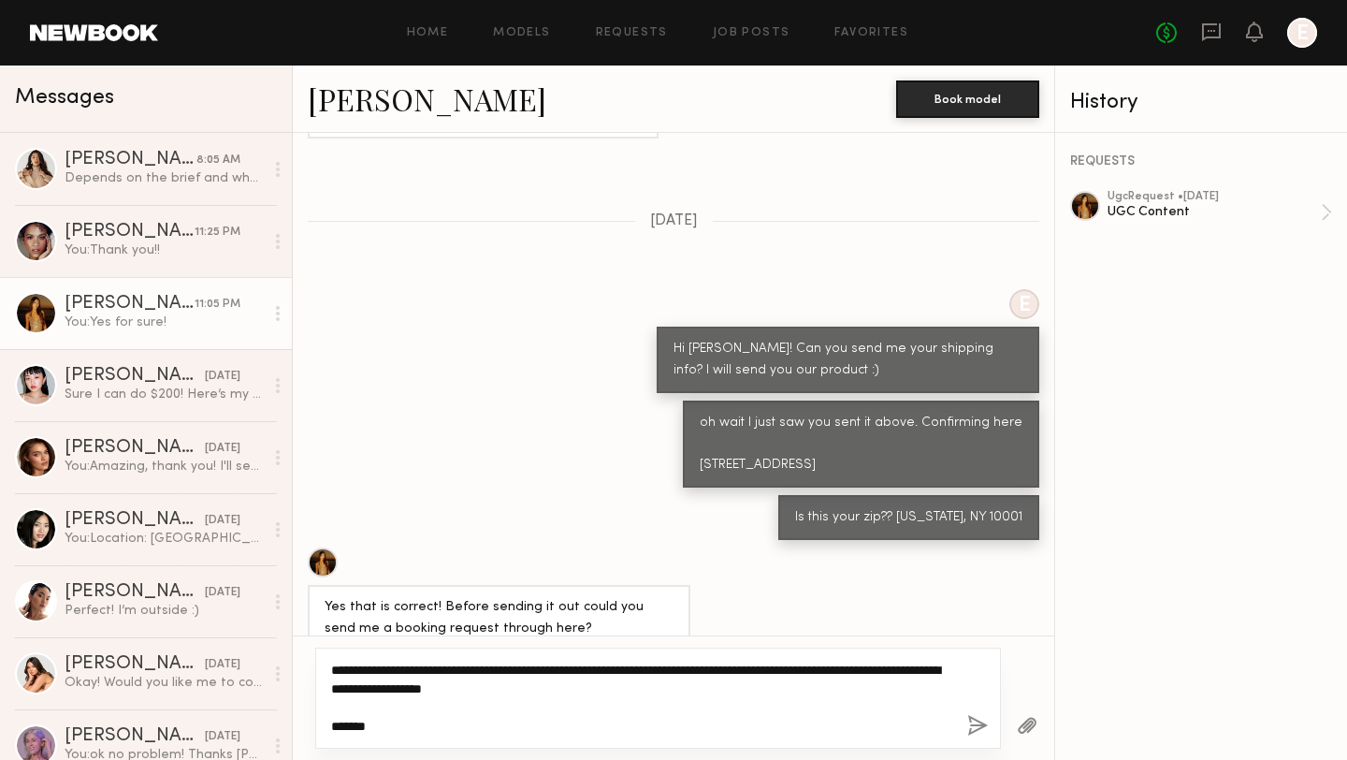
paste textarea "**********"
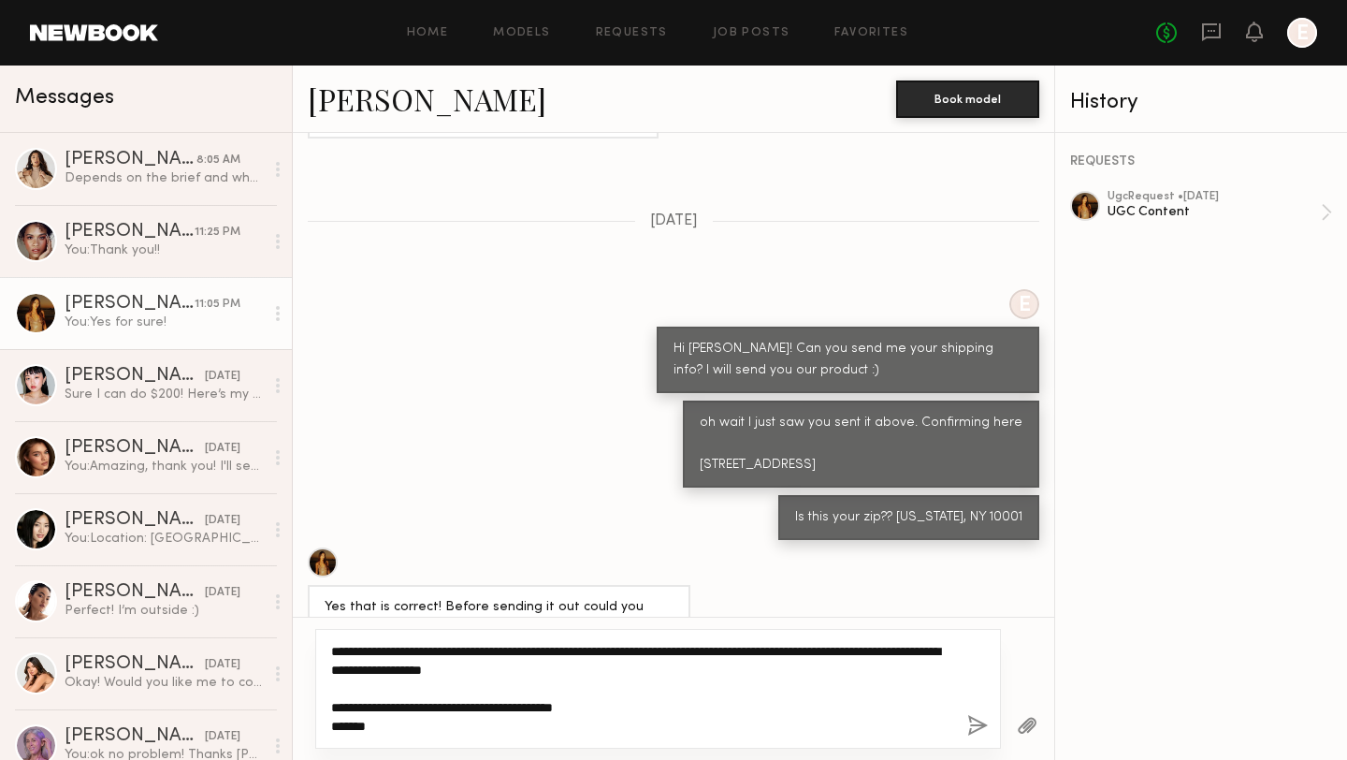
paste textarea "**********"
type textarea "**********"
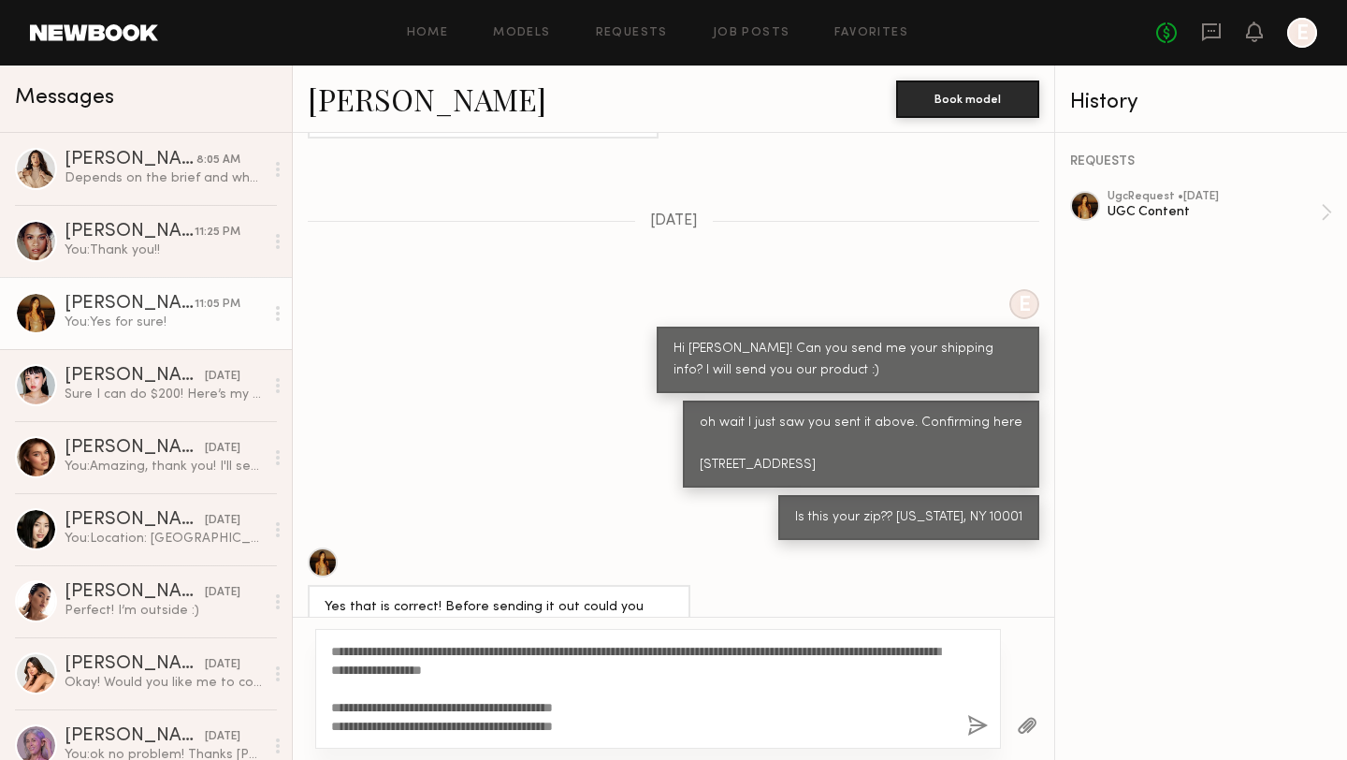
click at [976, 731] on button "button" at bounding box center [978, 726] width 21 height 23
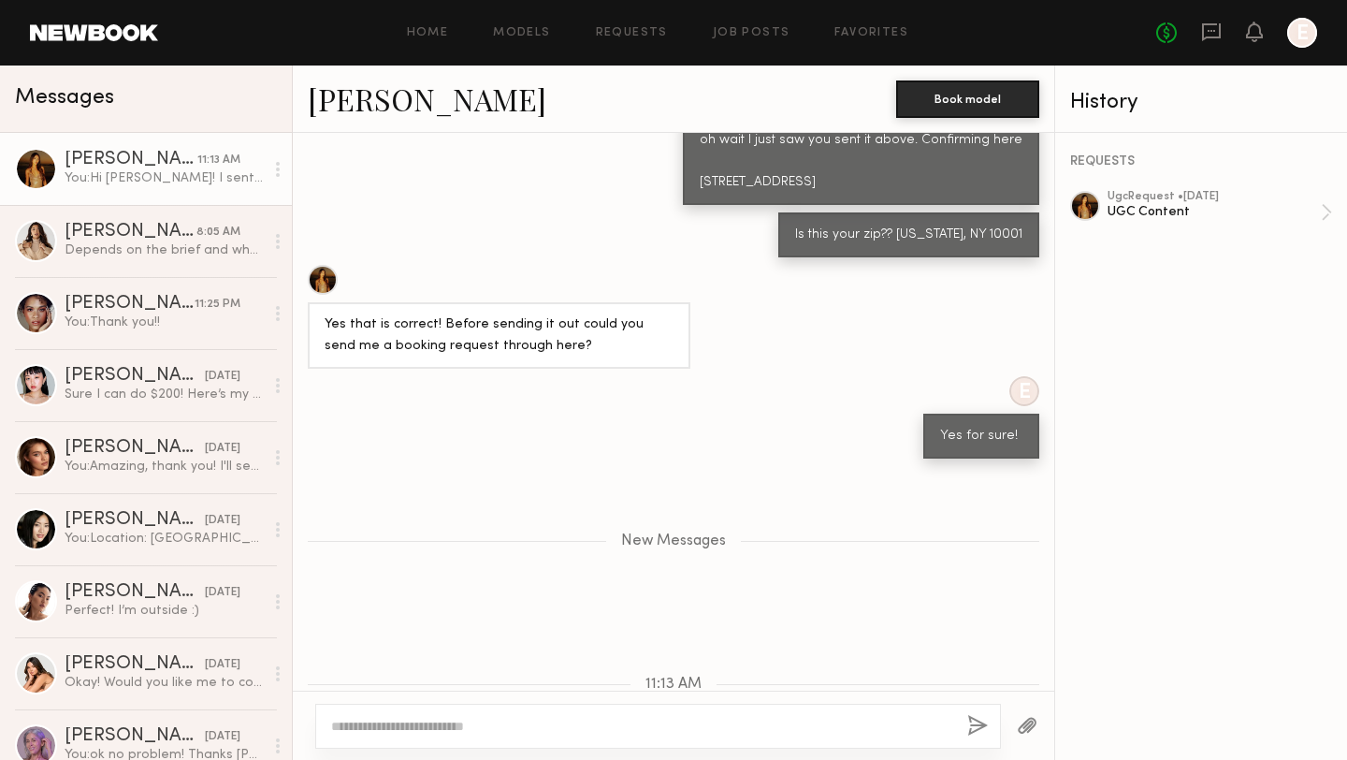
scroll to position [4235, 0]
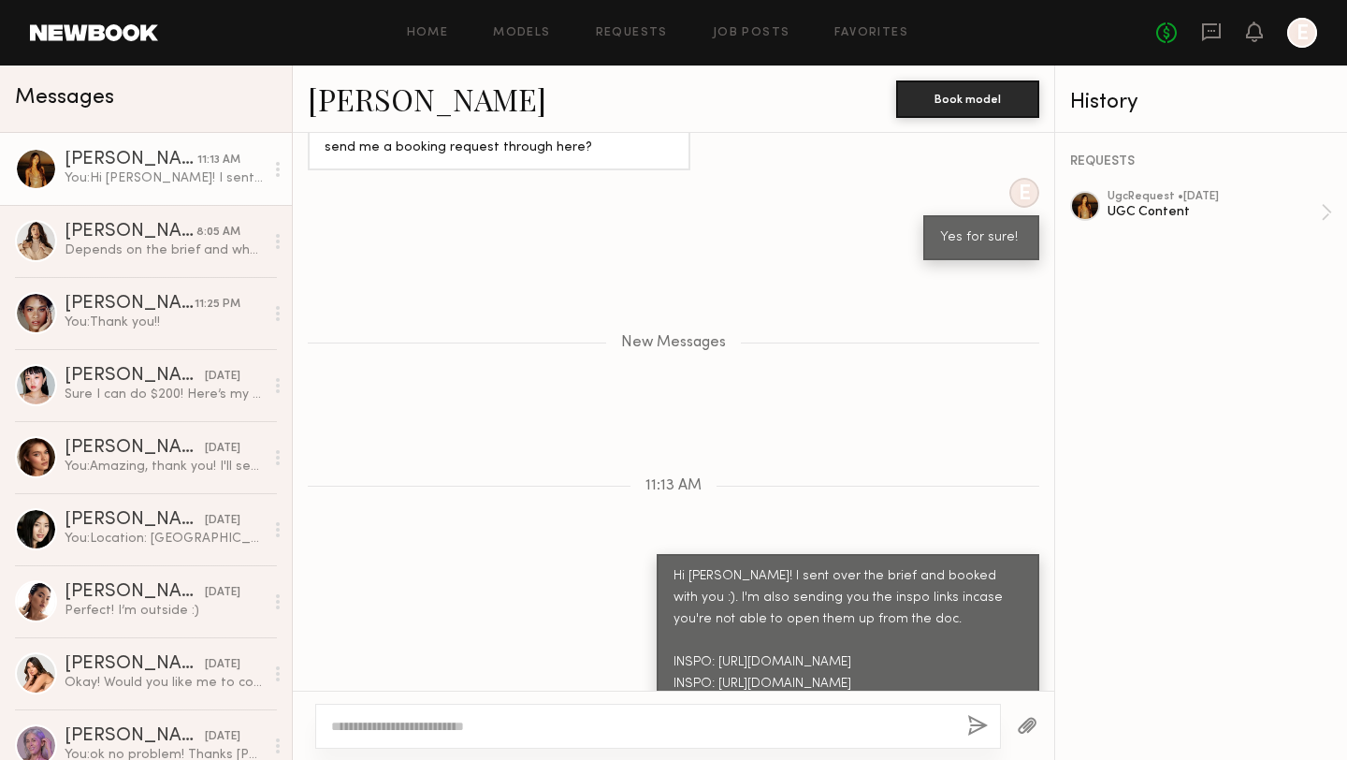
click at [646, 728] on textarea at bounding box center [641, 726] width 621 height 19
type textarea "*"
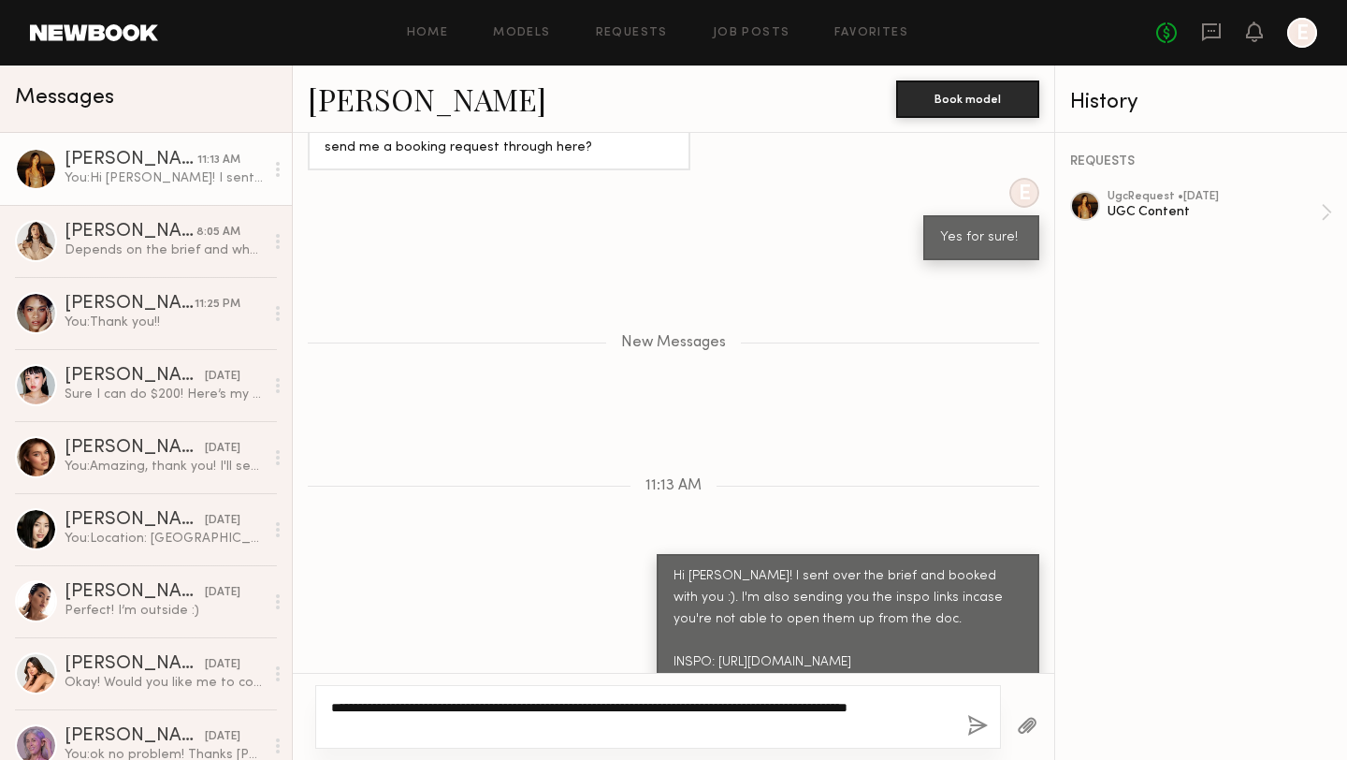
click at [931, 711] on textarea "**********" at bounding box center [641, 716] width 621 height 37
type textarea "**********"
click at [980, 720] on button "button" at bounding box center [978, 726] width 21 height 23
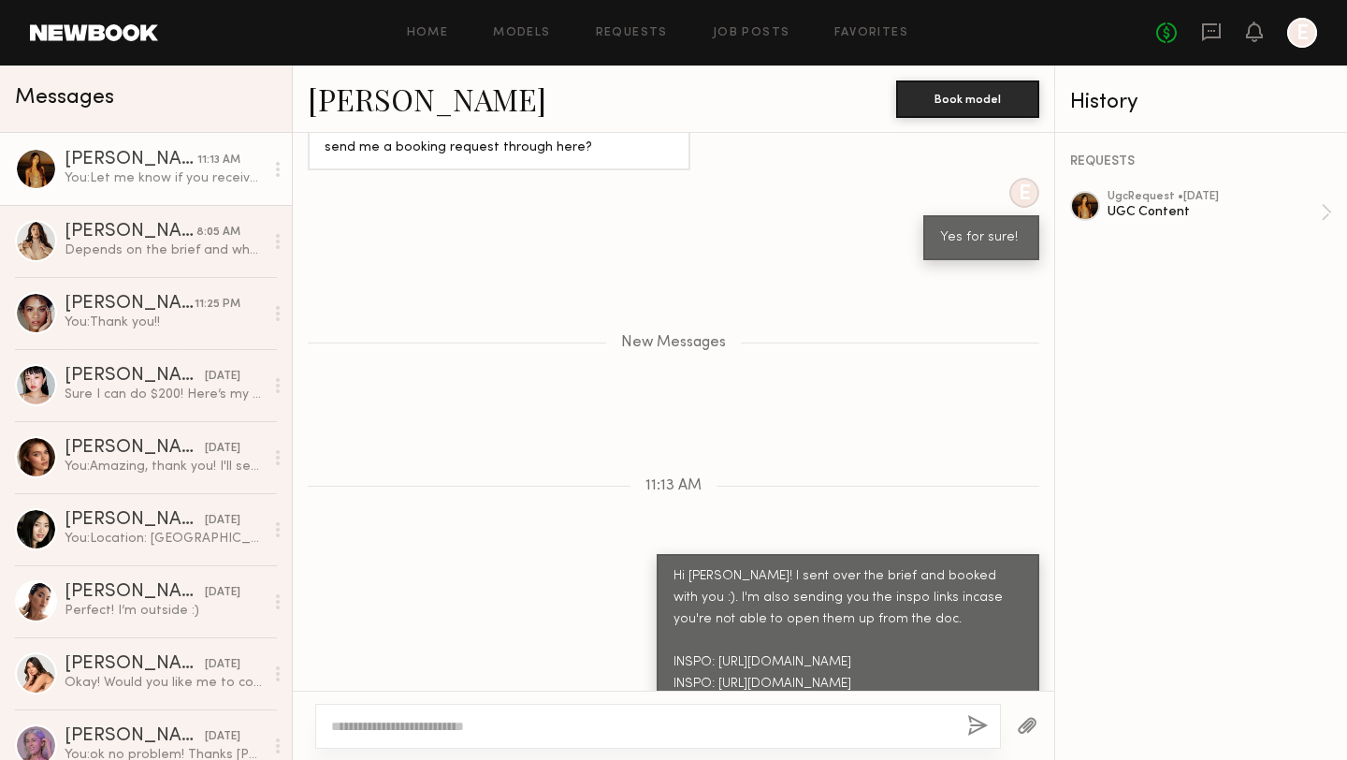
scroll to position [4309, 0]
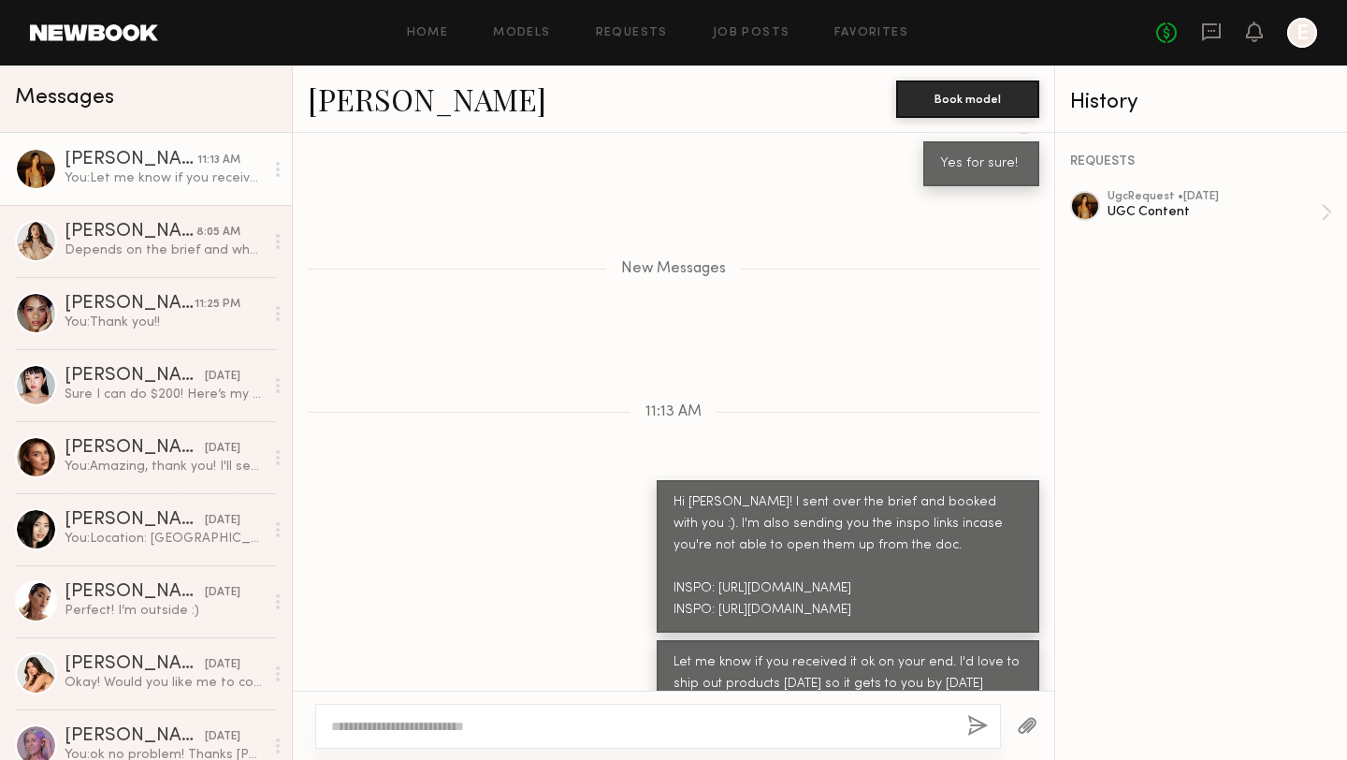
click at [164, 171] on div "You: Let me know if you received it ok on your end. I'd love to ship out produc…" at bounding box center [164, 178] width 199 height 18
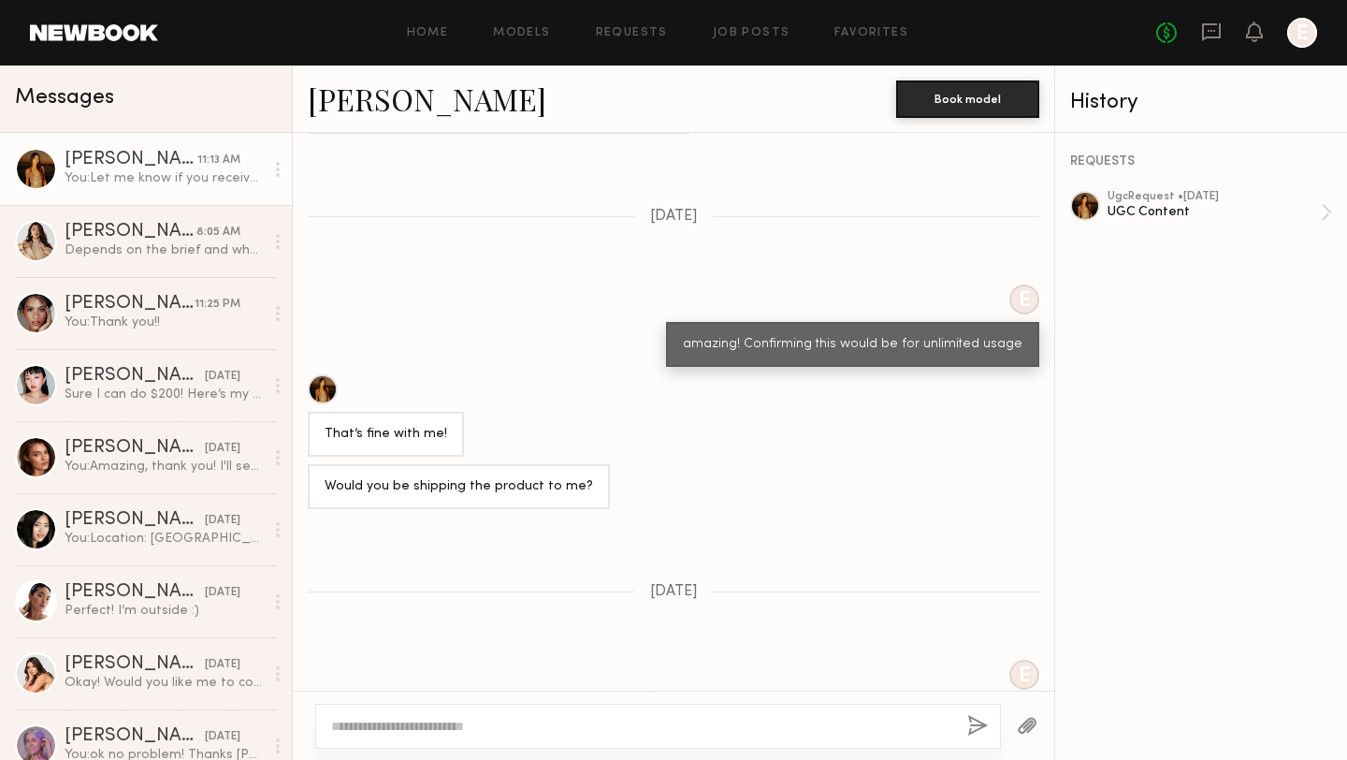
scroll to position [4167, 0]
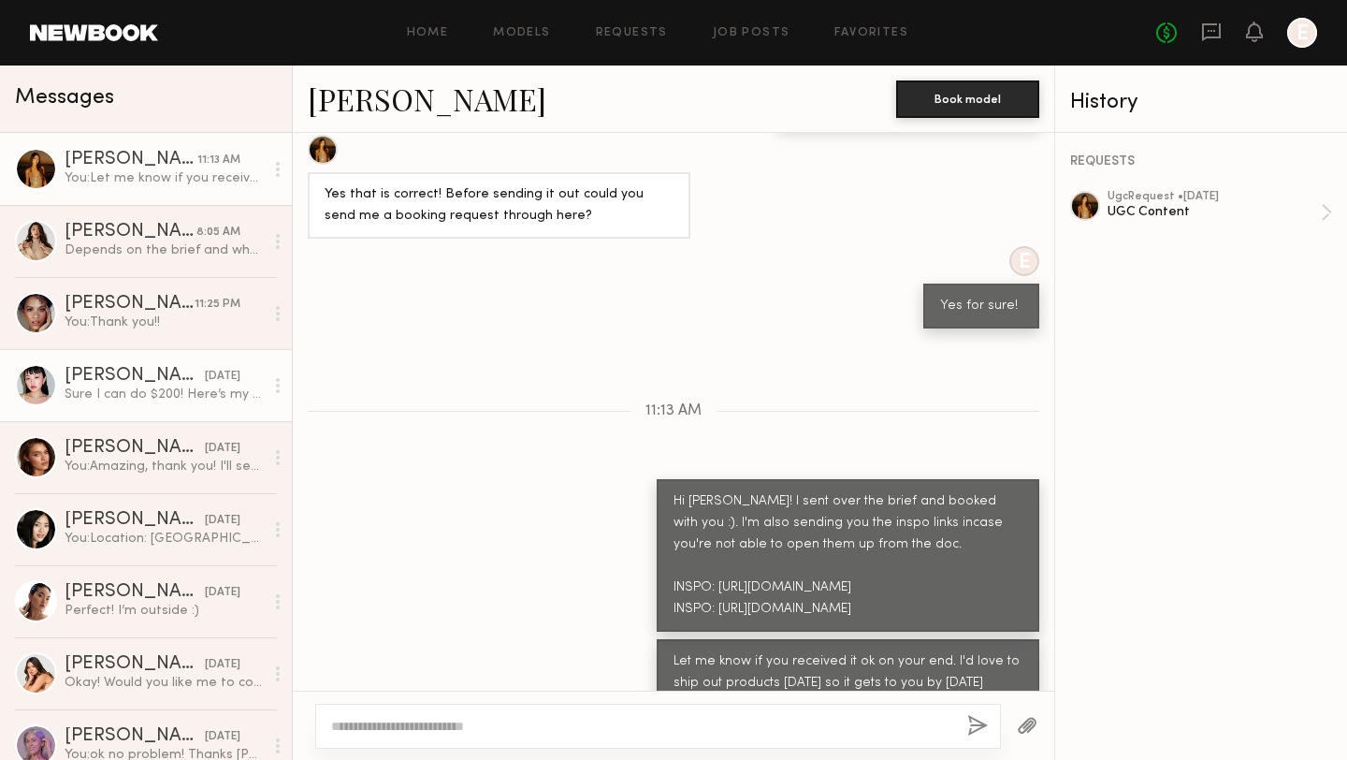
click at [141, 395] on div "Sure I can do $200! Here’s my email if you’d like to coordinate that way. [EMAI…" at bounding box center [164, 395] width 199 height 18
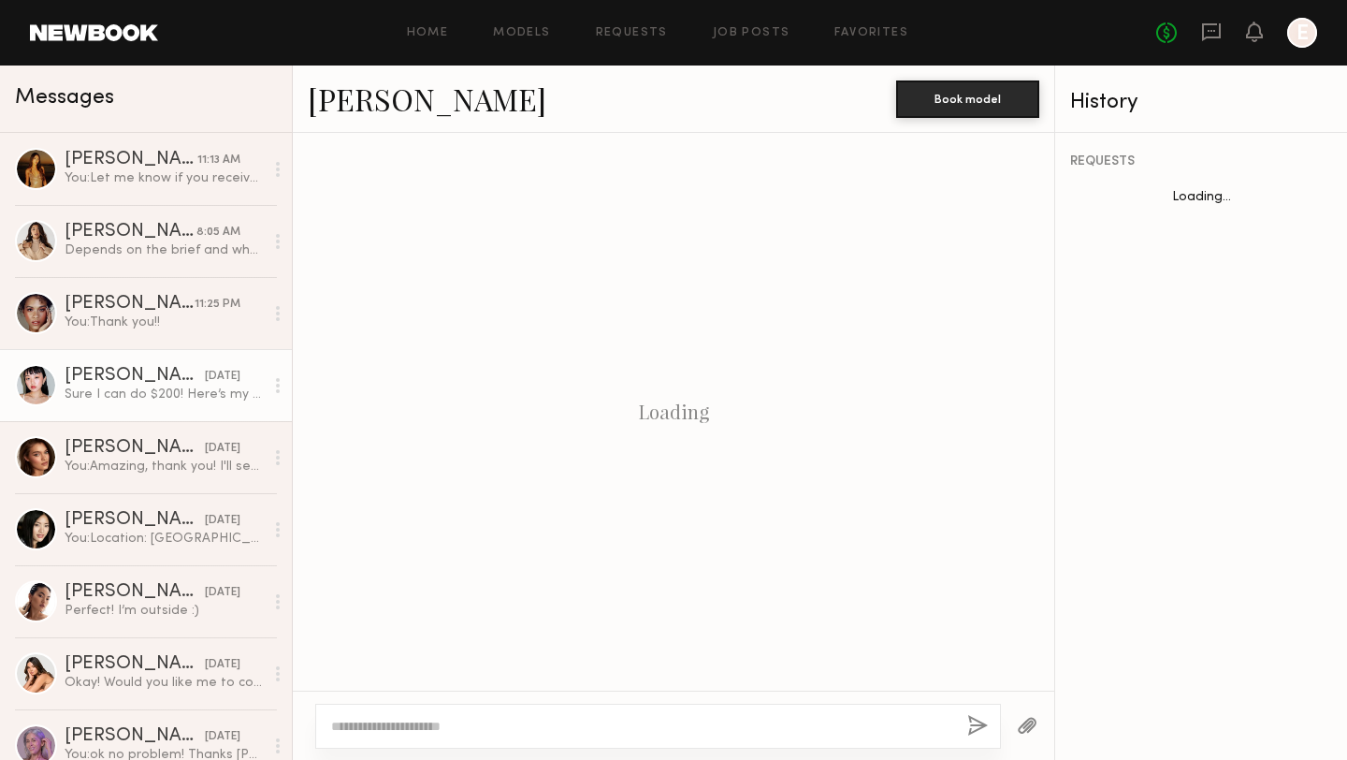
scroll to position [1937, 0]
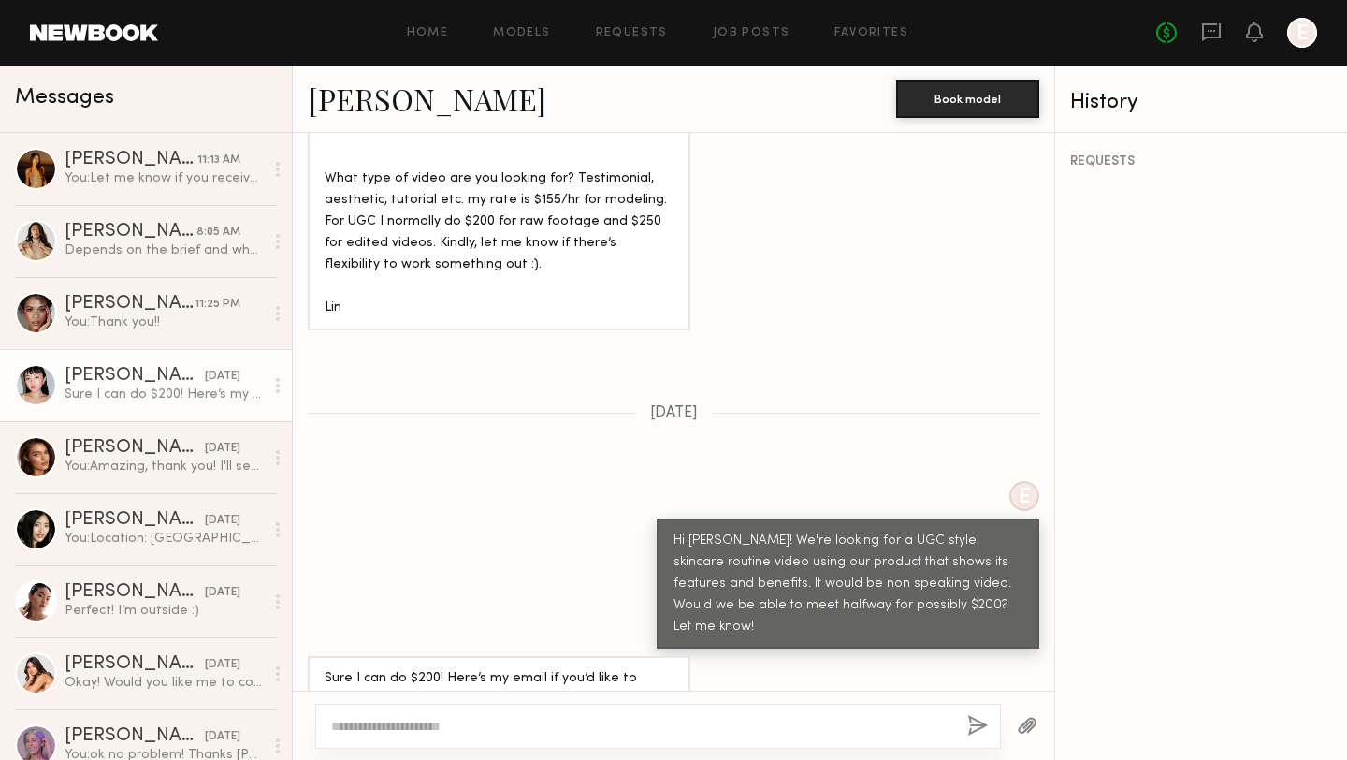
click at [570, 718] on textarea at bounding box center [641, 726] width 621 height 19
click at [339, 101] on link "[PERSON_NAME]" at bounding box center [427, 99] width 239 height 40
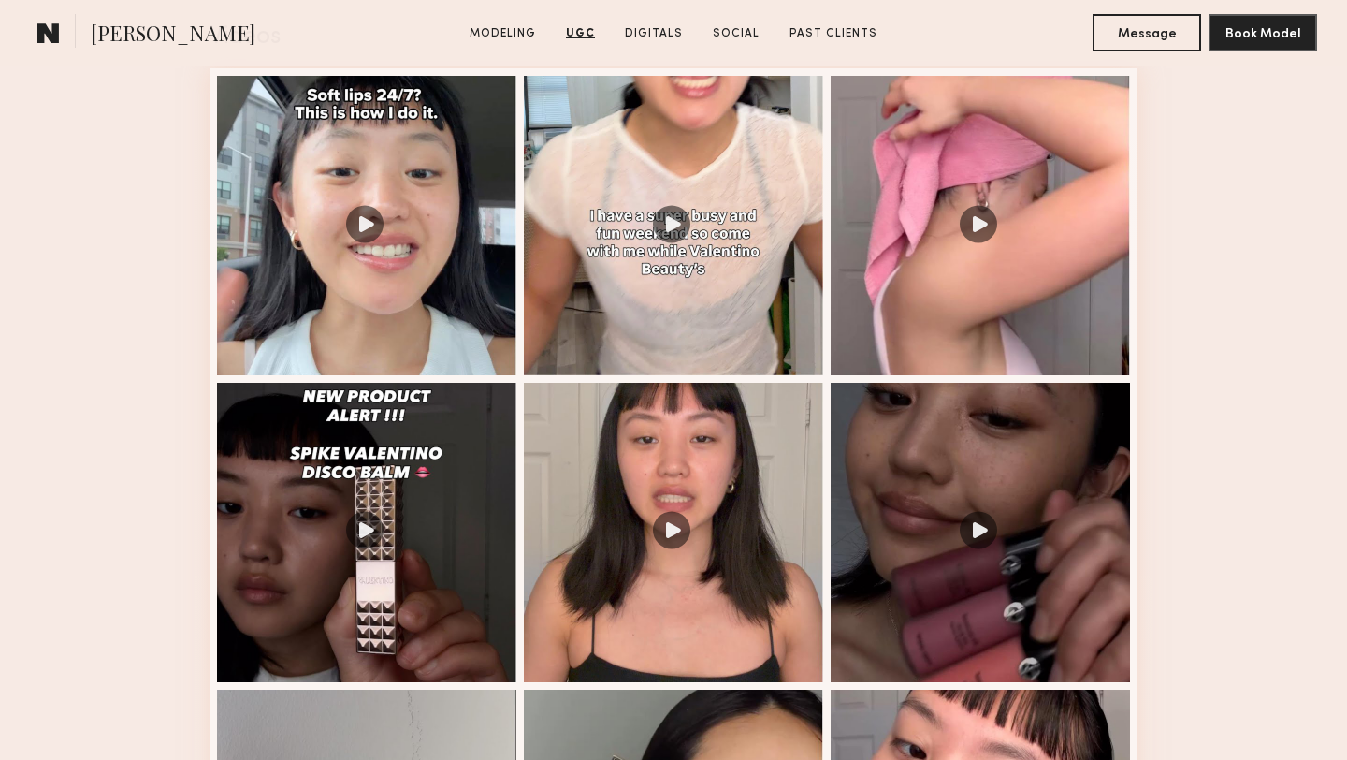
scroll to position [1987, 0]
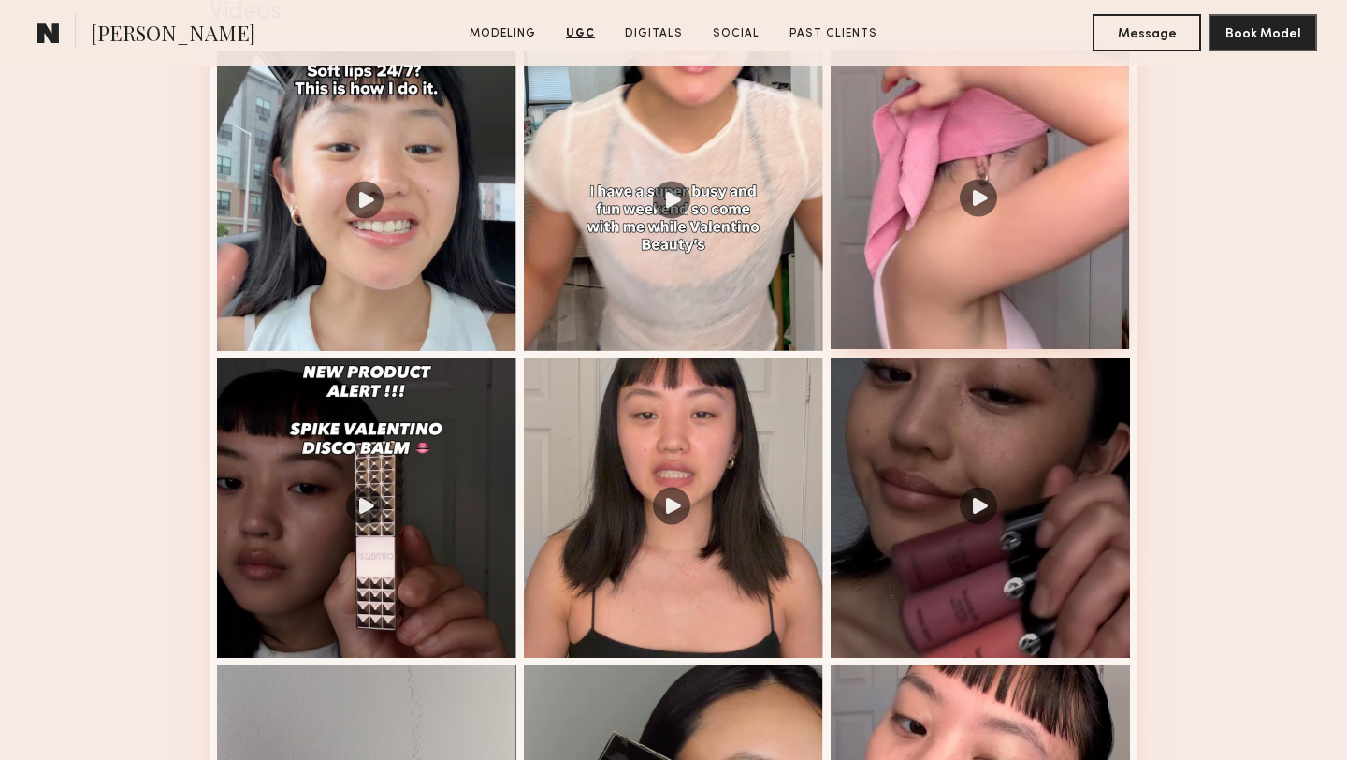
click at [872, 302] on div at bounding box center [980, 199] width 299 height 299
